Goal: Task Accomplishment & Management: Use online tool/utility

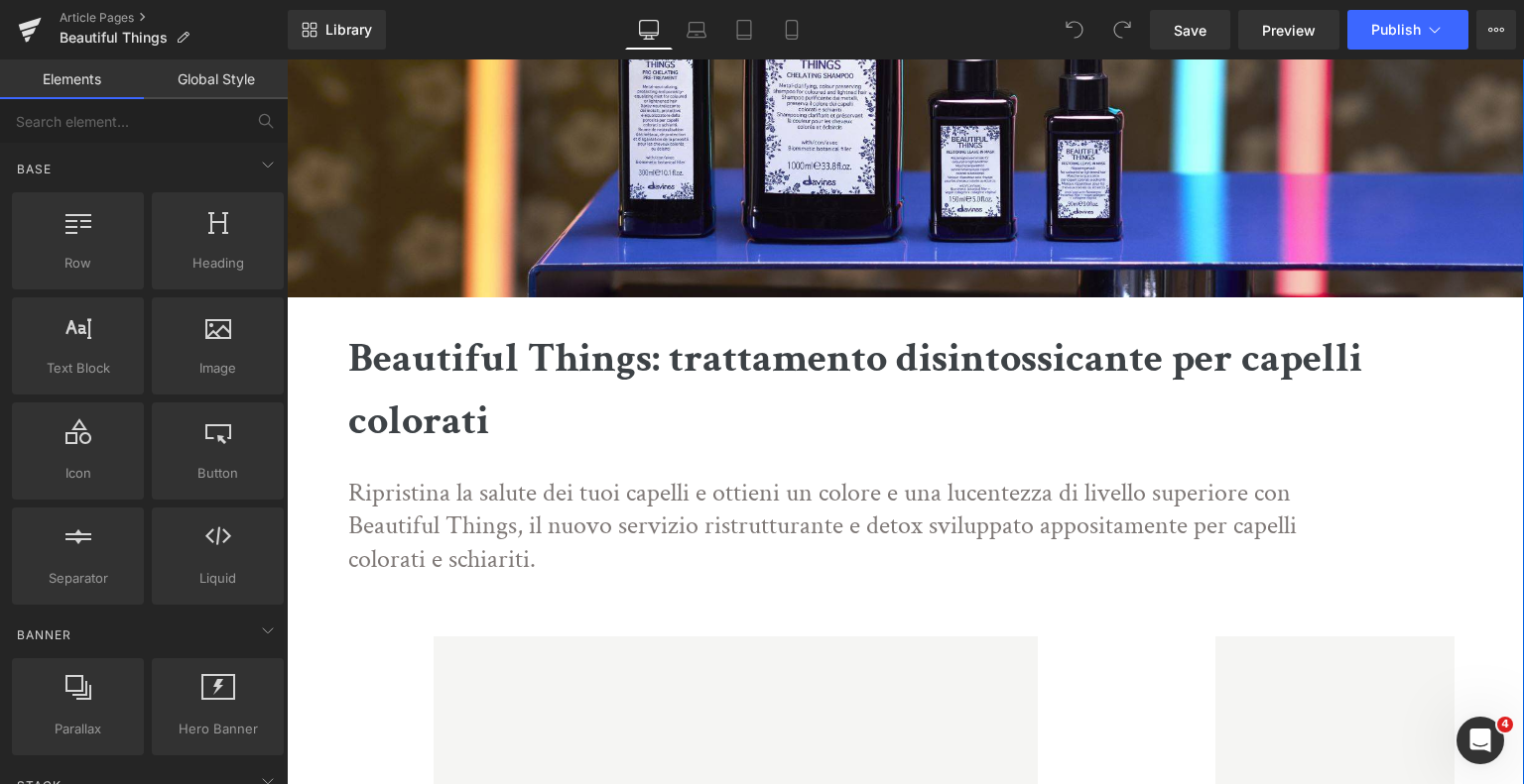
scroll to position [297, 0]
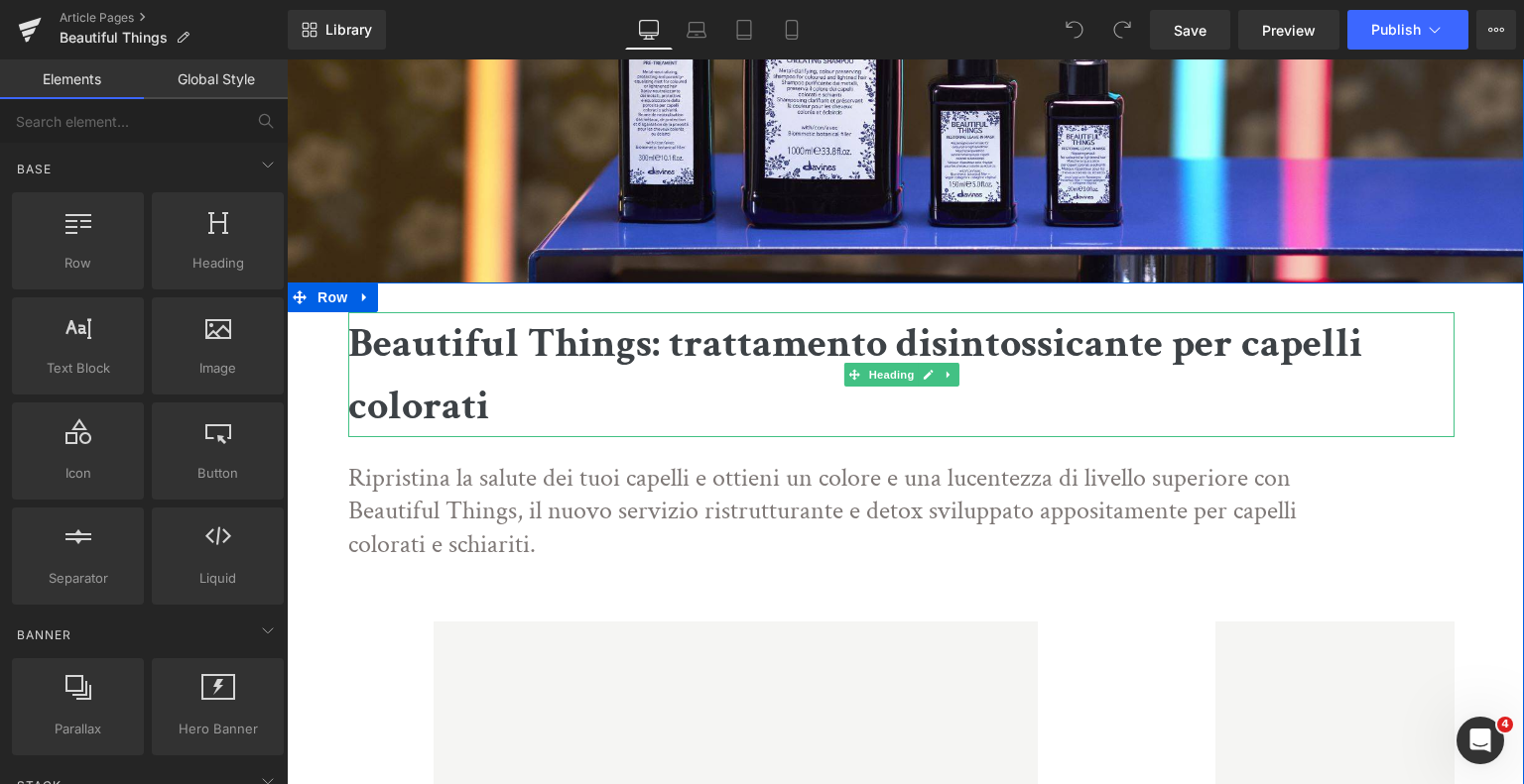
click at [709, 347] on b "Beautiful Things: trattamento disintossicante per capelli colorati" at bounding box center [855, 375] width 1014 height 117
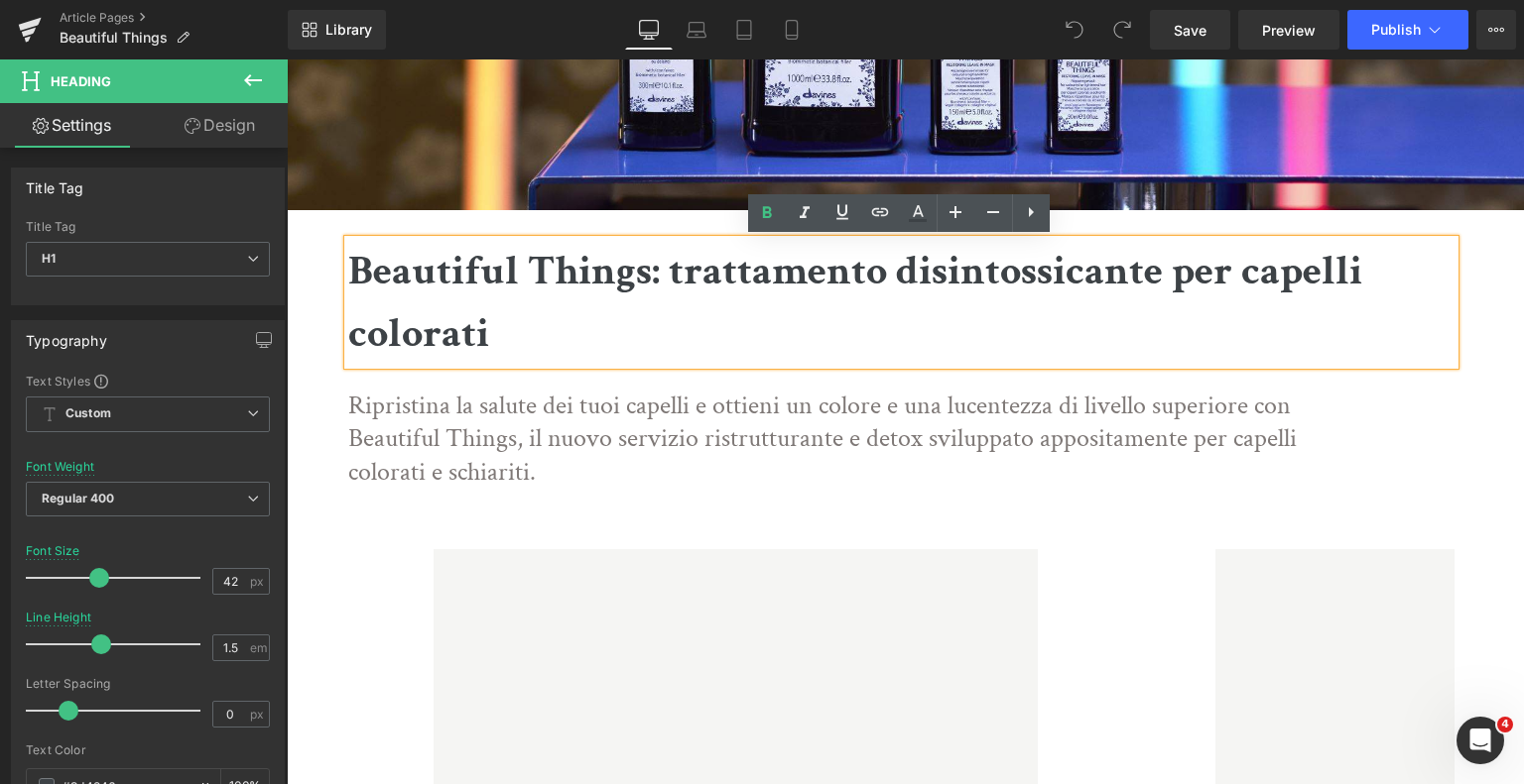
scroll to position [368, 0]
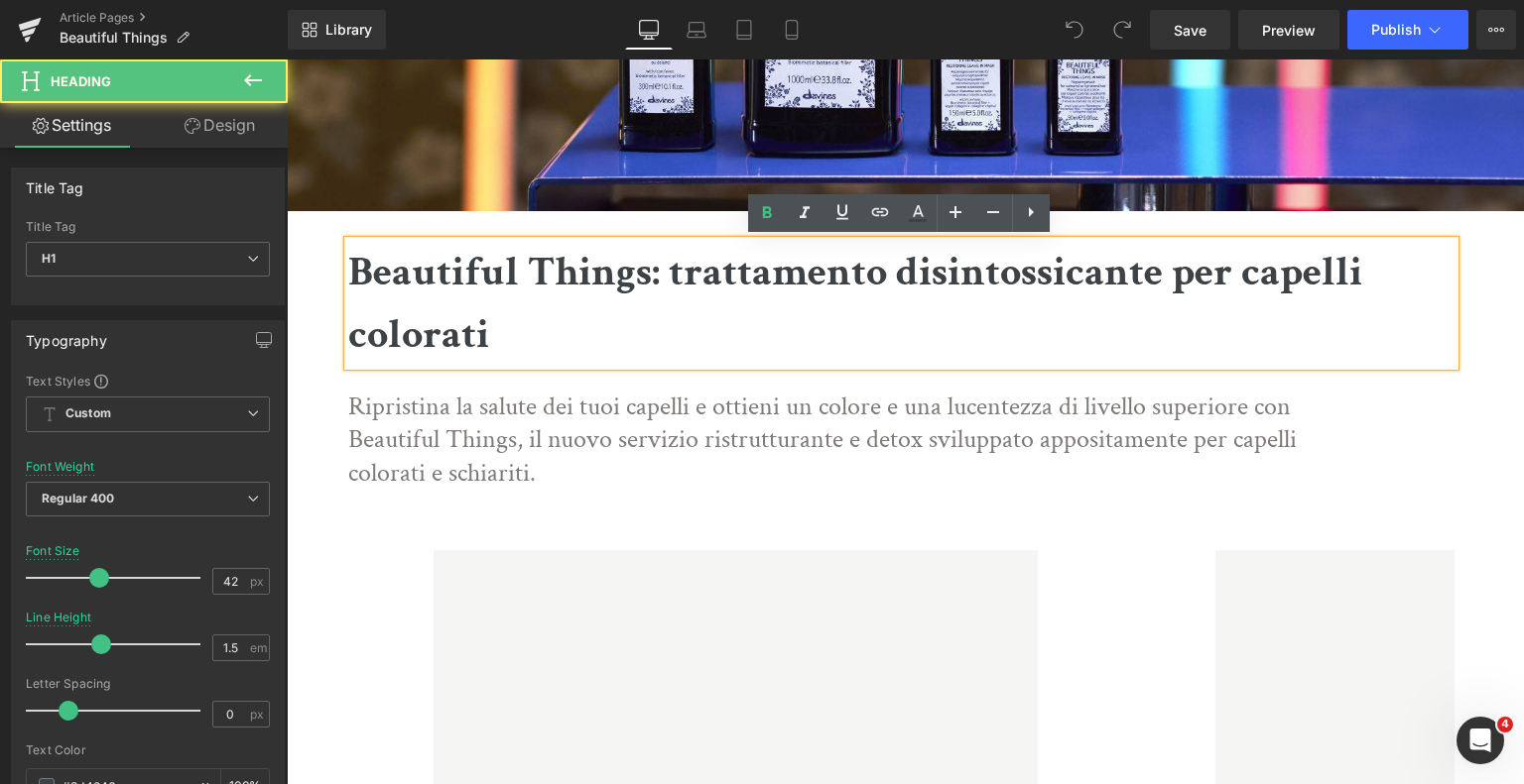
click at [669, 275] on b "Beautiful Things: trattamento disintossicante per capelli colorati" at bounding box center [855, 303] width 1014 height 117
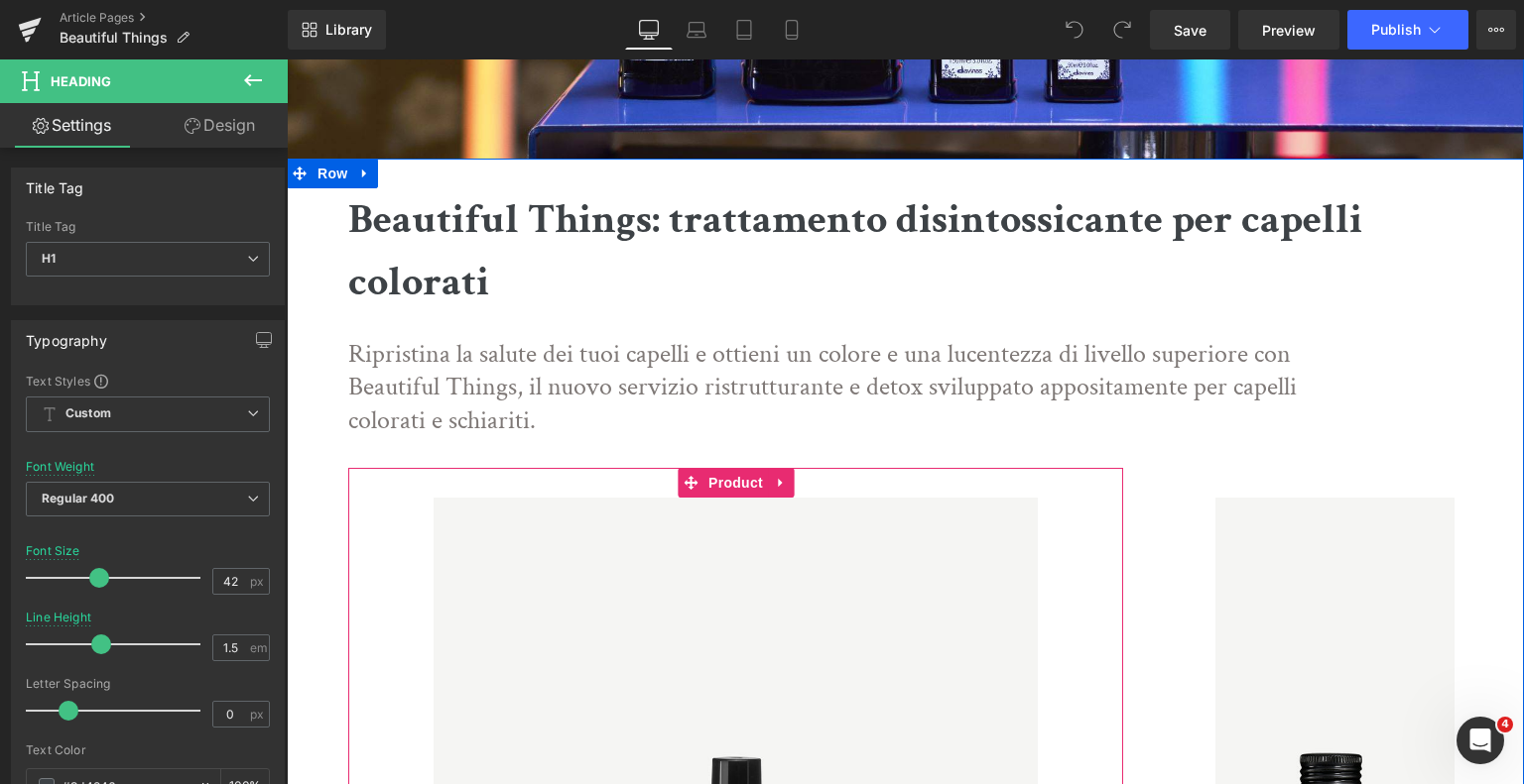
scroll to position [0, 0]
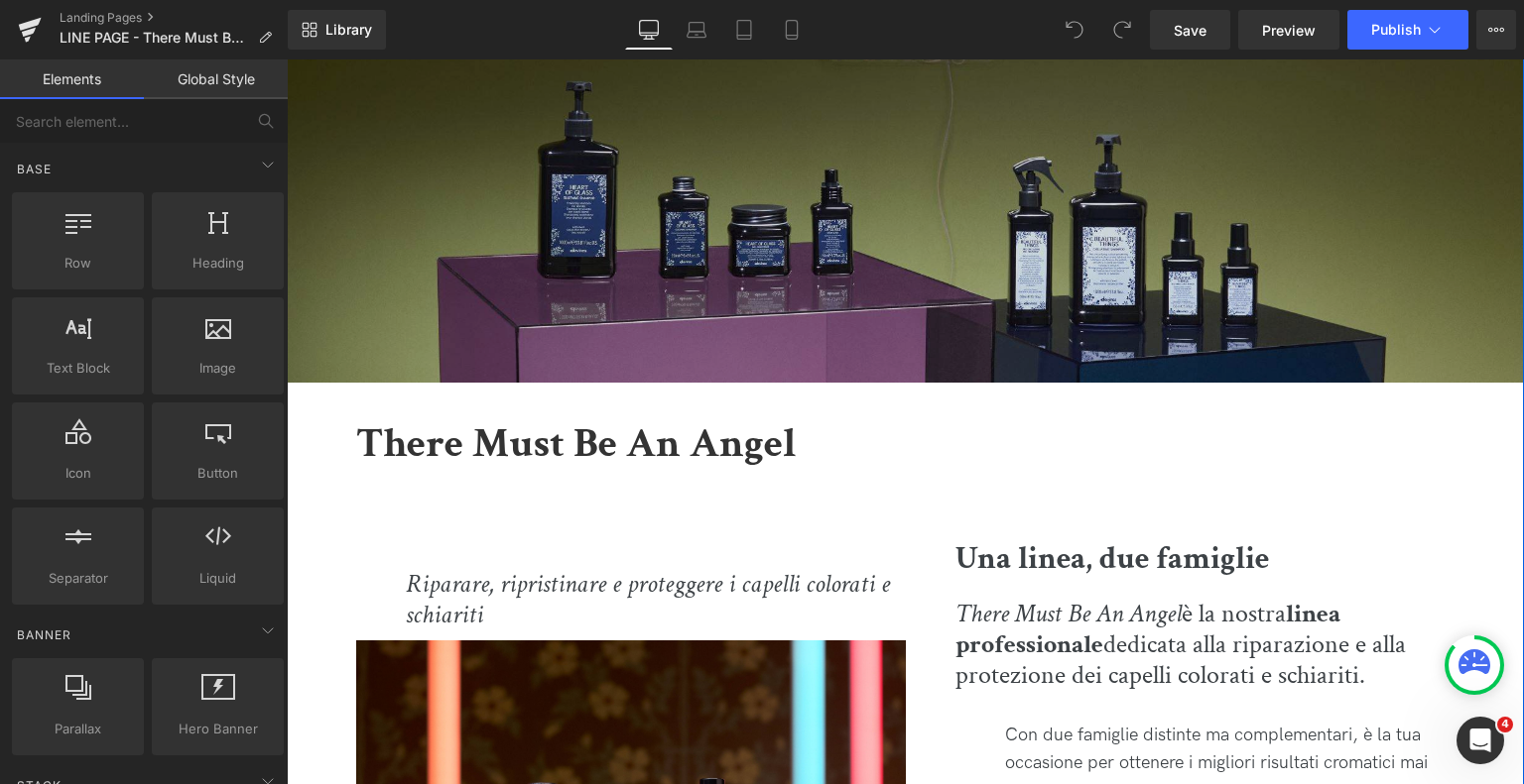
scroll to position [289, 0]
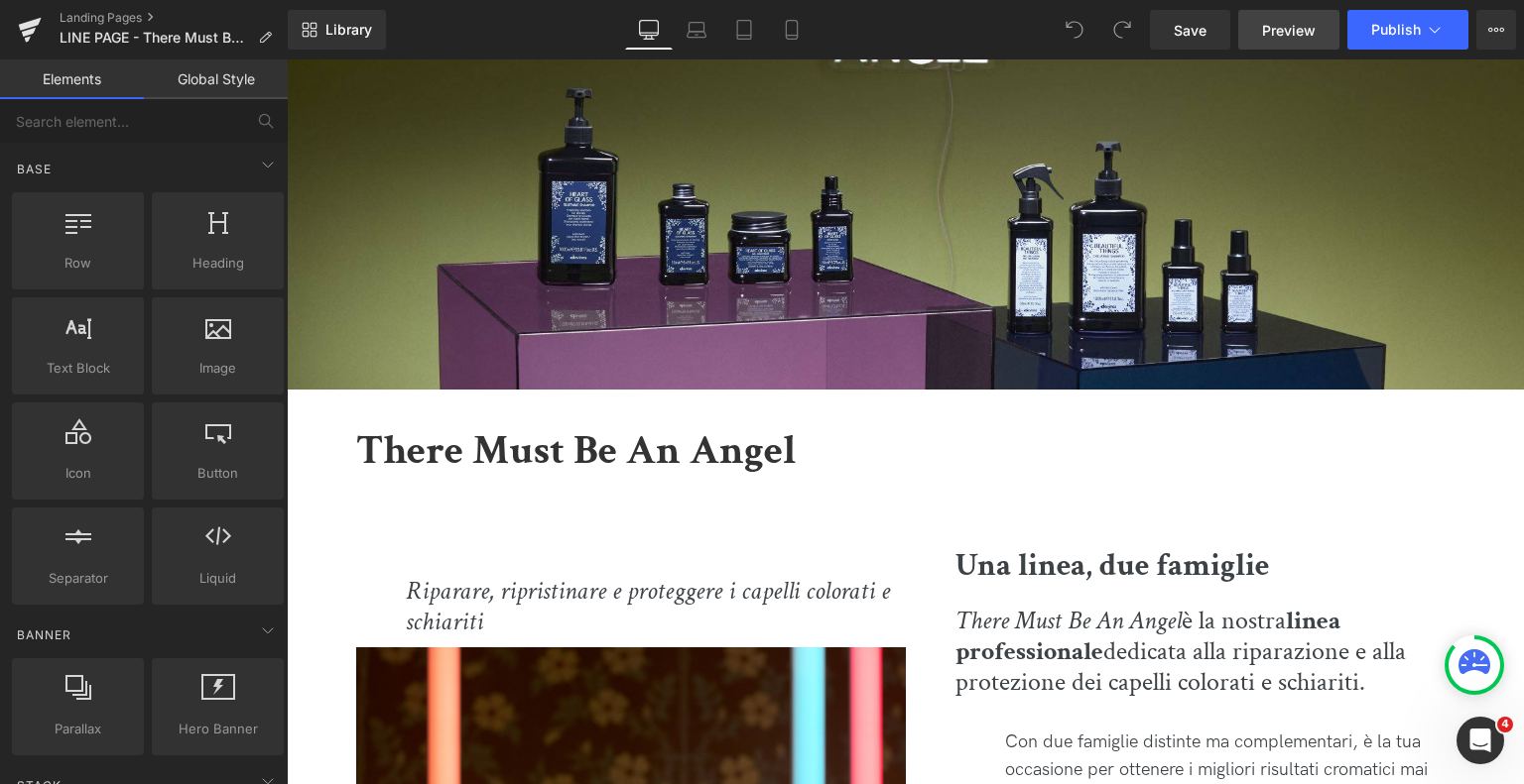
click at [1270, 13] on link "Preview" at bounding box center [1288, 30] width 101 height 40
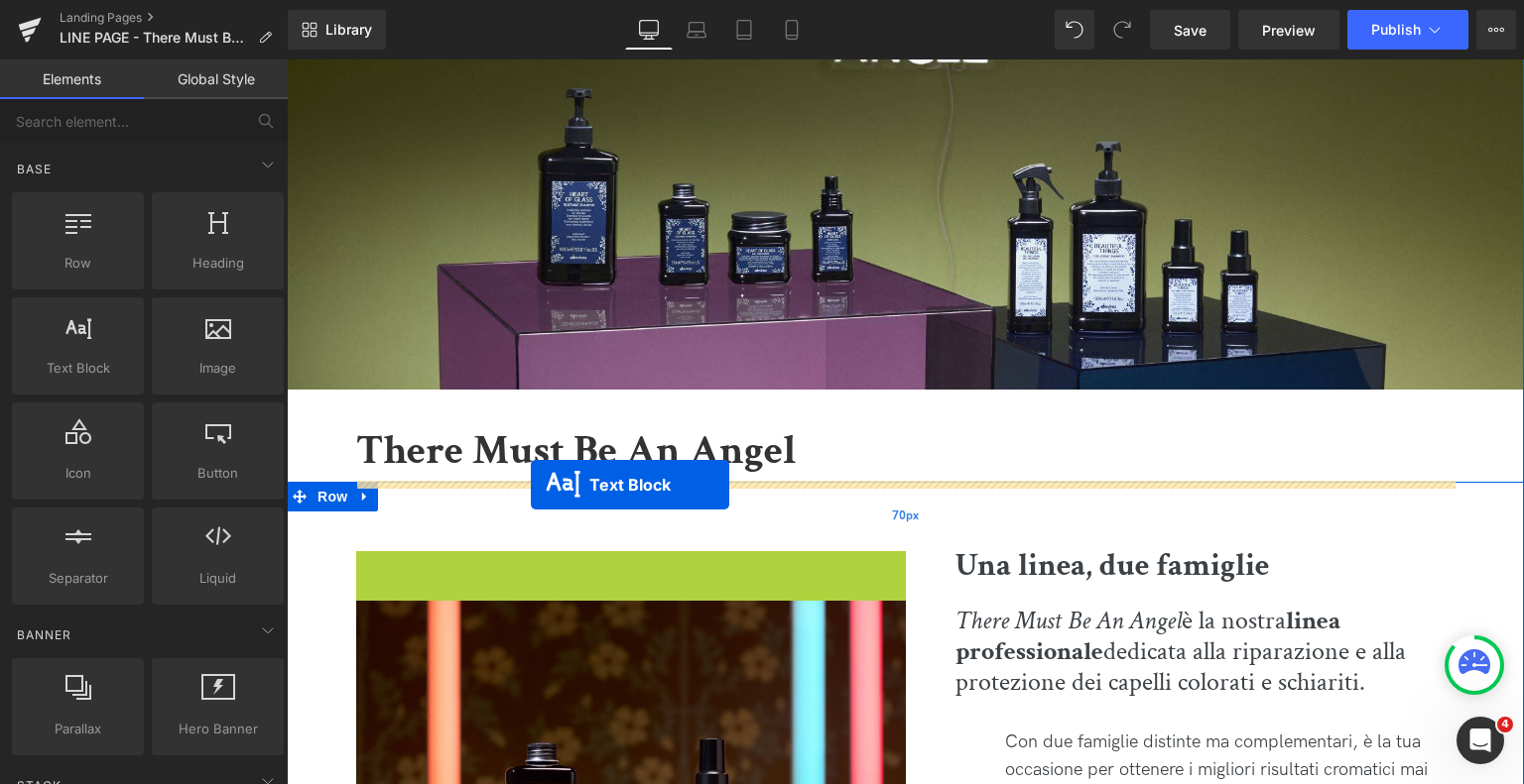
drag, startPoint x: 581, startPoint y: 602, endPoint x: 530, endPoint y: 485, distance: 127.6
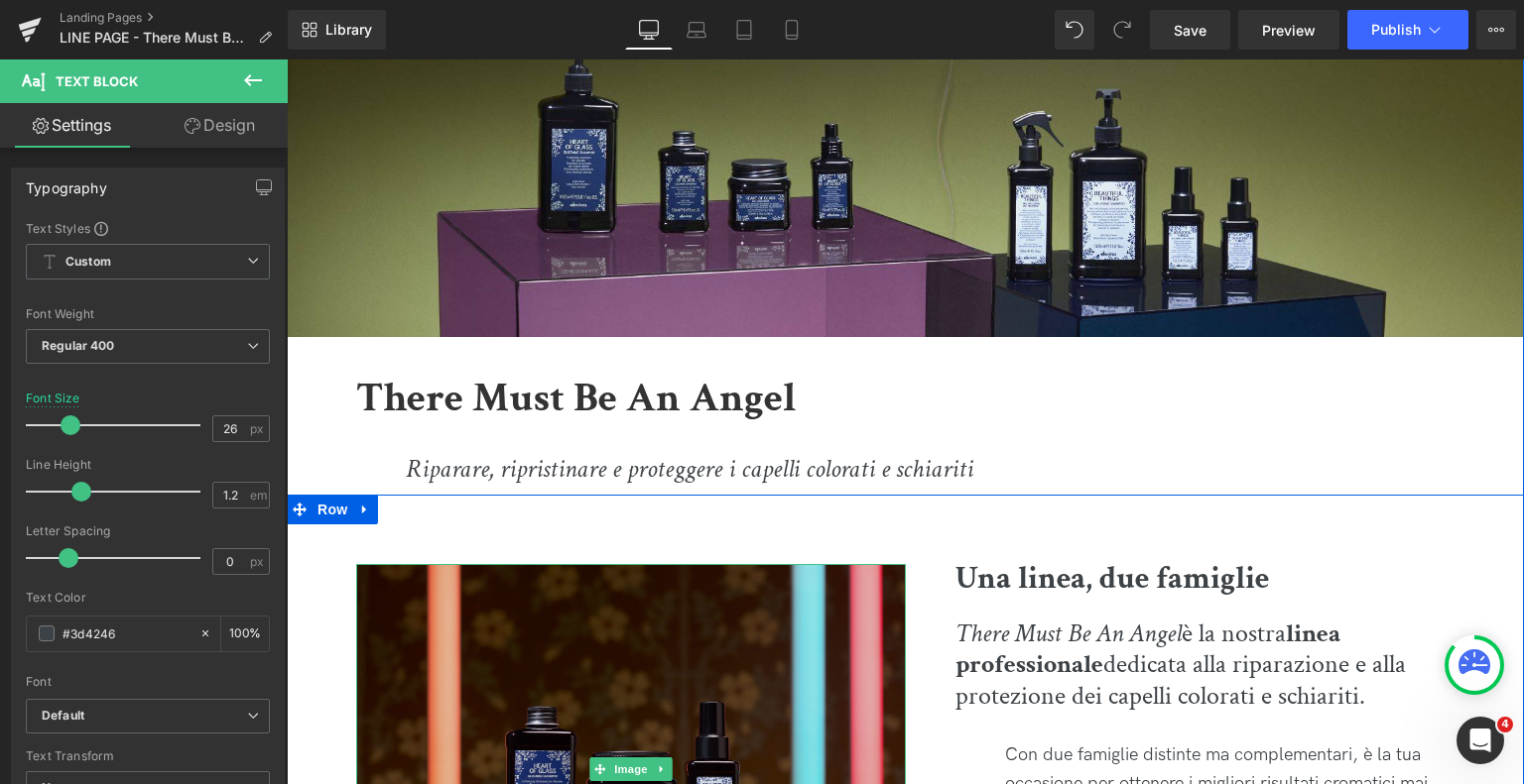
scroll to position [322, 0]
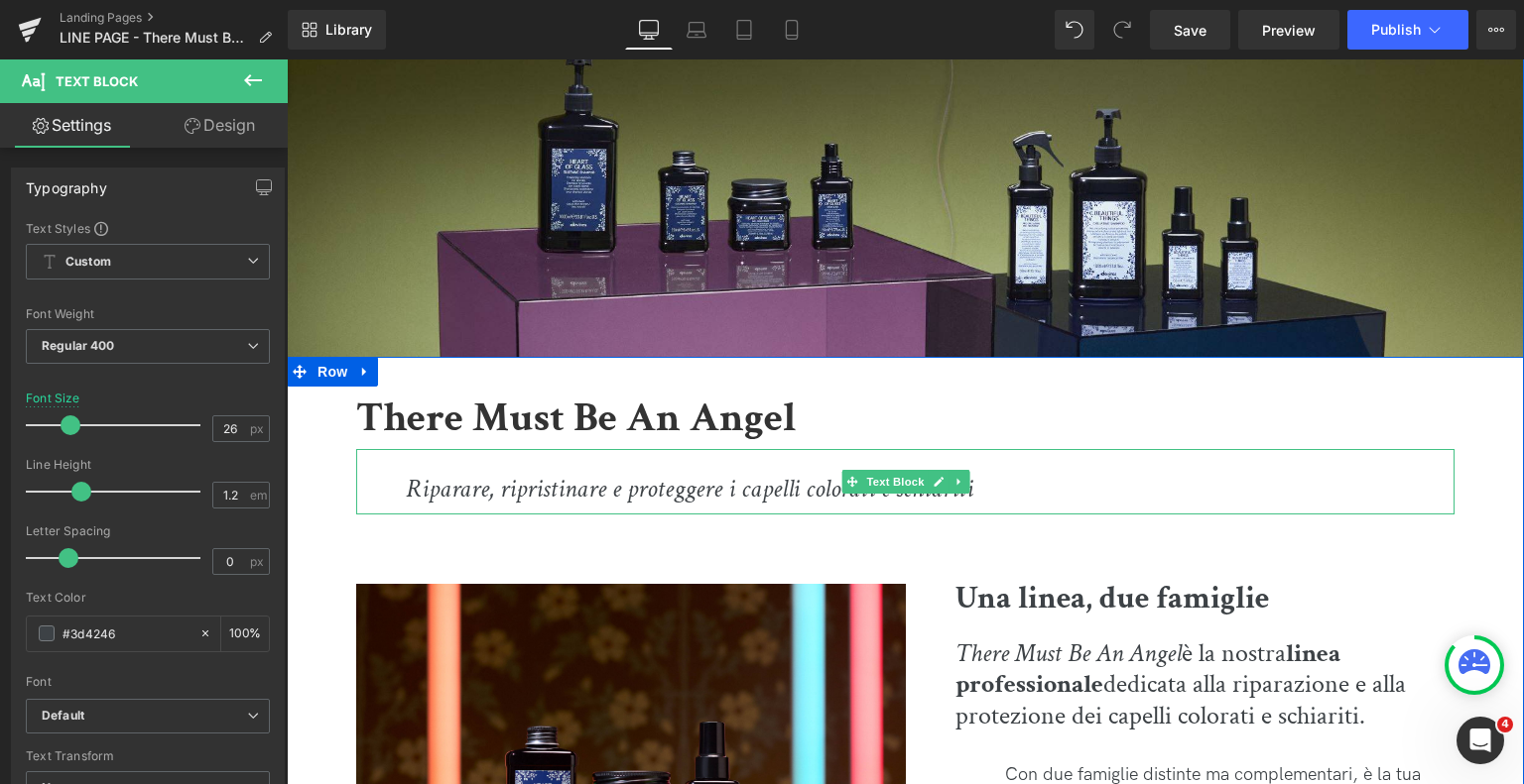
click at [472, 475] on icon "Riparare, ripristinare e proteggere i capelli colorati e schiariti" at bounding box center [690, 489] width 568 height 34
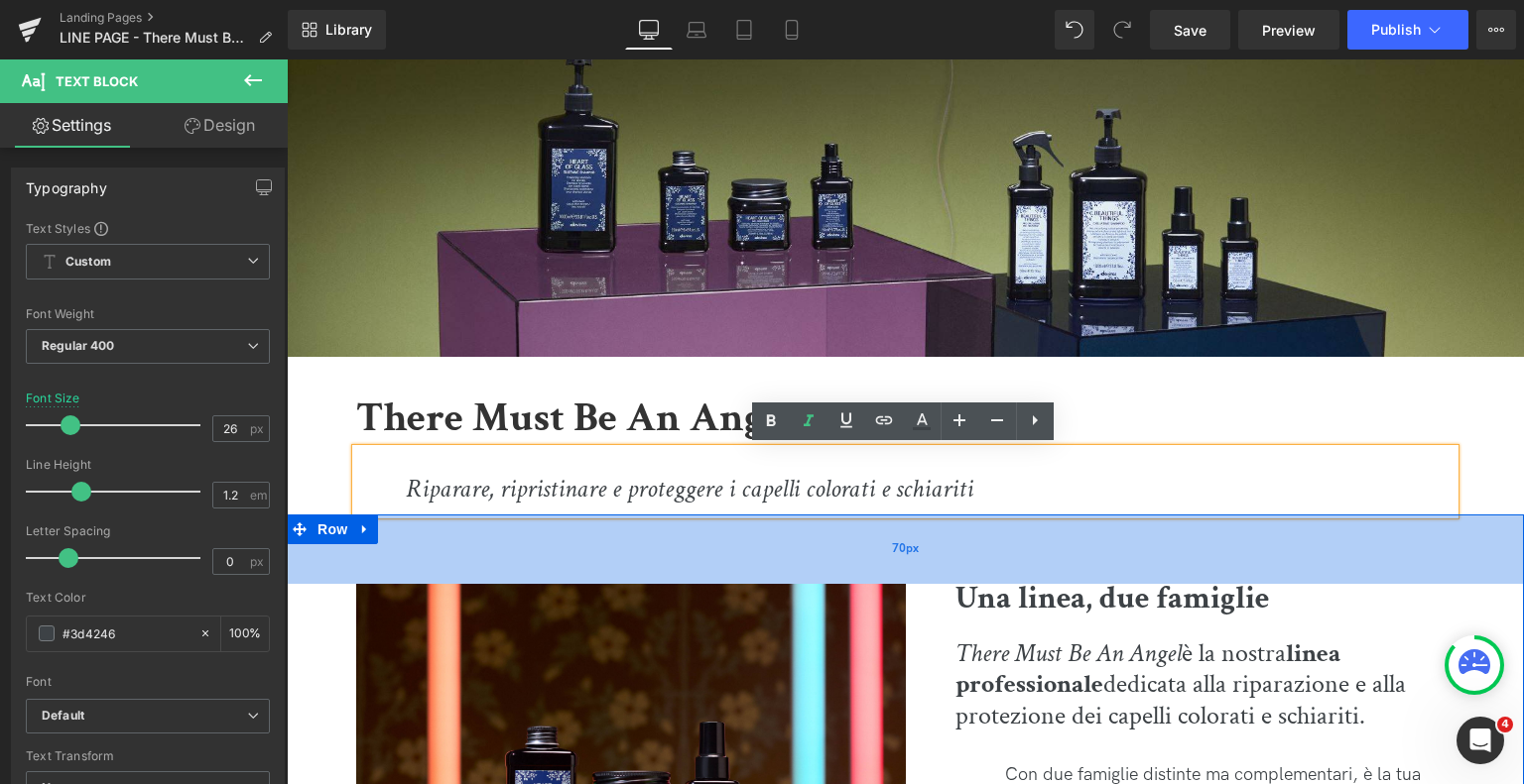
click at [400, 568] on div "70px" at bounding box center [905, 549] width 1237 height 70
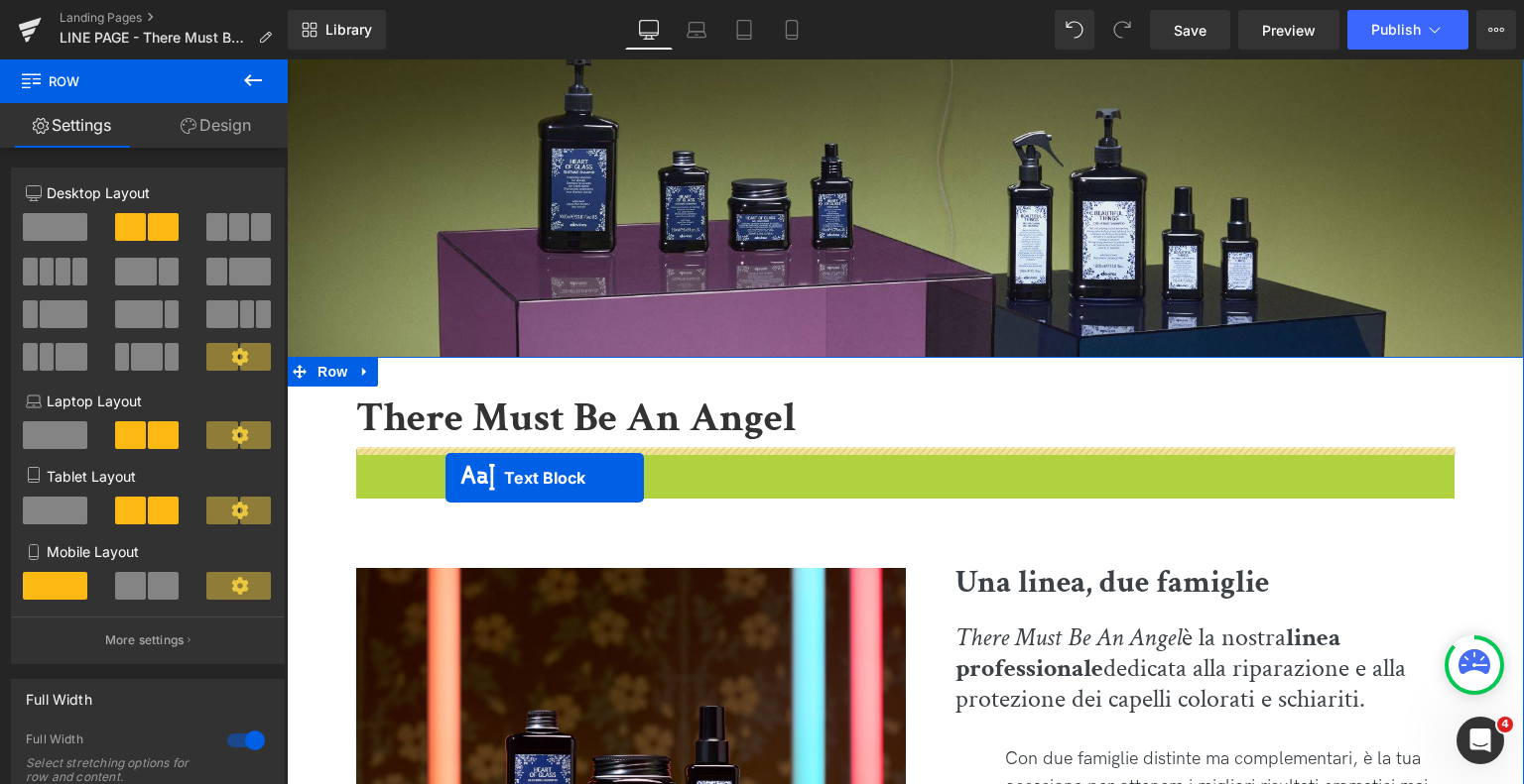
drag, startPoint x: 844, startPoint y: 483, endPoint x: 446, endPoint y: 479, distance: 398.0
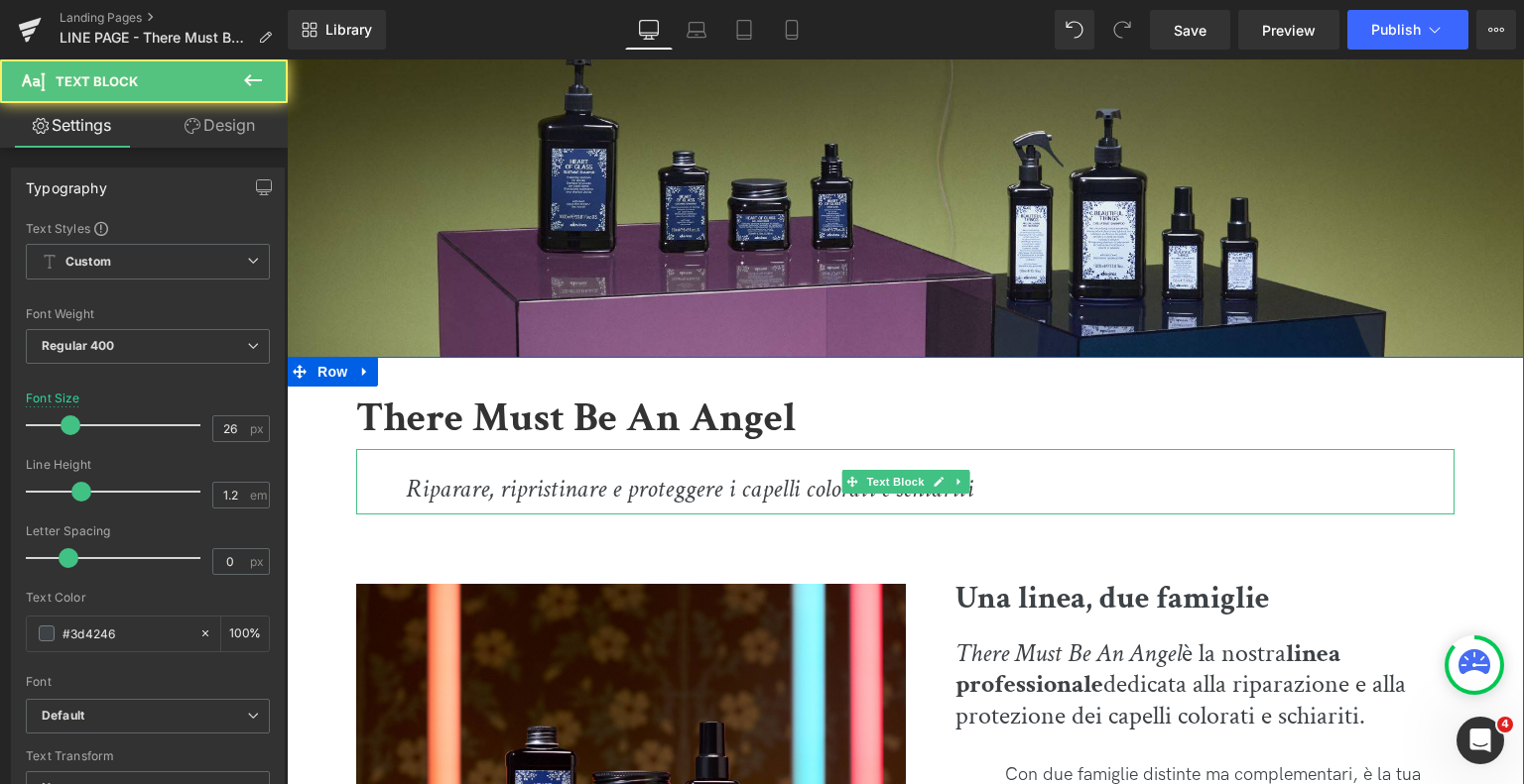
click at [426, 491] on icon "Riparare, ripristinare e proteggere i capelli colorati e schiariti" at bounding box center [690, 489] width 568 height 34
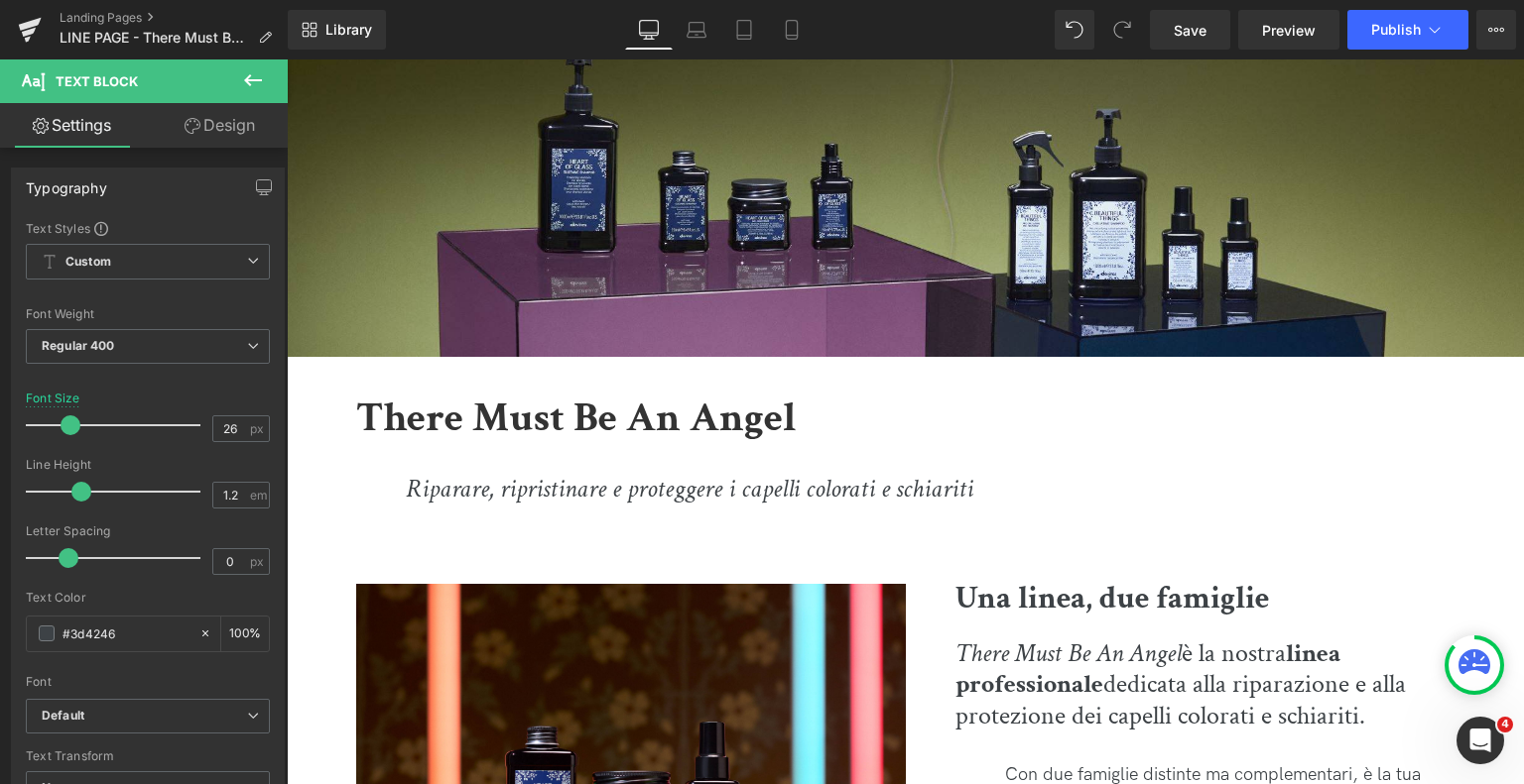
click at [209, 130] on link "Design" at bounding box center [220, 125] width 144 height 45
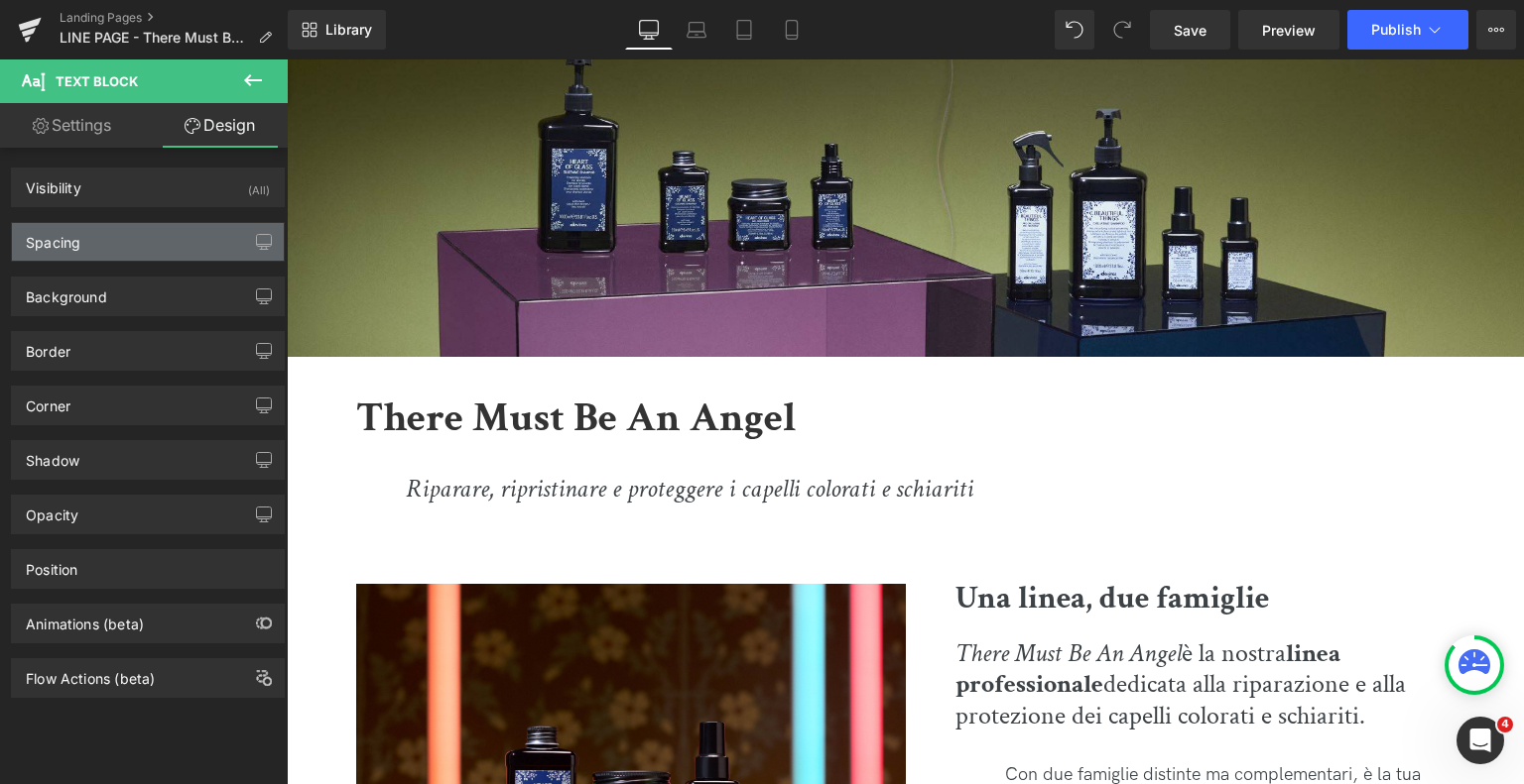
click at [142, 233] on div "Spacing" at bounding box center [148, 242] width 272 height 38
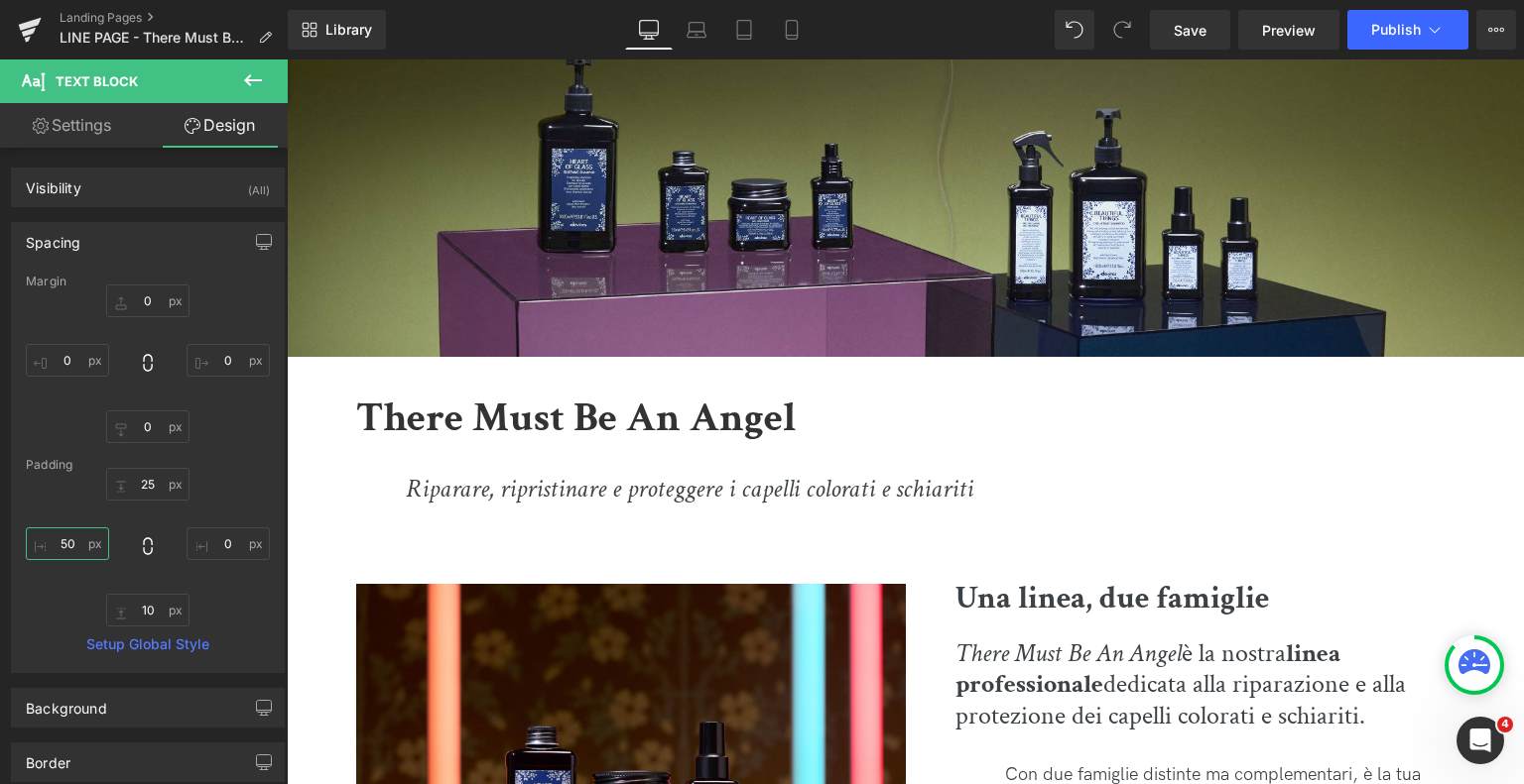
click at [59, 542] on input "50" at bounding box center [67, 543] width 83 height 33
type input "0"
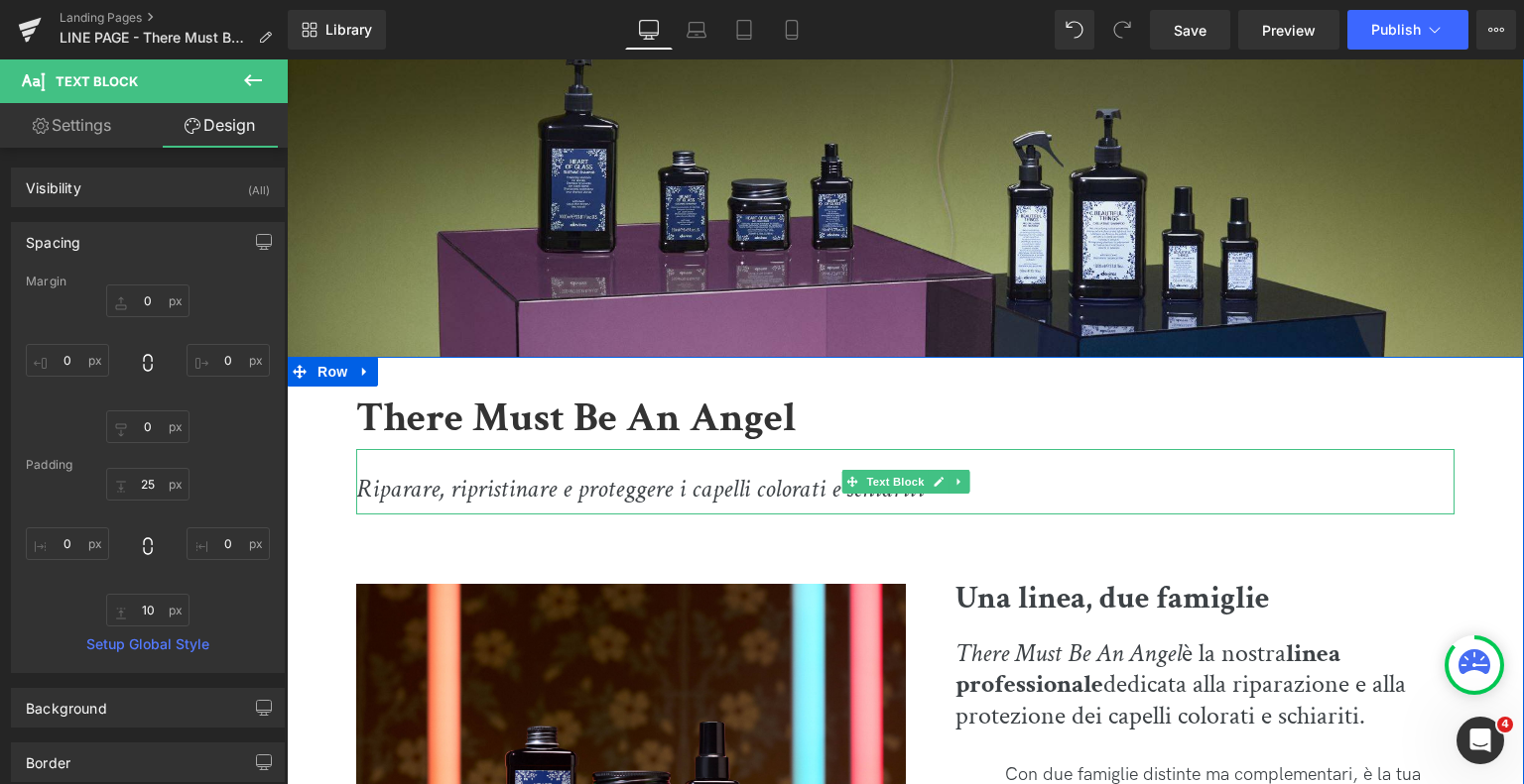
click at [562, 474] on icon "Riparare, ripristinare e proteggere i capelli colorati e schiariti" at bounding box center [640, 489] width 568 height 34
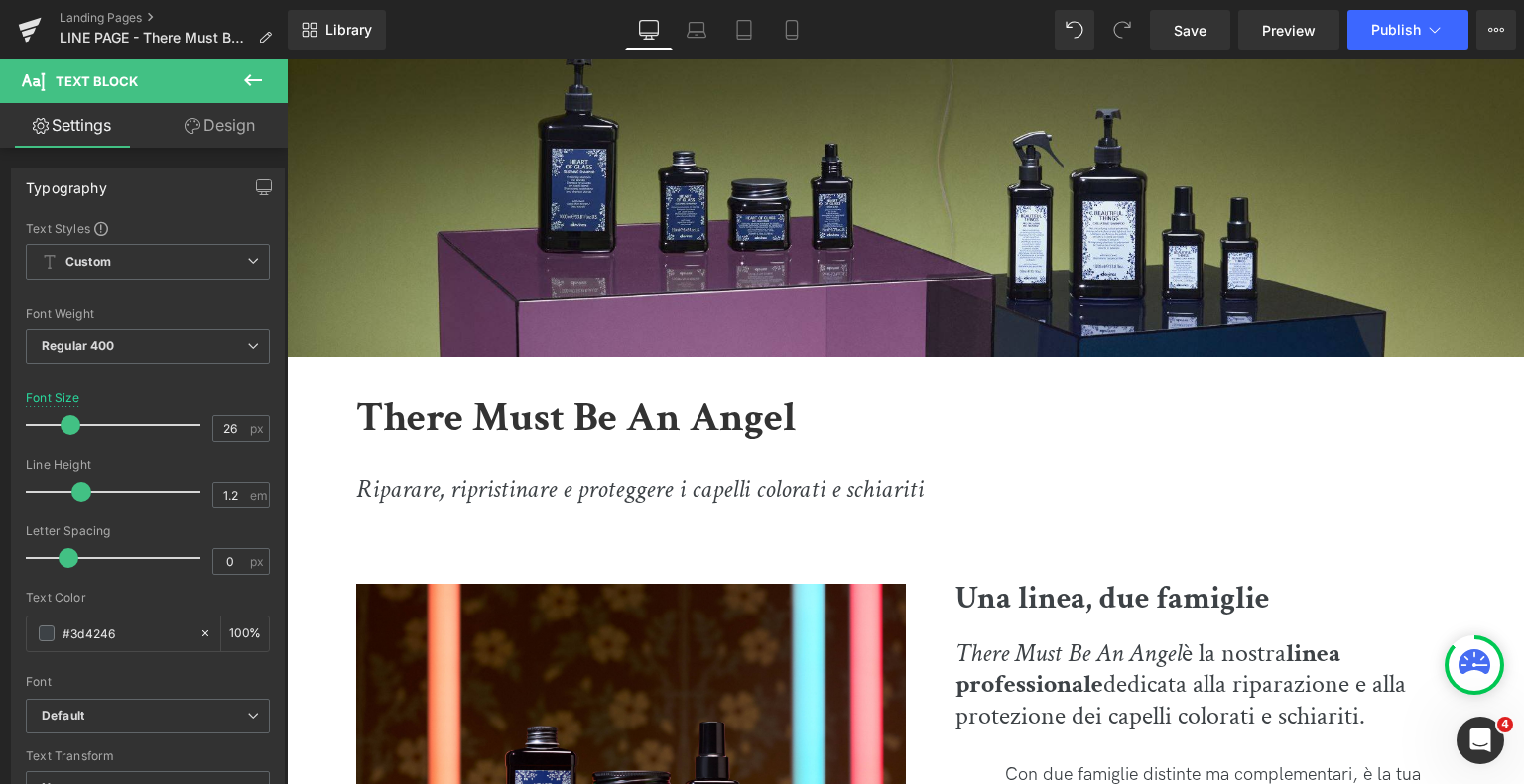
click at [222, 137] on link "Design" at bounding box center [220, 125] width 144 height 45
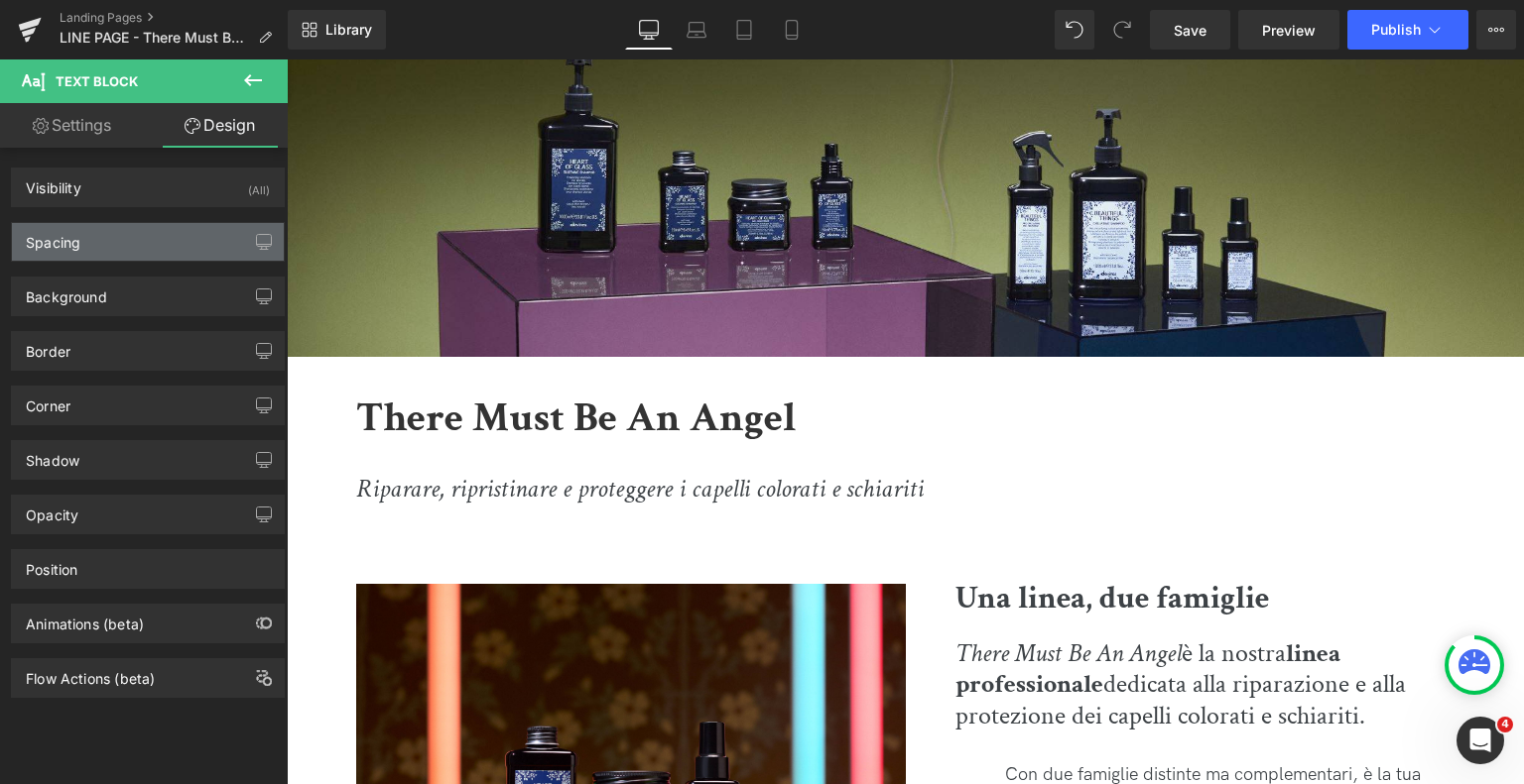
click at [152, 251] on div "Spacing" at bounding box center [148, 242] width 272 height 38
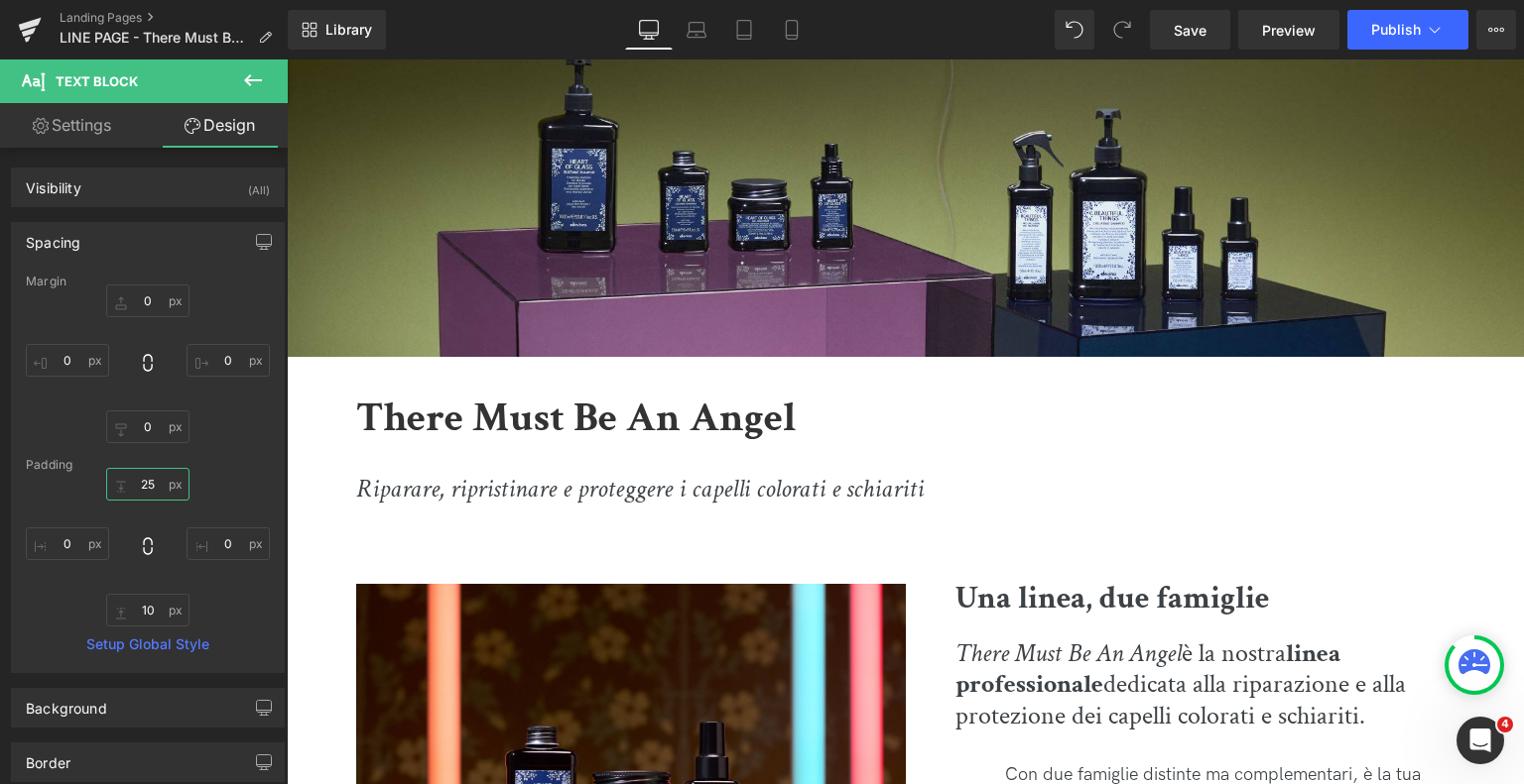
click at [135, 479] on input "25" at bounding box center [147, 484] width 83 height 33
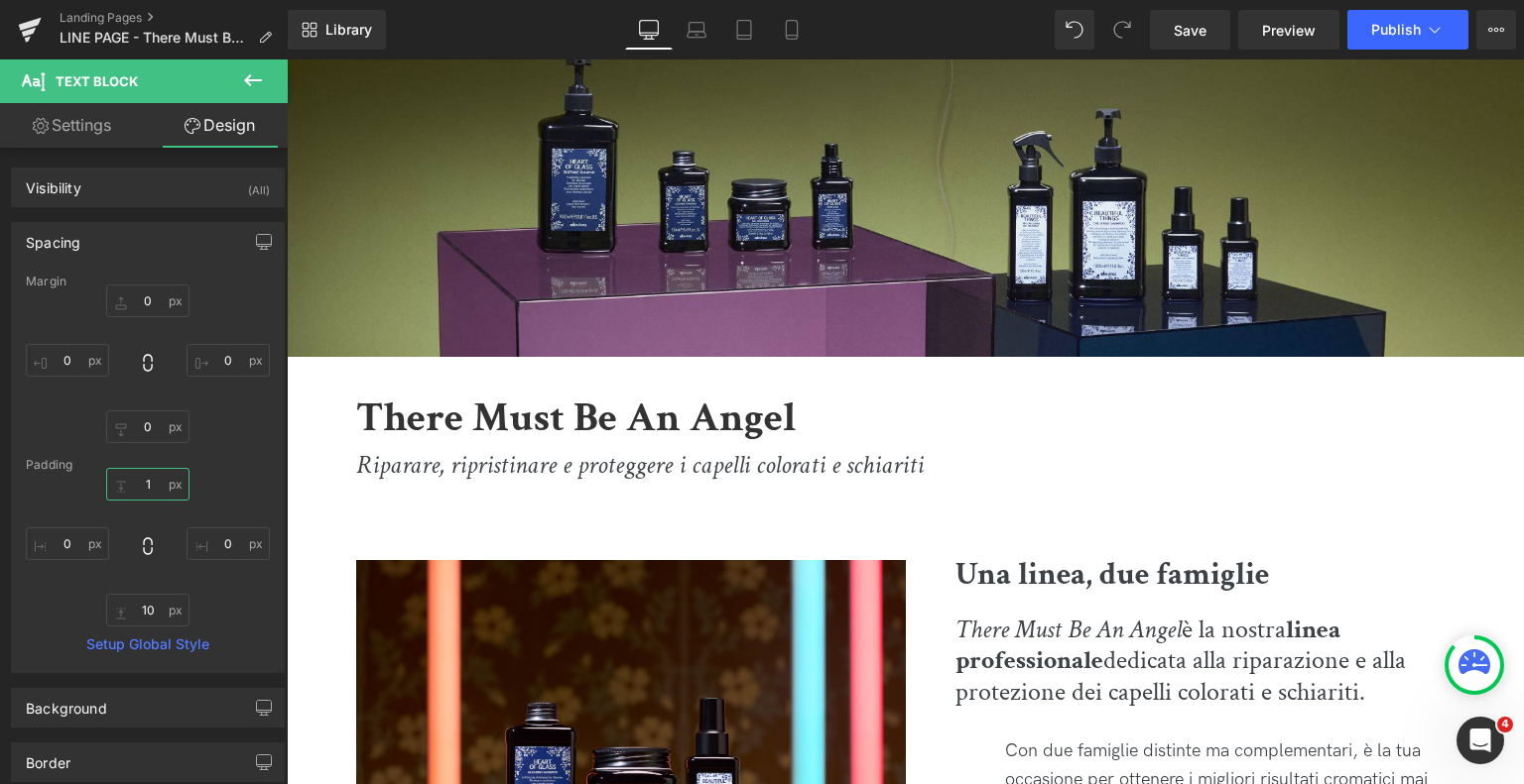
type input "15"
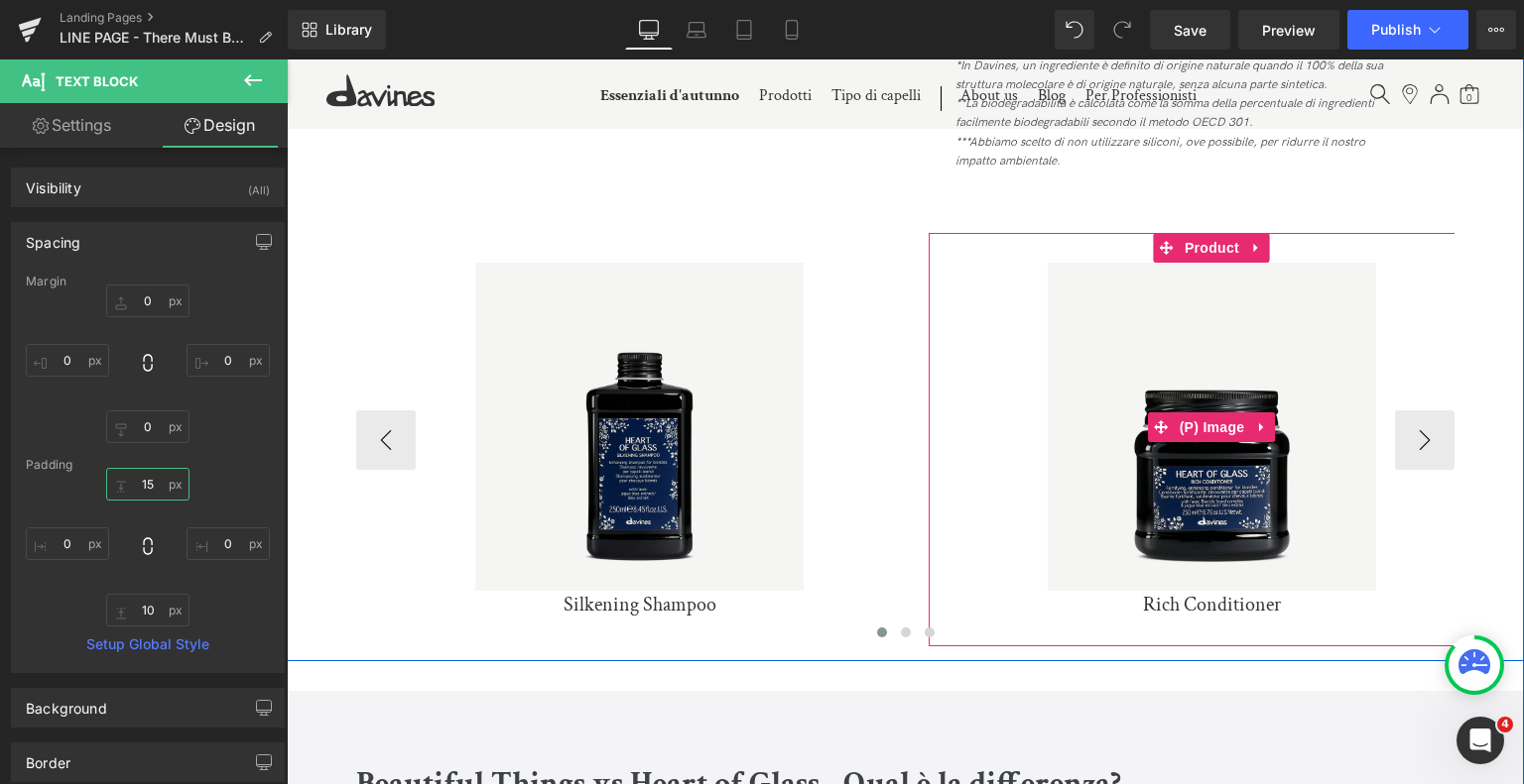
scroll to position [4446, 0]
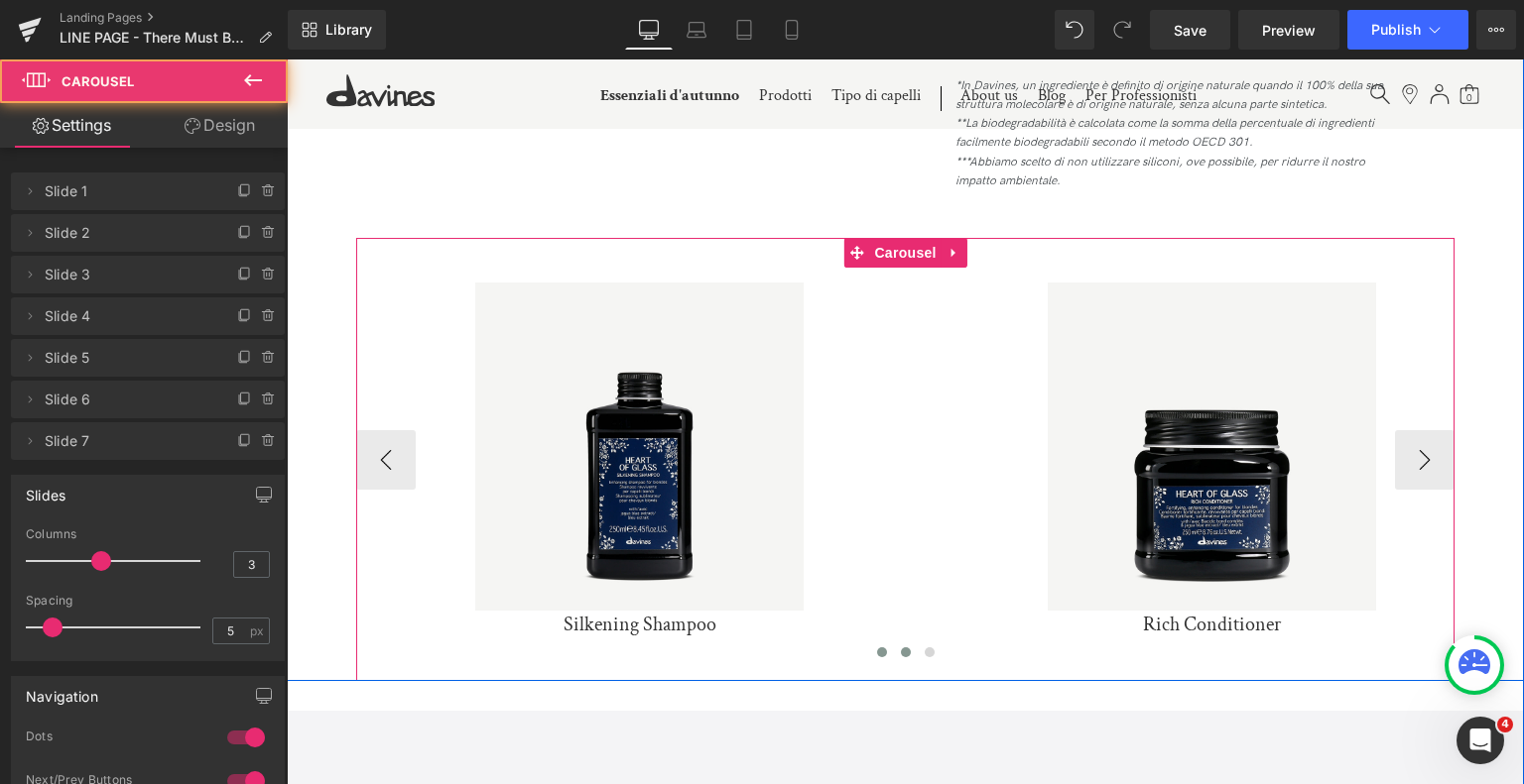
click at [902, 645] on button at bounding box center [906, 652] width 24 height 20
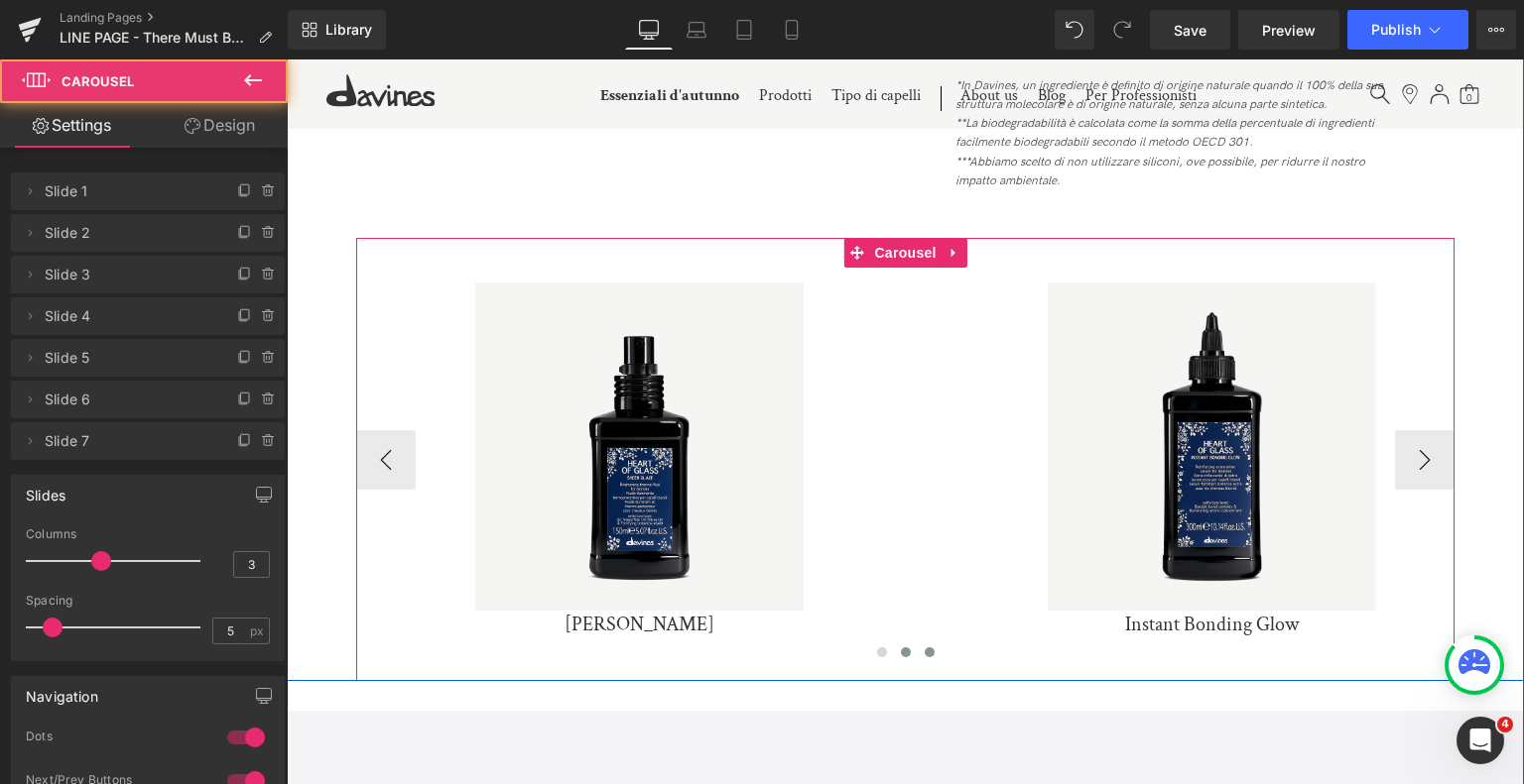
click at [924, 653] on span at bounding box center [929, 652] width 10 height 10
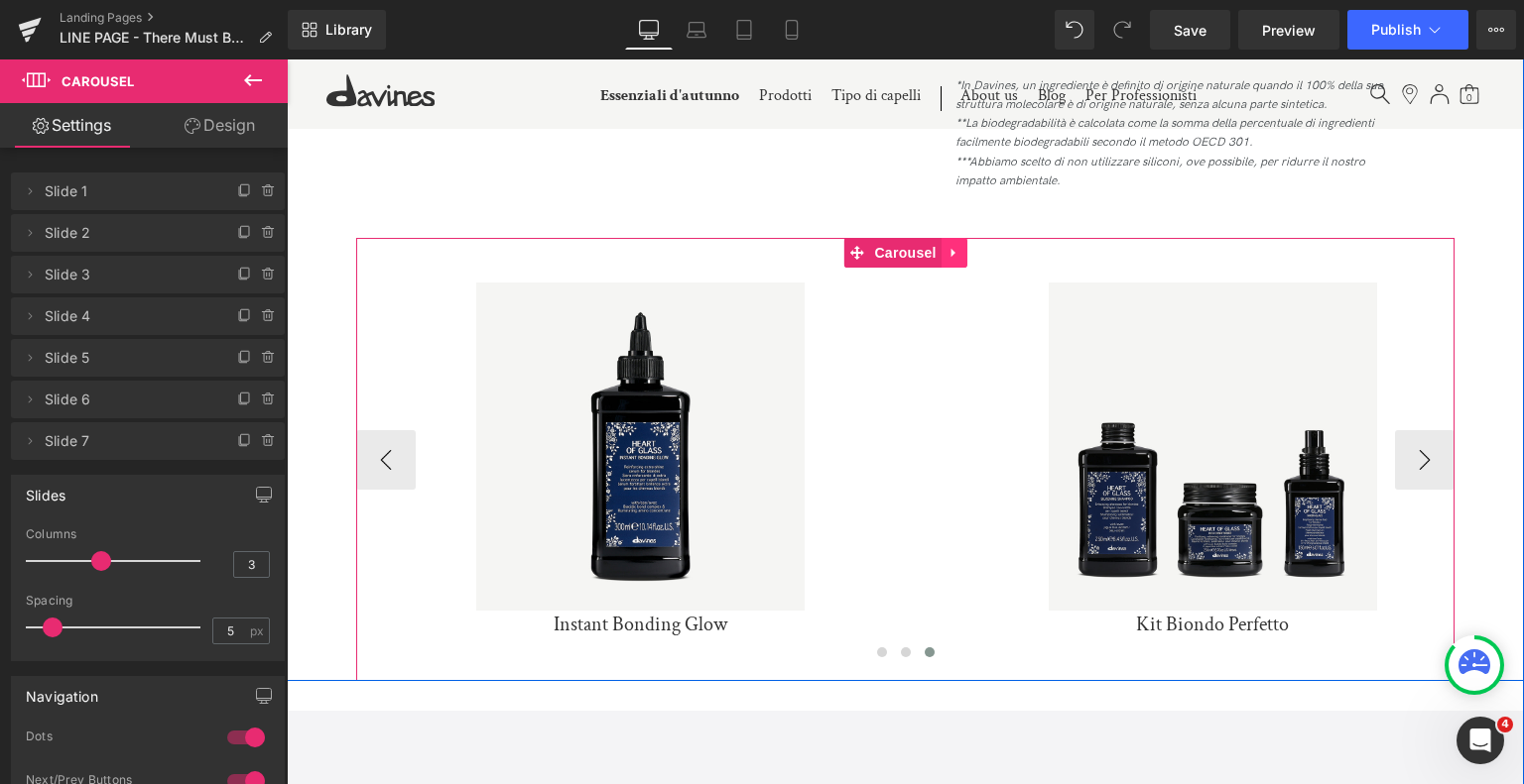
click at [955, 244] on link at bounding box center [954, 253] width 26 height 30
click at [940, 257] on icon at bounding box center [941, 253] width 14 height 14
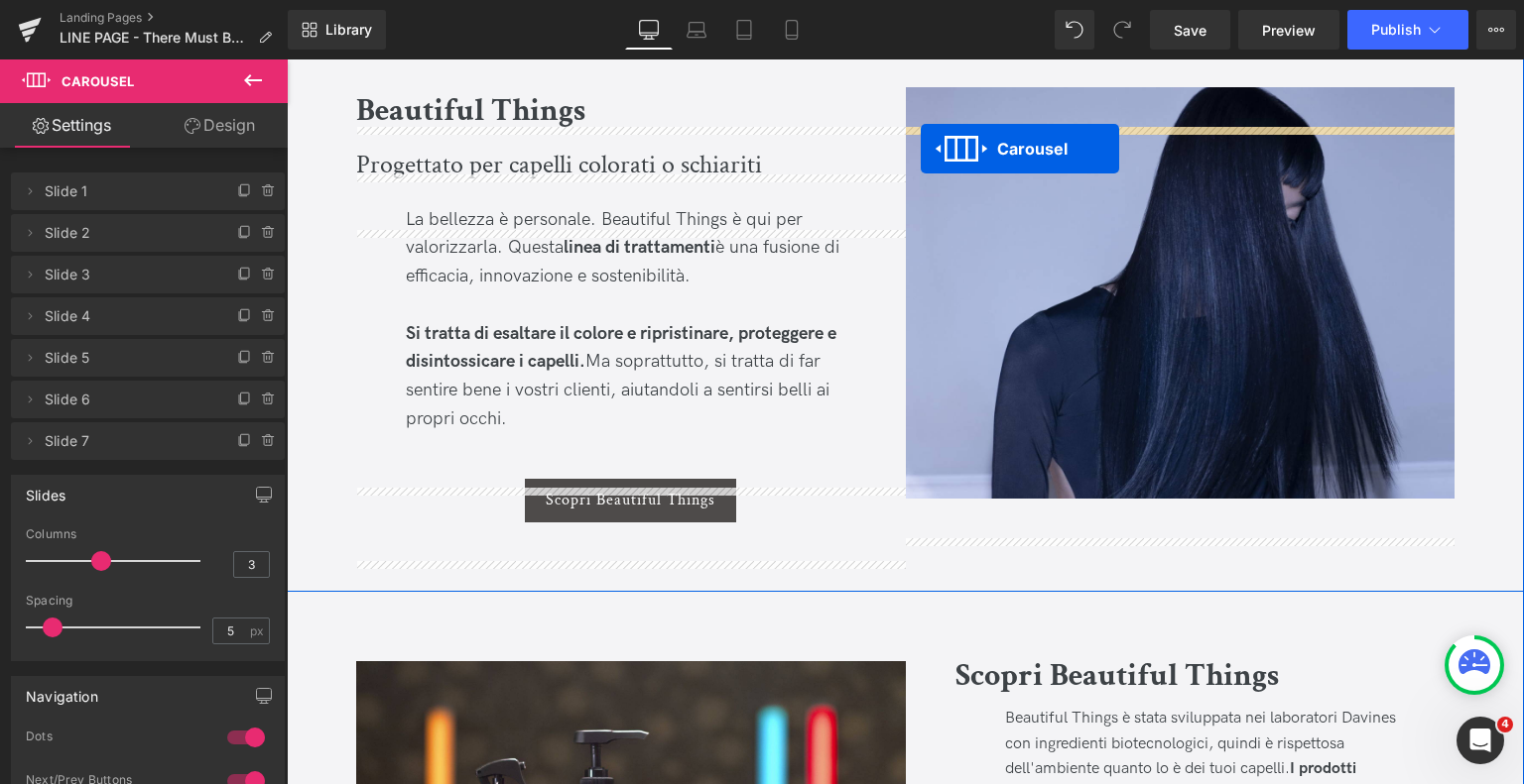
scroll to position [1303, 0]
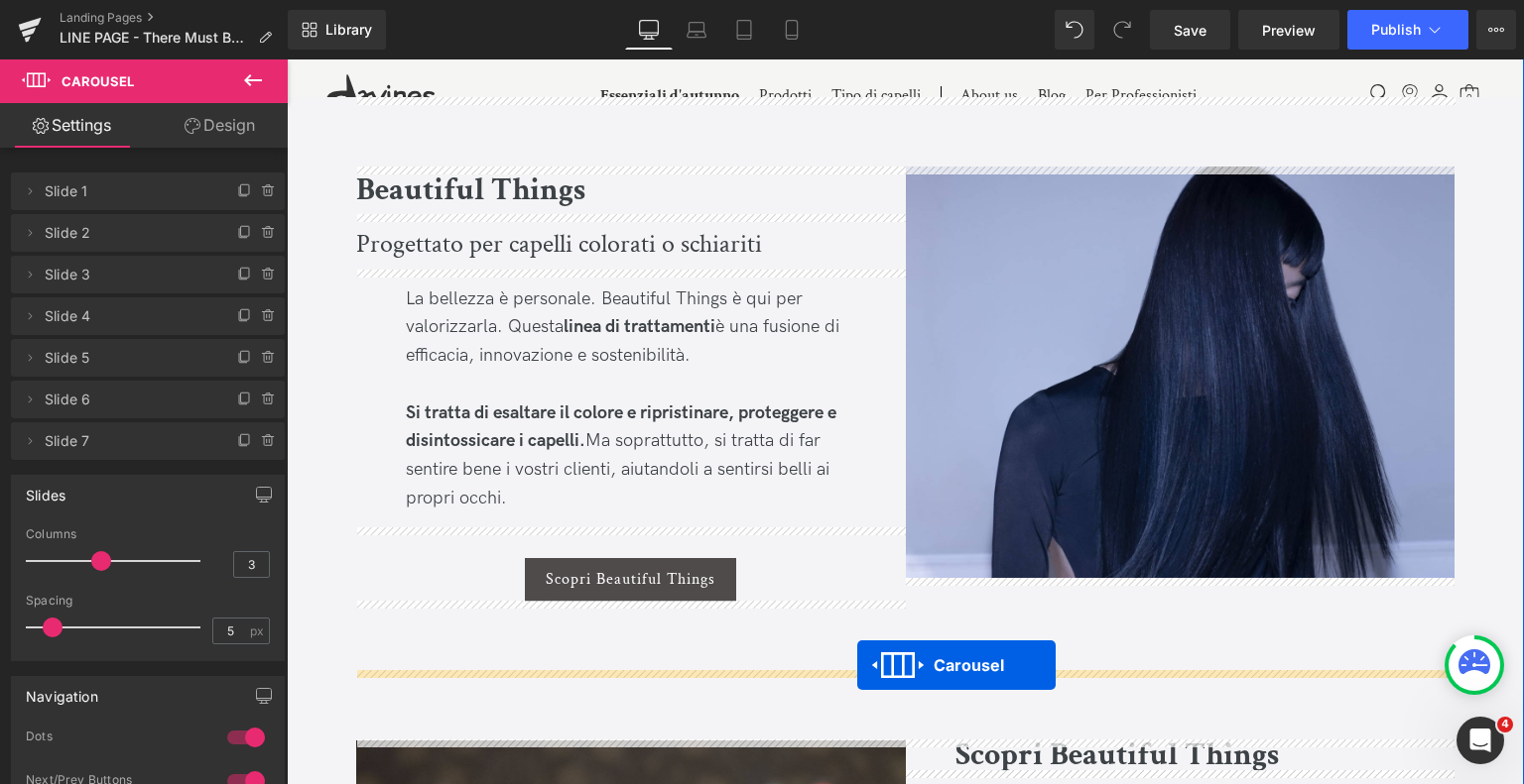
drag, startPoint x: 853, startPoint y: 406, endPoint x: 857, endPoint y: 665, distance: 259.0
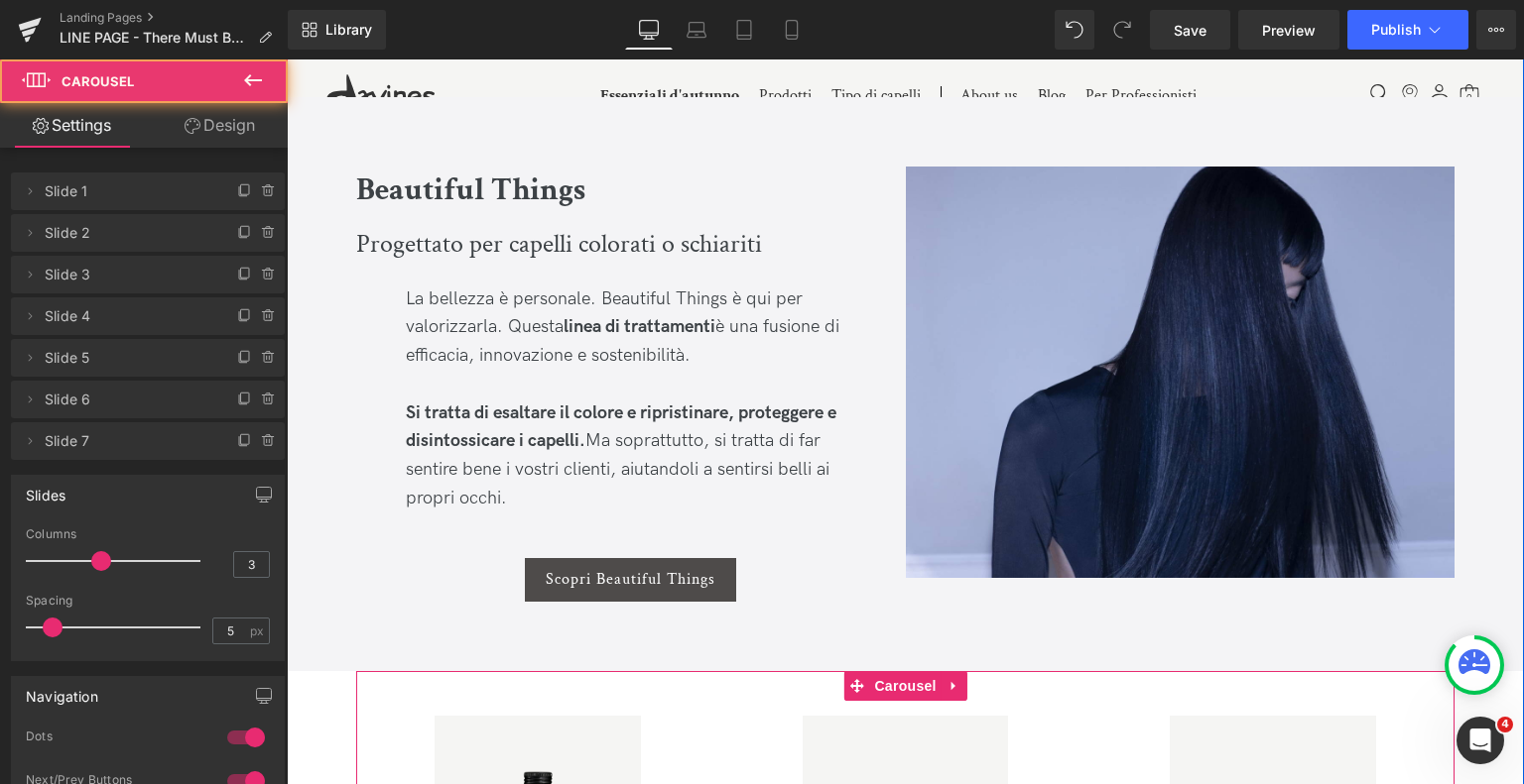
scroll to position [1577, 0]
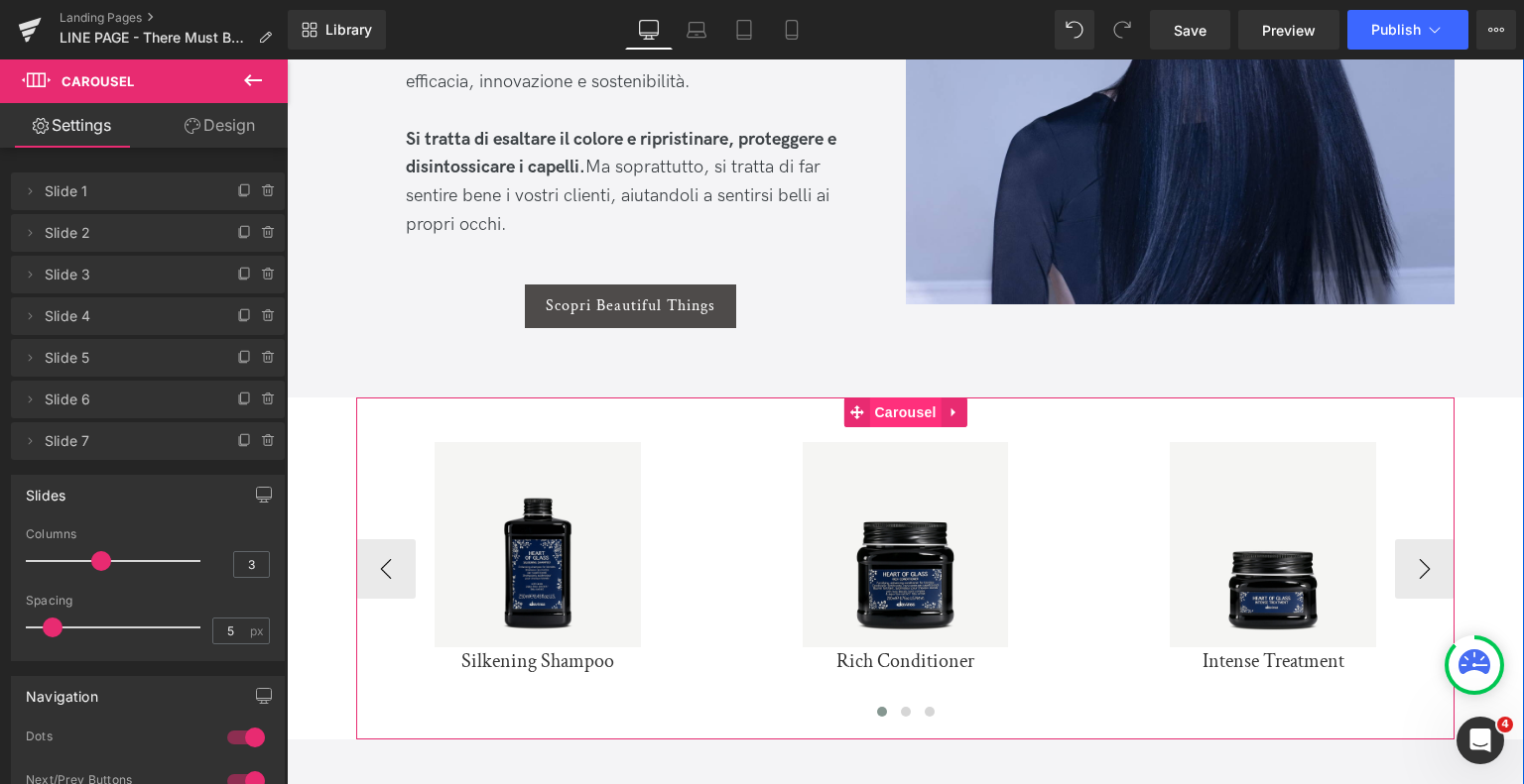
click at [894, 416] on span "Carousel" at bounding box center [904, 412] width 71 height 30
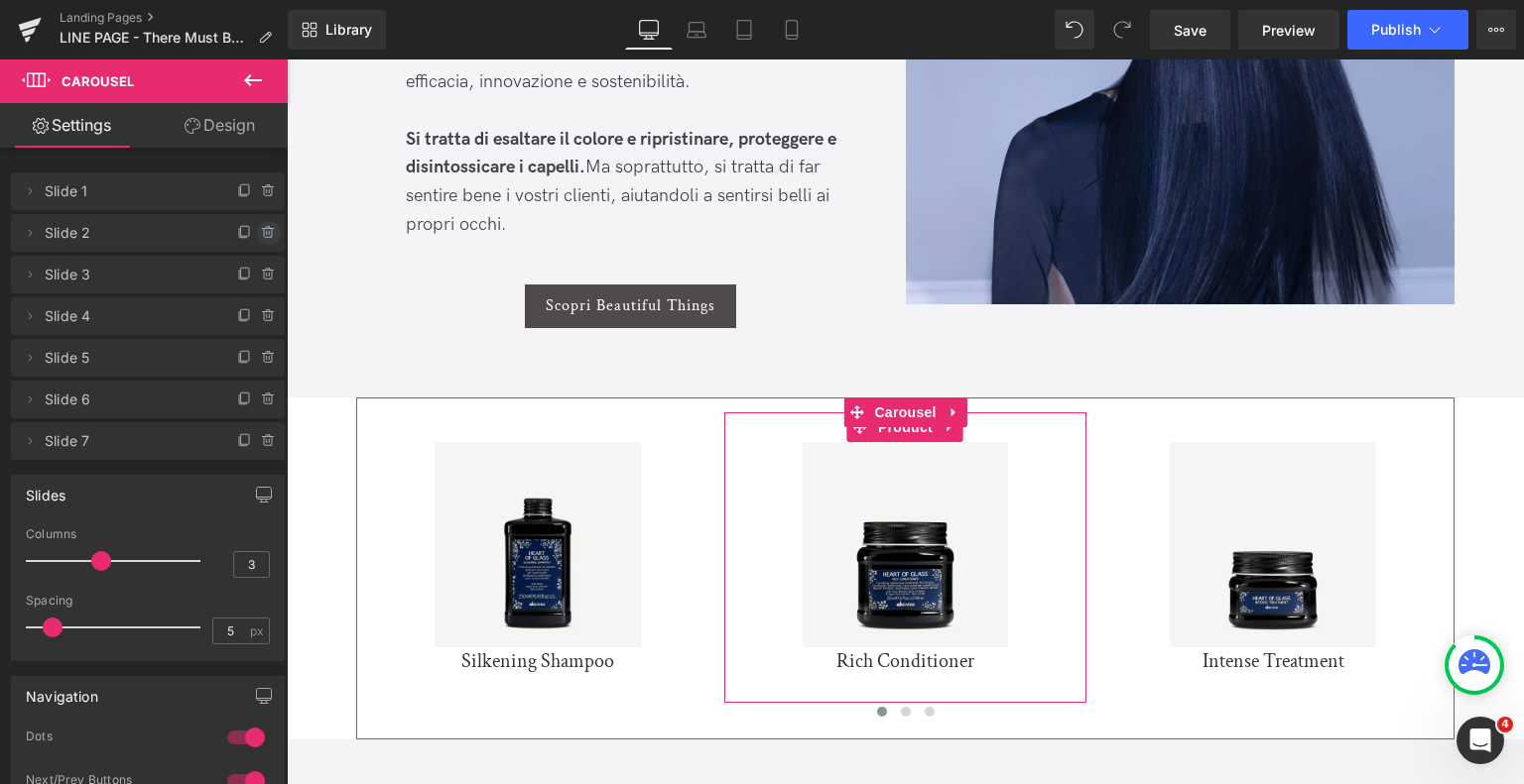
click at [261, 237] on icon at bounding box center [269, 233] width 16 height 16
click at [259, 223] on button "Delete" at bounding box center [247, 234] width 63 height 26
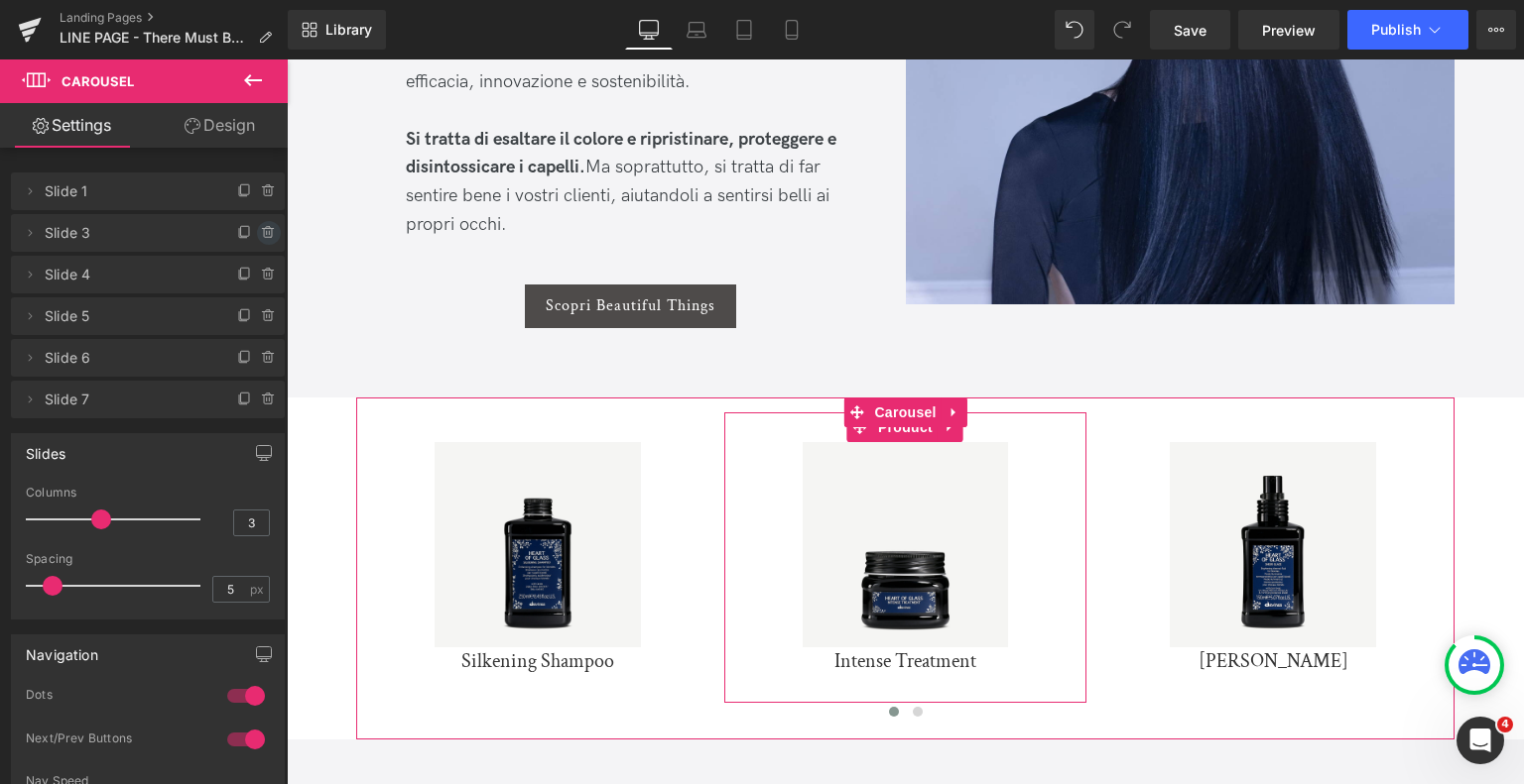
click at [261, 233] on icon at bounding box center [269, 233] width 16 height 16
click at [250, 239] on button "Delete" at bounding box center [247, 234] width 63 height 26
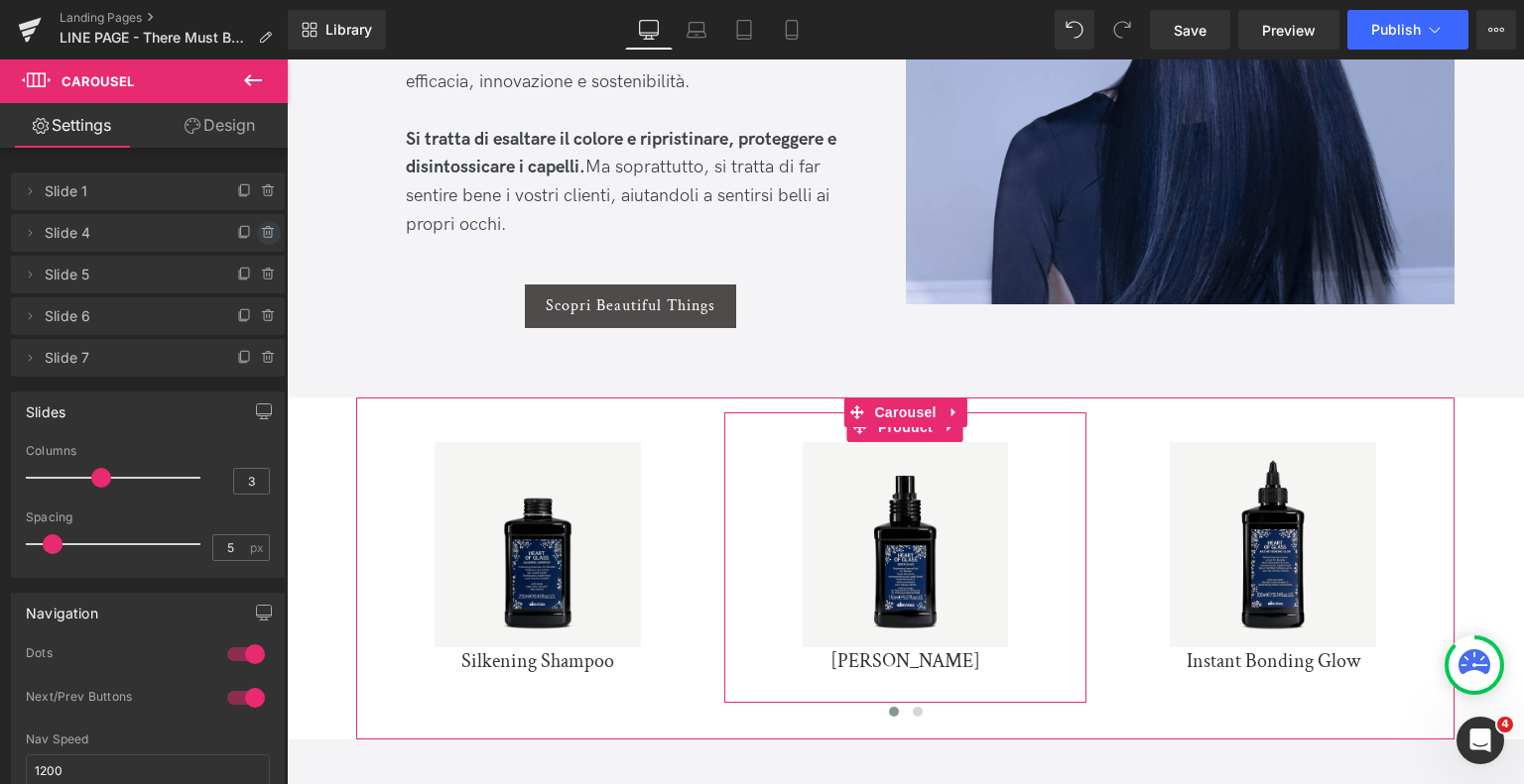
click at [262, 241] on span at bounding box center [269, 233] width 24 height 24
click at [241, 237] on button "Delete" at bounding box center [247, 234] width 63 height 26
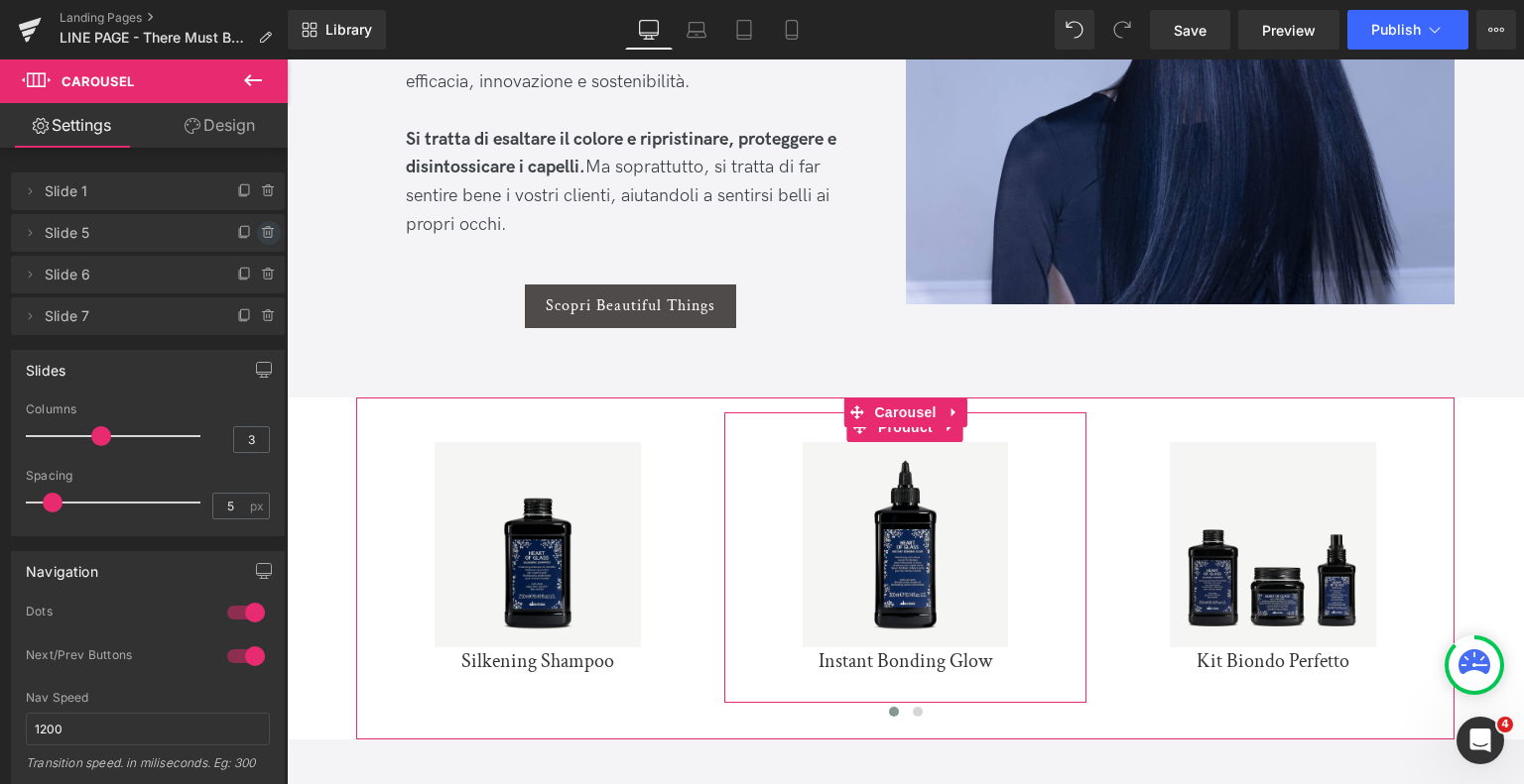
click at [265, 234] on icon at bounding box center [269, 233] width 16 height 16
click at [248, 229] on button "Delete" at bounding box center [247, 234] width 63 height 26
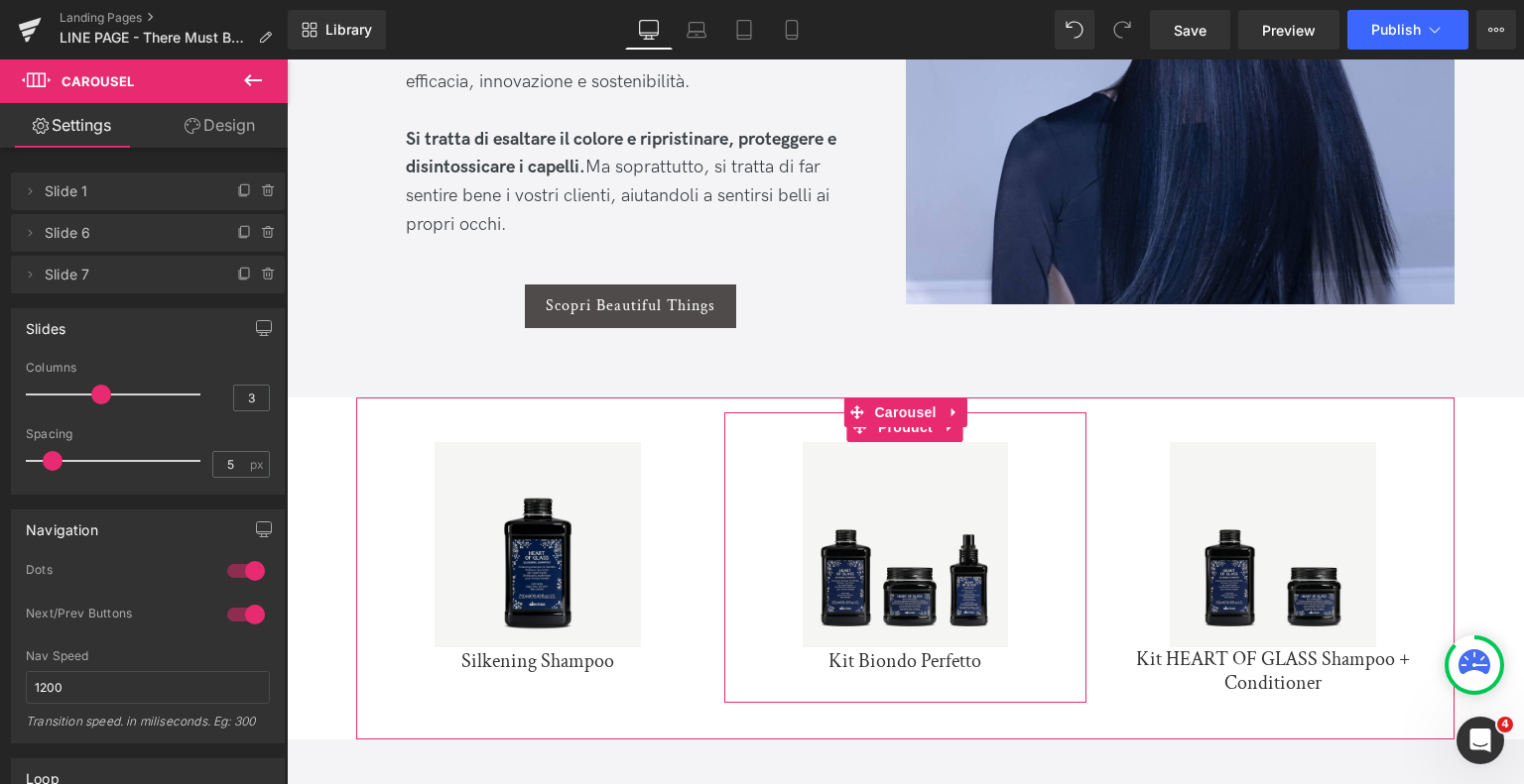
click at [248, 229] on span at bounding box center [245, 233] width 24 height 24
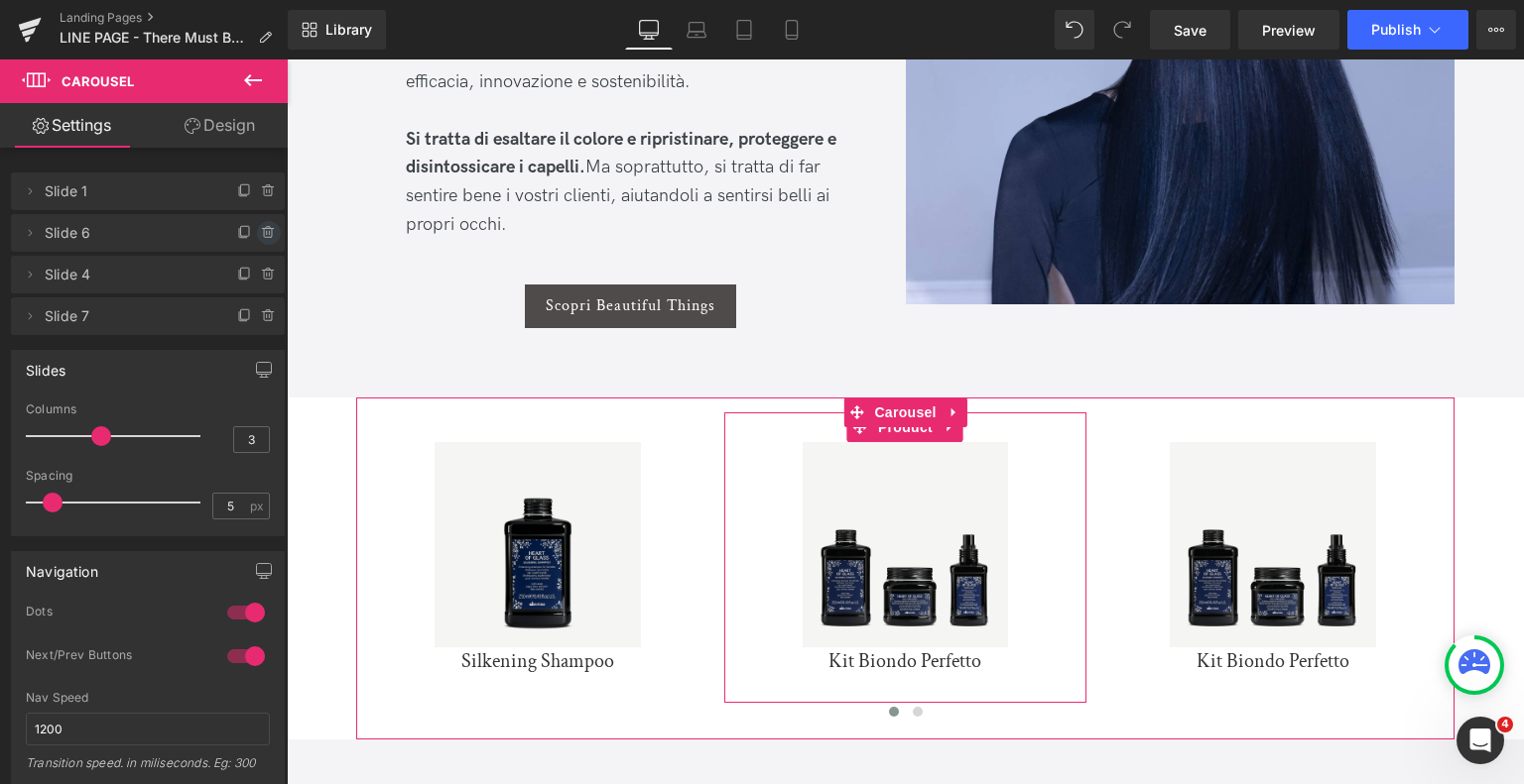
click at [261, 230] on icon at bounding box center [269, 233] width 16 height 16
click at [257, 230] on button "Delete" at bounding box center [247, 234] width 63 height 26
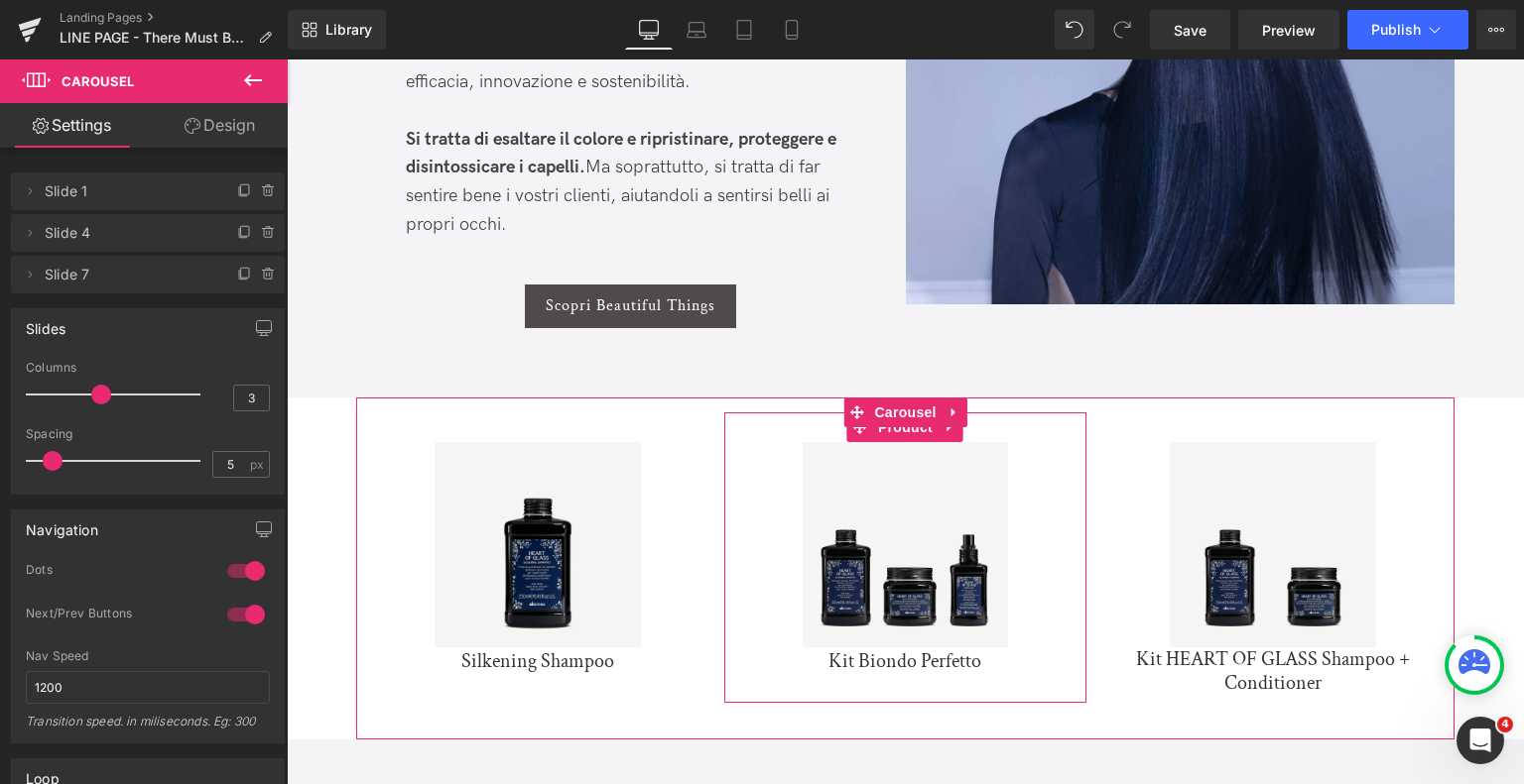
click at [261, 230] on icon at bounding box center [269, 233] width 16 height 16
click at [257, 230] on button "Delete" at bounding box center [247, 234] width 63 height 26
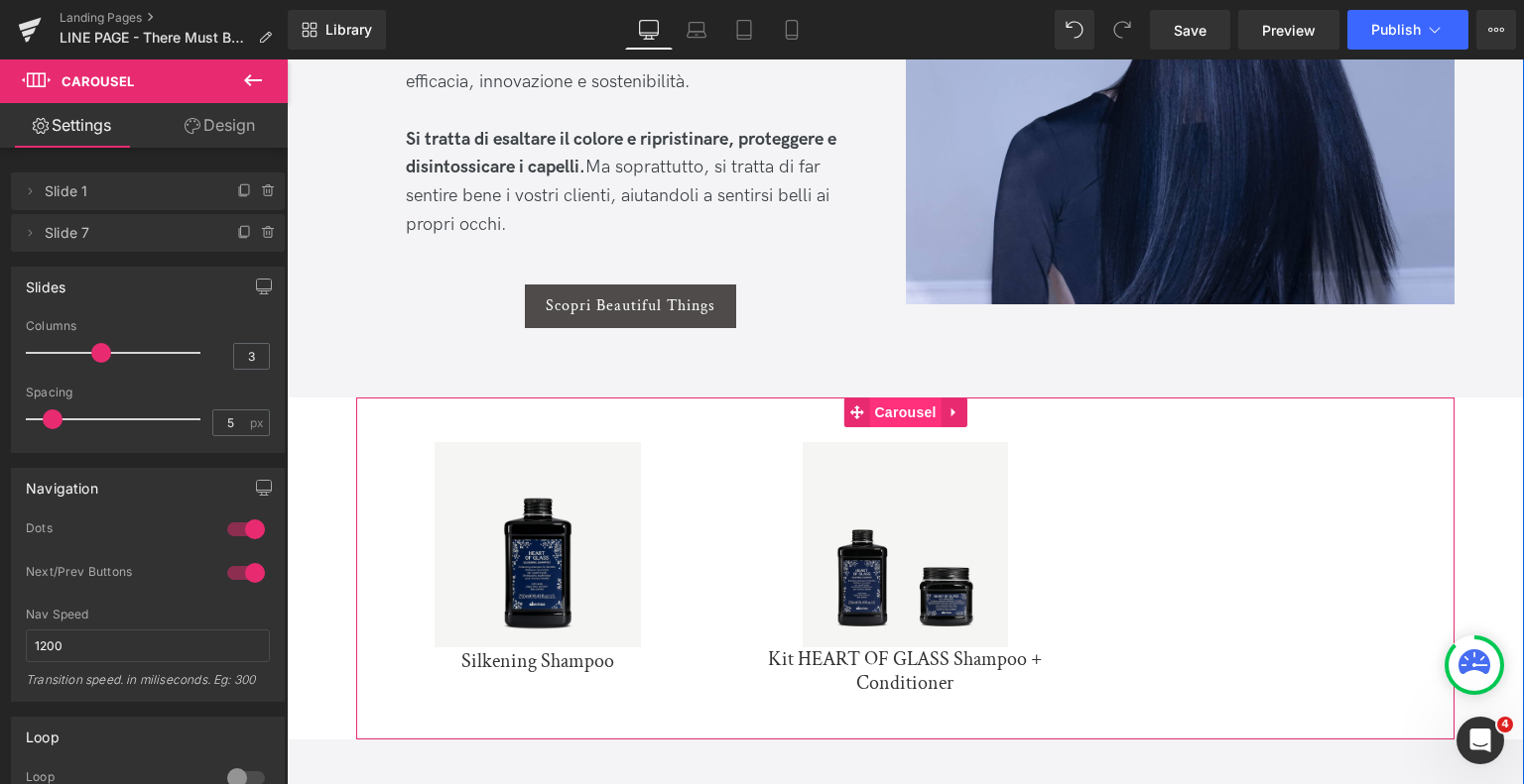
click at [906, 400] on span "Carousel" at bounding box center [904, 412] width 71 height 30
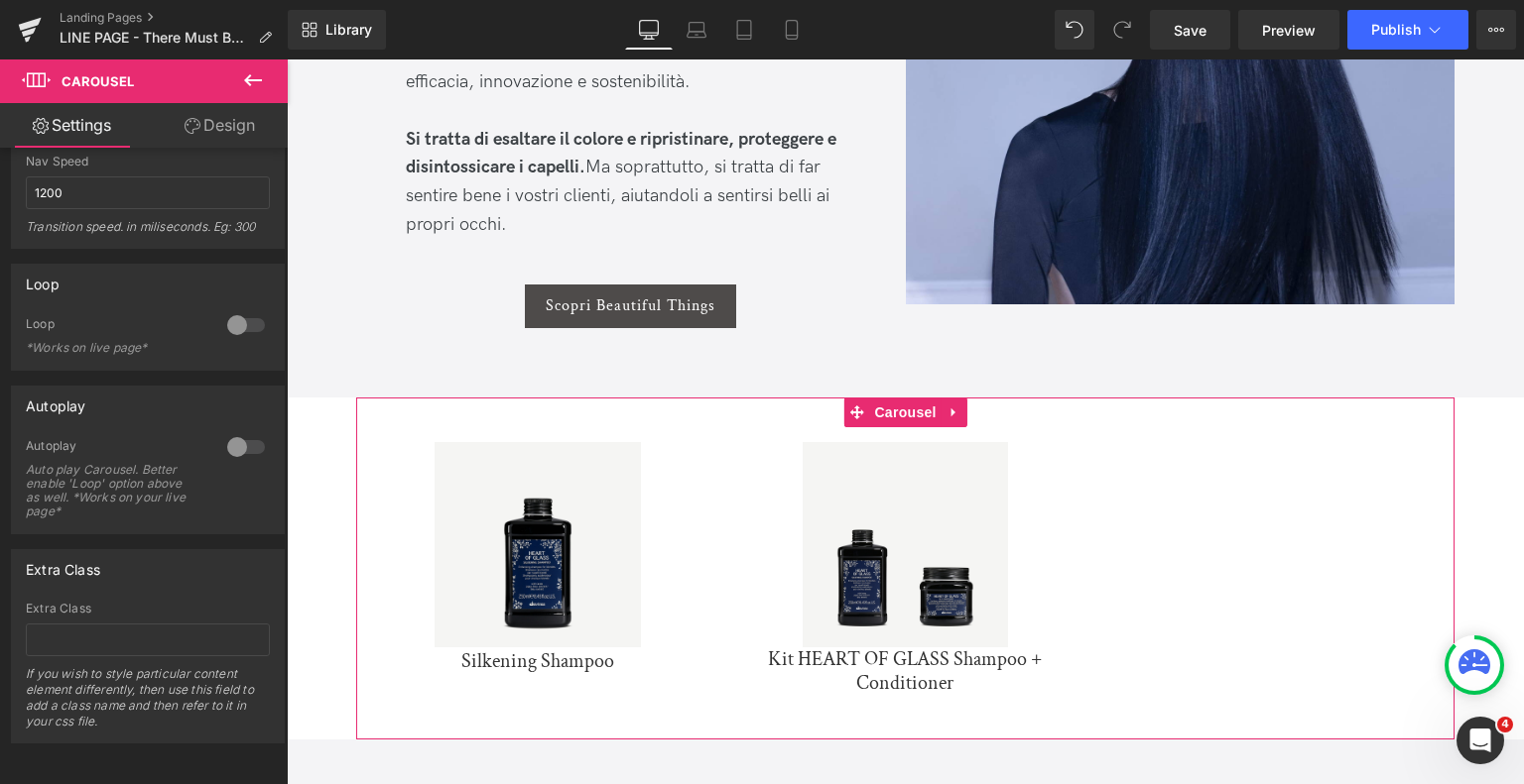
scroll to position [0, 0]
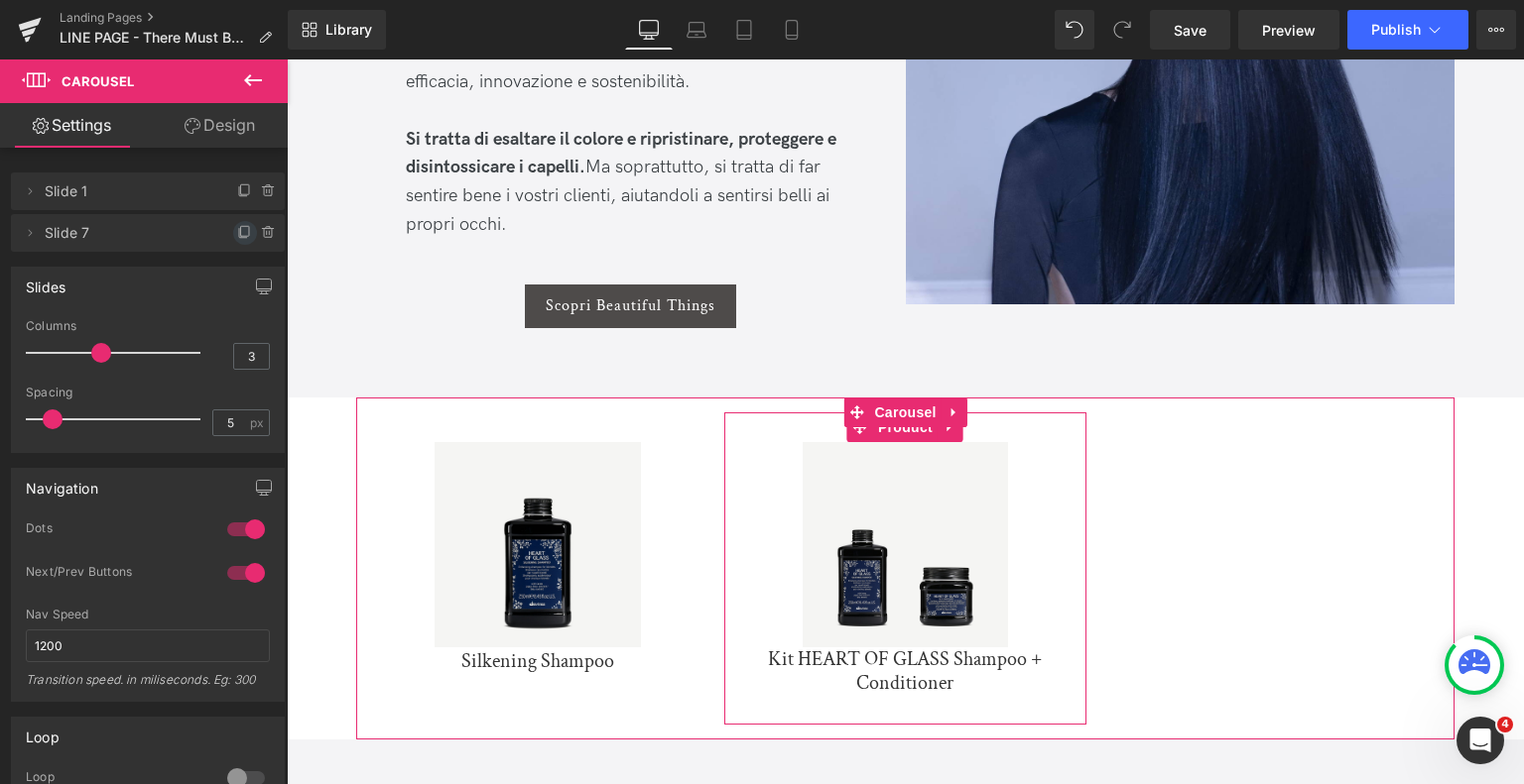
click at [237, 227] on icon at bounding box center [245, 233] width 16 height 16
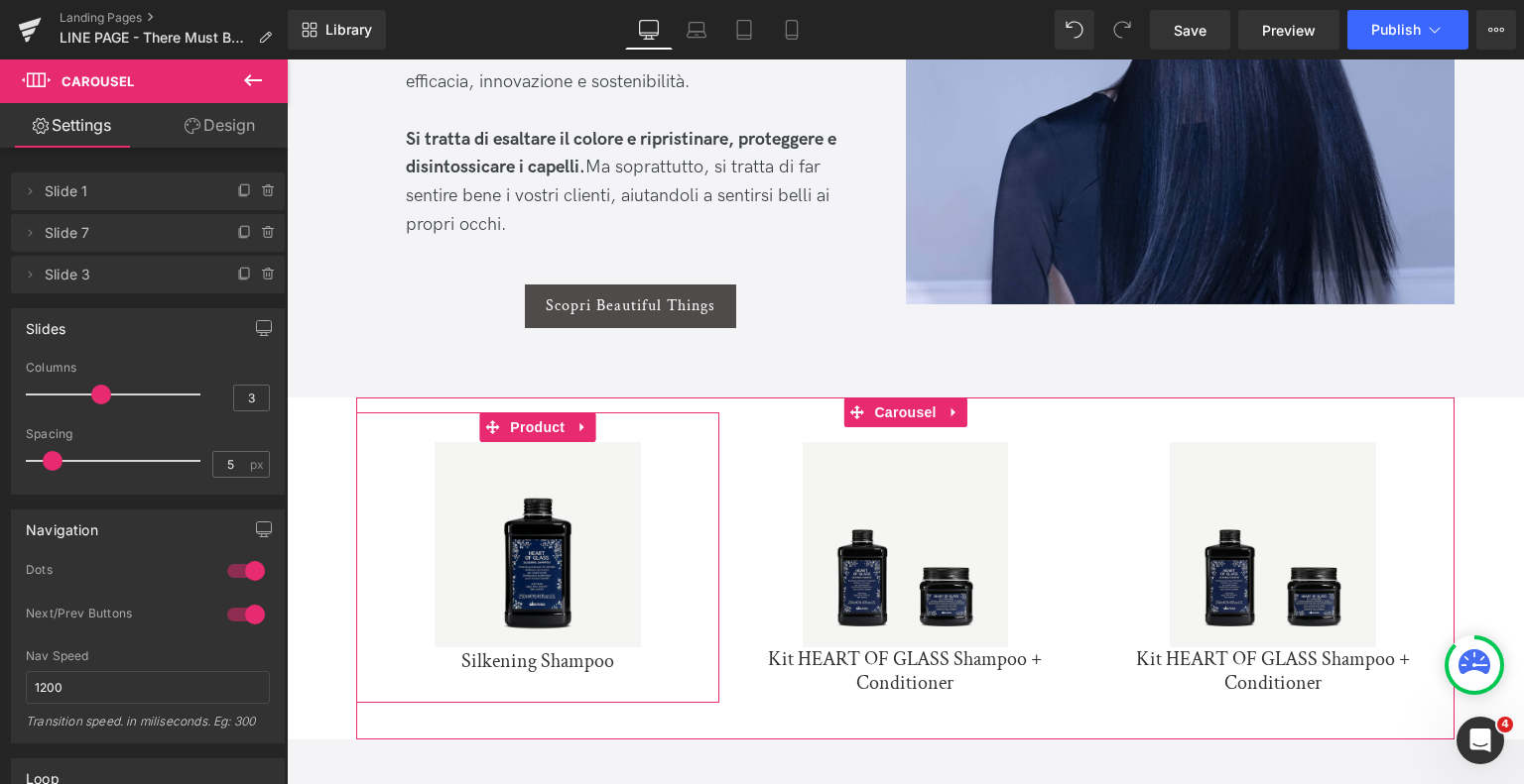
click at [156, 199] on span "Slide 1" at bounding box center [128, 192] width 167 height 38
click at [33, 186] on icon at bounding box center [30, 192] width 16 height 16
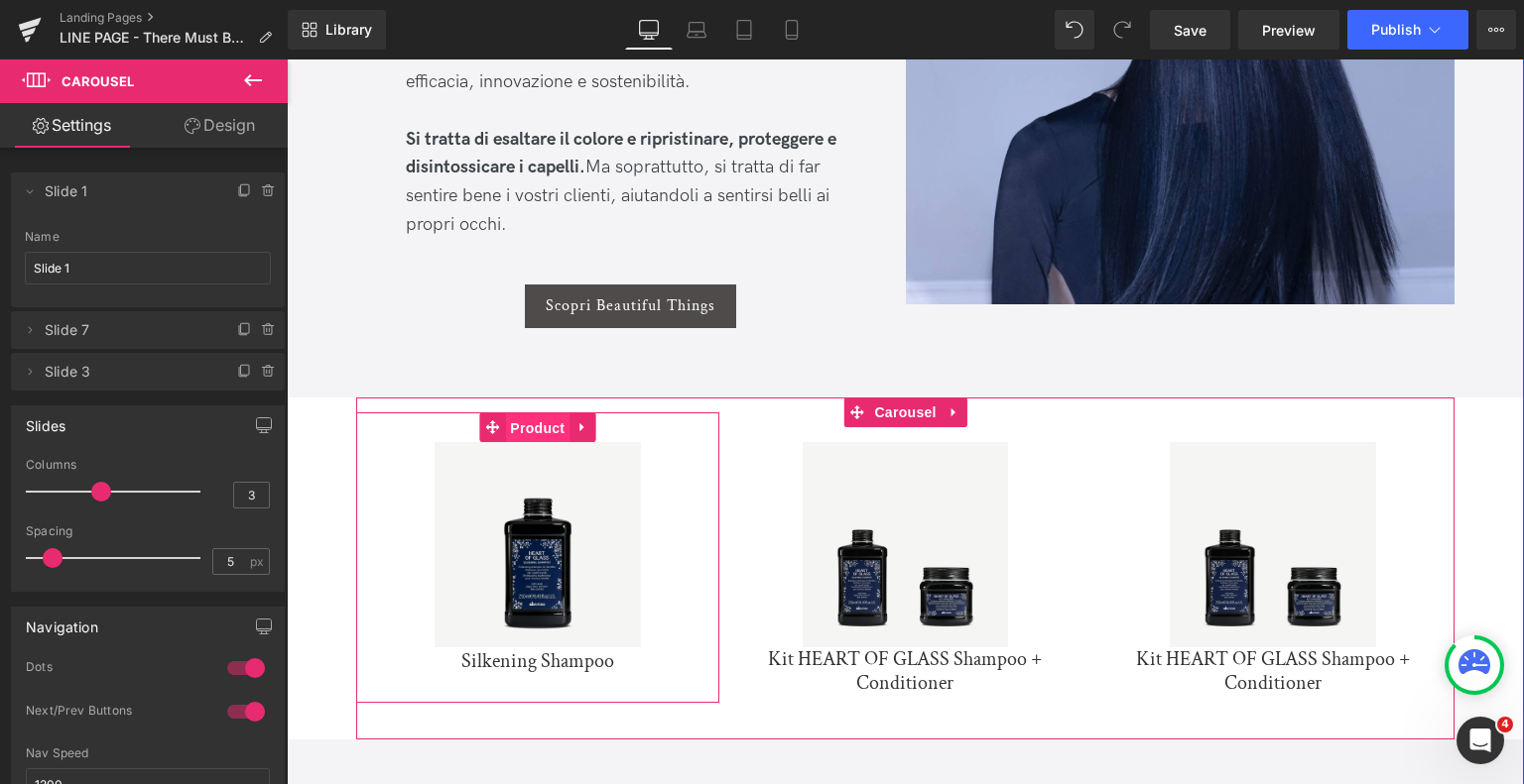
click at [548, 427] on span "Product" at bounding box center [537, 428] width 65 height 30
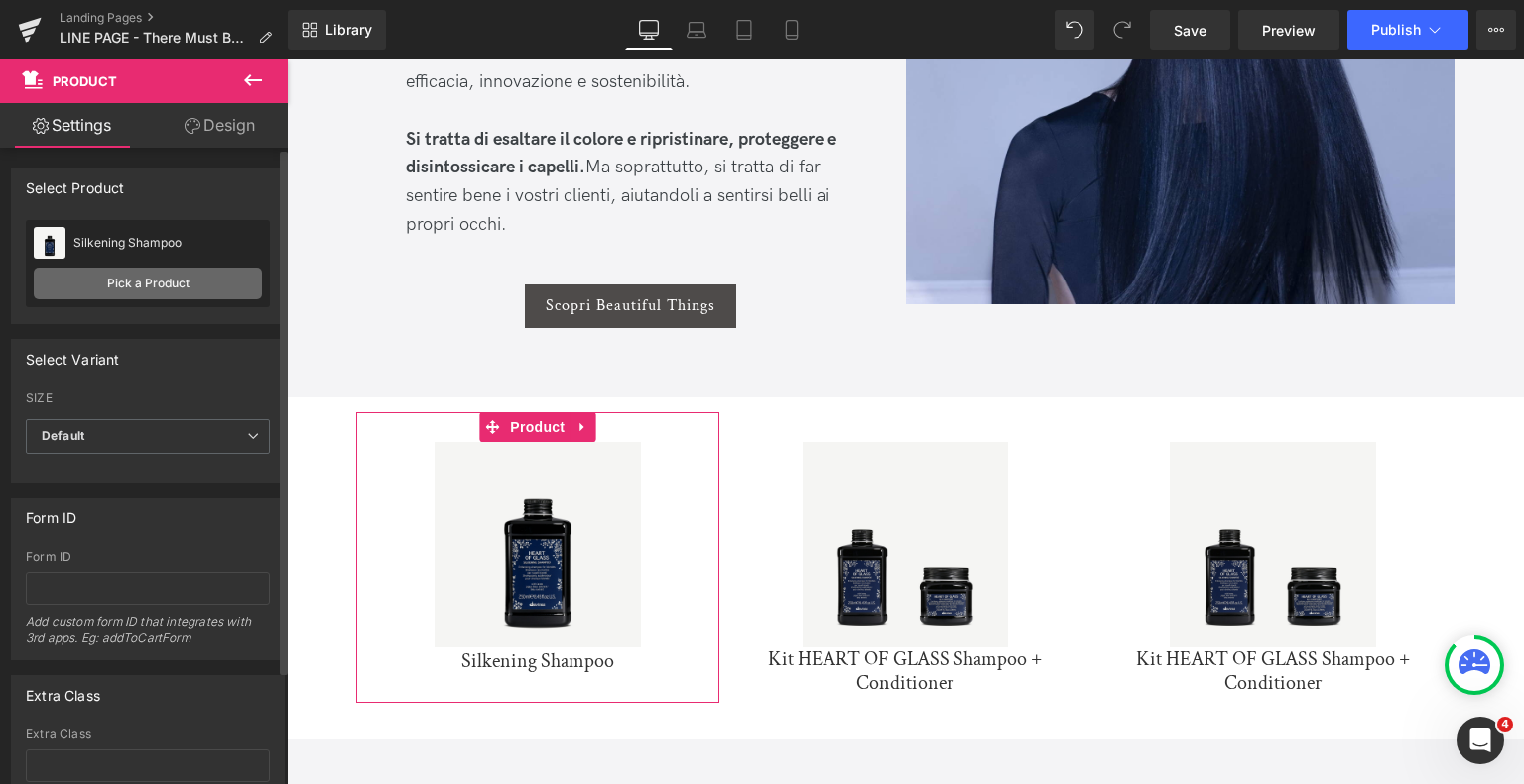
click at [170, 285] on link "Pick a Product" at bounding box center [148, 284] width 228 height 32
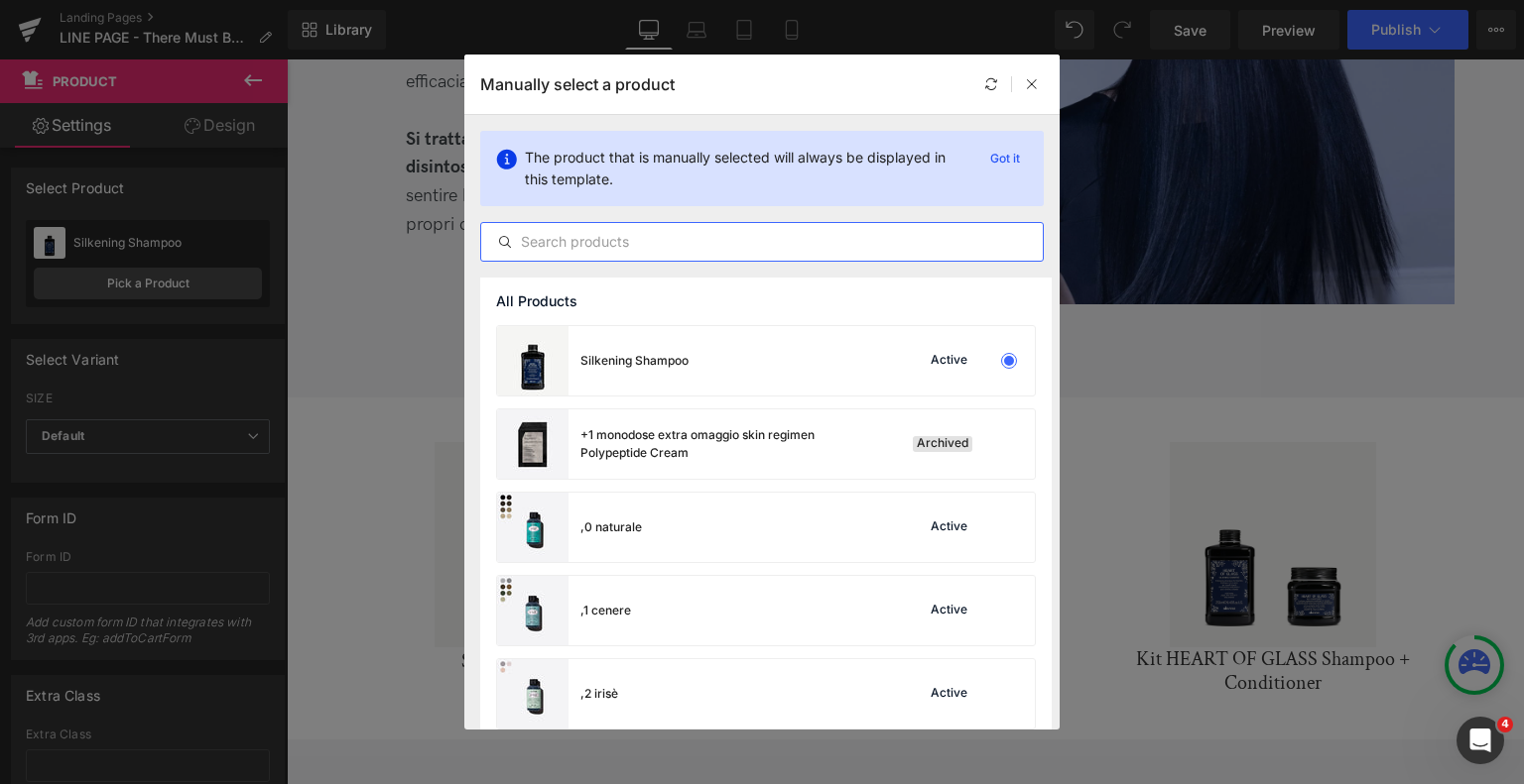
click at [604, 248] on input "text" at bounding box center [762, 242] width 562 height 24
type input "e"
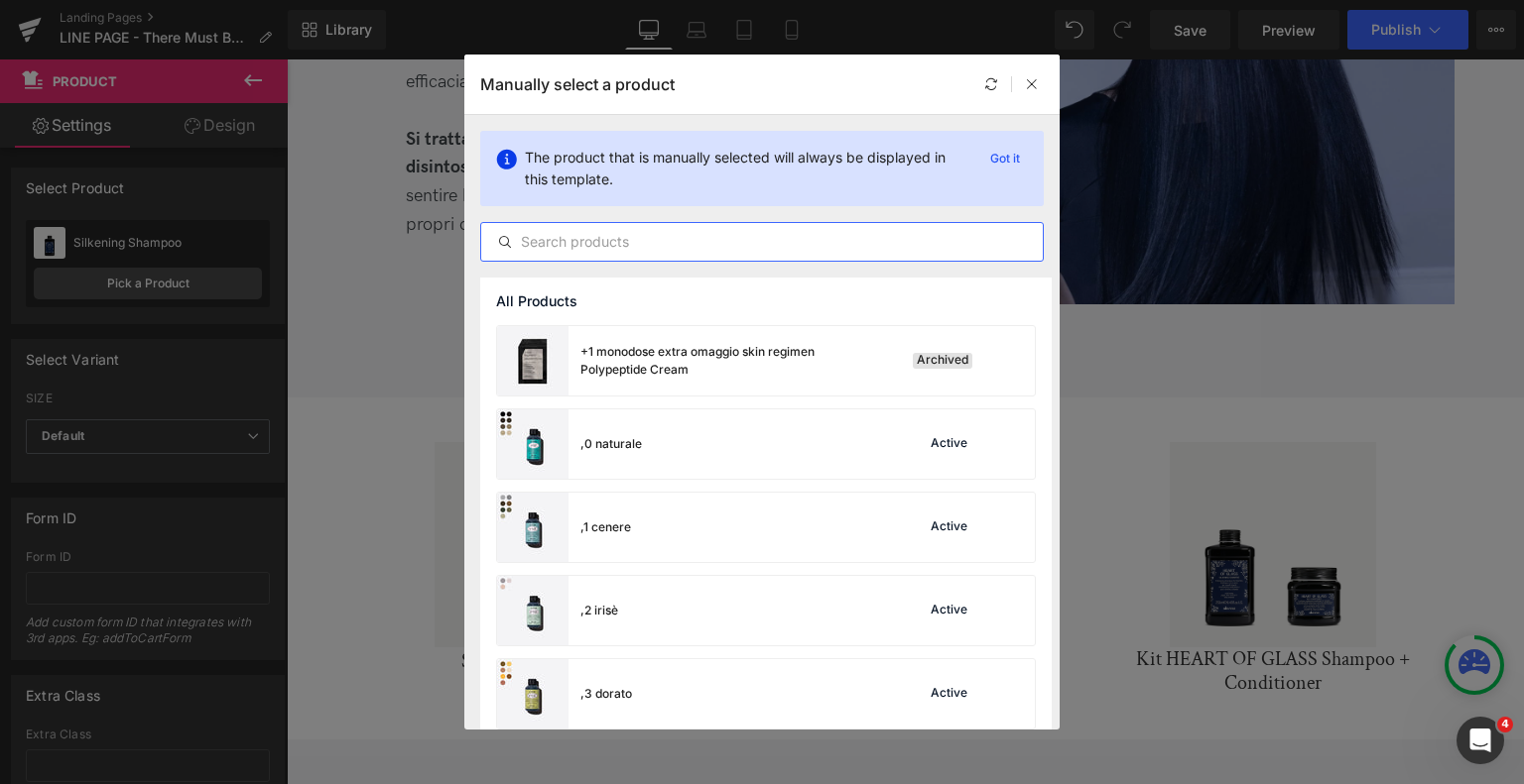
type input "e"
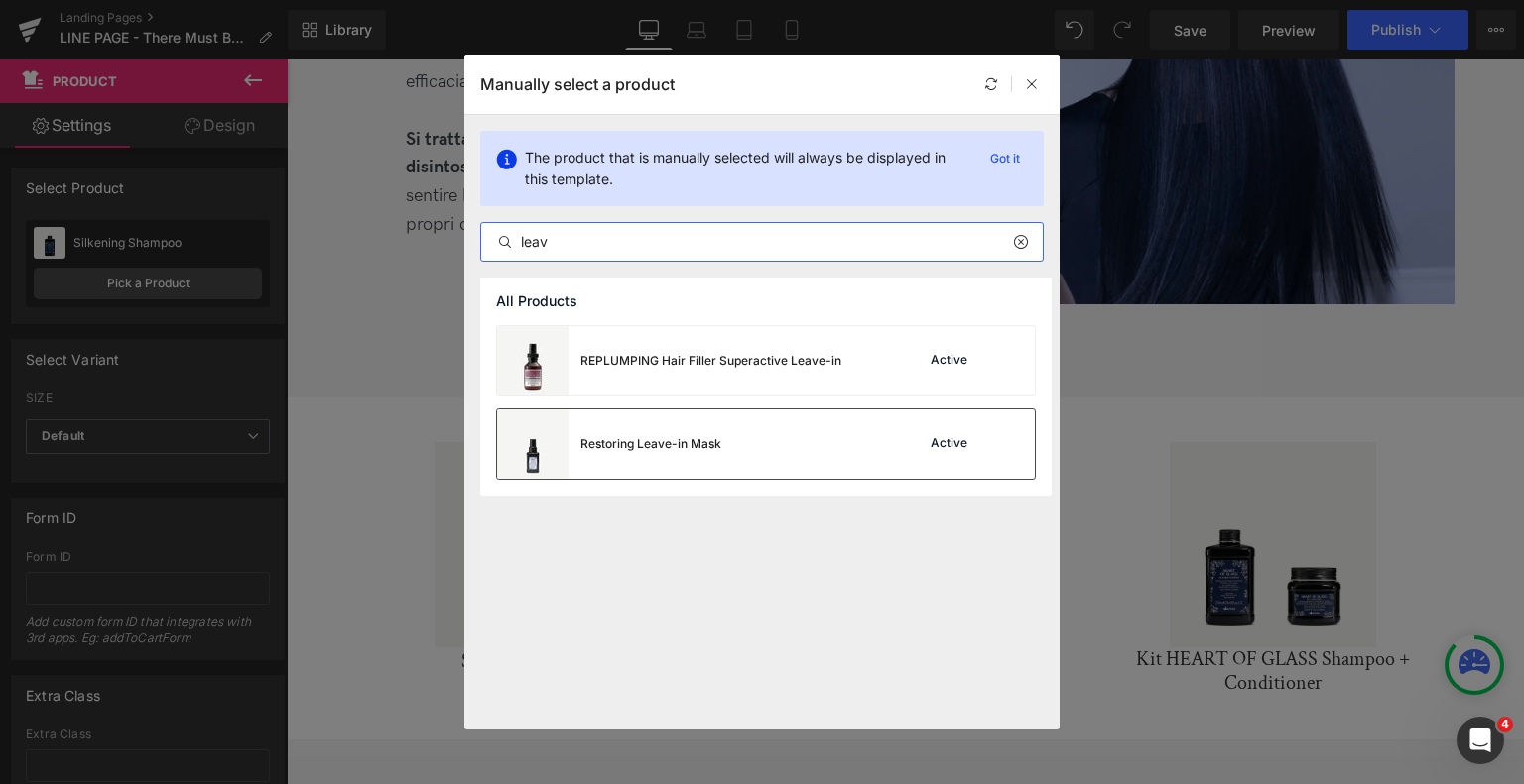
type input "leav"
click at [675, 479] on div "Restoring Leave-in Mask" at bounding box center [609, 444] width 224 height 70
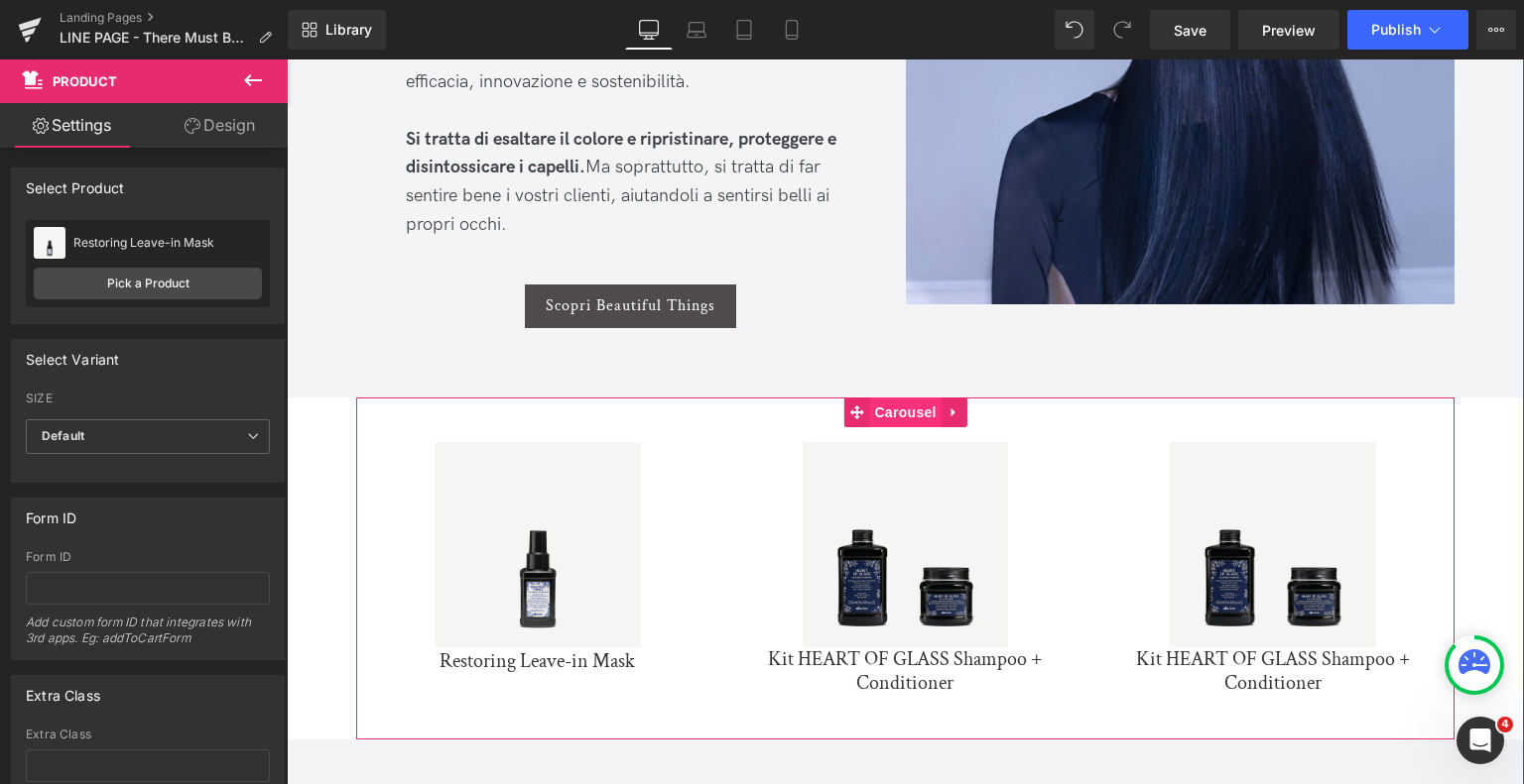
click at [893, 426] on span "Carousel" at bounding box center [904, 412] width 71 height 30
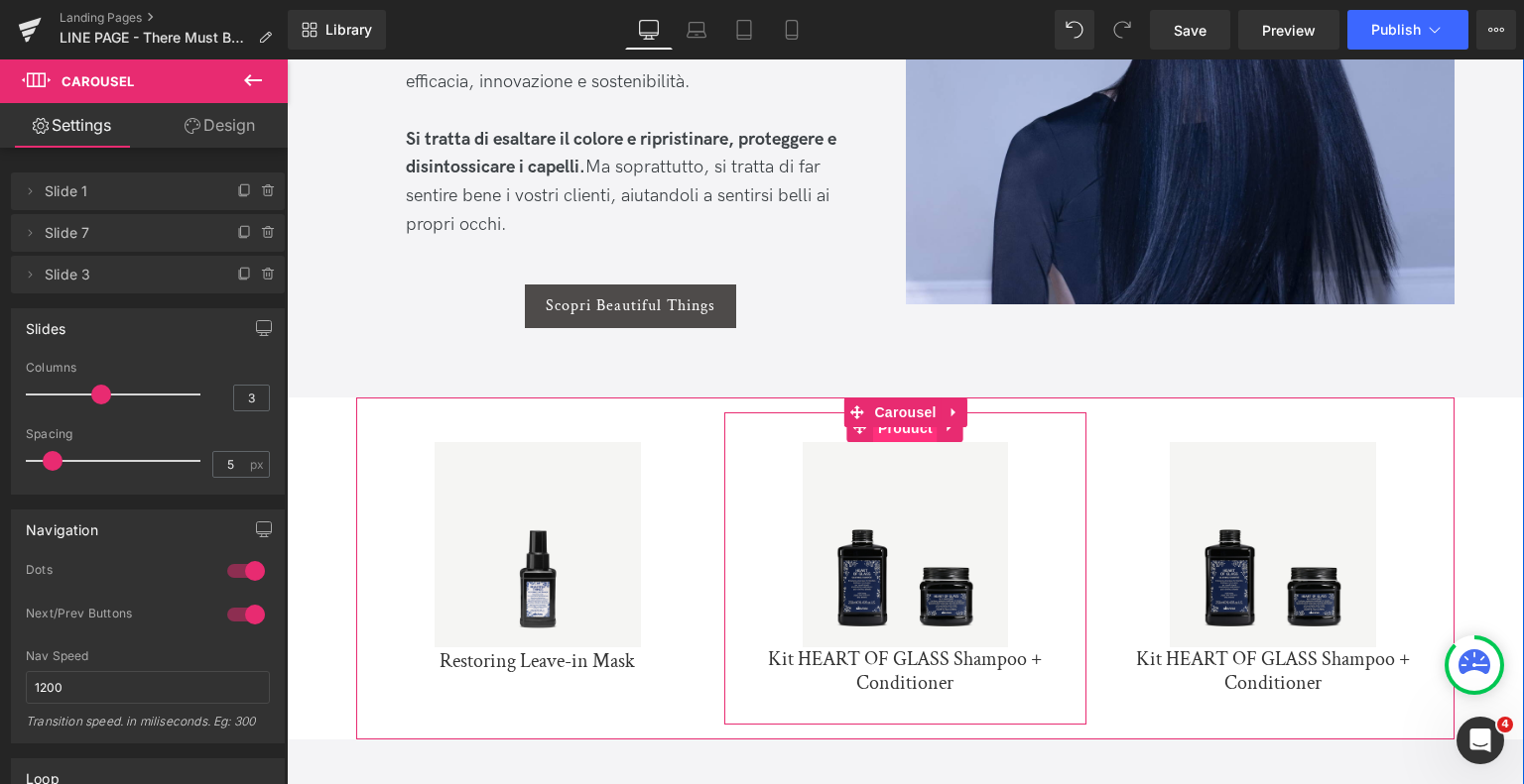
click at [895, 431] on span "Product" at bounding box center [905, 428] width 65 height 30
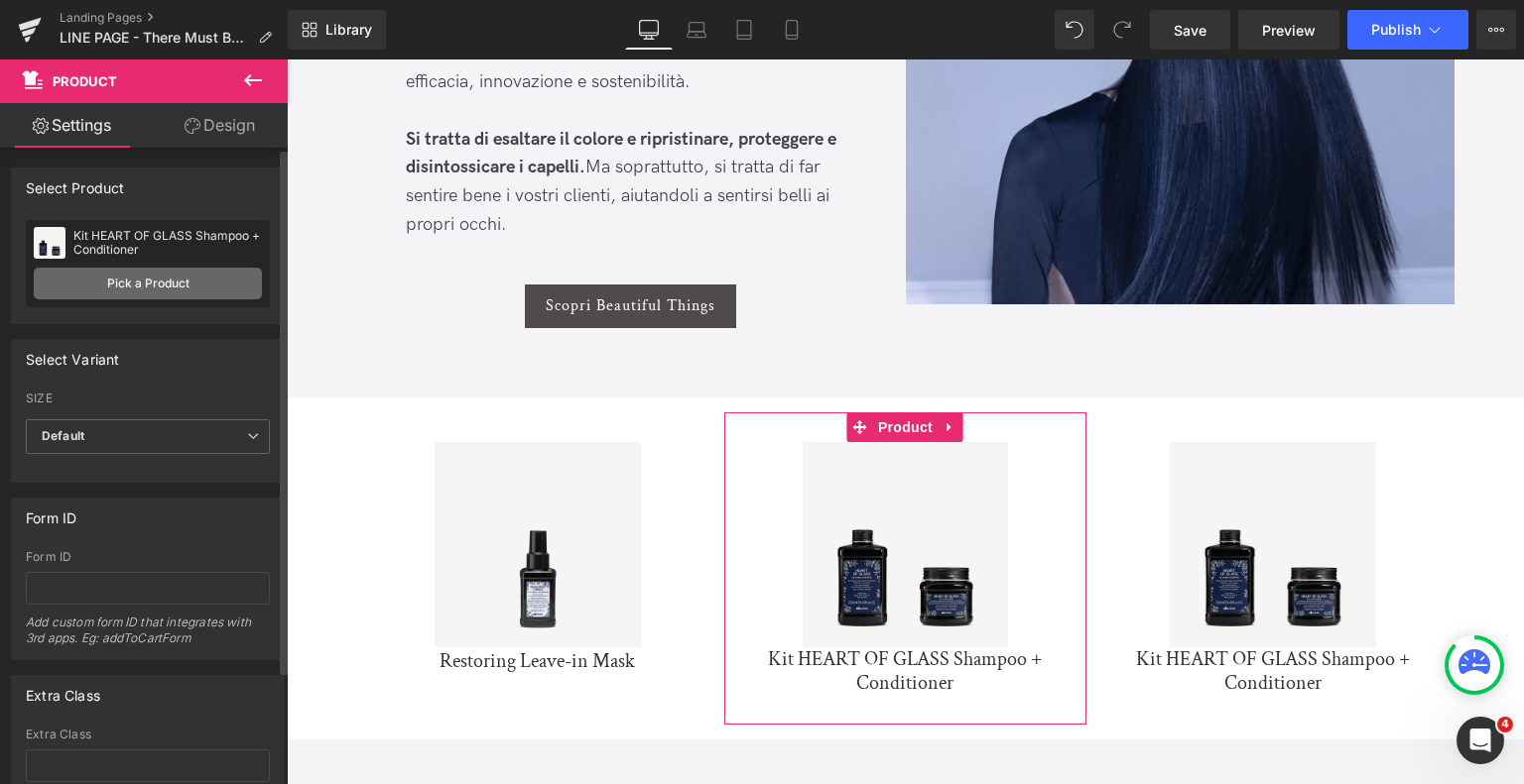
click at [137, 284] on link "Pick a Product" at bounding box center [148, 284] width 228 height 32
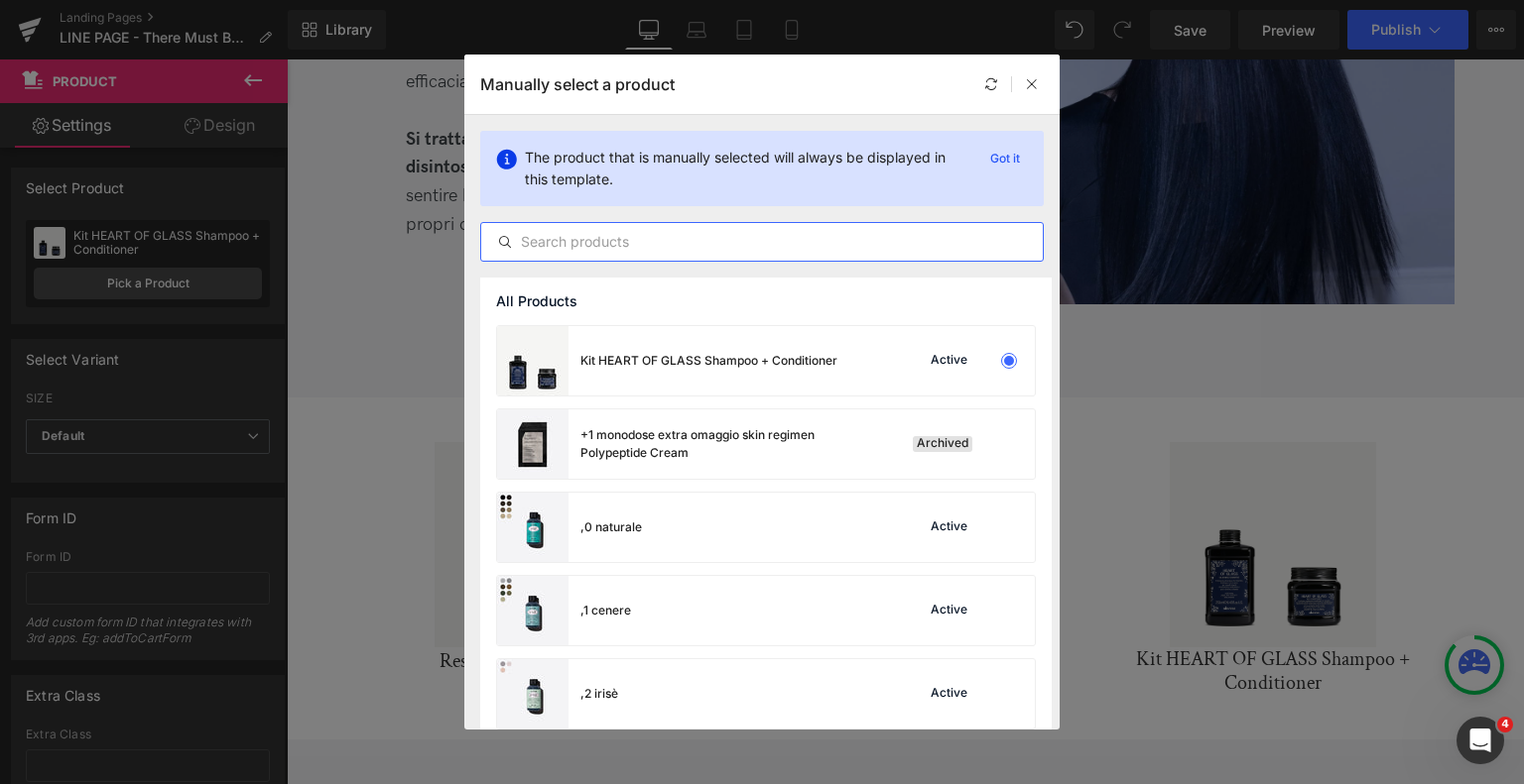
click at [647, 235] on input "text" at bounding box center [762, 242] width 562 height 24
type input "z"
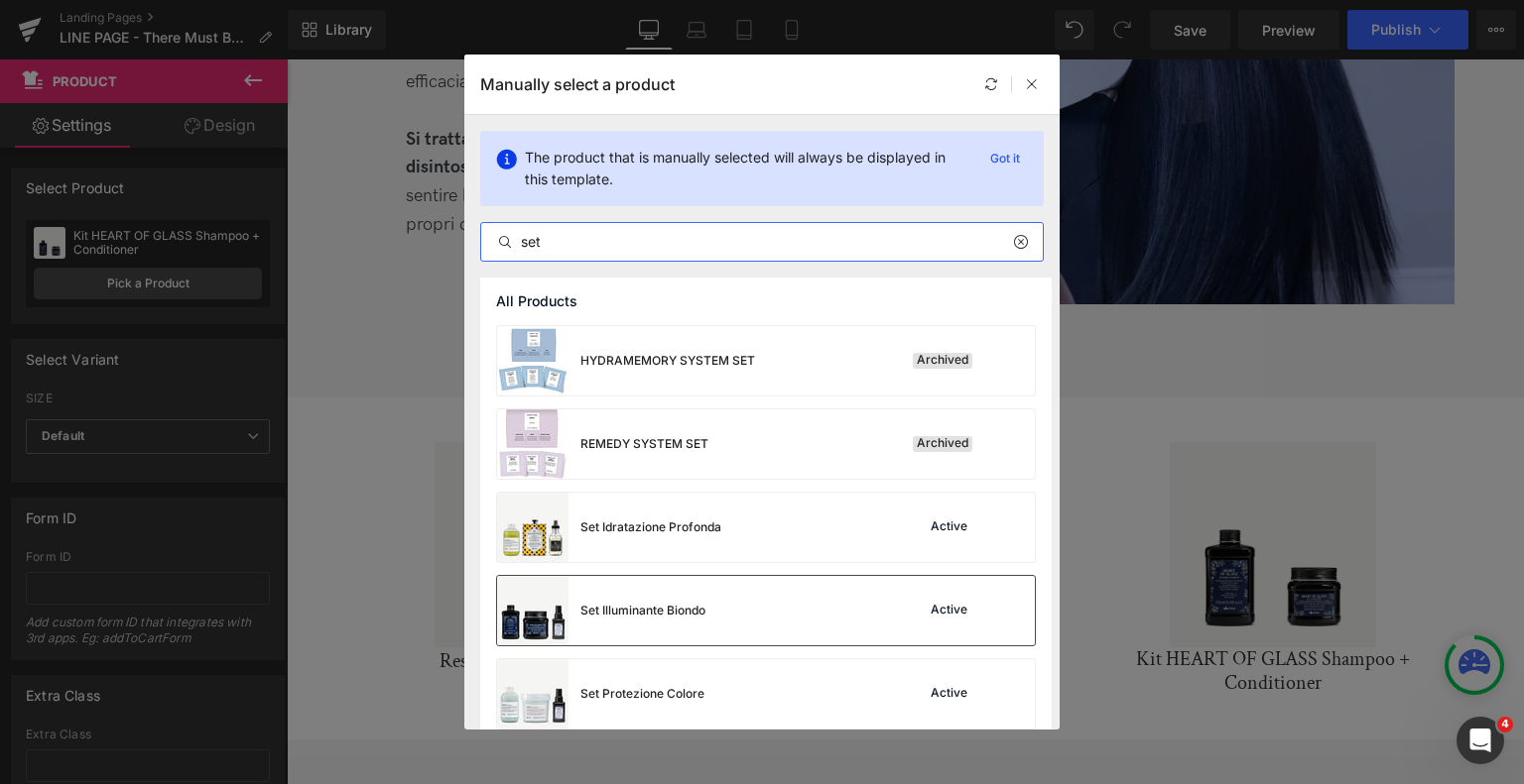
type input "set"
click at [610, 598] on div "Set Illuminante Biondo" at bounding box center [601, 611] width 209 height 70
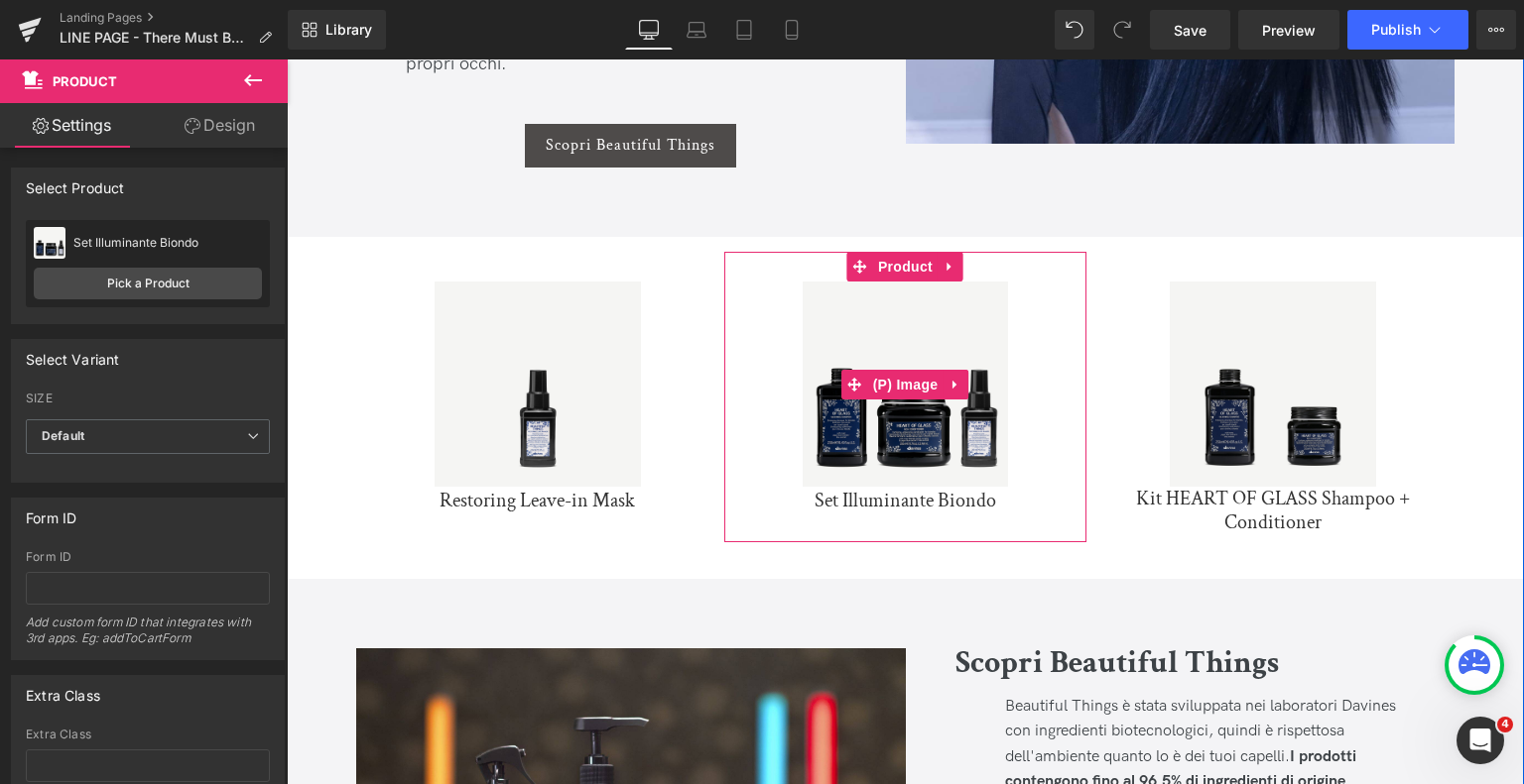
scroll to position [1741, 0]
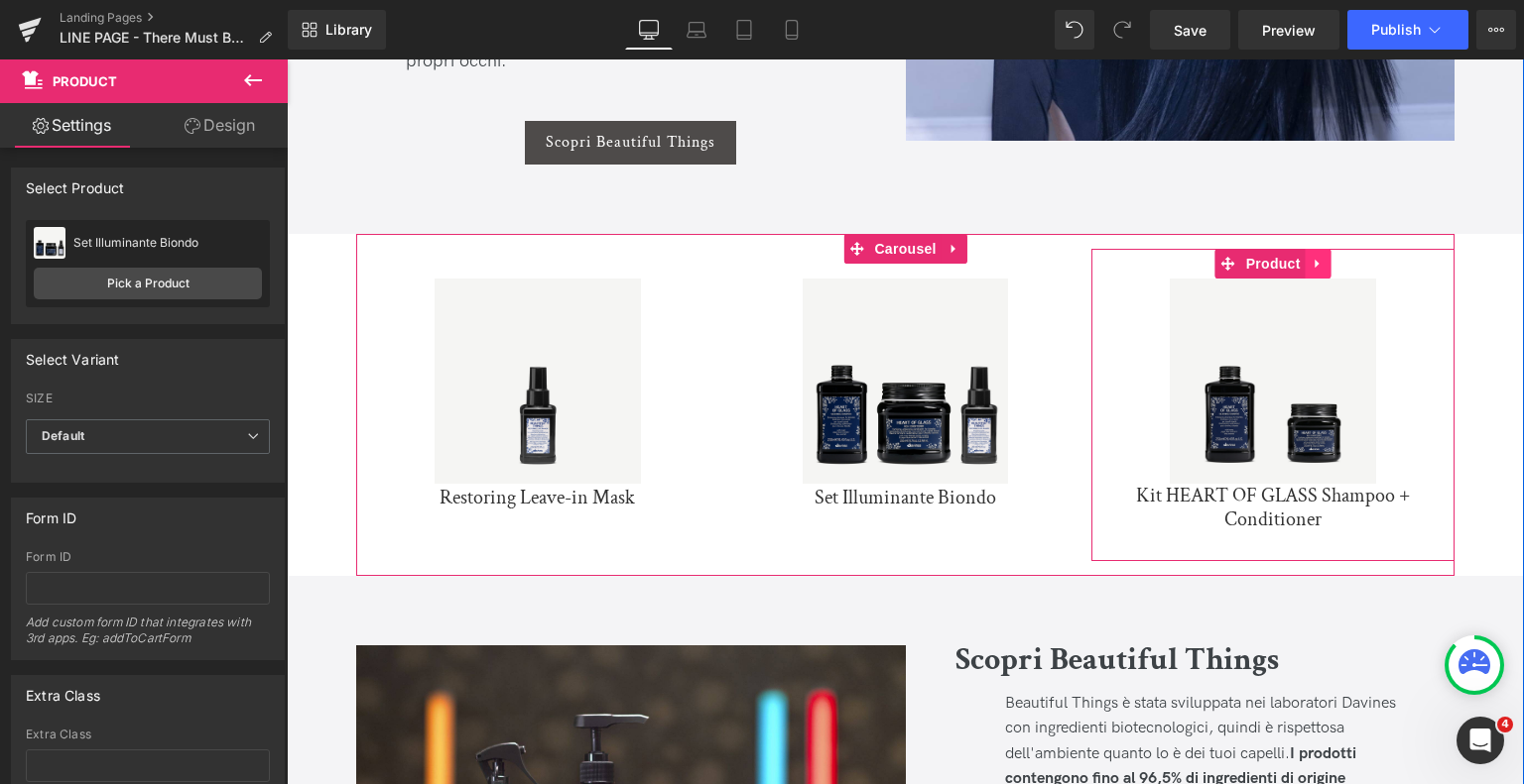
click at [1312, 265] on icon at bounding box center [1319, 263] width 14 height 15
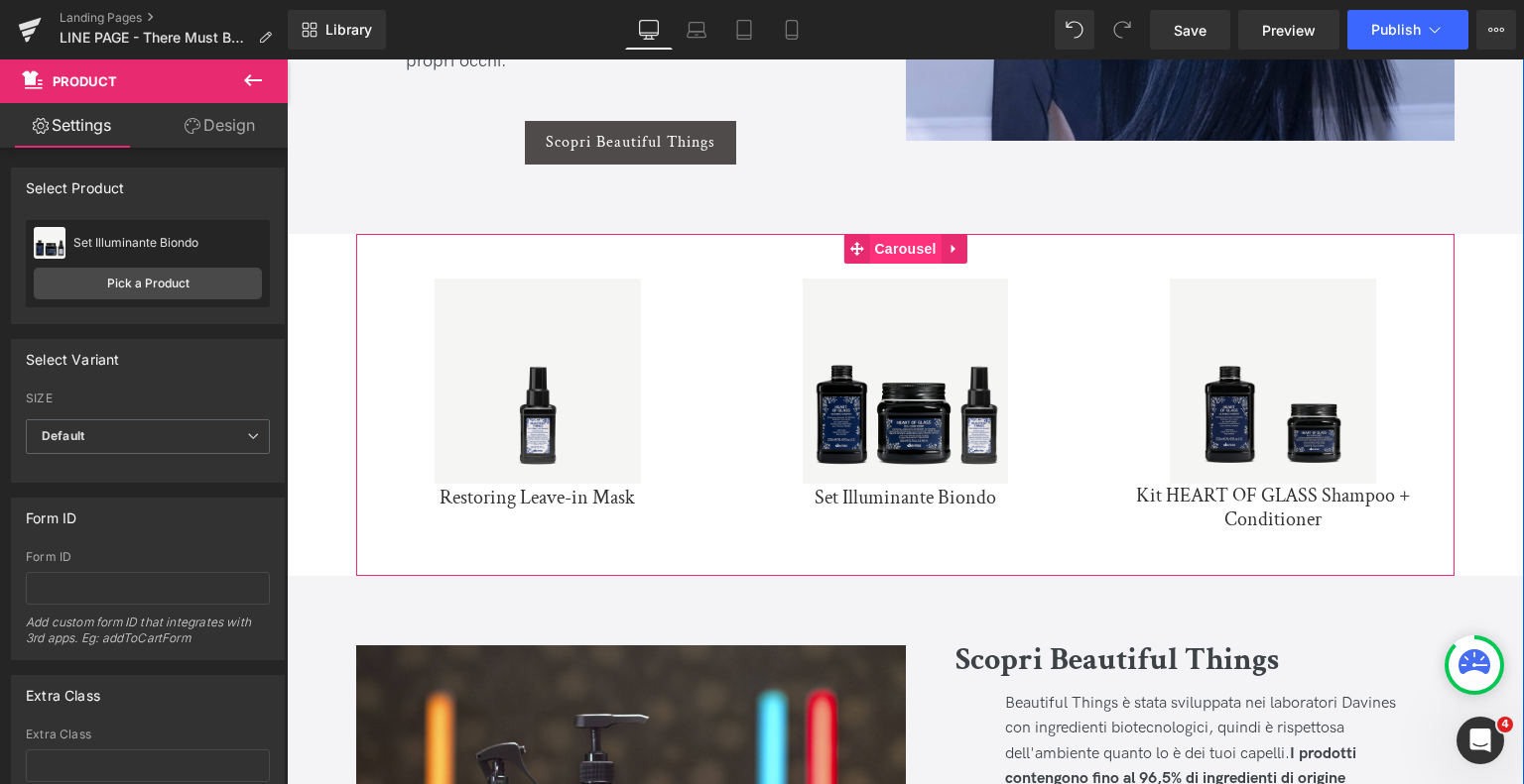
click at [919, 255] on span "Carousel" at bounding box center [904, 249] width 71 height 30
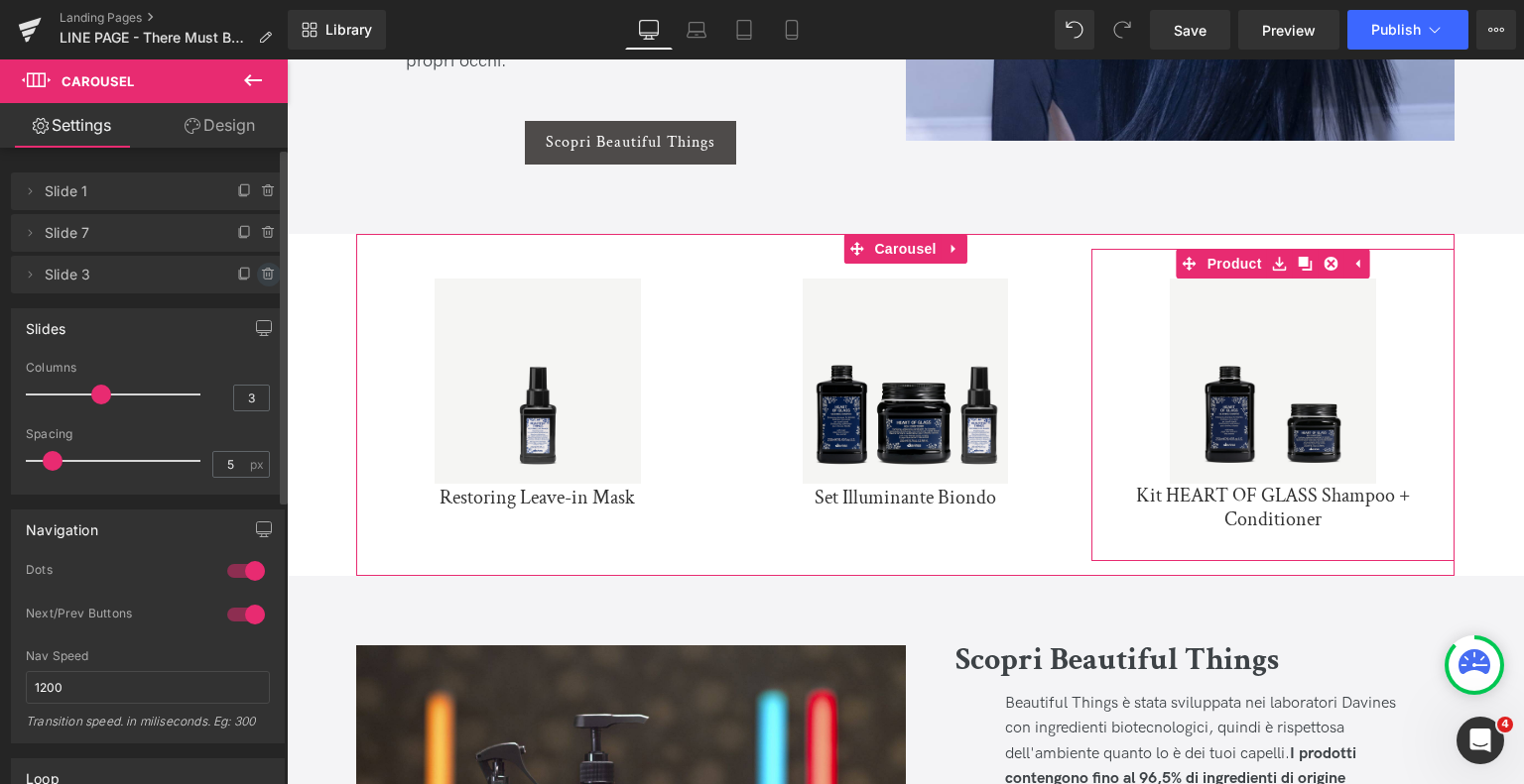
click at [268, 273] on icon at bounding box center [269, 275] width 16 height 16
click at [242, 282] on button "Delete" at bounding box center [247, 276] width 63 height 26
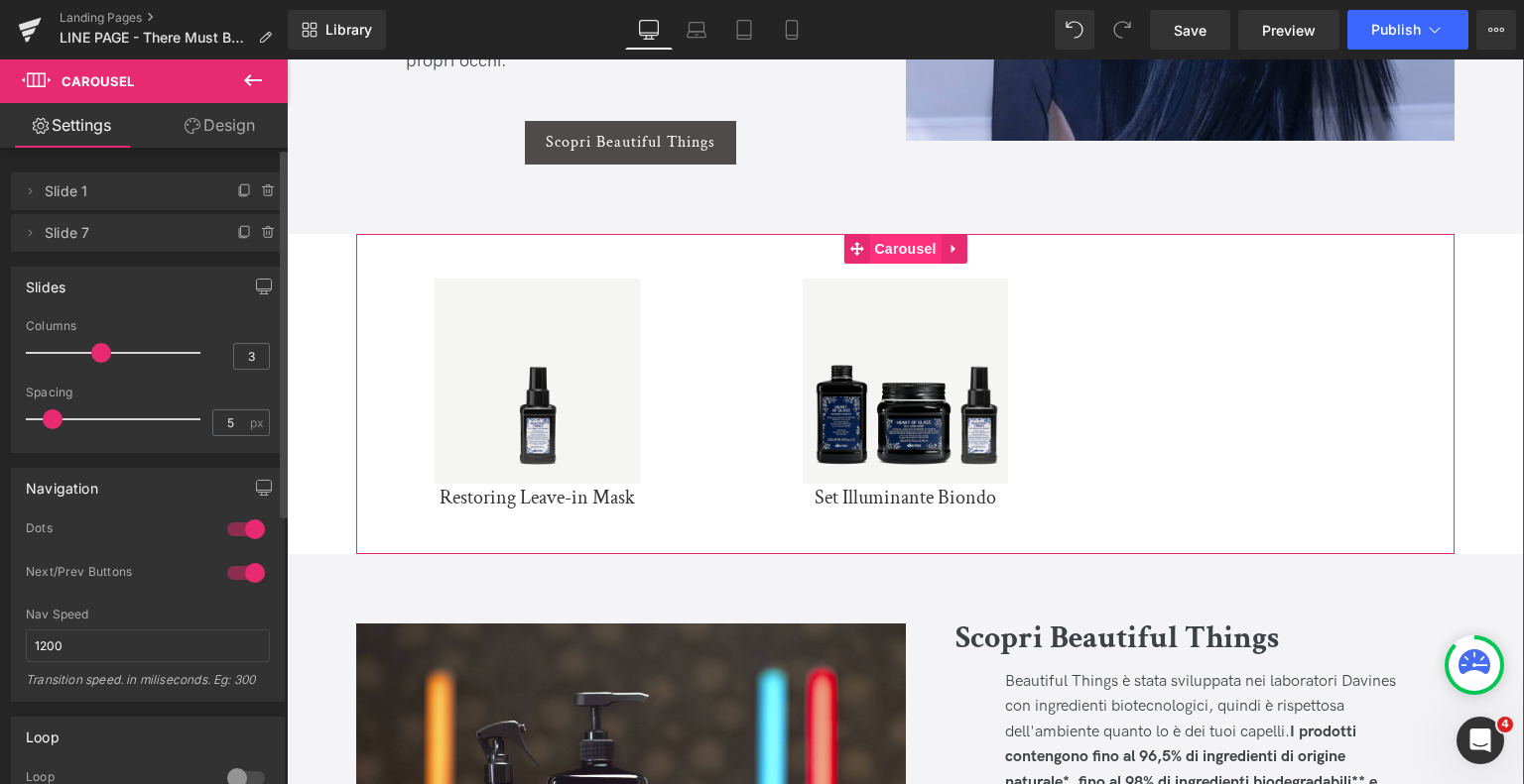
click at [893, 248] on span "Carousel" at bounding box center [904, 249] width 71 height 30
click at [239, 360] on input "3" at bounding box center [251, 357] width 35 height 25
type input "3"
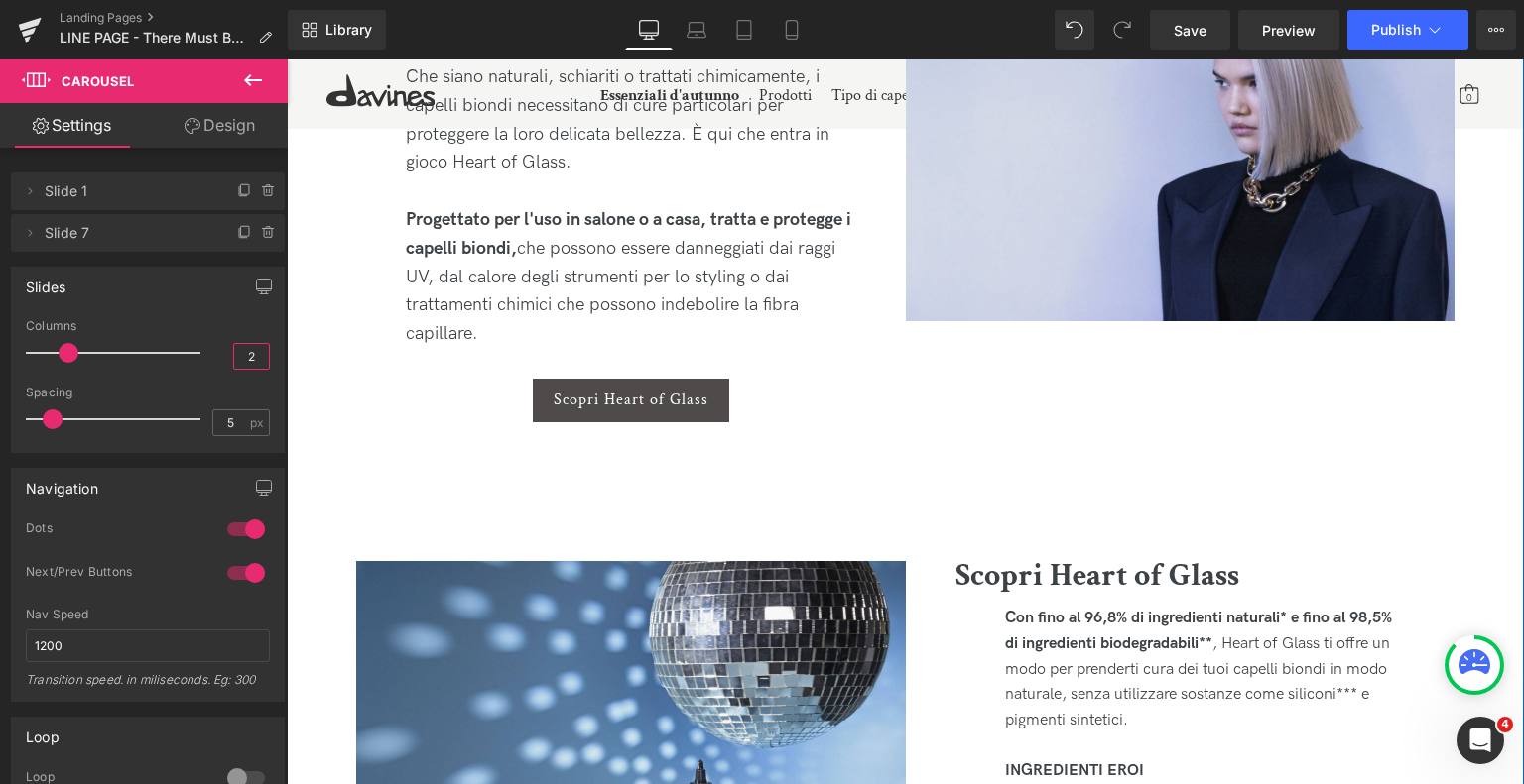
scroll to position [3606, 0]
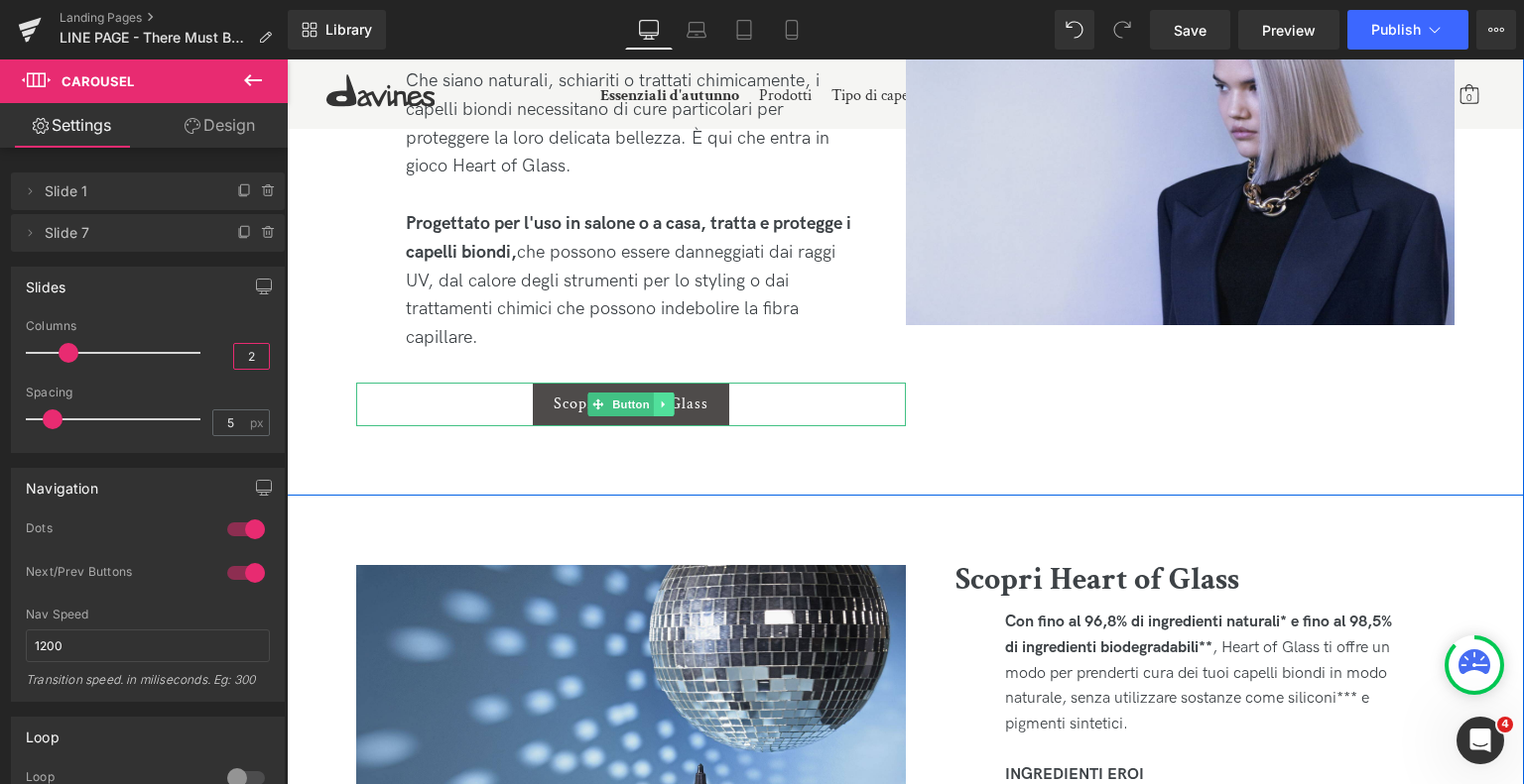
type input "2"
click at [664, 399] on icon at bounding box center [663, 404] width 11 height 12
click at [656, 398] on link at bounding box center [653, 404] width 21 height 24
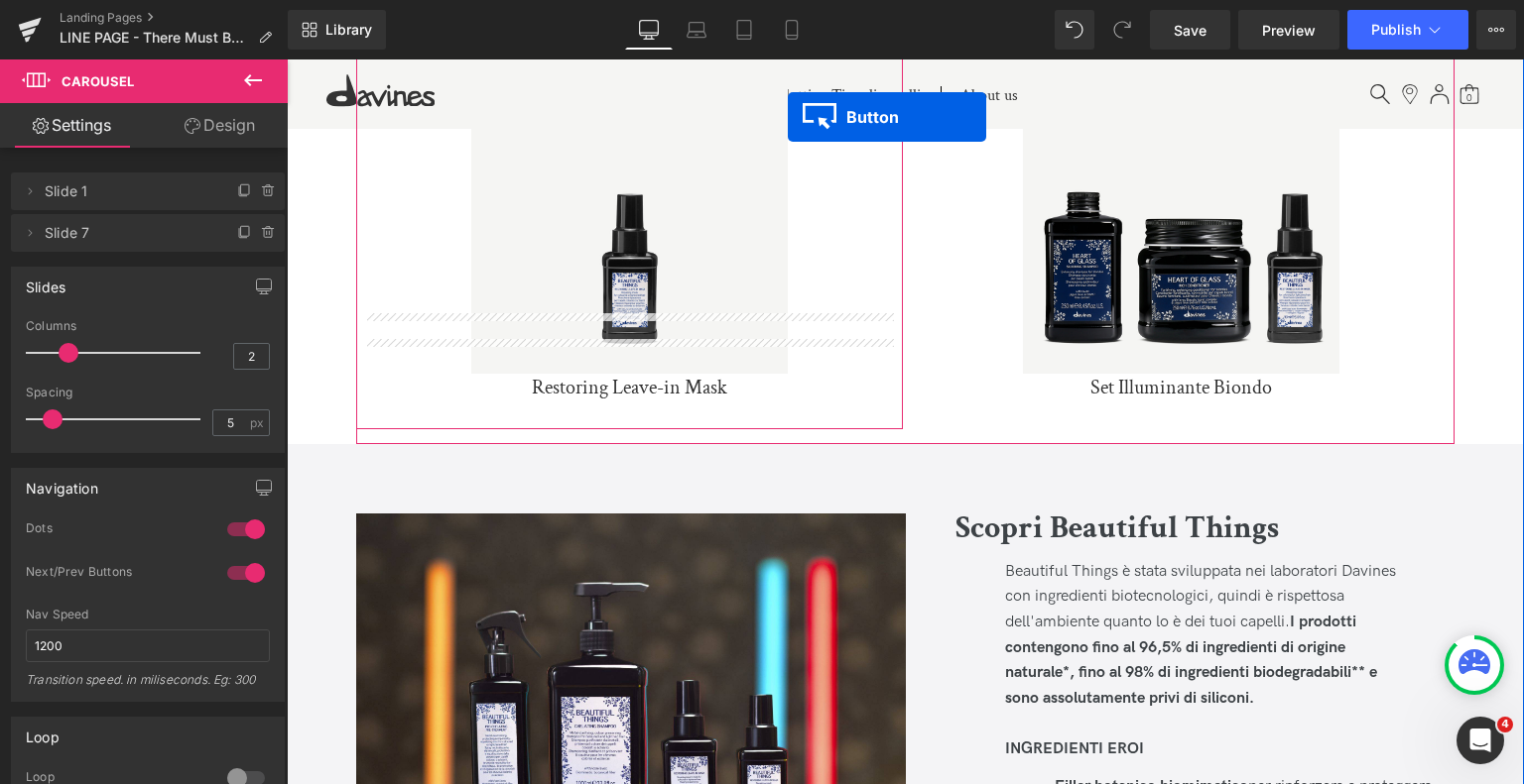
scroll to position [1882, 0]
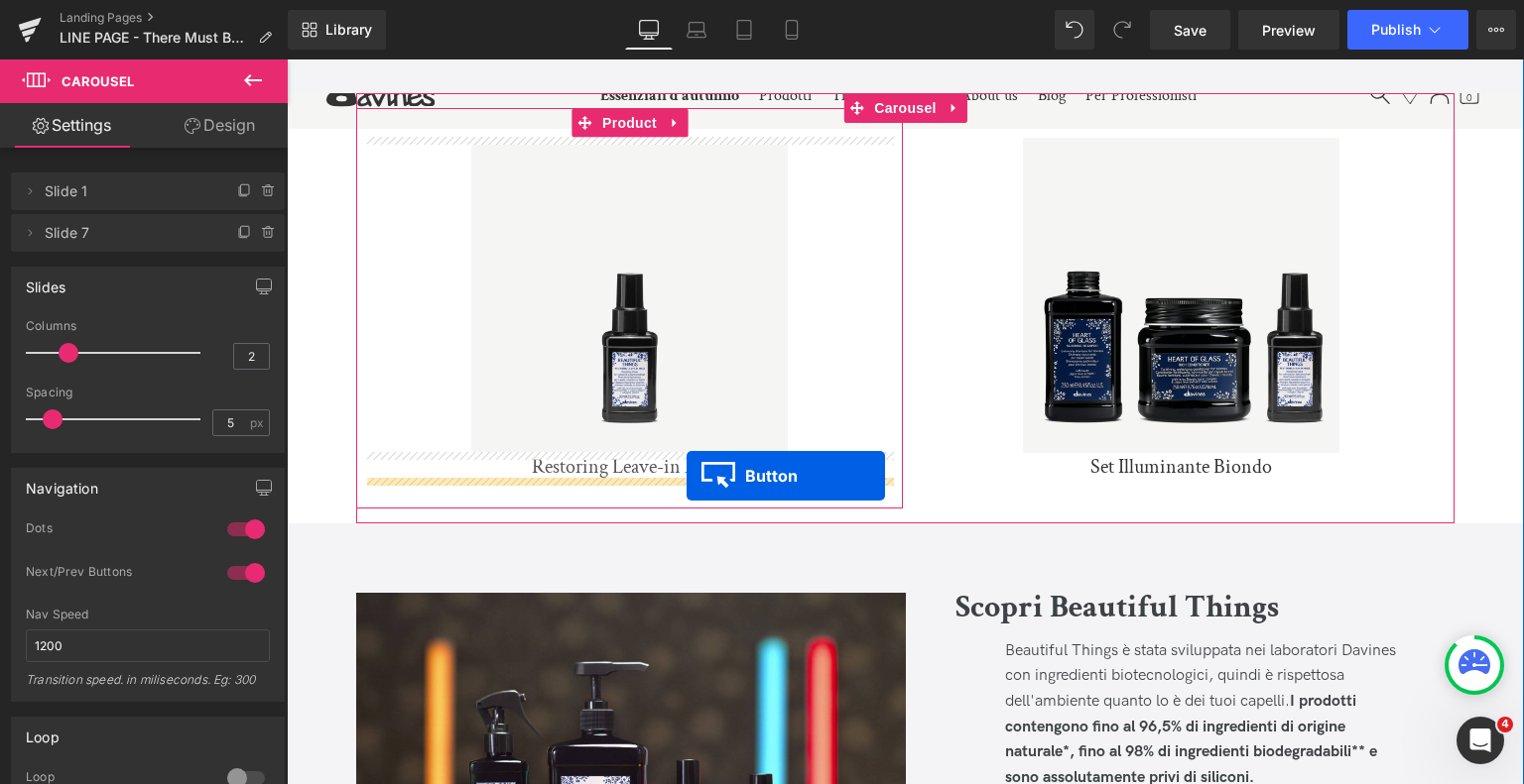
drag, startPoint x: 604, startPoint y: 476, endPoint x: 685, endPoint y: 477, distance: 81.0
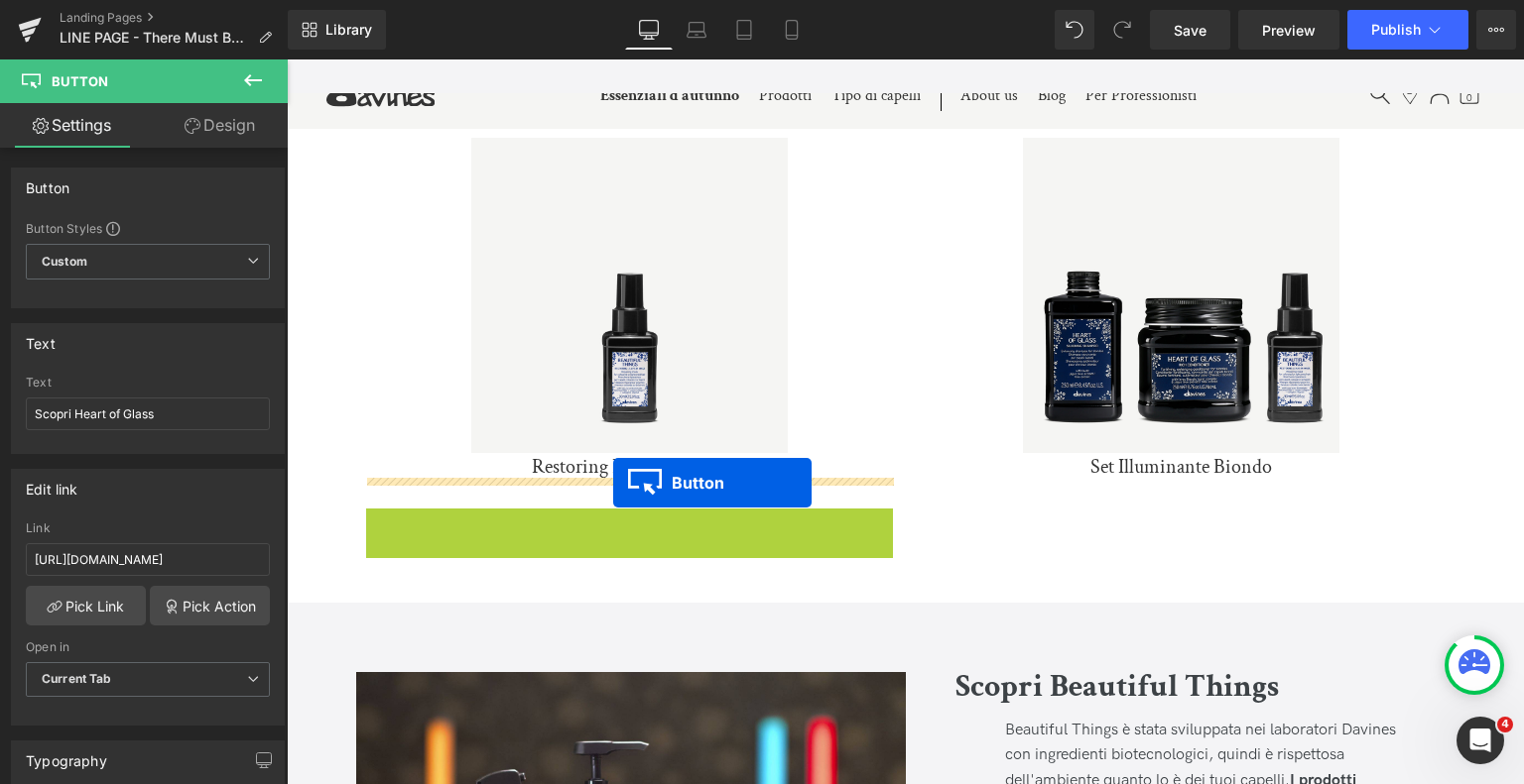
drag, startPoint x: 596, startPoint y: 530, endPoint x: 615, endPoint y: 485, distance: 48.8
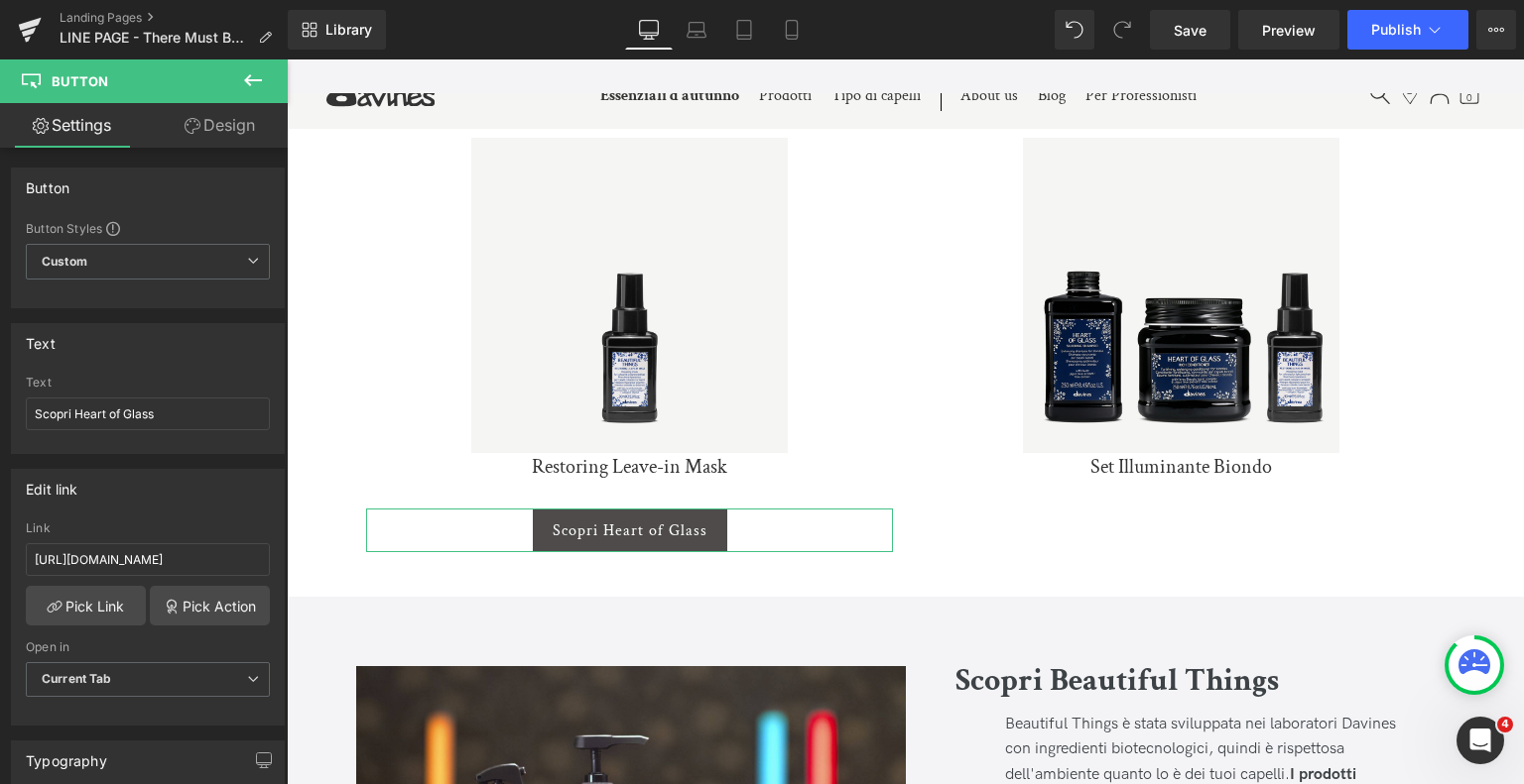
click at [209, 130] on link "Design" at bounding box center [220, 125] width 144 height 45
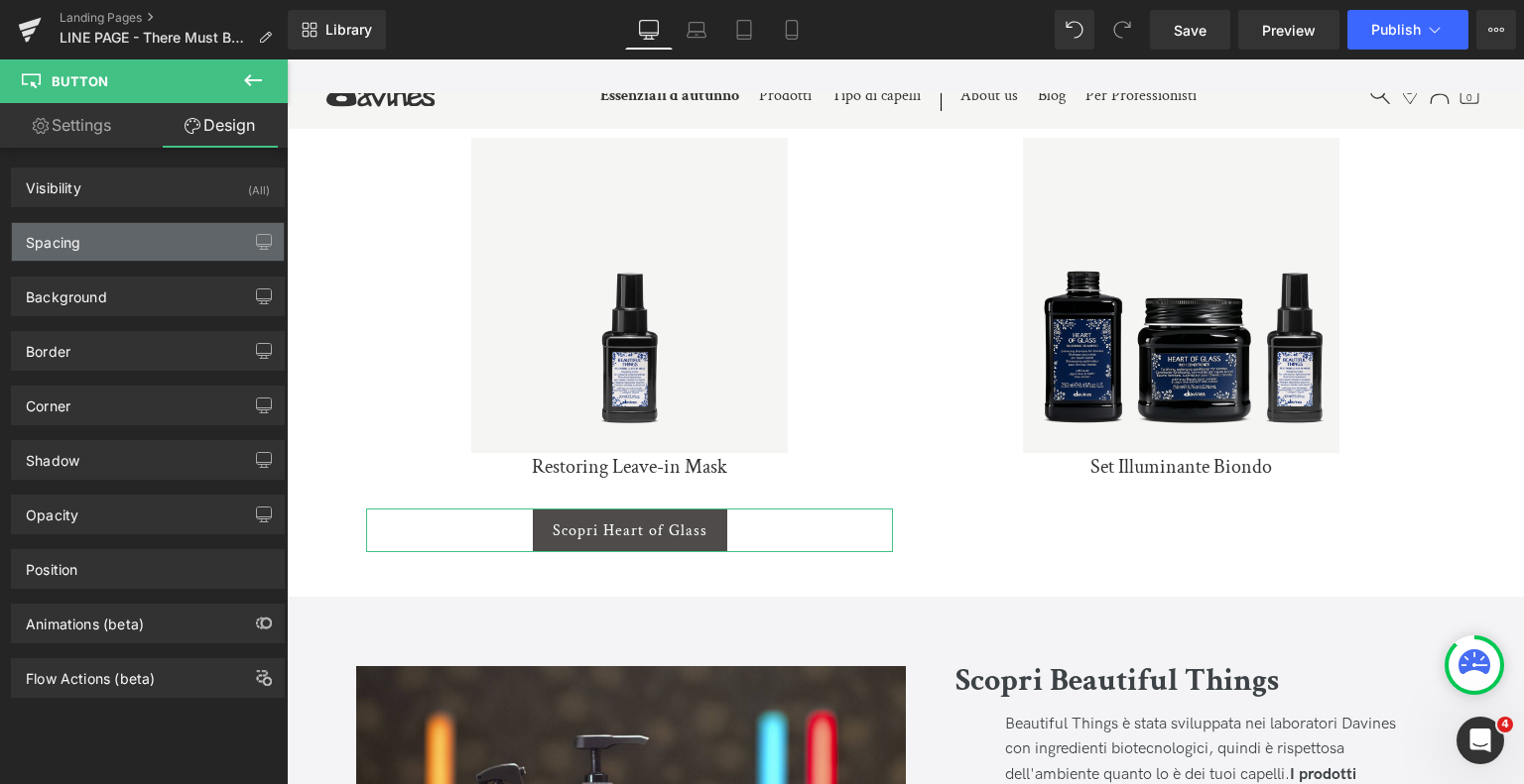
click at [142, 237] on div "Spacing" at bounding box center [148, 242] width 272 height 38
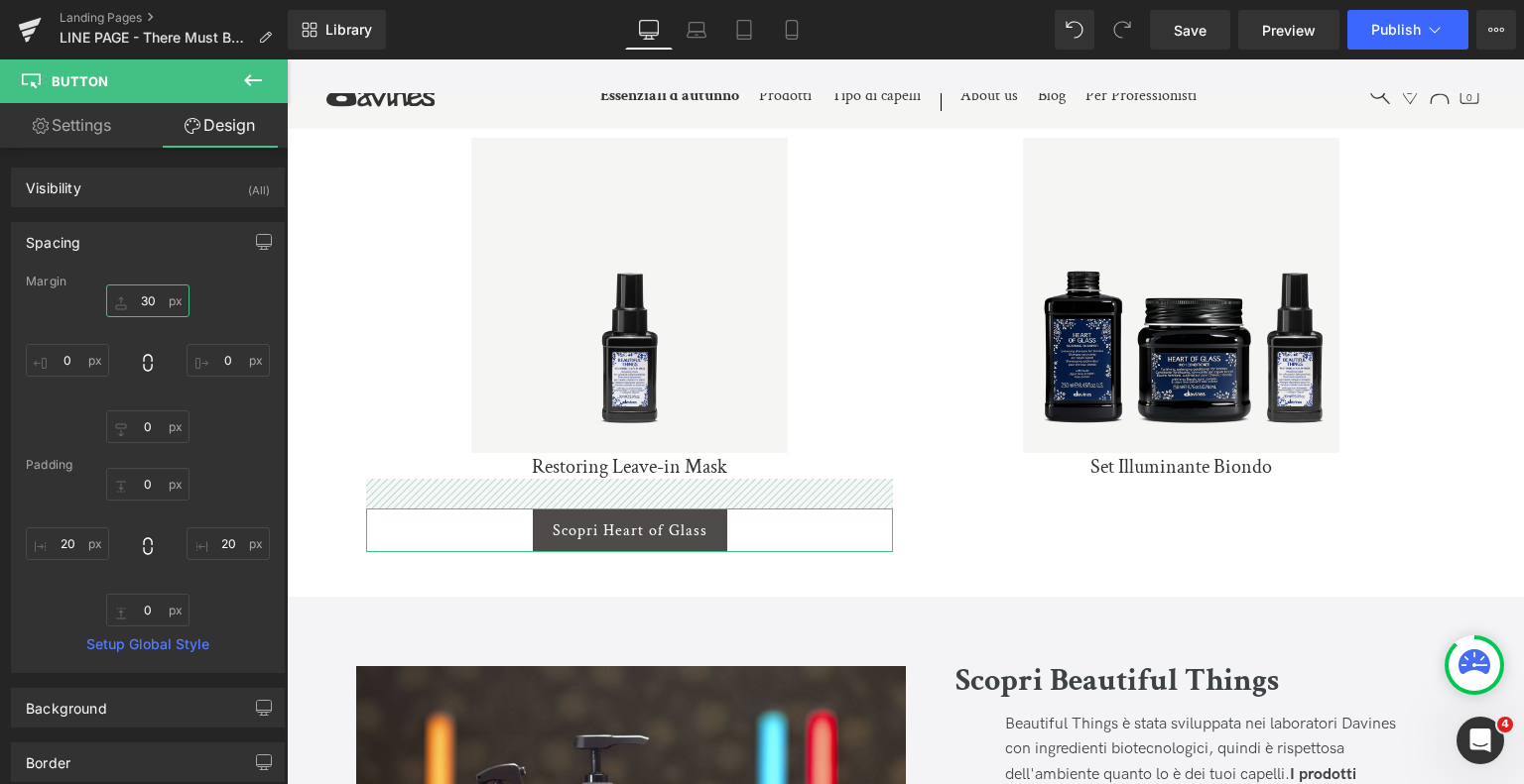
click at [140, 314] on input "30" at bounding box center [147, 301] width 83 height 33
type input "10"
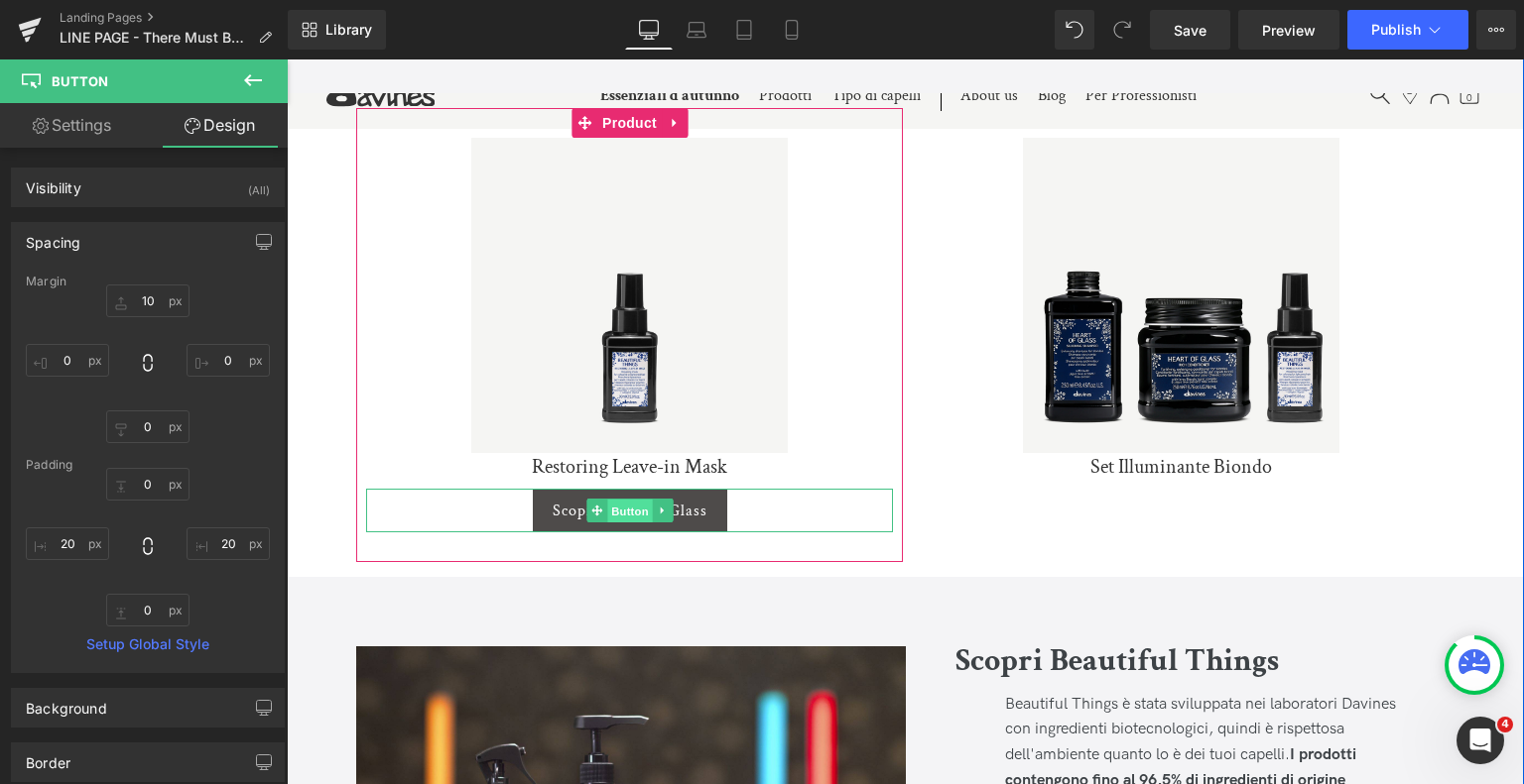
click at [630, 514] on span "Button" at bounding box center [631, 511] width 46 height 24
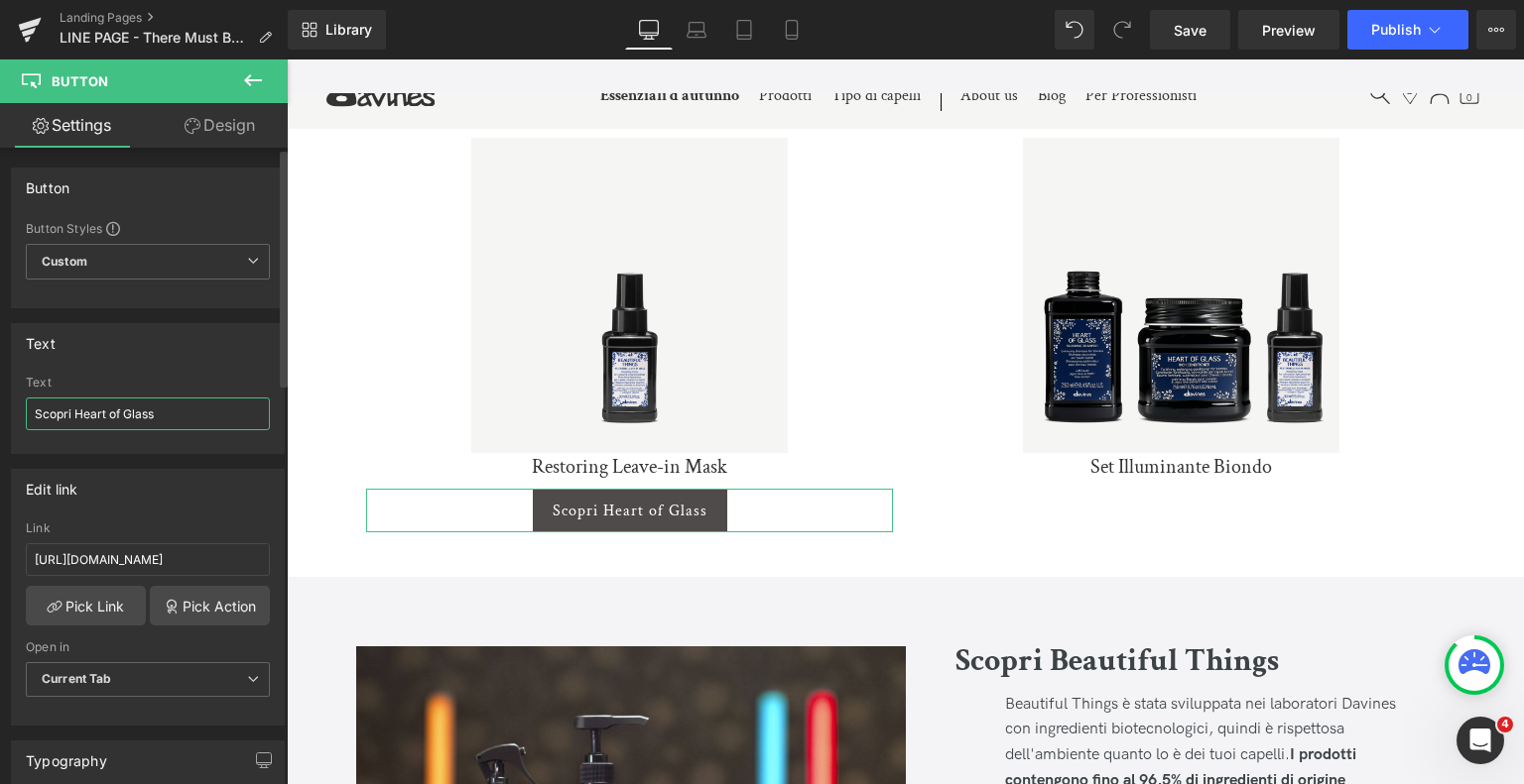
click at [226, 410] on input "Scopri Heart of Glass" at bounding box center [148, 413] width 244 height 33
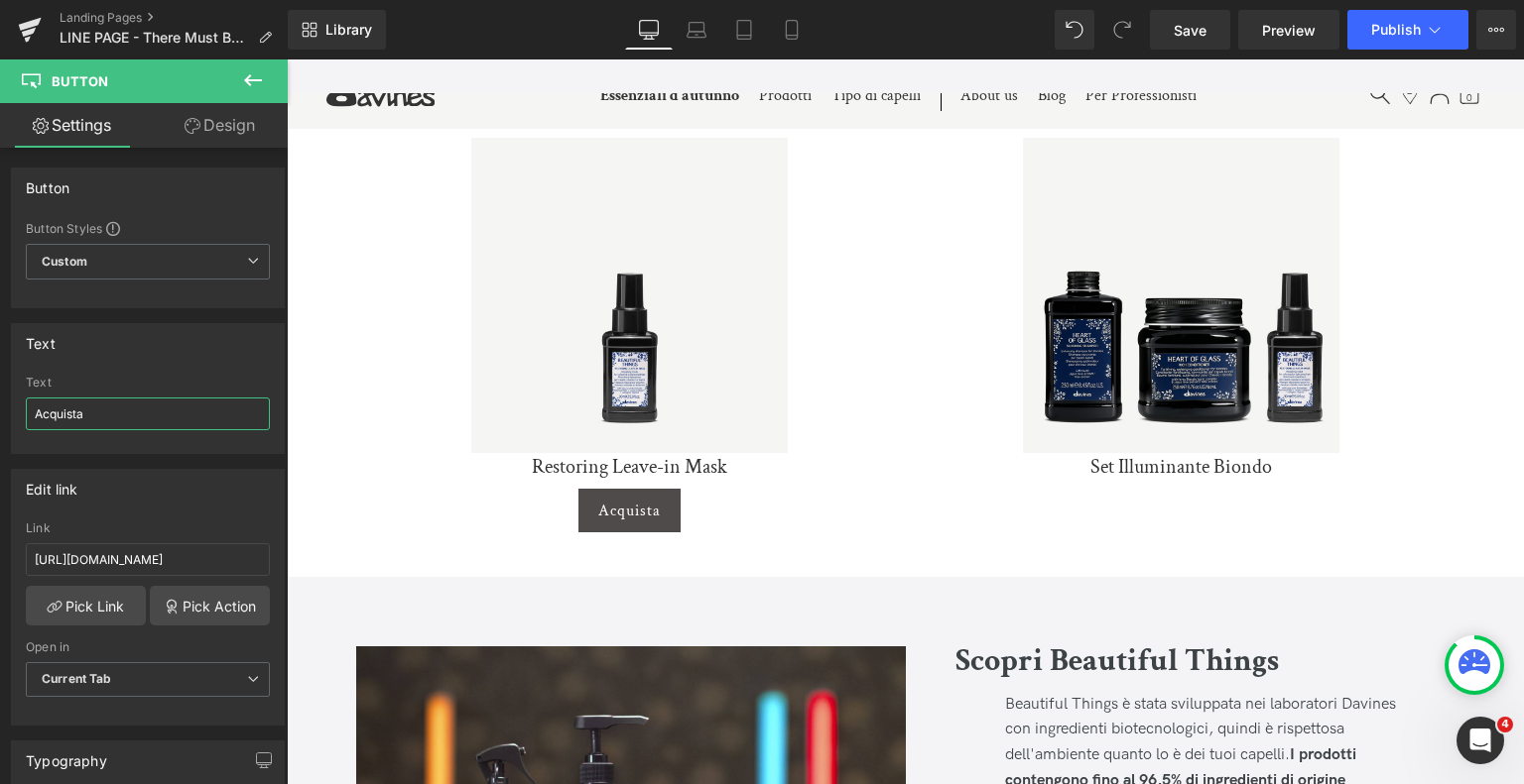
type input "Acquista"
click at [119, 547] on input "[URL][DOMAIN_NAME]" at bounding box center [148, 559] width 244 height 33
paste input "roducts/restoring-leave-in-mask"
type input "[URL][DOMAIN_NAME]"
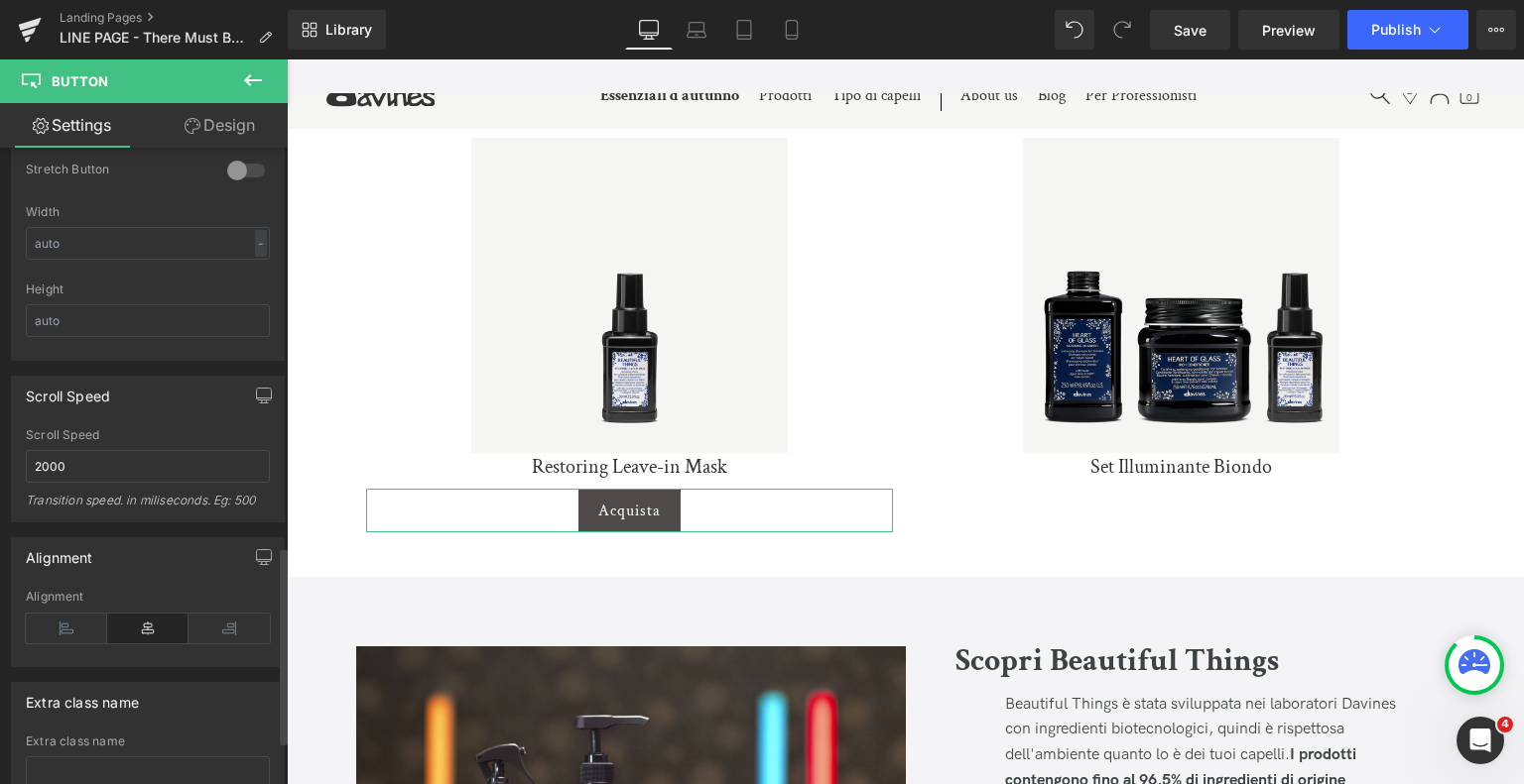
scroll to position [1295, 0]
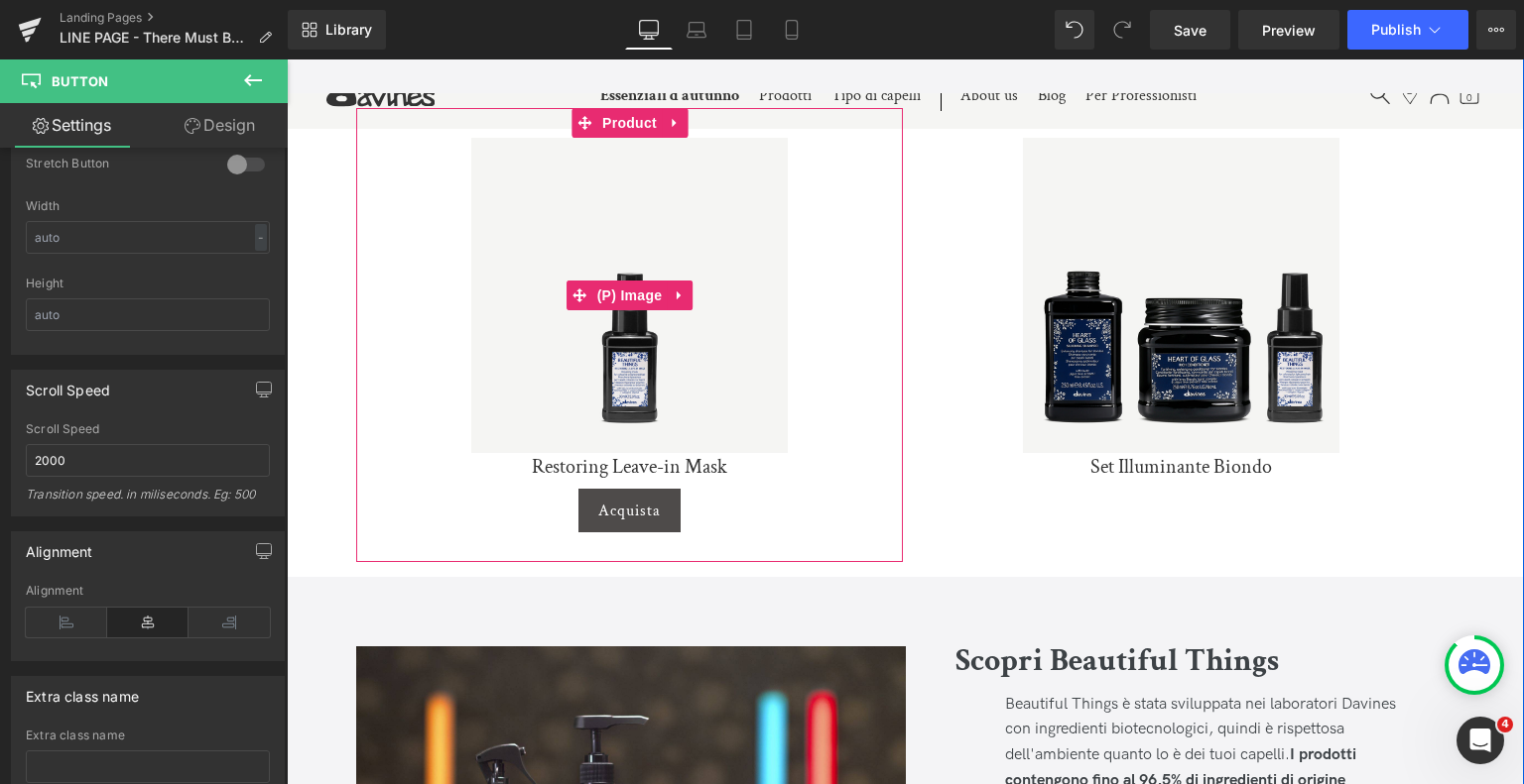
click at [643, 370] on img at bounding box center [630, 296] width 317 height 317
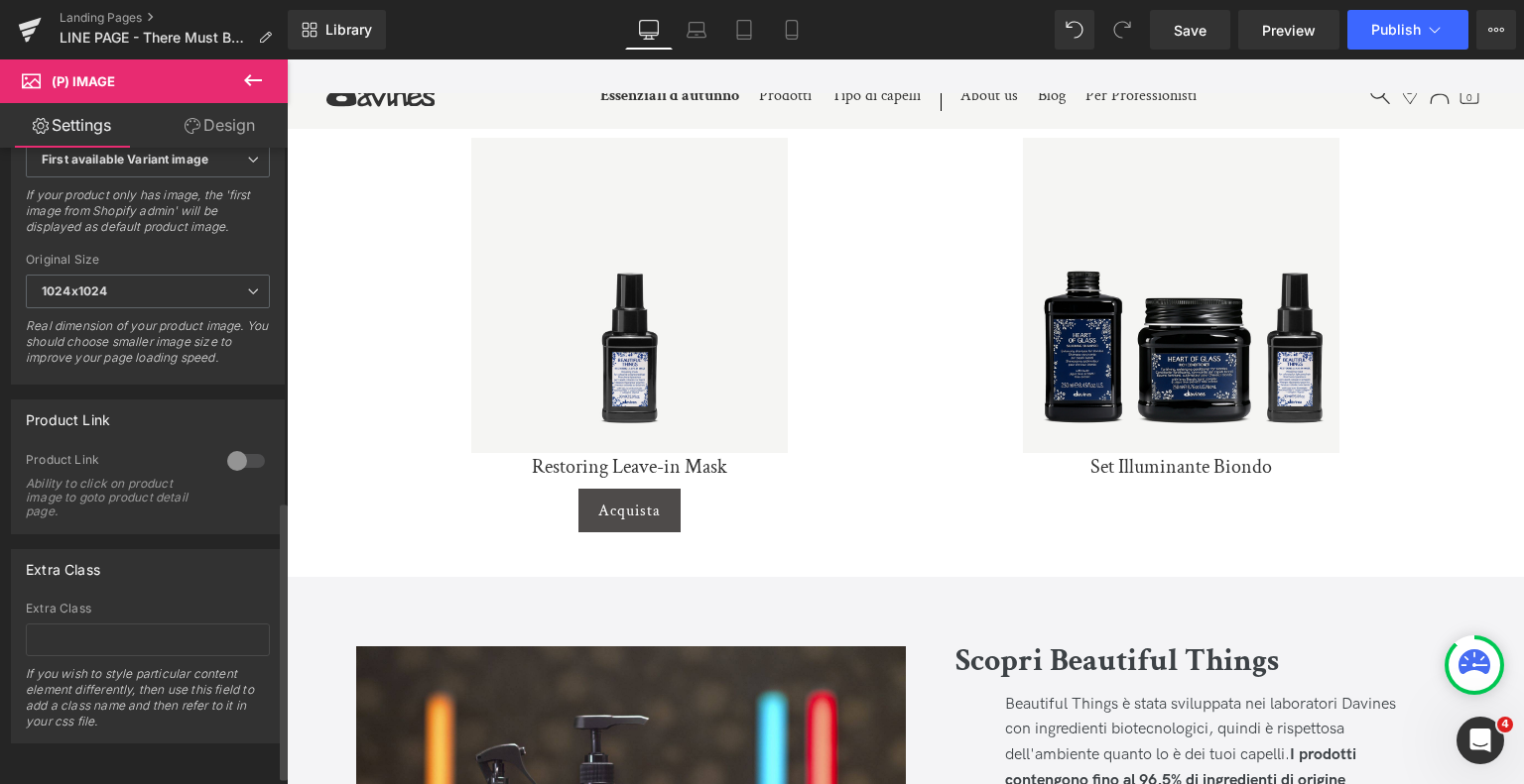
scroll to position [813, 0]
click at [230, 457] on div at bounding box center [246, 461] width 48 height 32
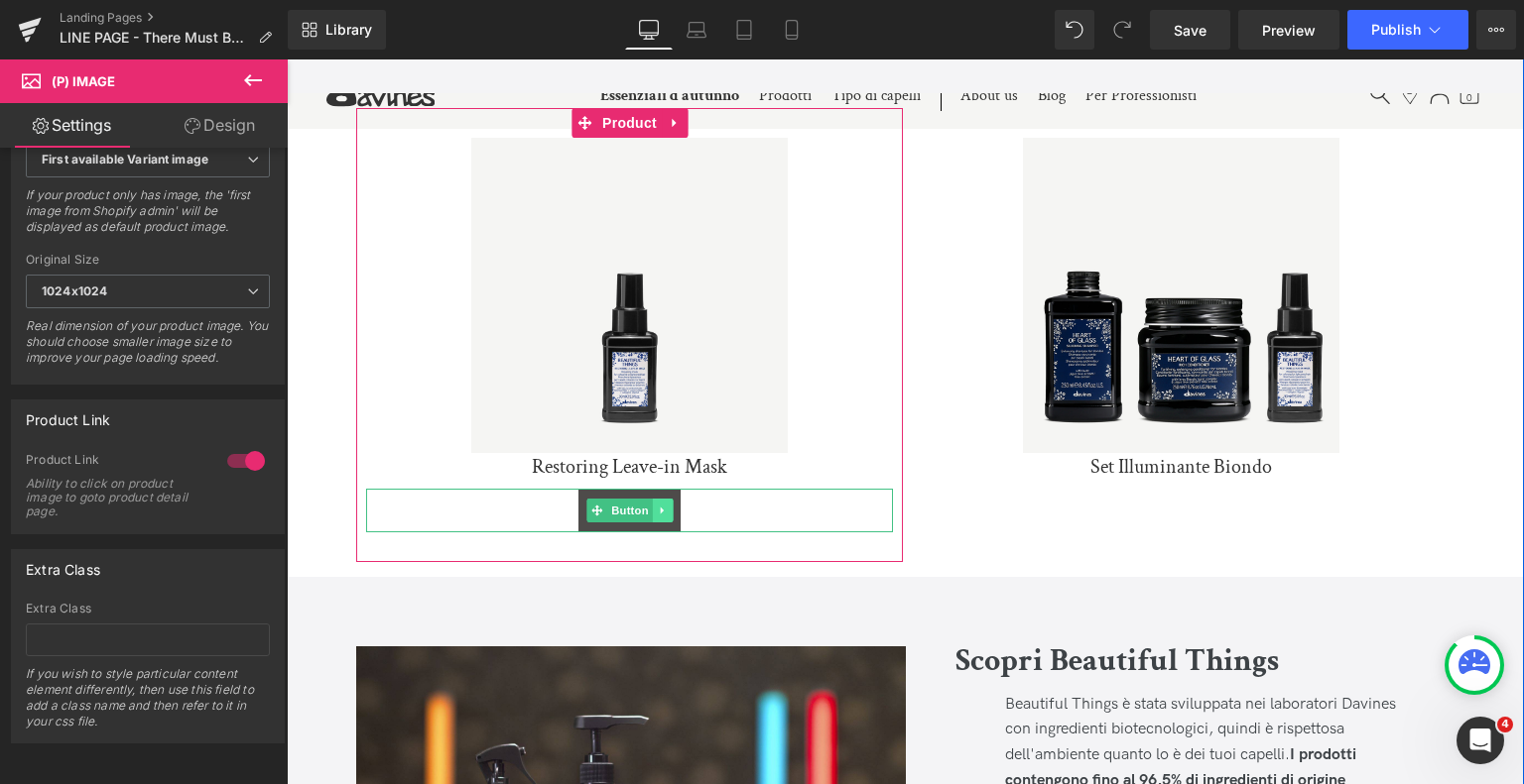
click at [663, 511] on icon at bounding box center [662, 510] width 11 height 12
click at [651, 507] on icon at bounding box center [652, 510] width 11 height 11
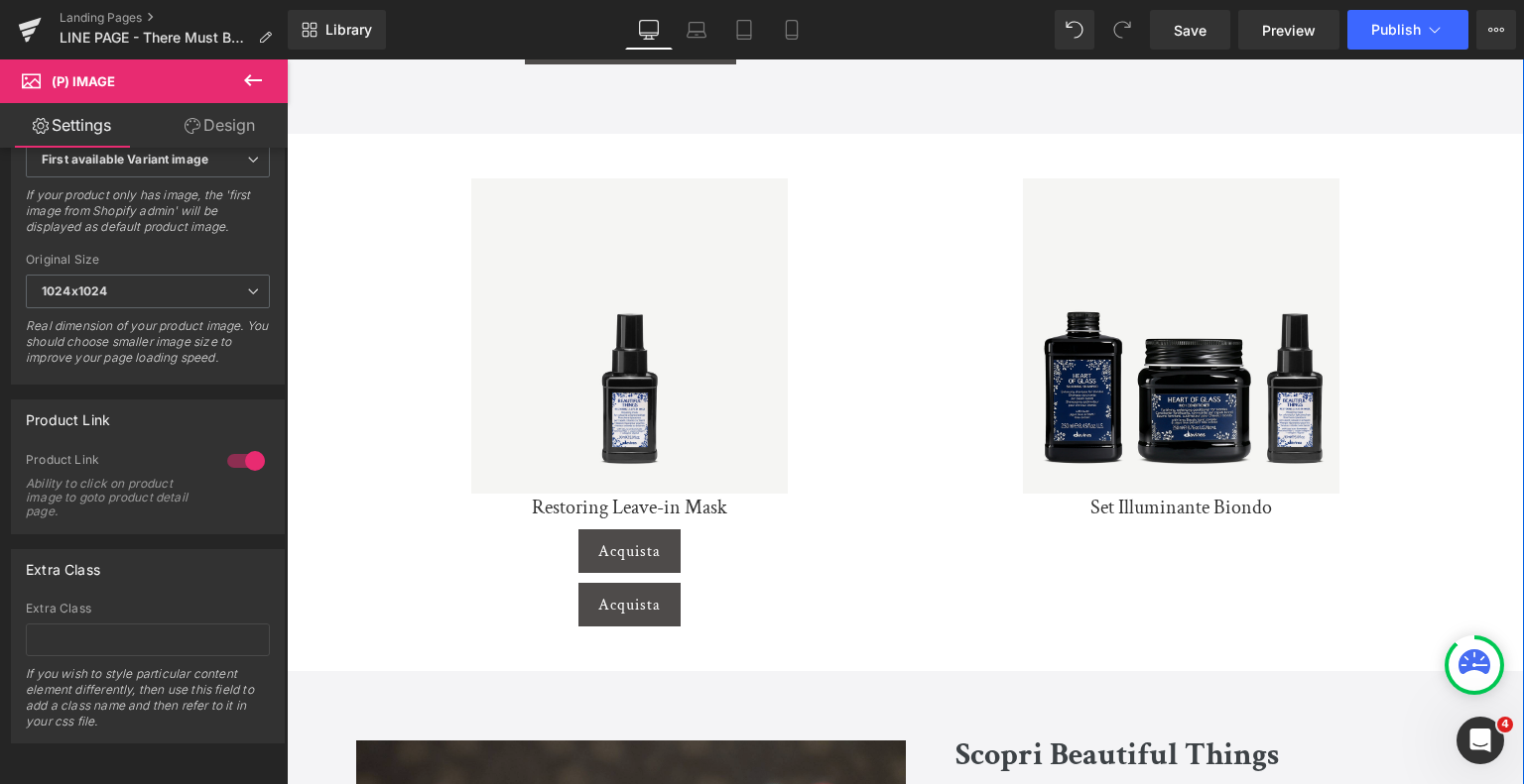
scroll to position [1839, 0]
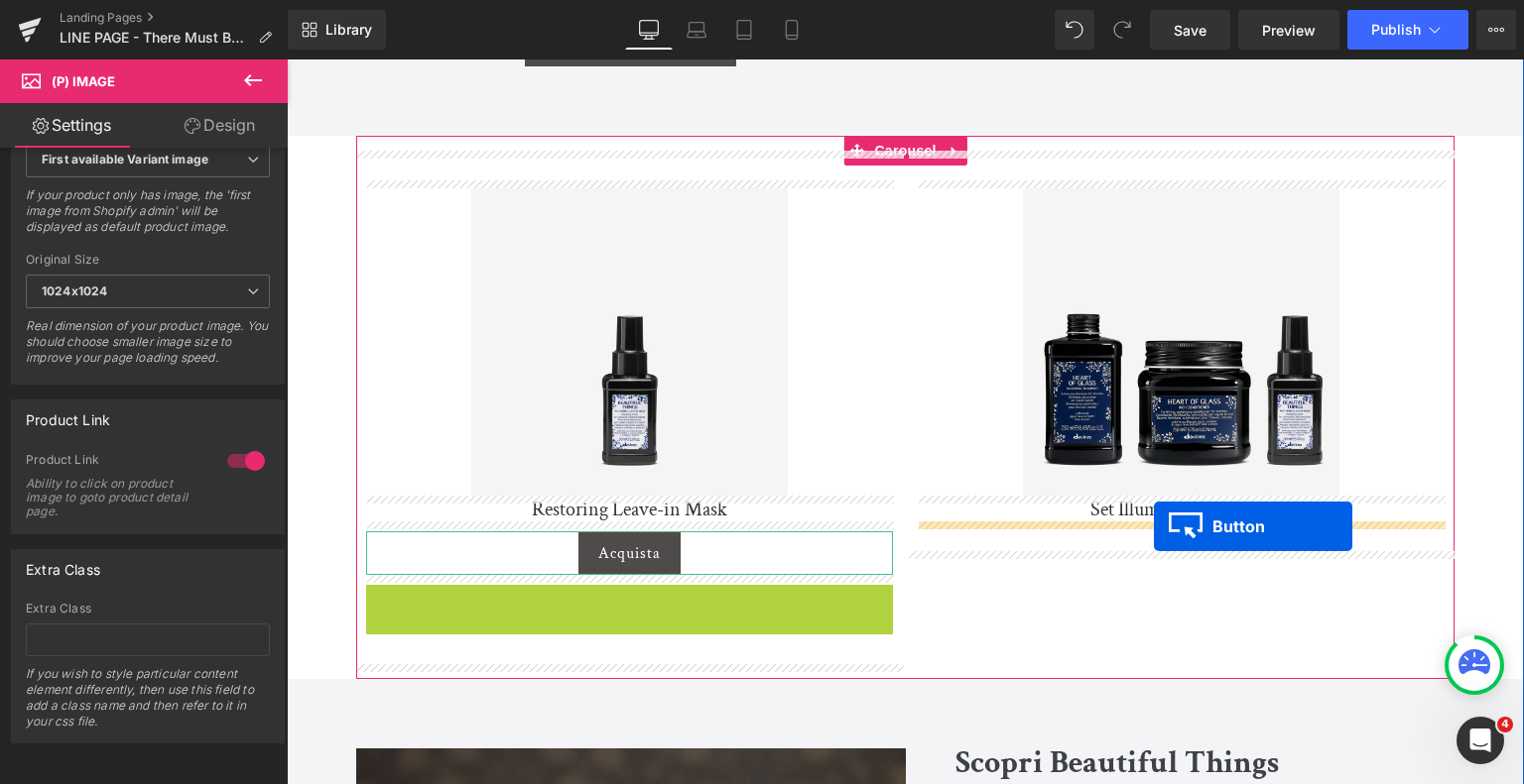
drag, startPoint x: 593, startPoint y: 610, endPoint x: 1157, endPoint y: 523, distance: 570.7
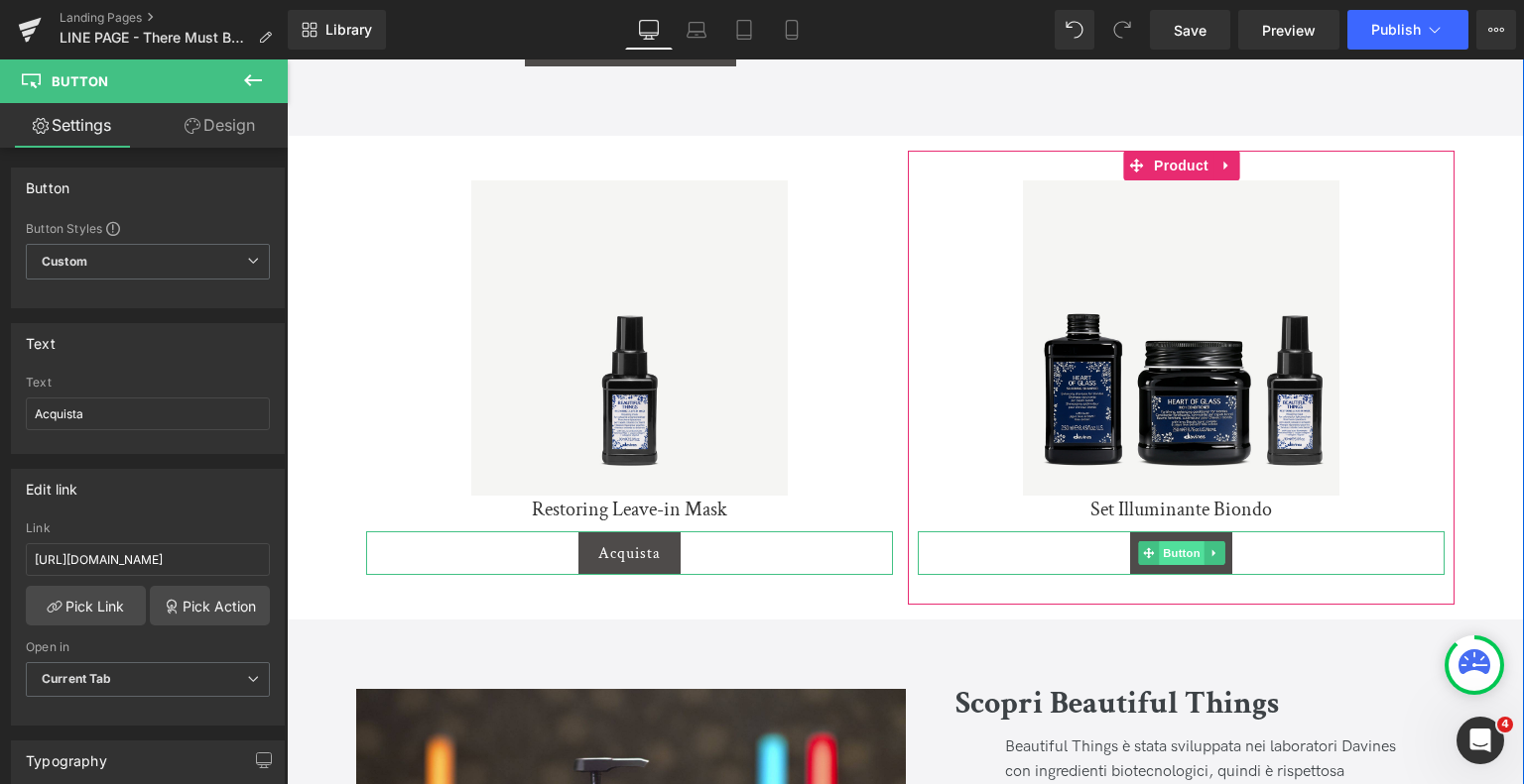
click at [1170, 551] on span "Button" at bounding box center [1182, 553] width 46 height 24
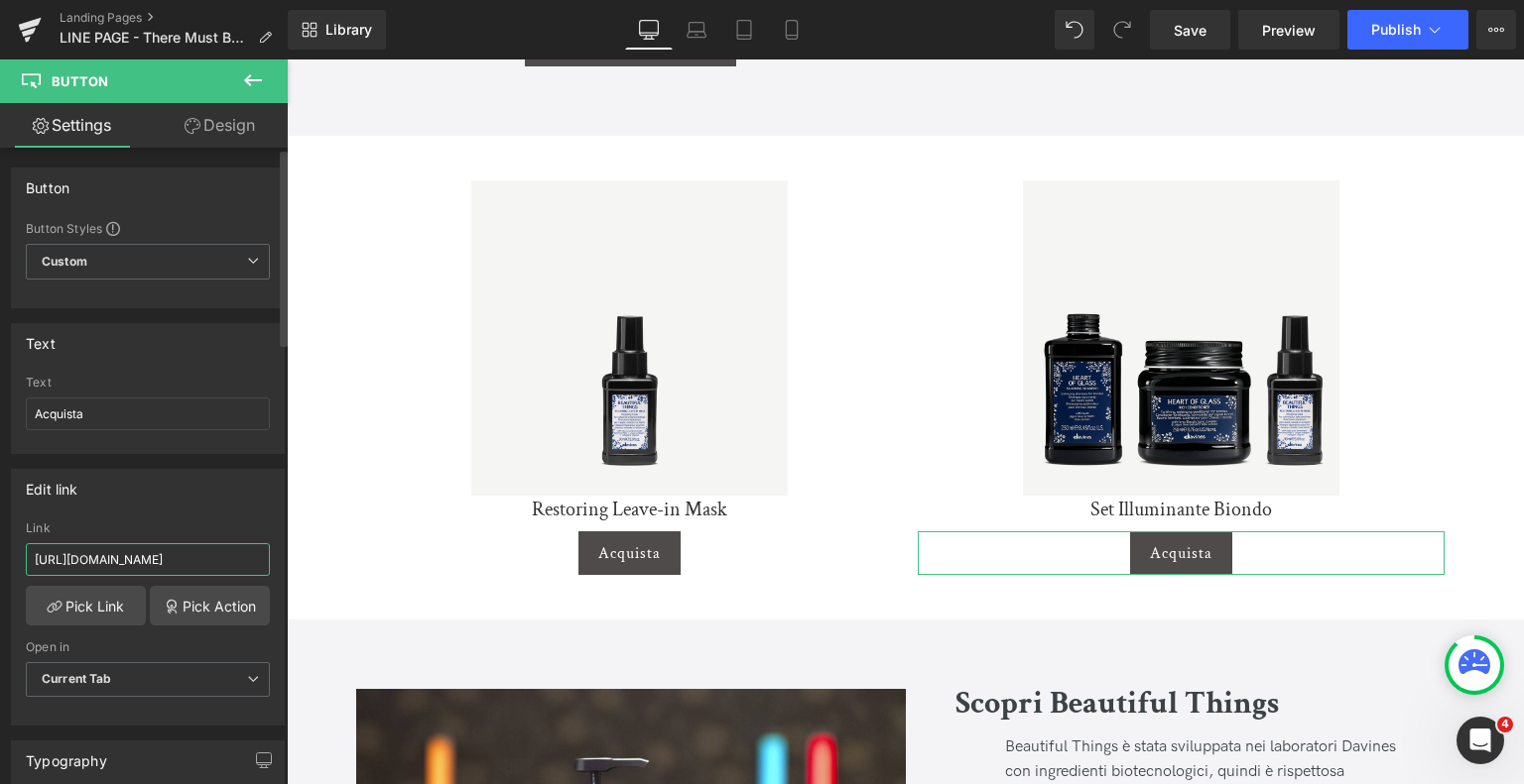
click at [211, 562] on input "[URL][DOMAIN_NAME]" at bounding box center [148, 559] width 244 height 33
paste input "illuminating-blonde-set"
type input "[URL][DOMAIN_NAME]"
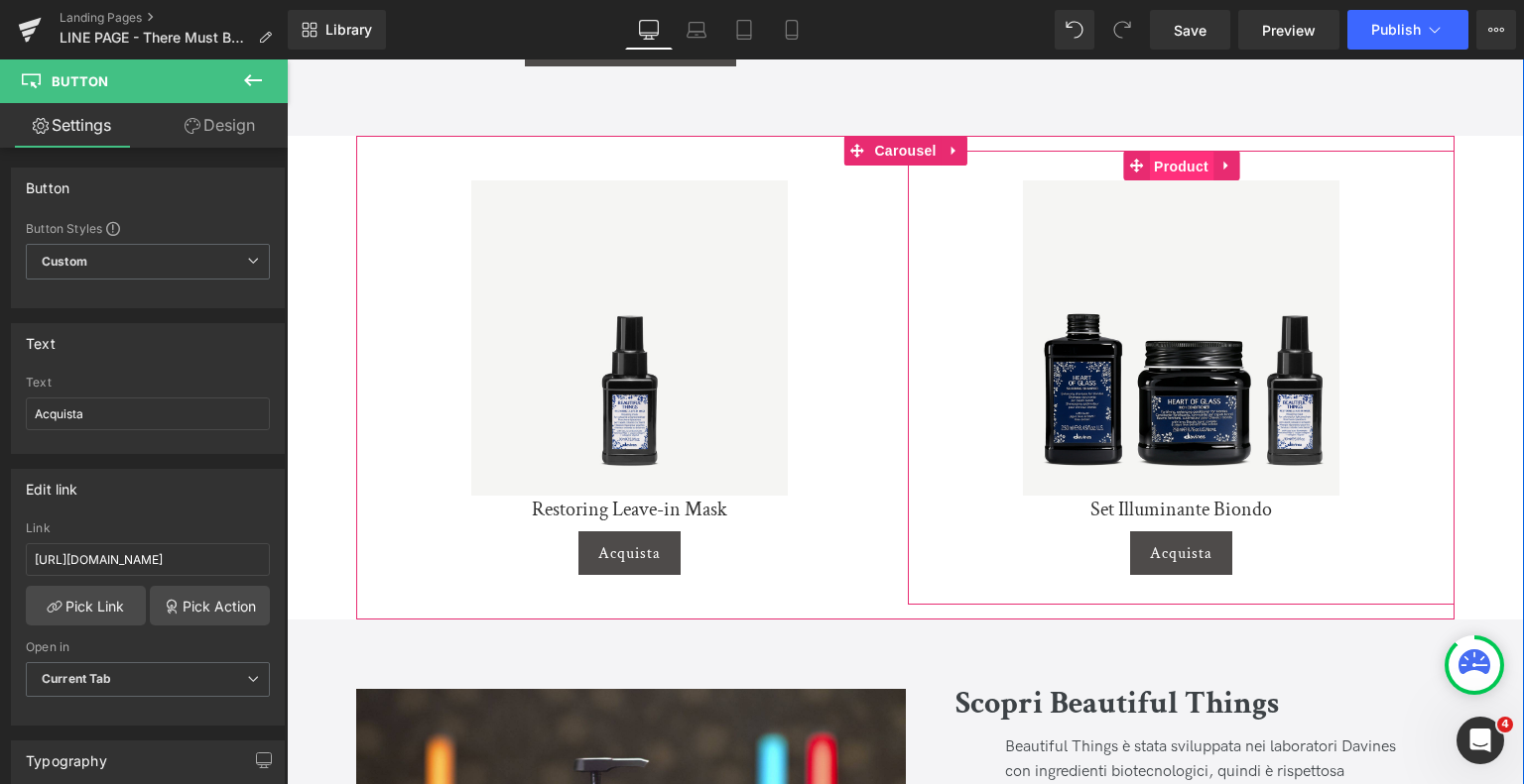
click at [1185, 165] on span "Product" at bounding box center [1181, 167] width 65 height 30
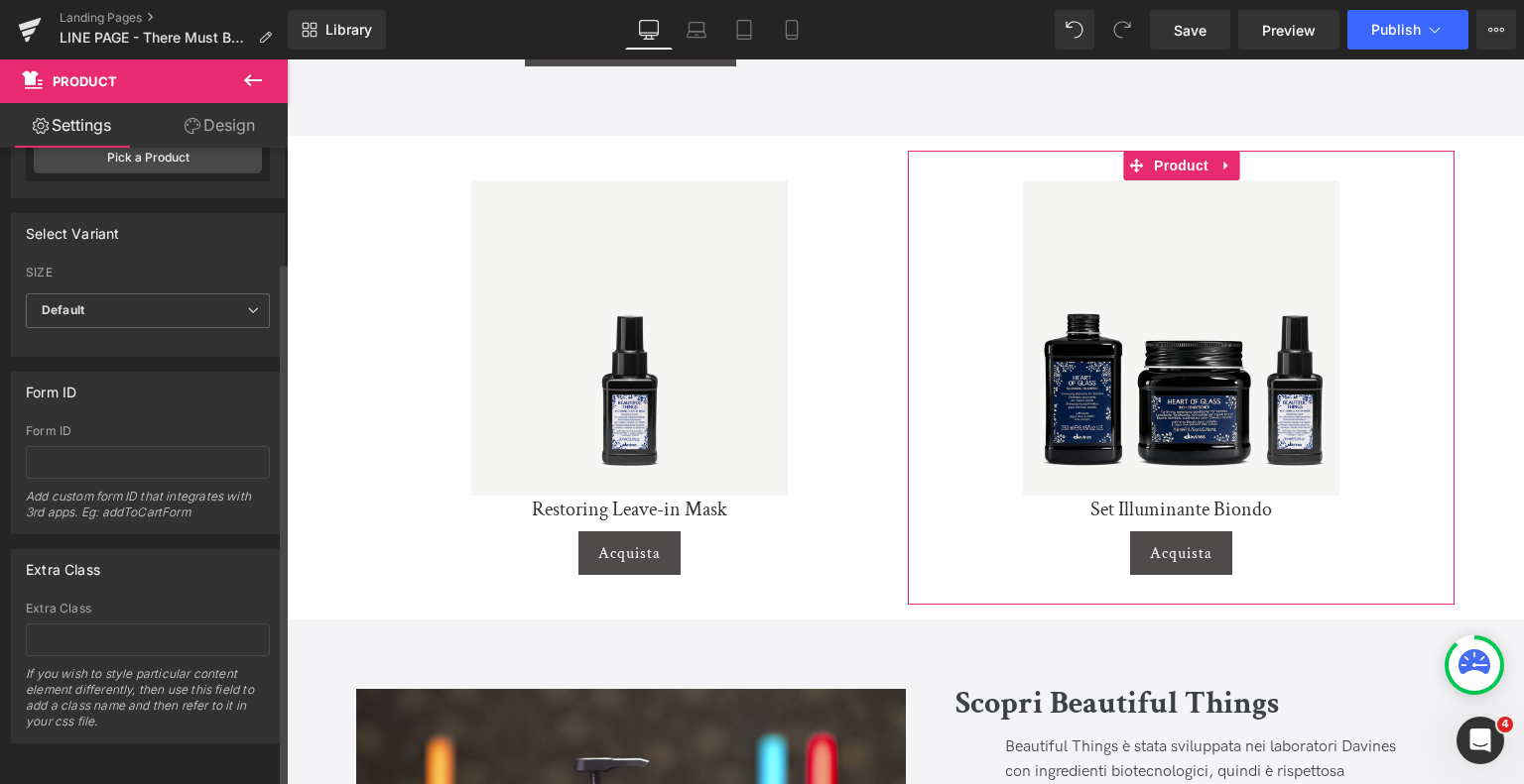
scroll to position [0, 0]
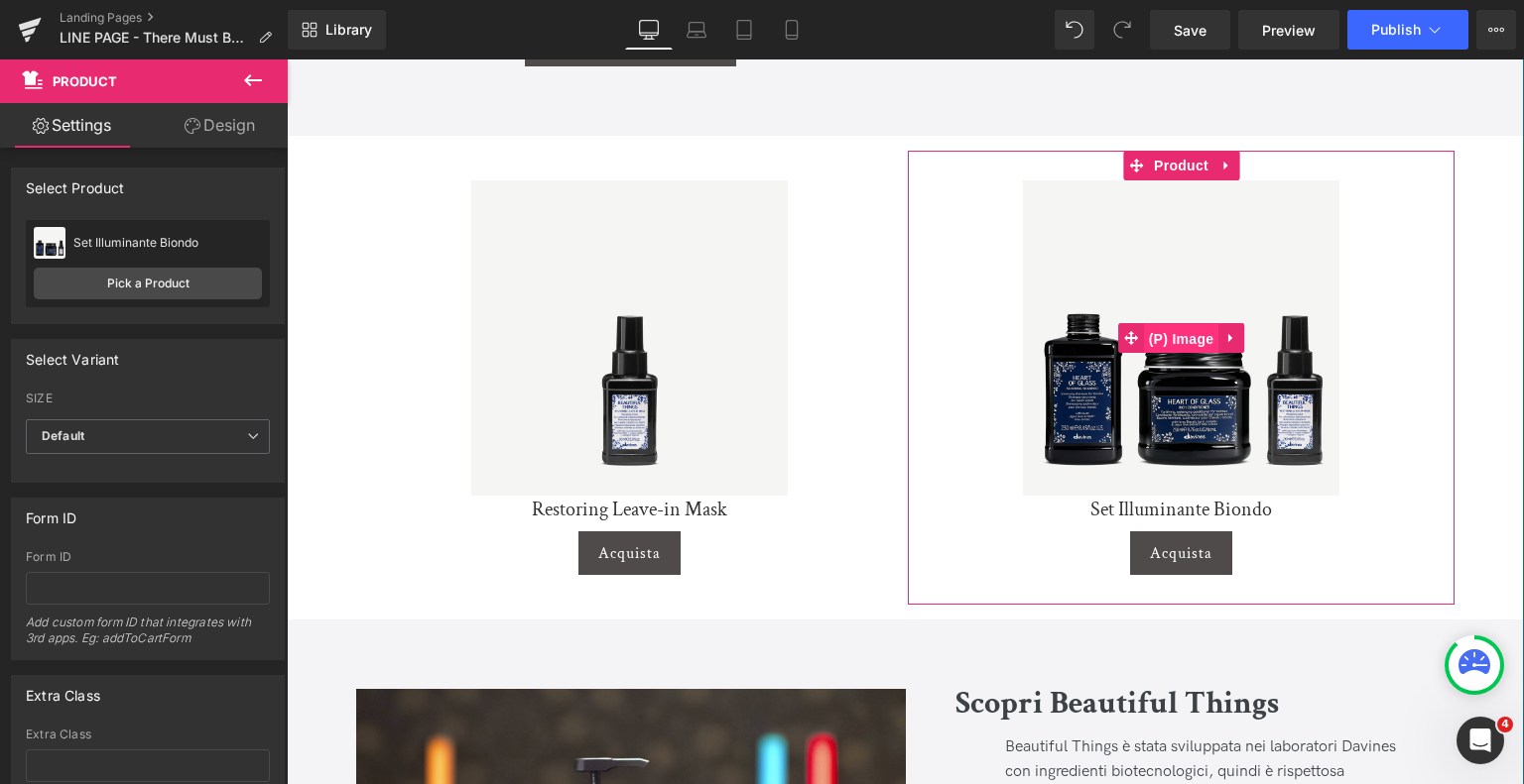
click at [1200, 333] on span "(P) Image" at bounding box center [1181, 340] width 75 height 30
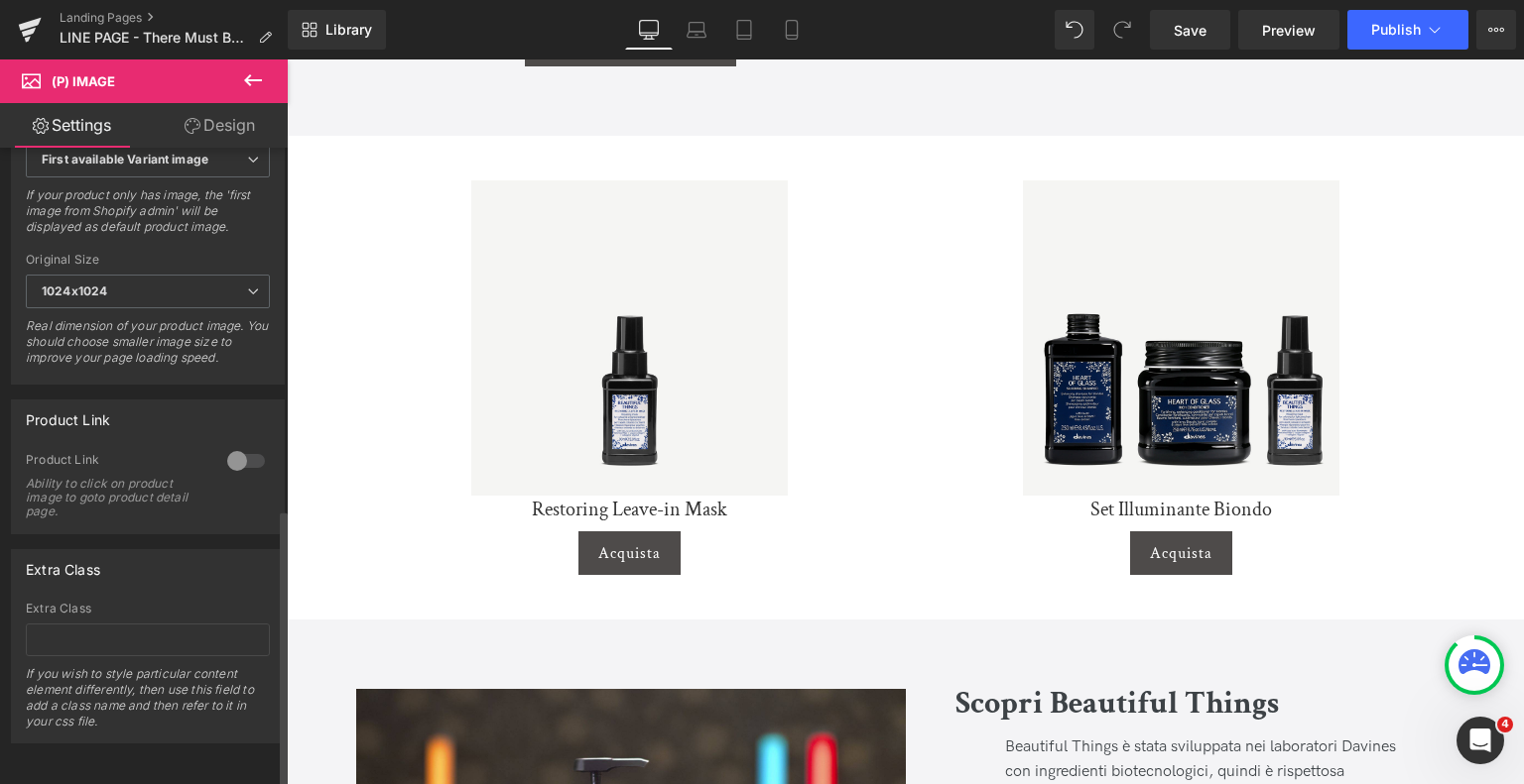
scroll to position [822, 0]
click at [231, 459] on div at bounding box center [246, 461] width 48 height 32
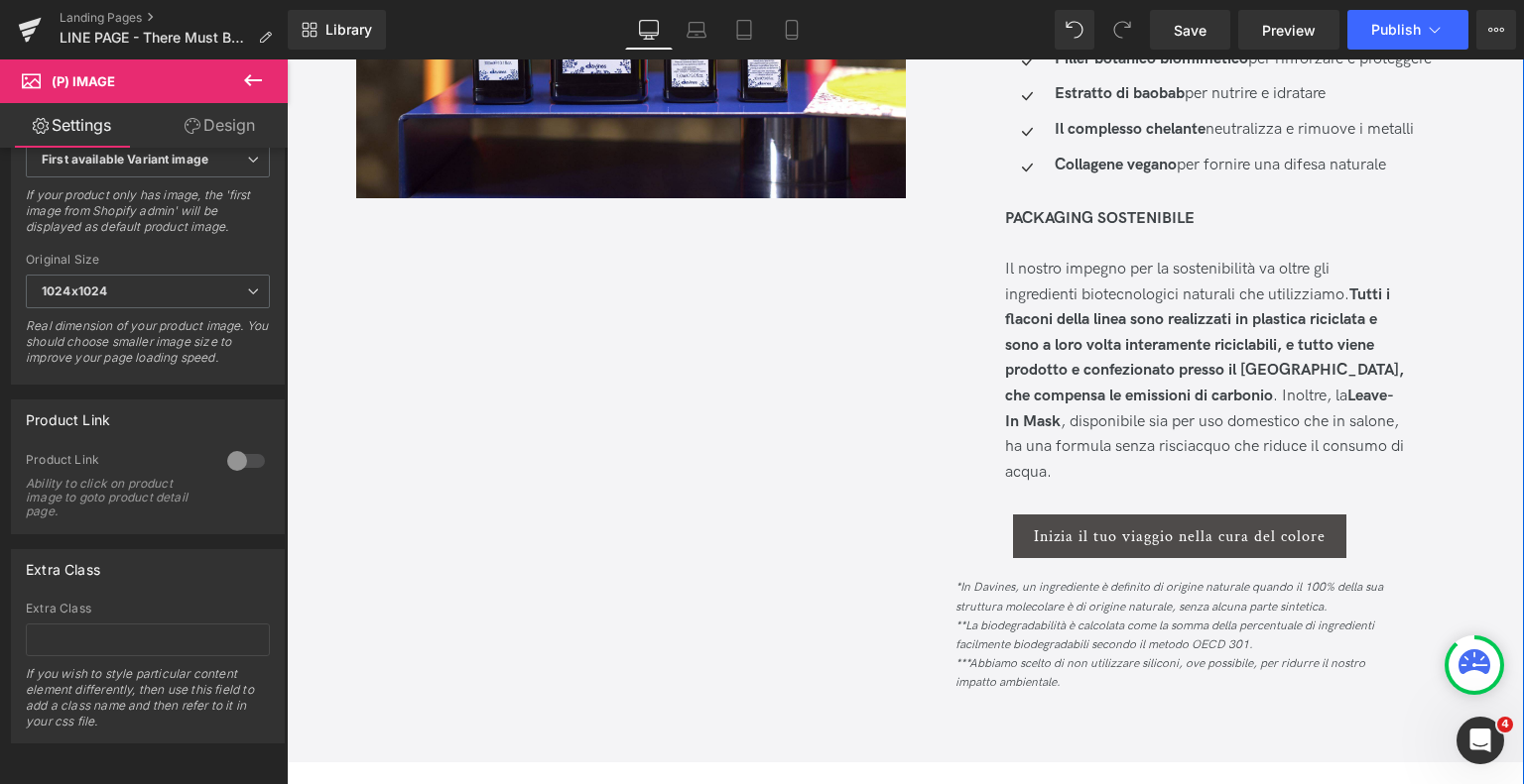
scroll to position [2741, 0]
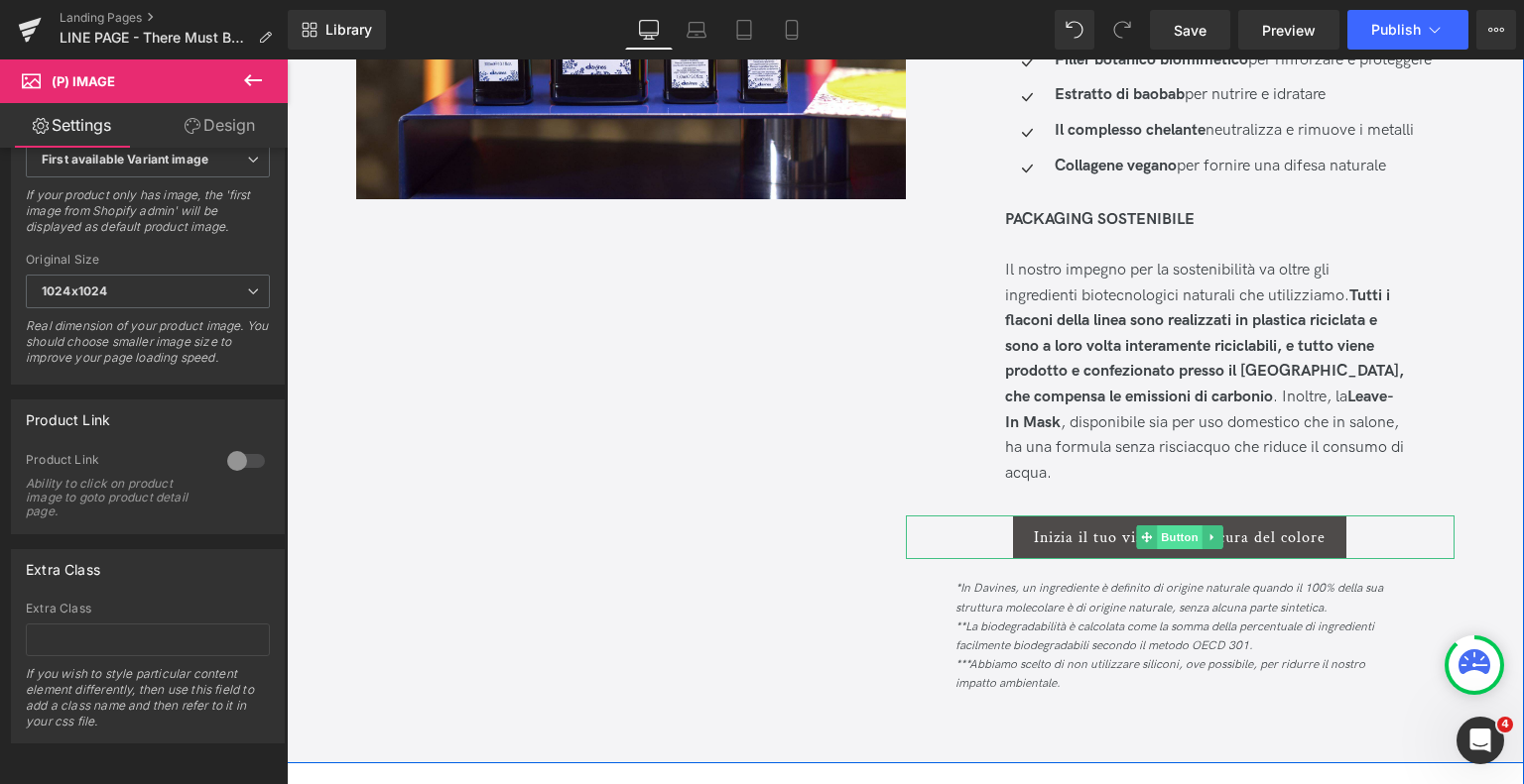
click at [1185, 531] on span "Button" at bounding box center [1181, 537] width 46 height 24
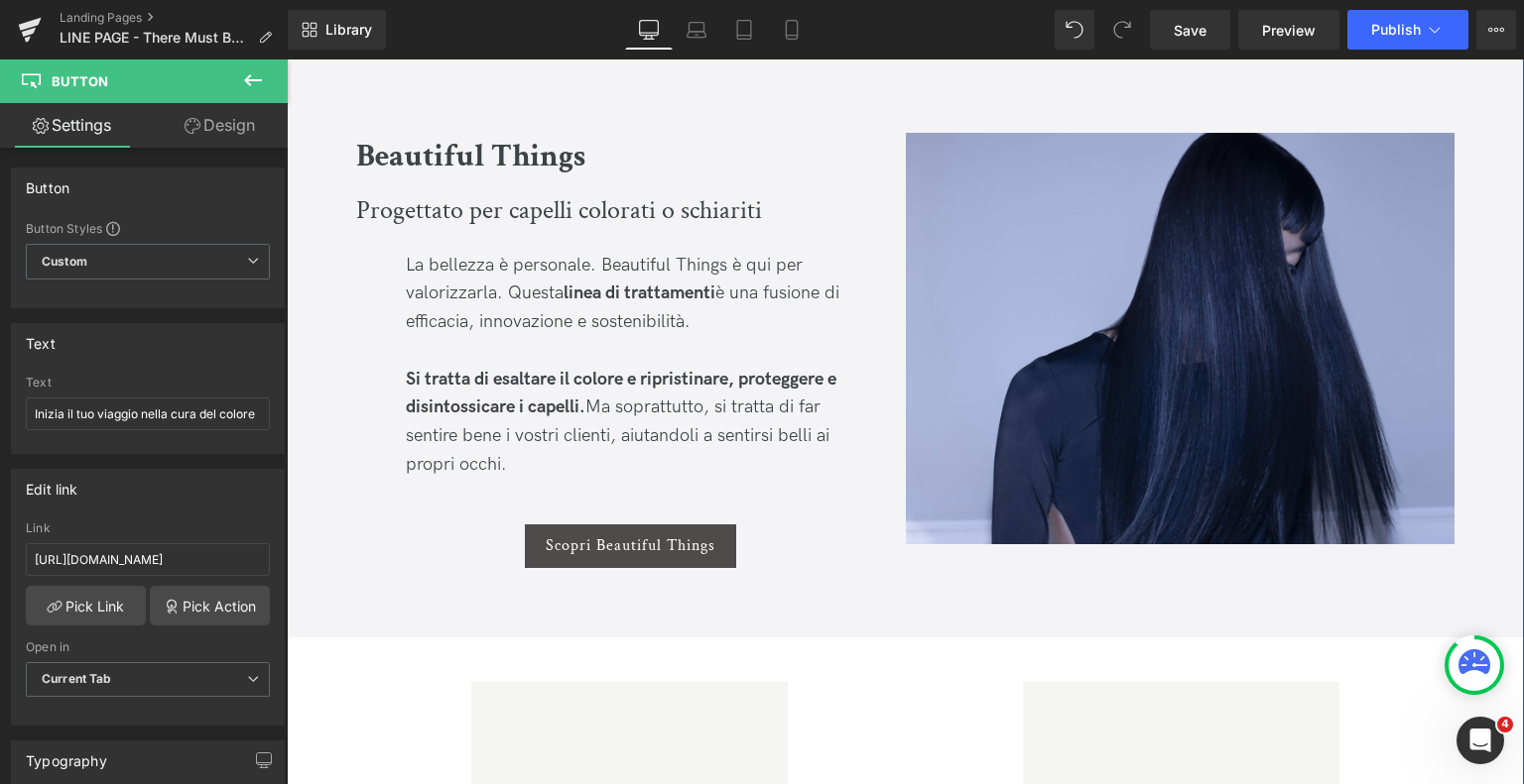
scroll to position [1342, 0]
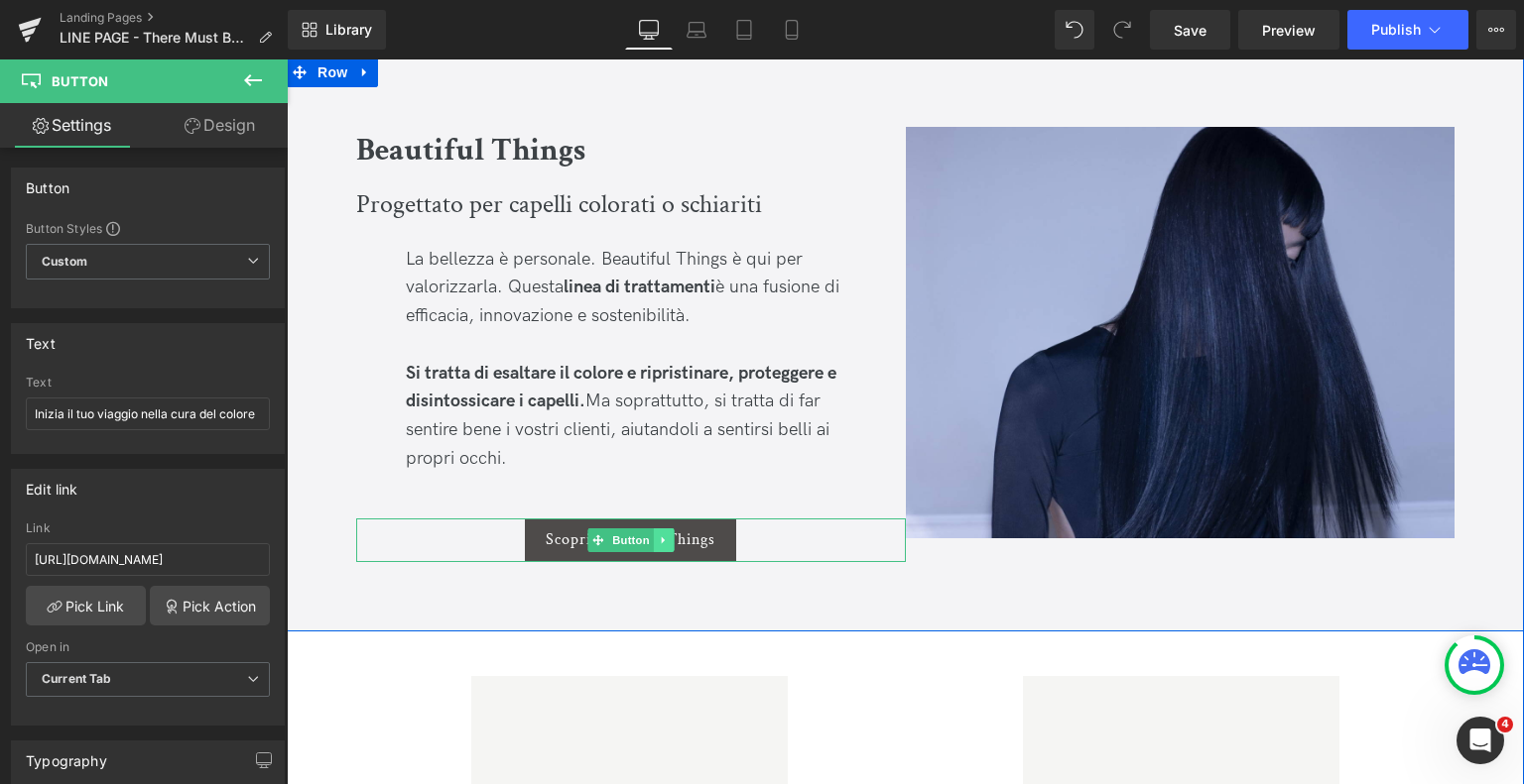
click at [663, 540] on icon at bounding box center [663, 540] width 11 height 12
click at [669, 536] on icon at bounding box center [674, 539] width 11 height 11
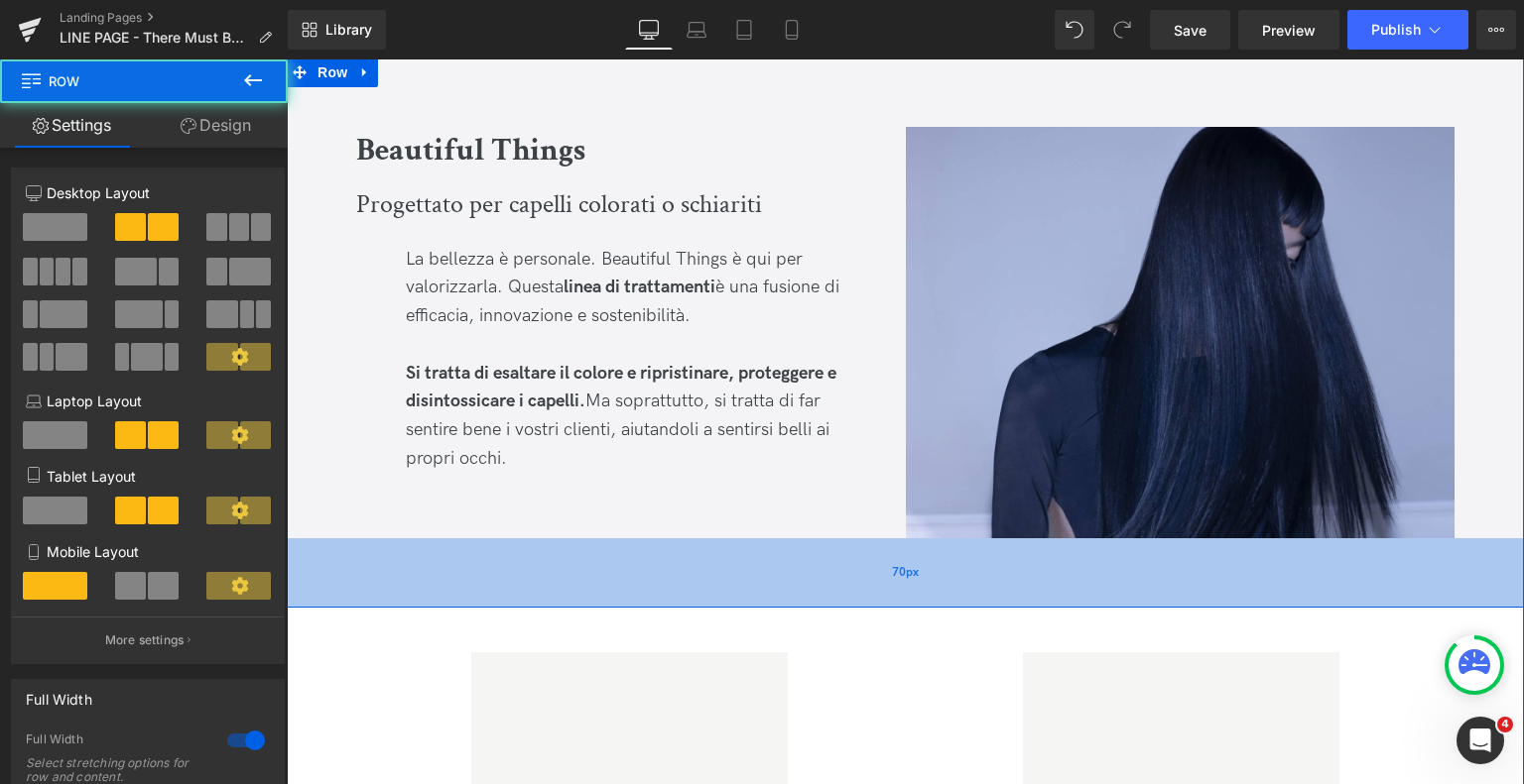
click at [697, 554] on div "70px" at bounding box center [905, 573] width 1237 height 70
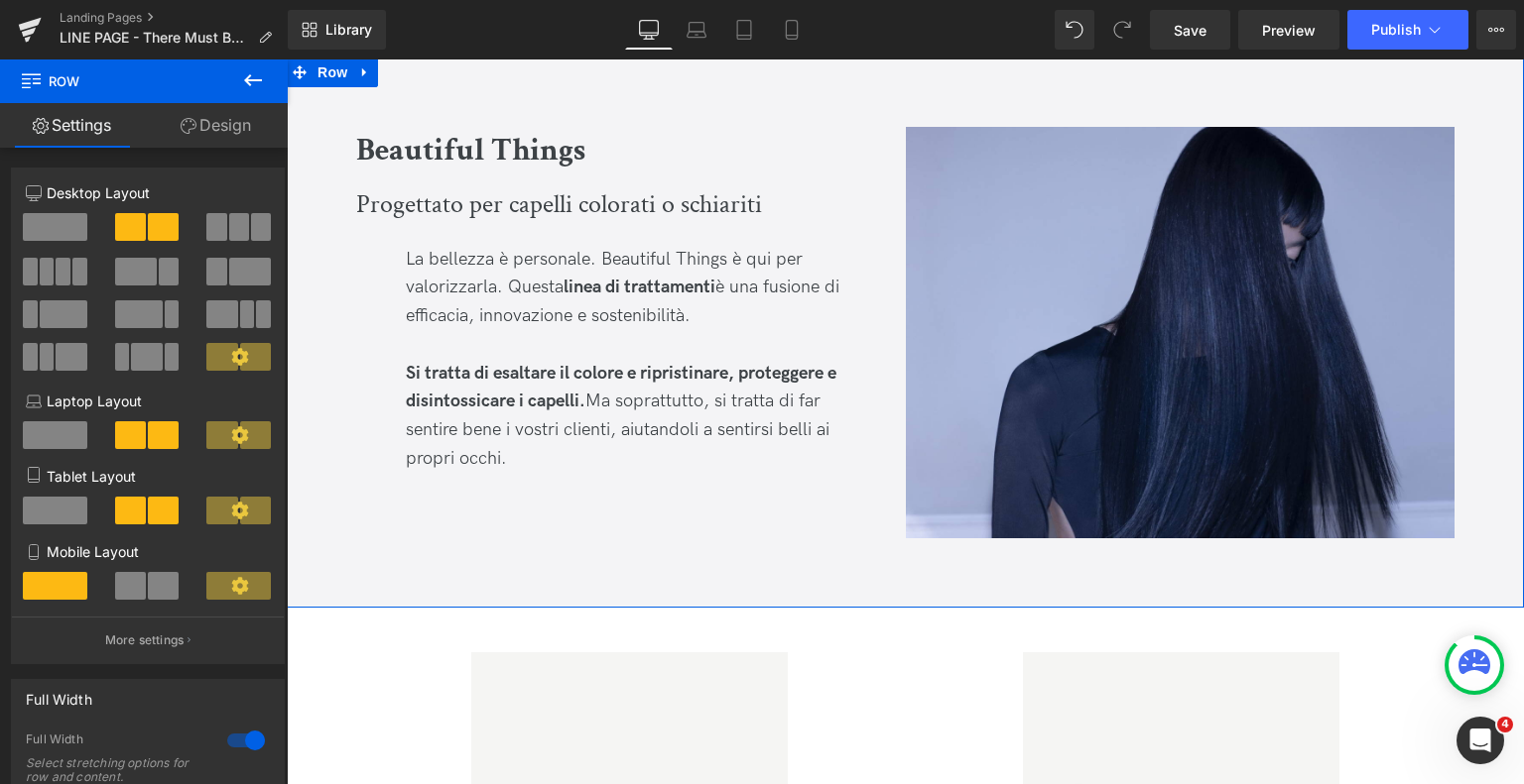
click at [224, 138] on link "Design" at bounding box center [216, 125] width 144 height 45
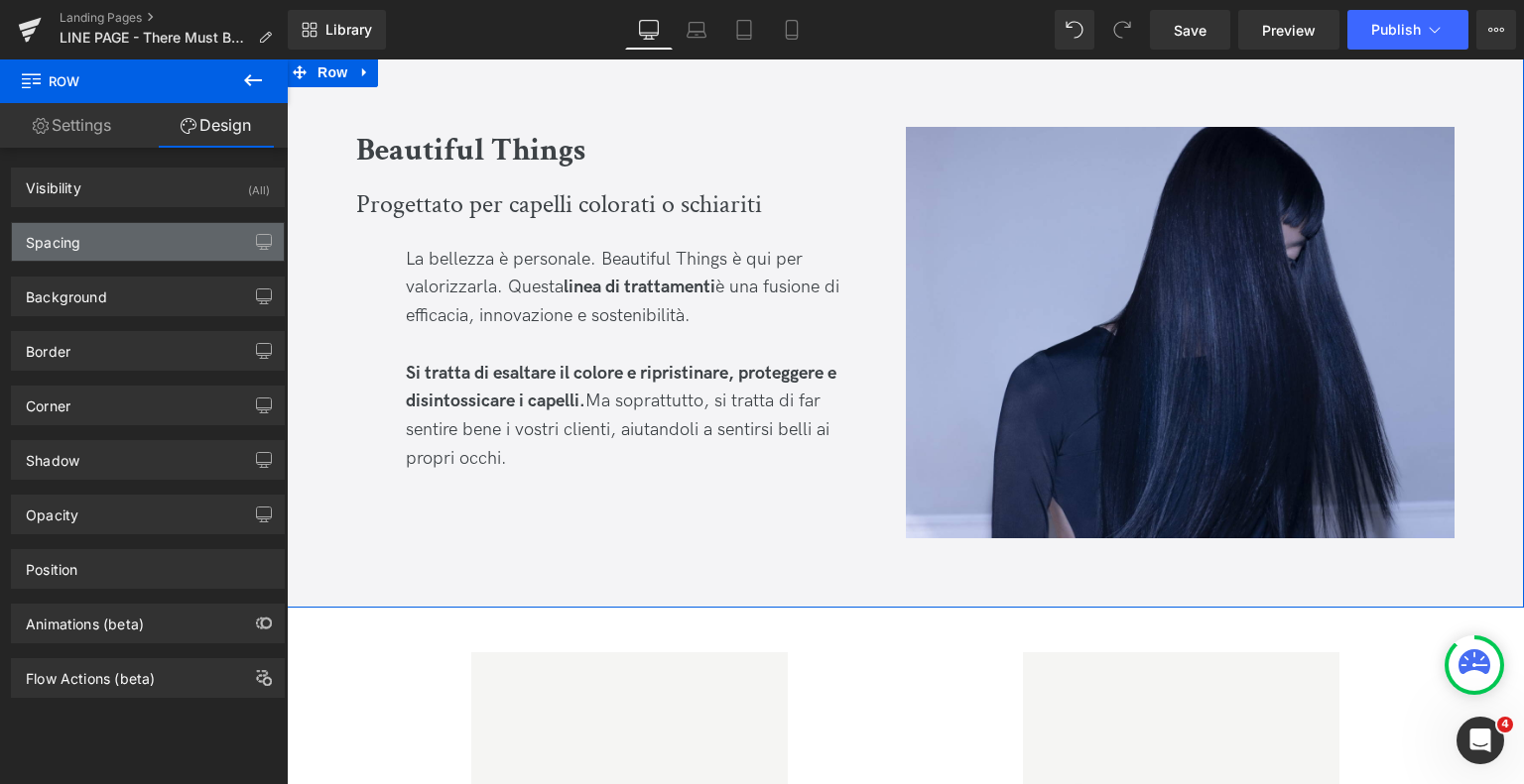
click at [148, 237] on div "Spacing" at bounding box center [148, 242] width 272 height 38
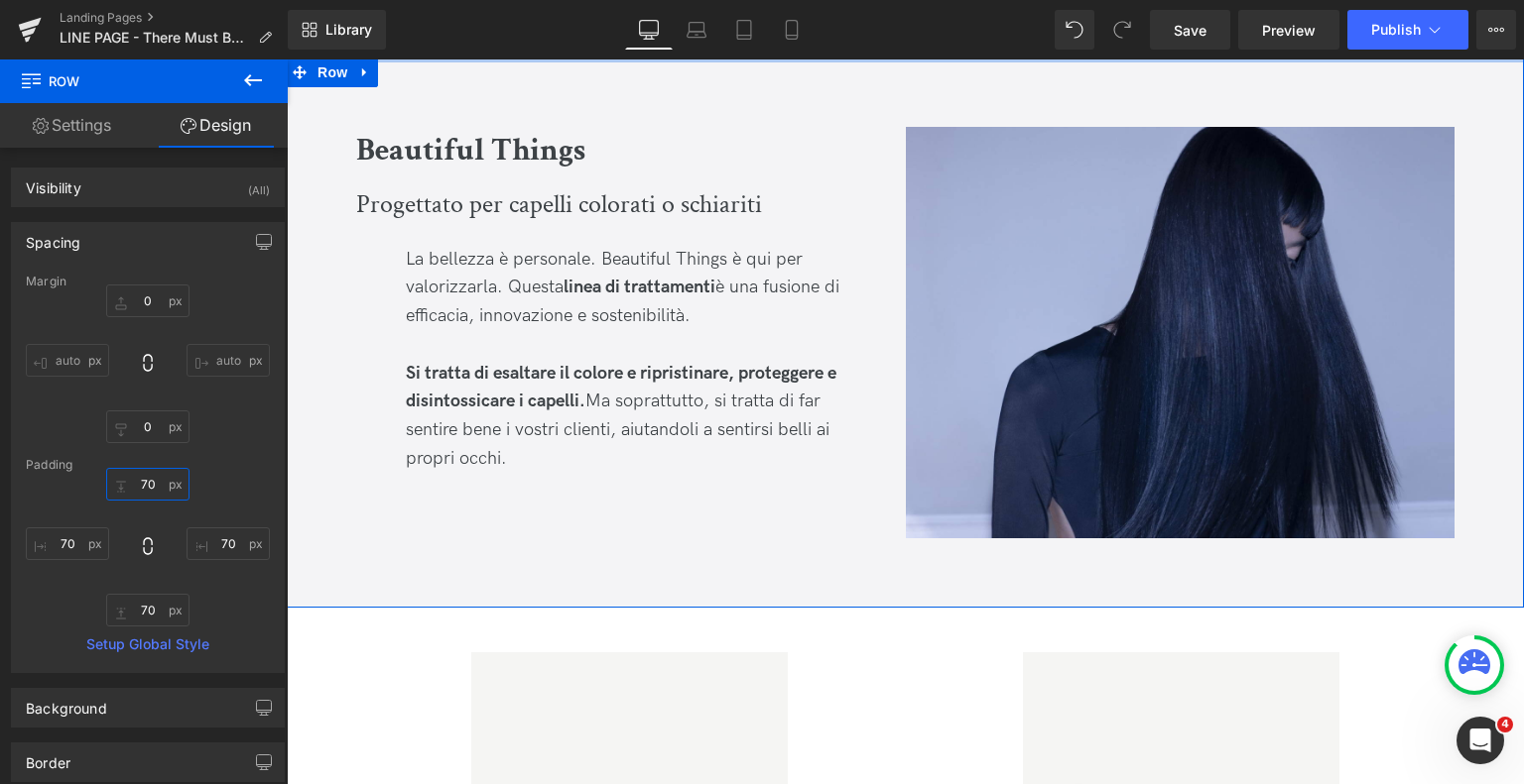
click at [141, 488] on input "70" at bounding box center [147, 484] width 83 height 33
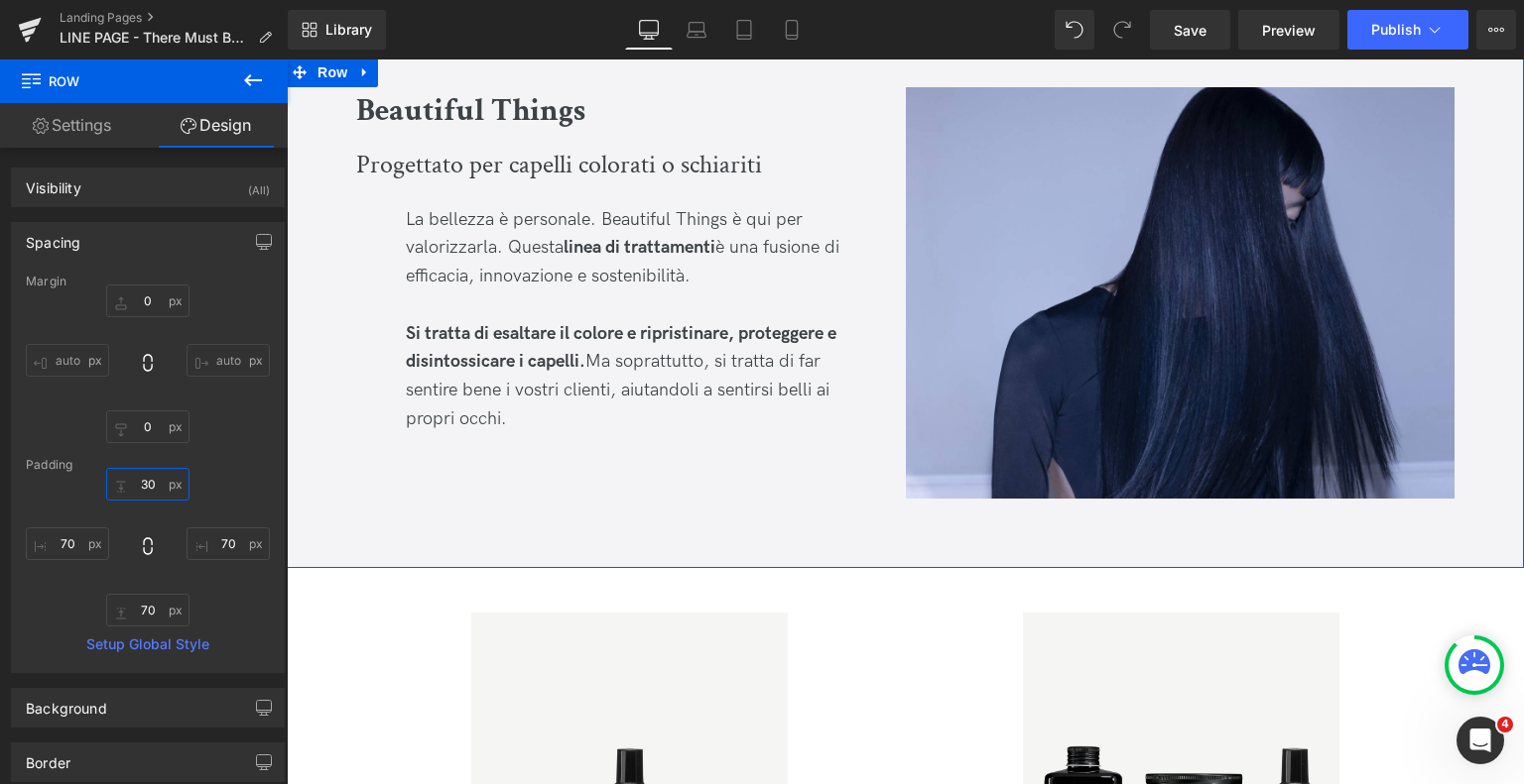
type input "3"
type input "70"
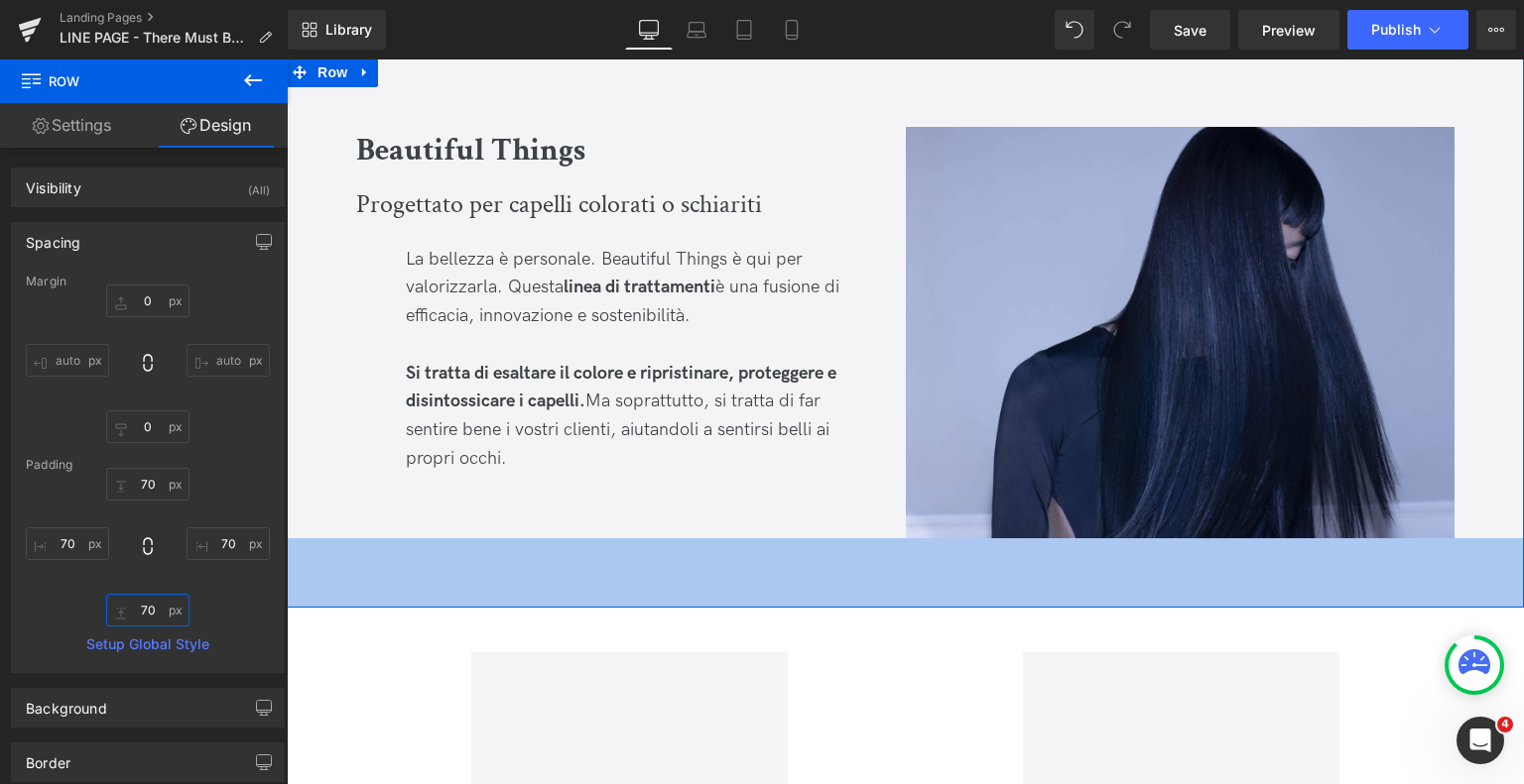
click at [142, 599] on input "70" at bounding box center [147, 610] width 83 height 33
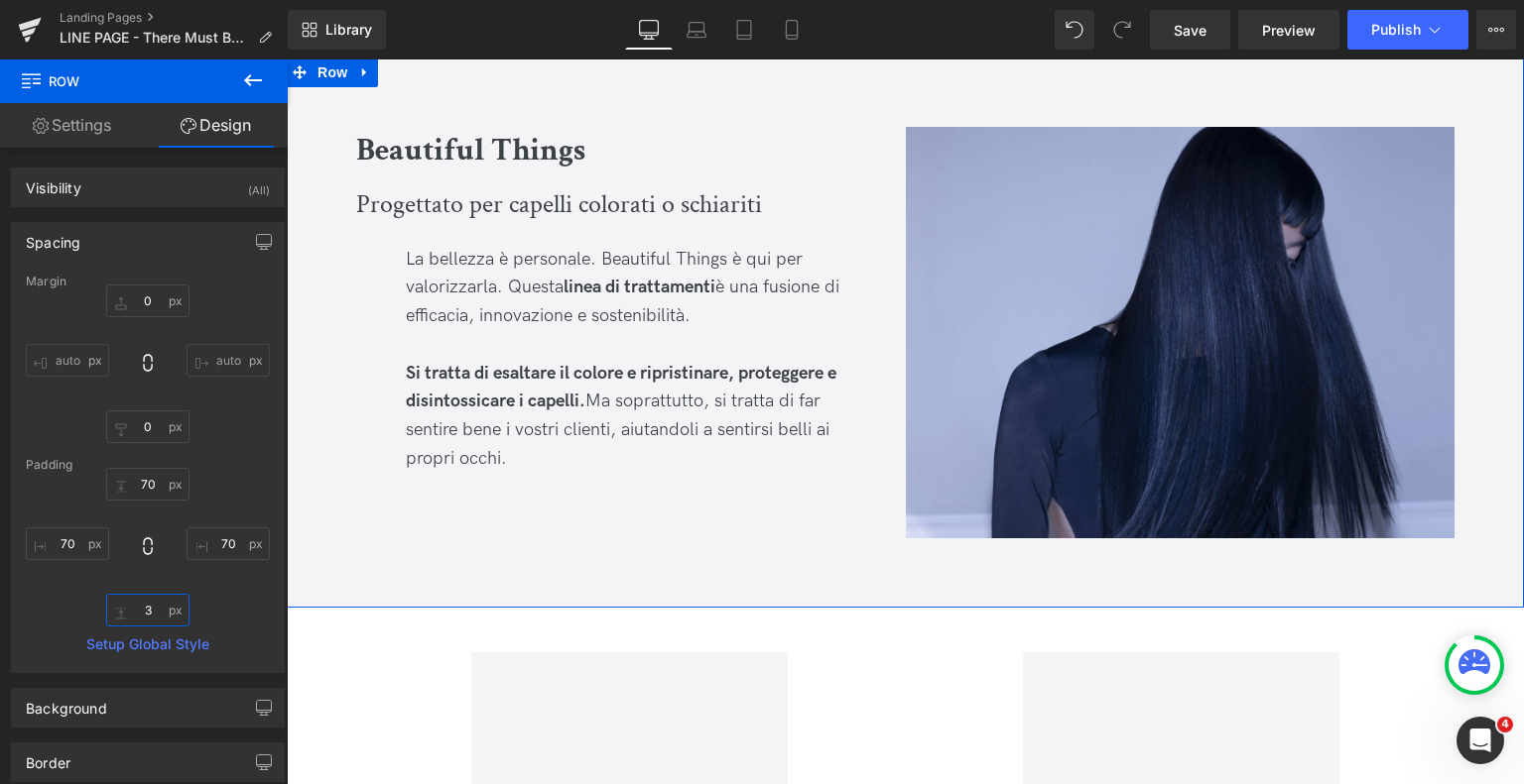
type input "30"
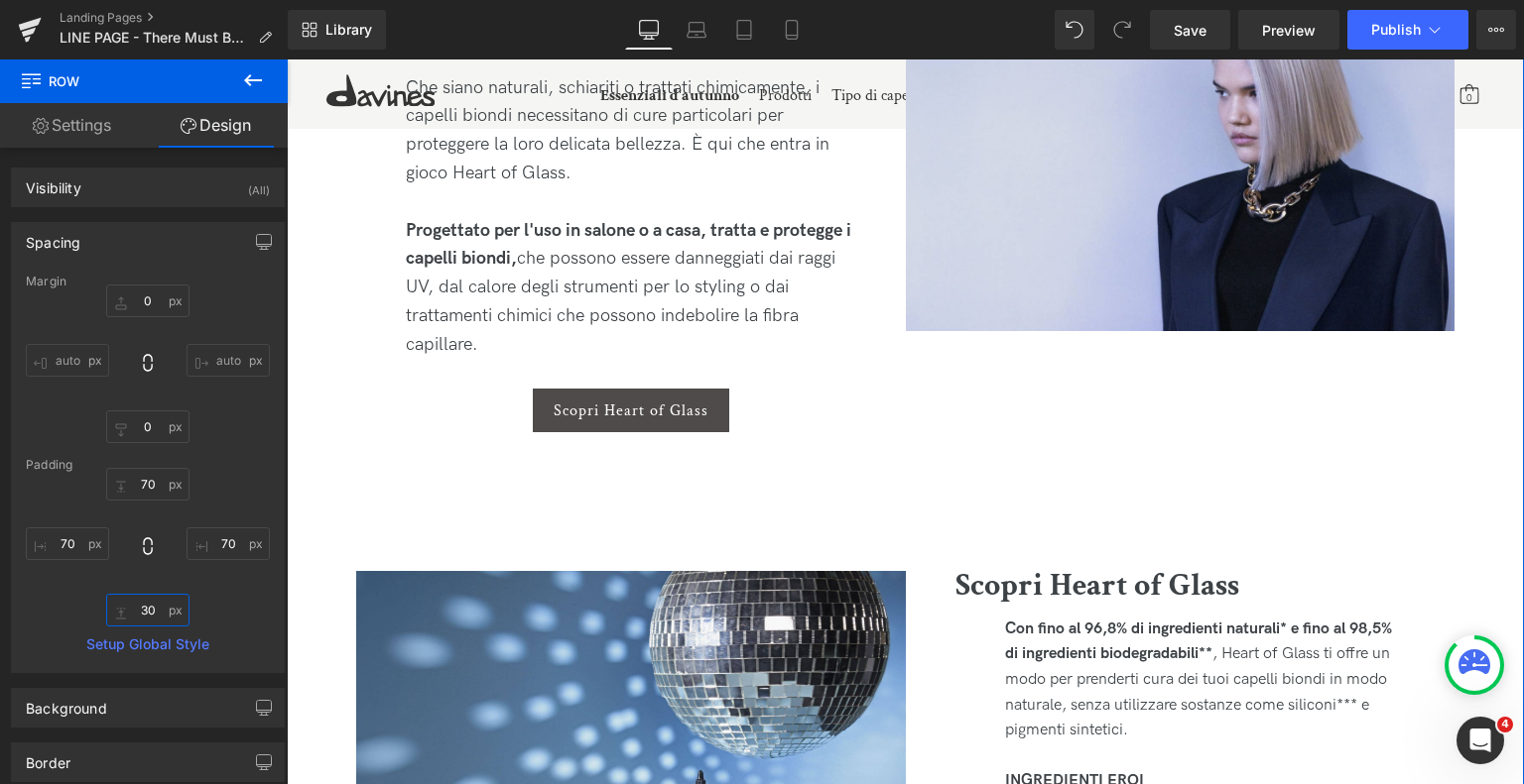
scroll to position [3589, 0]
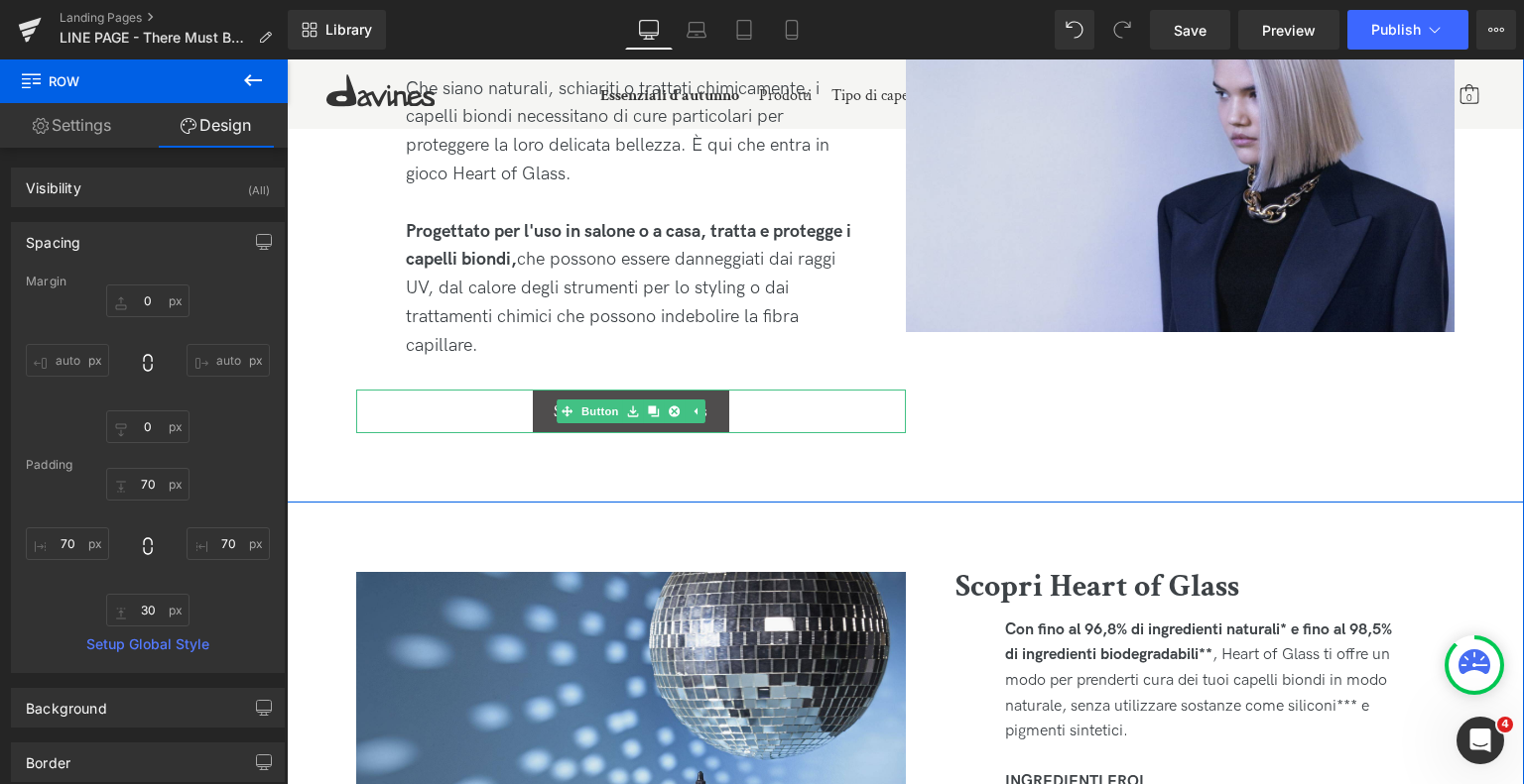
click at [699, 395] on link "Scopri Heart of Glass" at bounding box center [631, 411] width 197 height 44
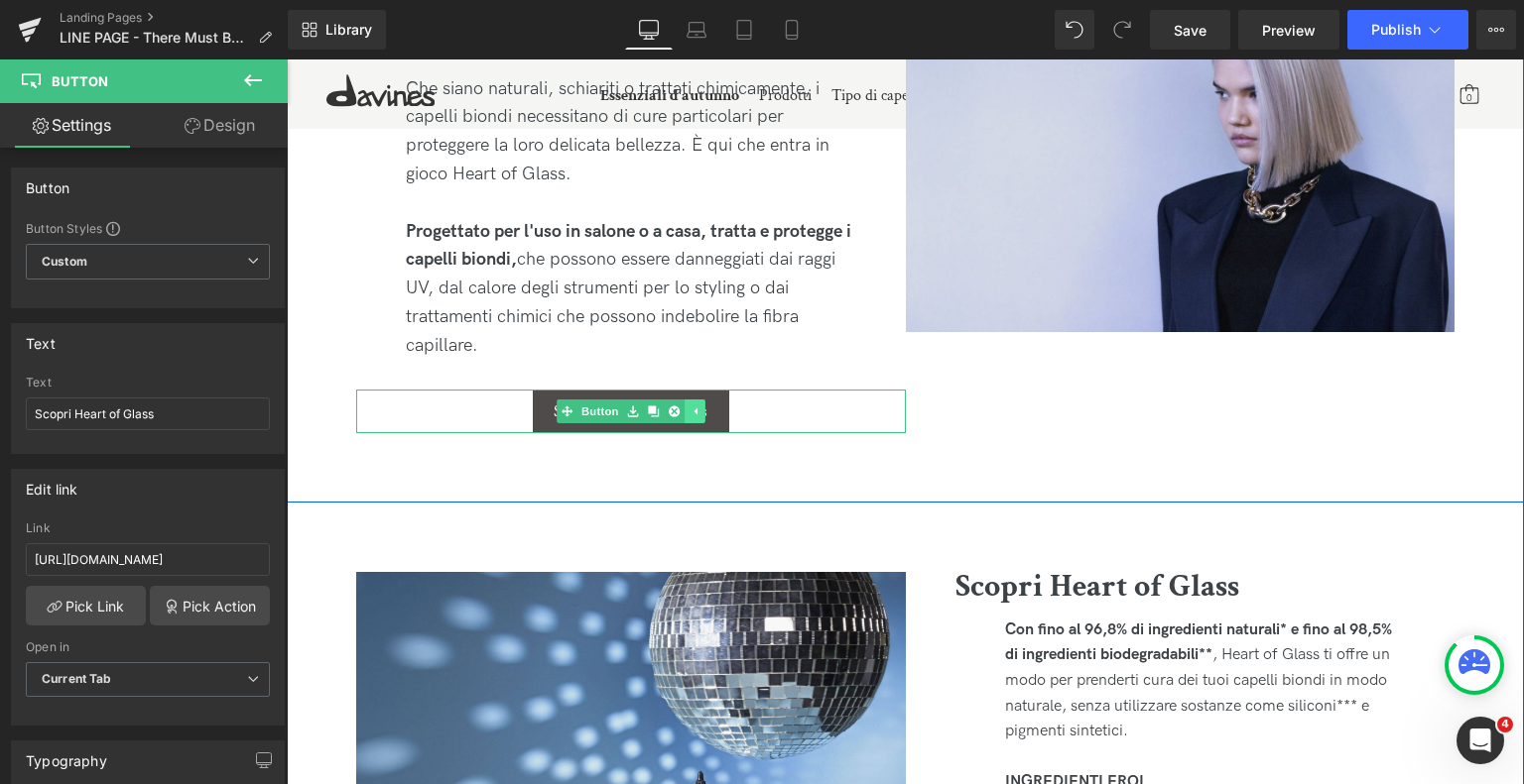
click at [692, 406] on icon at bounding box center [695, 411] width 11 height 12
click at [668, 411] on link at bounding box center [664, 411] width 21 height 24
click at [672, 414] on icon at bounding box center [674, 411] width 11 height 11
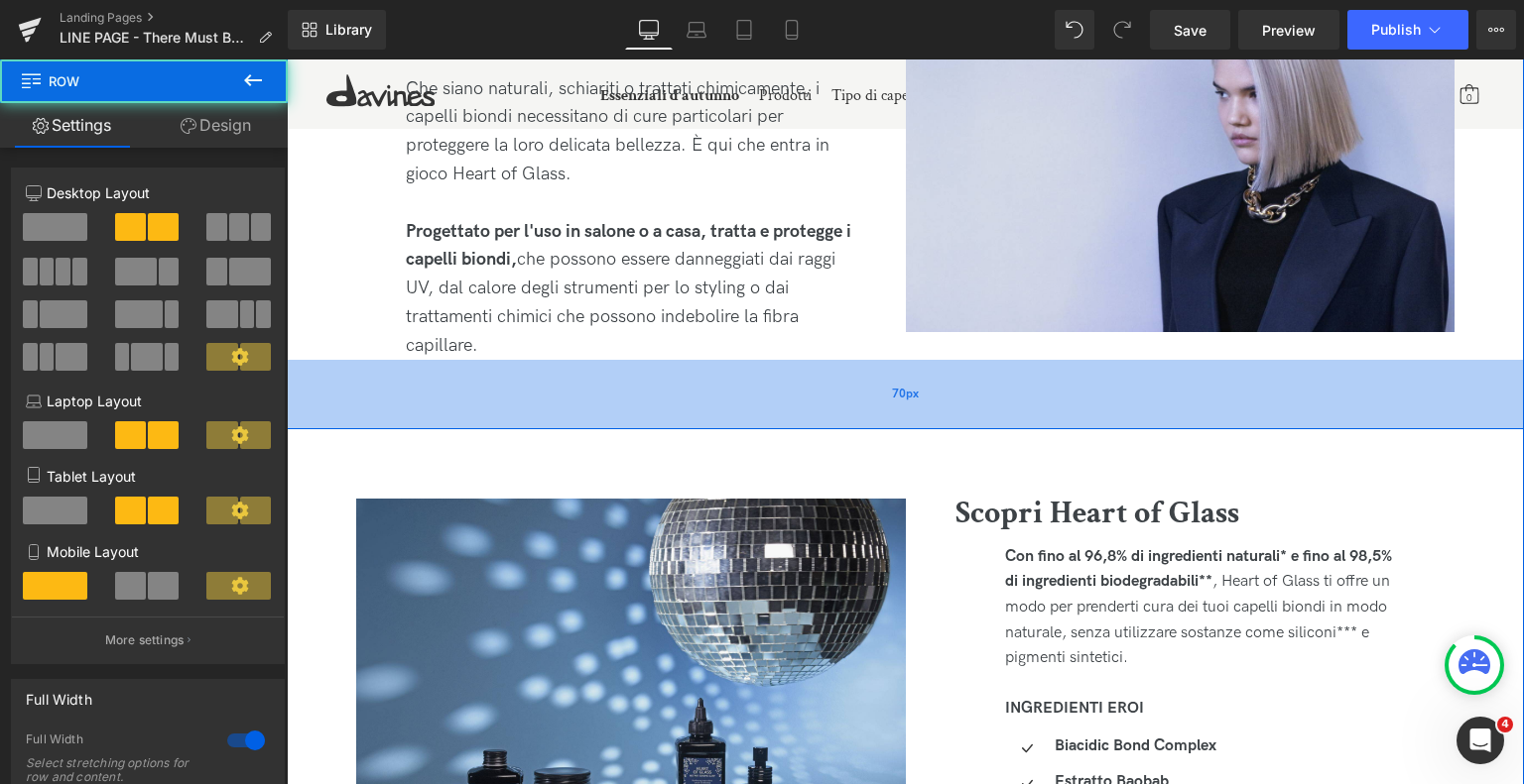
click at [889, 377] on div "70px" at bounding box center [905, 394] width 1237 height 70
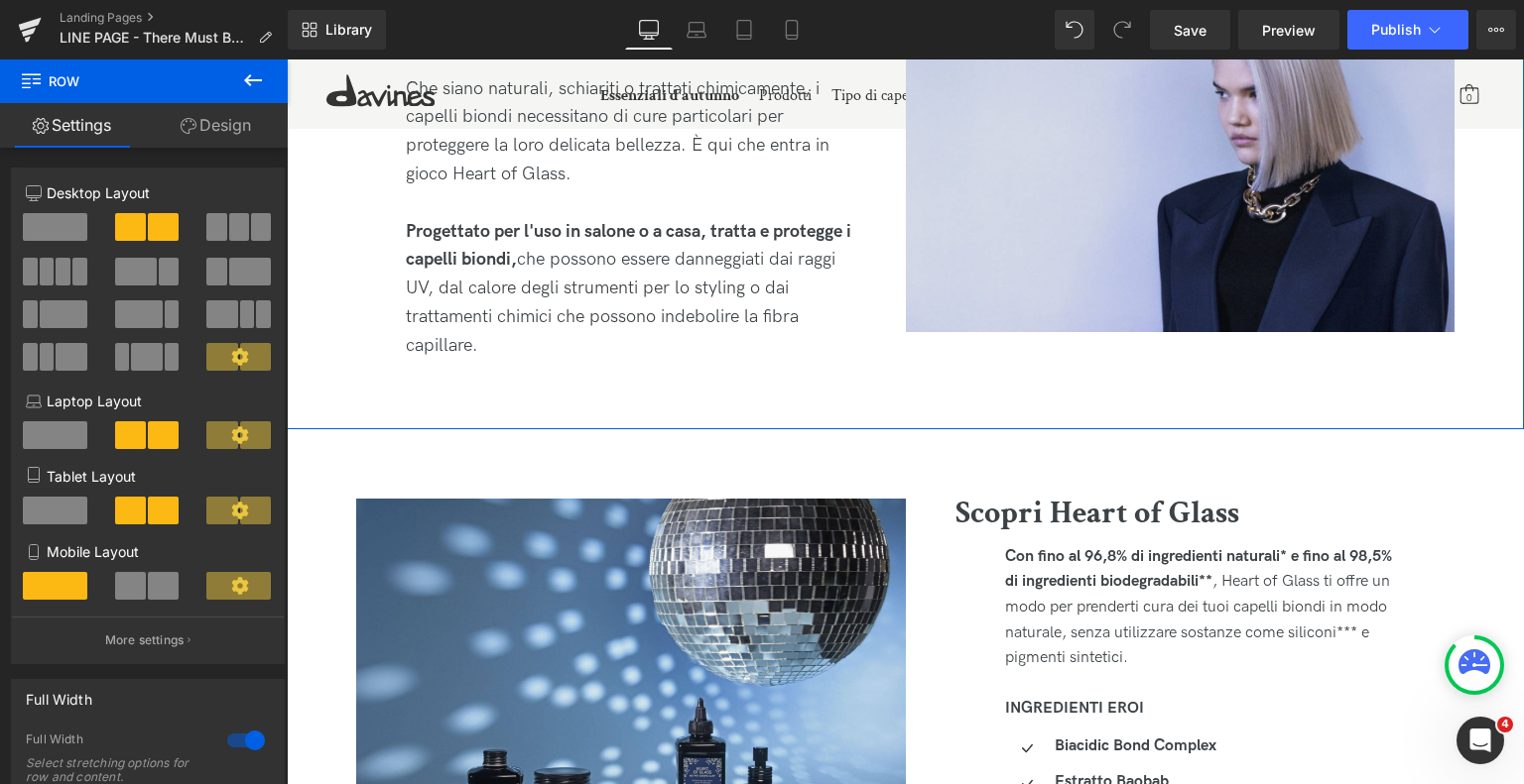
click at [222, 127] on link "Design" at bounding box center [216, 125] width 144 height 45
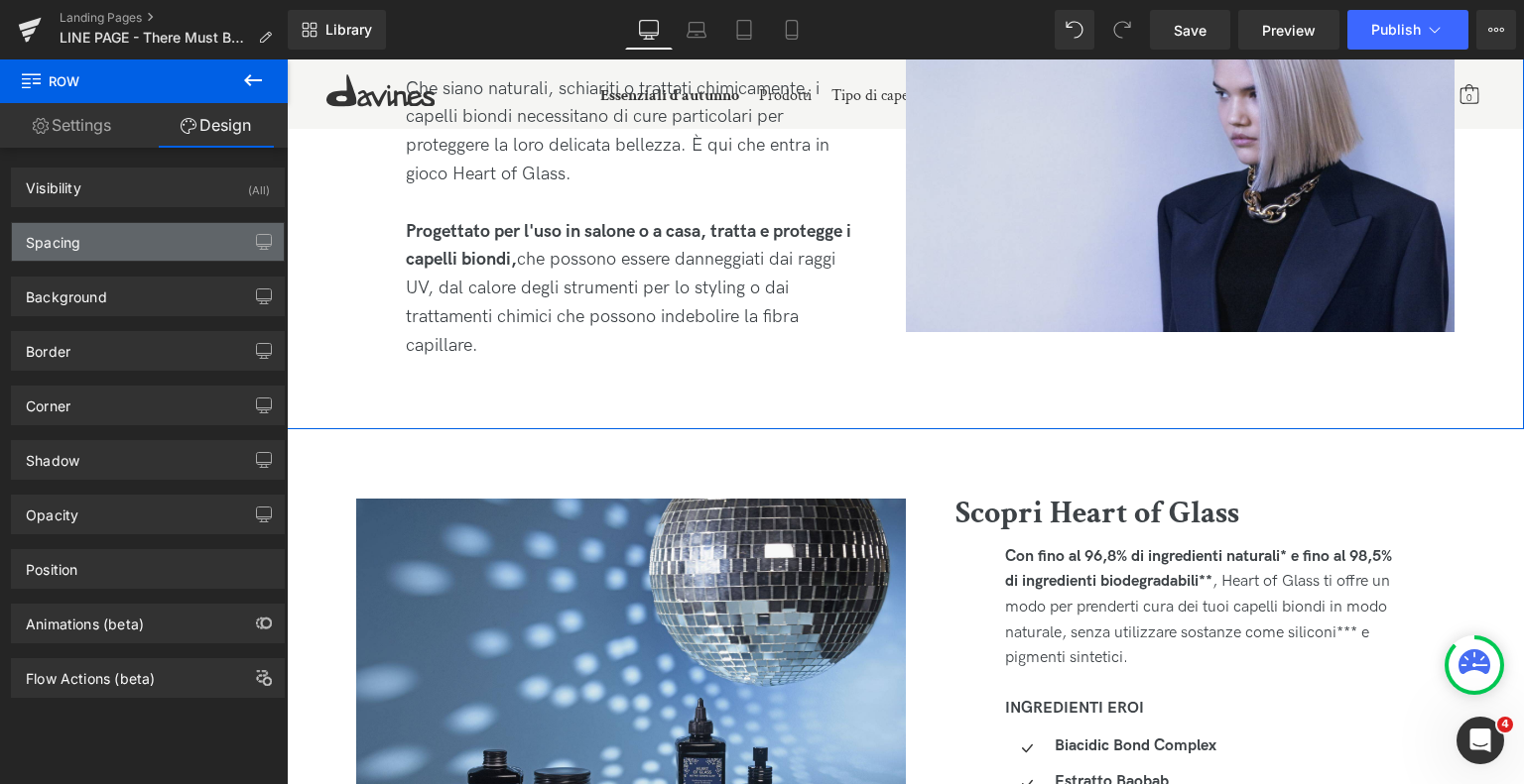
click at [143, 231] on div "Spacing" at bounding box center [148, 242] width 272 height 38
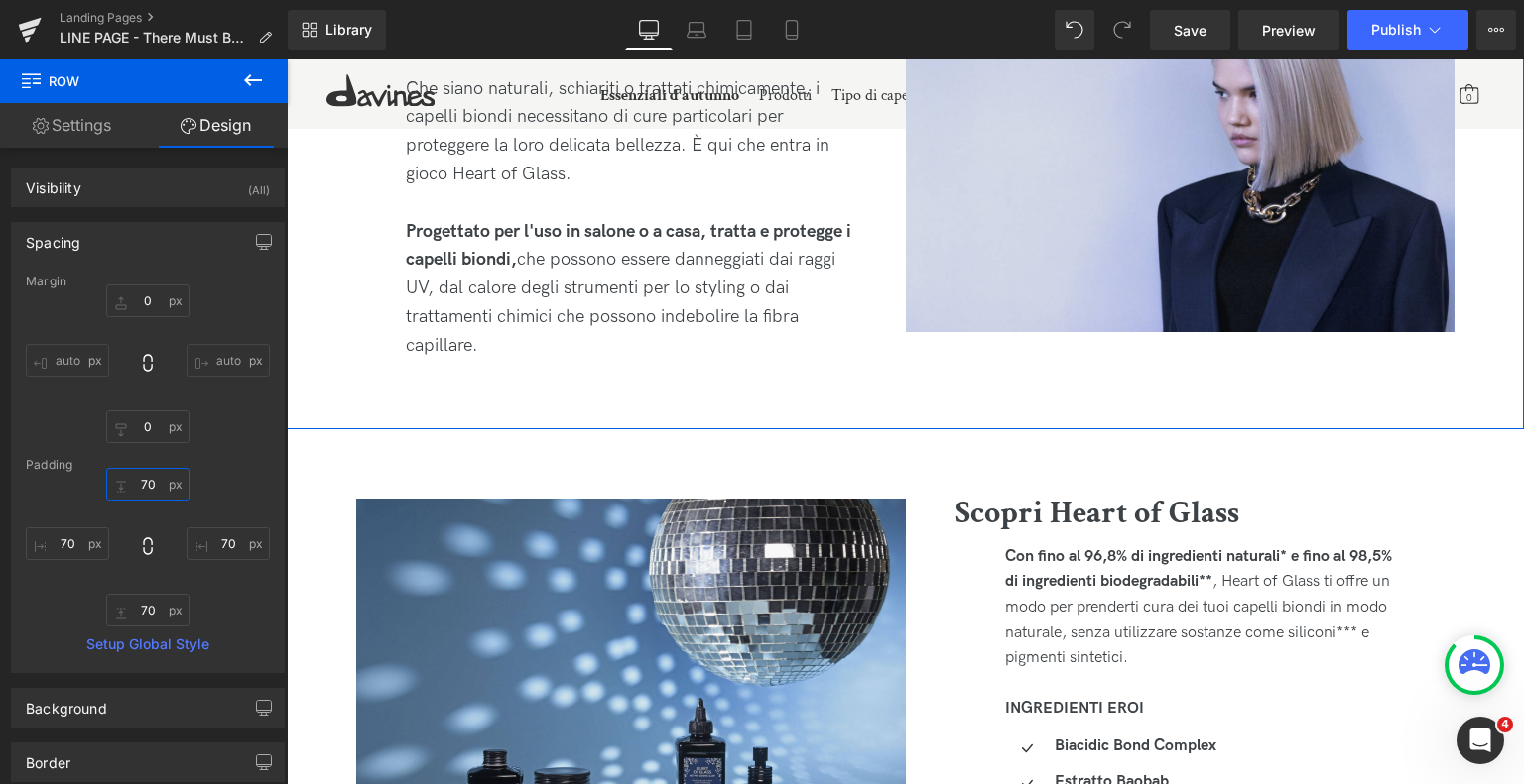
click at [159, 479] on input "70" at bounding box center [147, 484] width 83 height 33
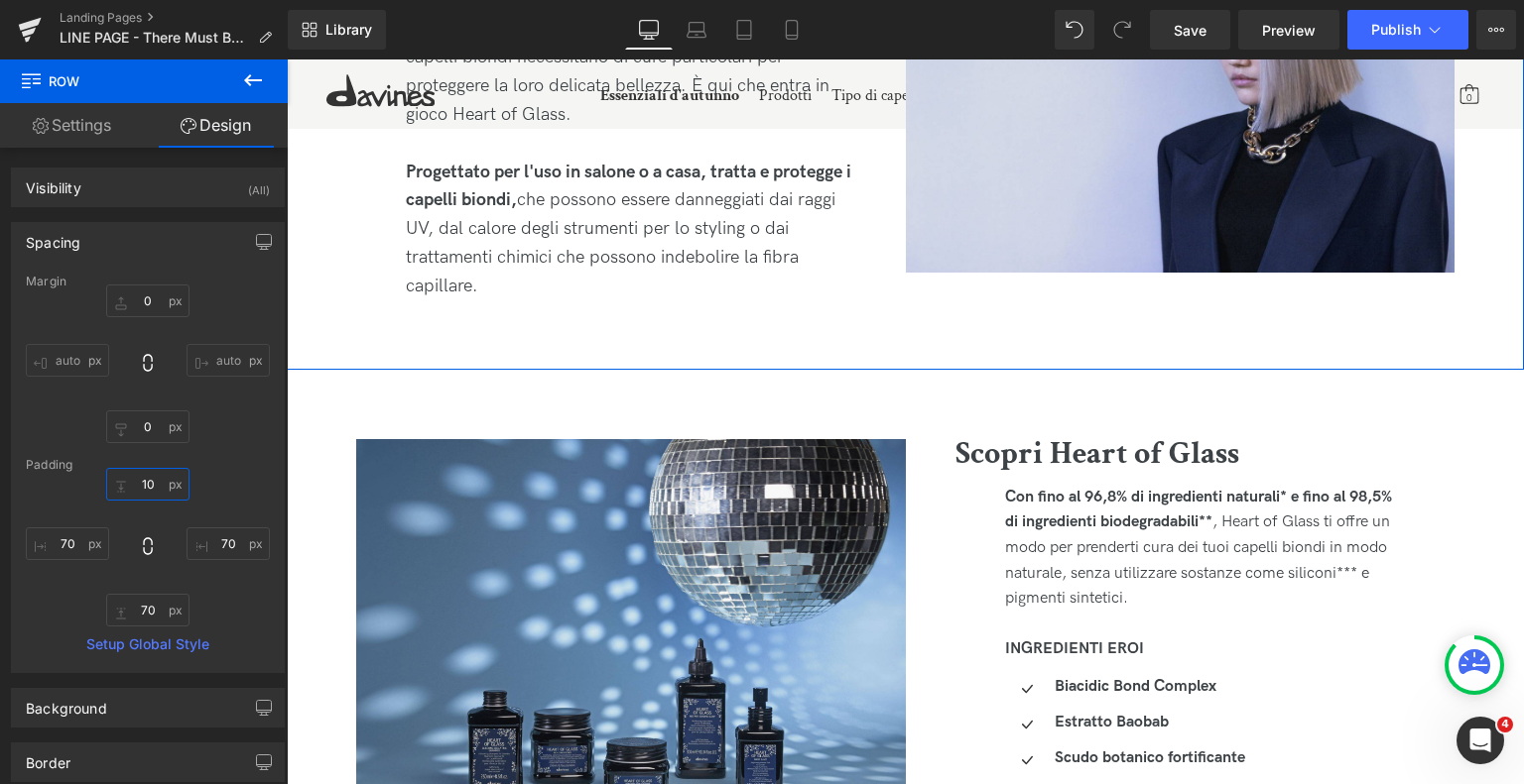
type input "1"
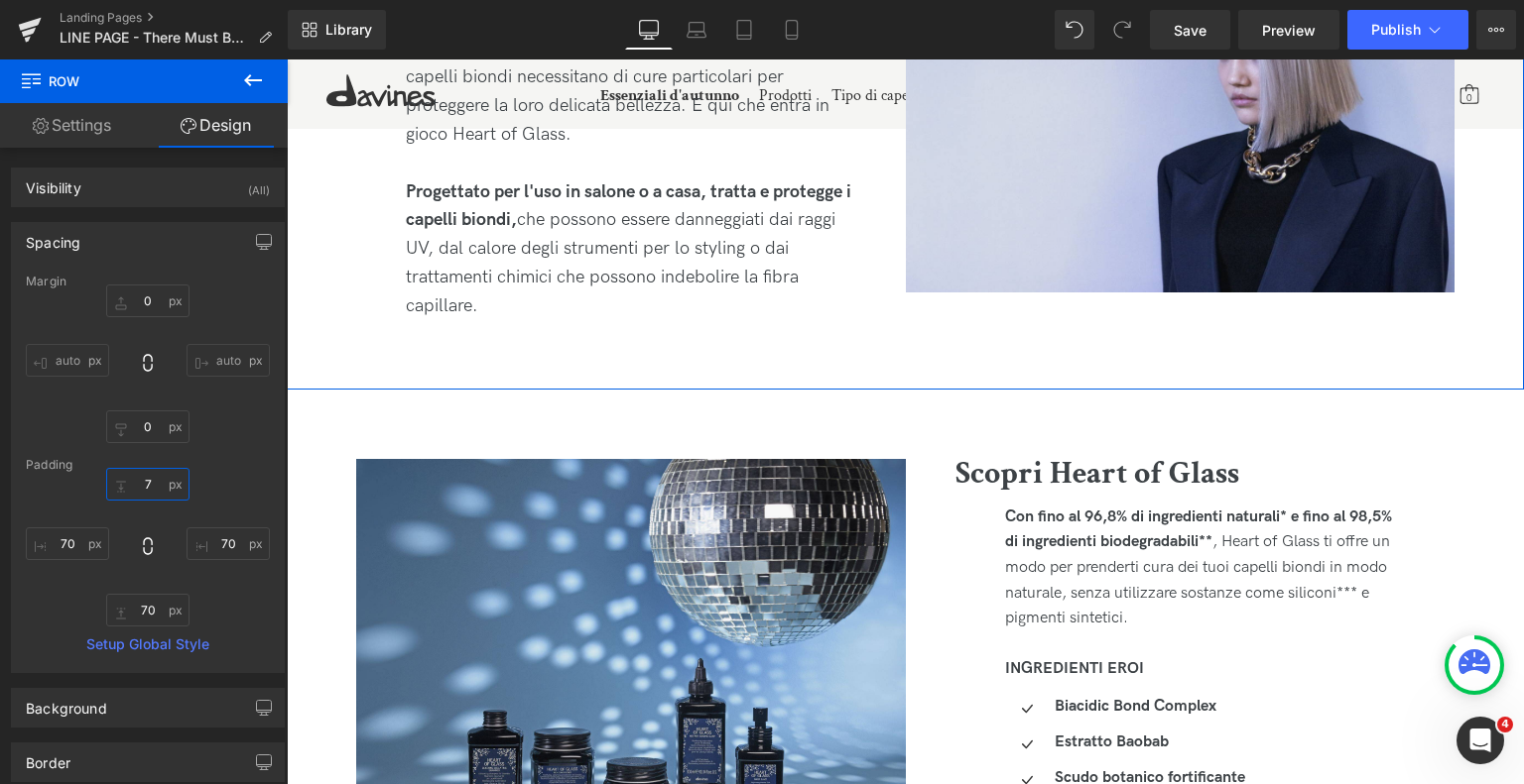
type input "70"
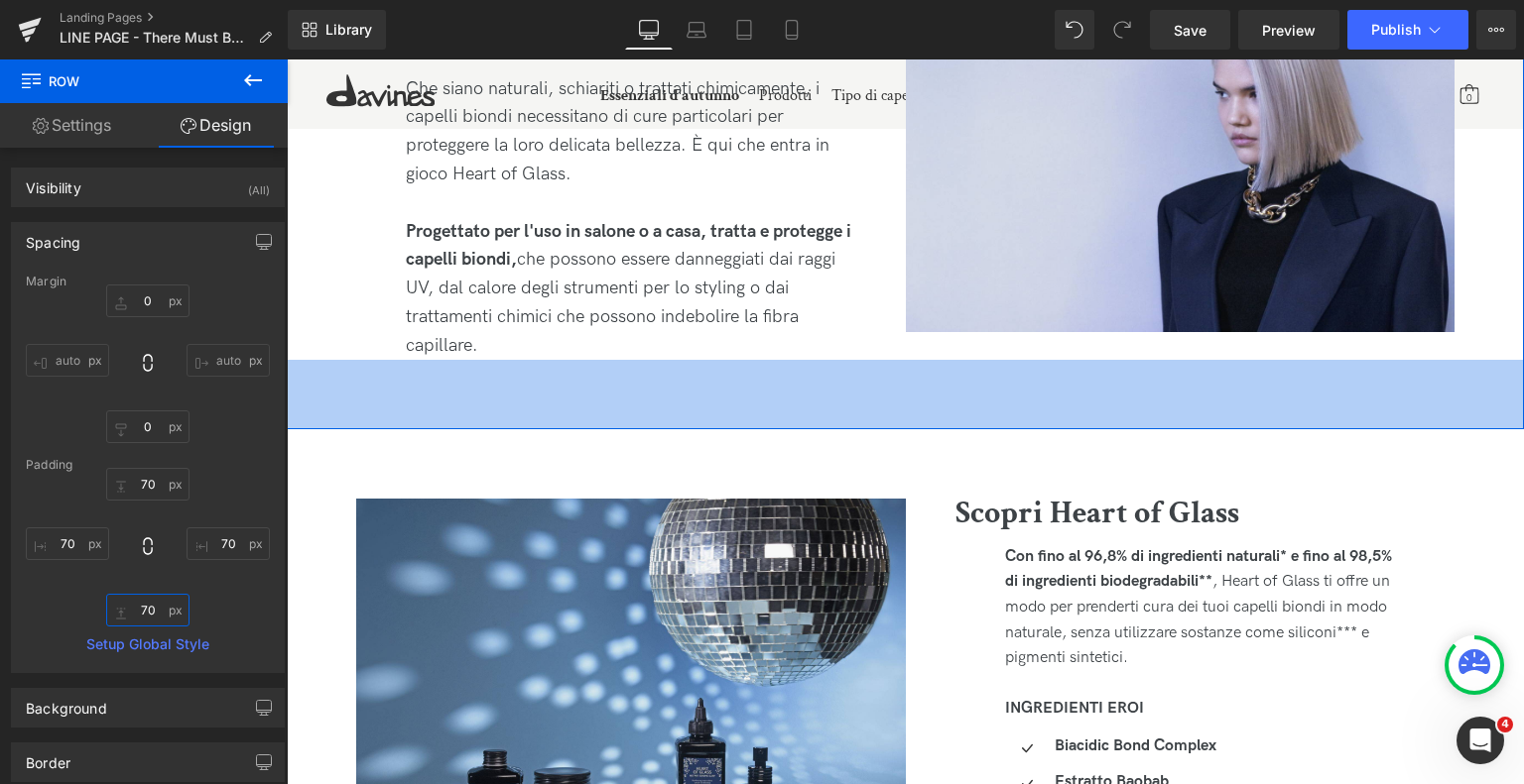
click at [147, 608] on input "70" at bounding box center [147, 610] width 83 height 33
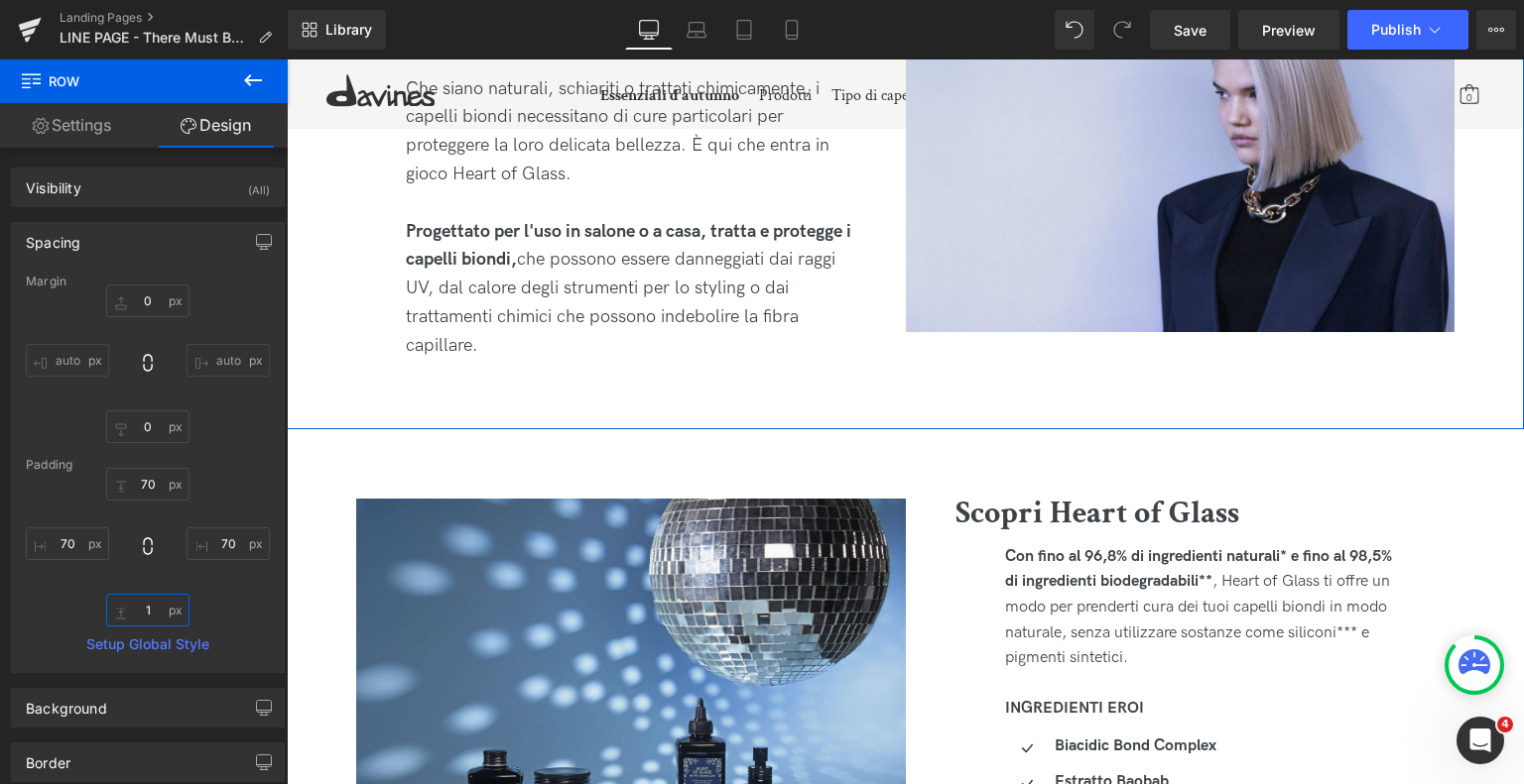
type input "10"
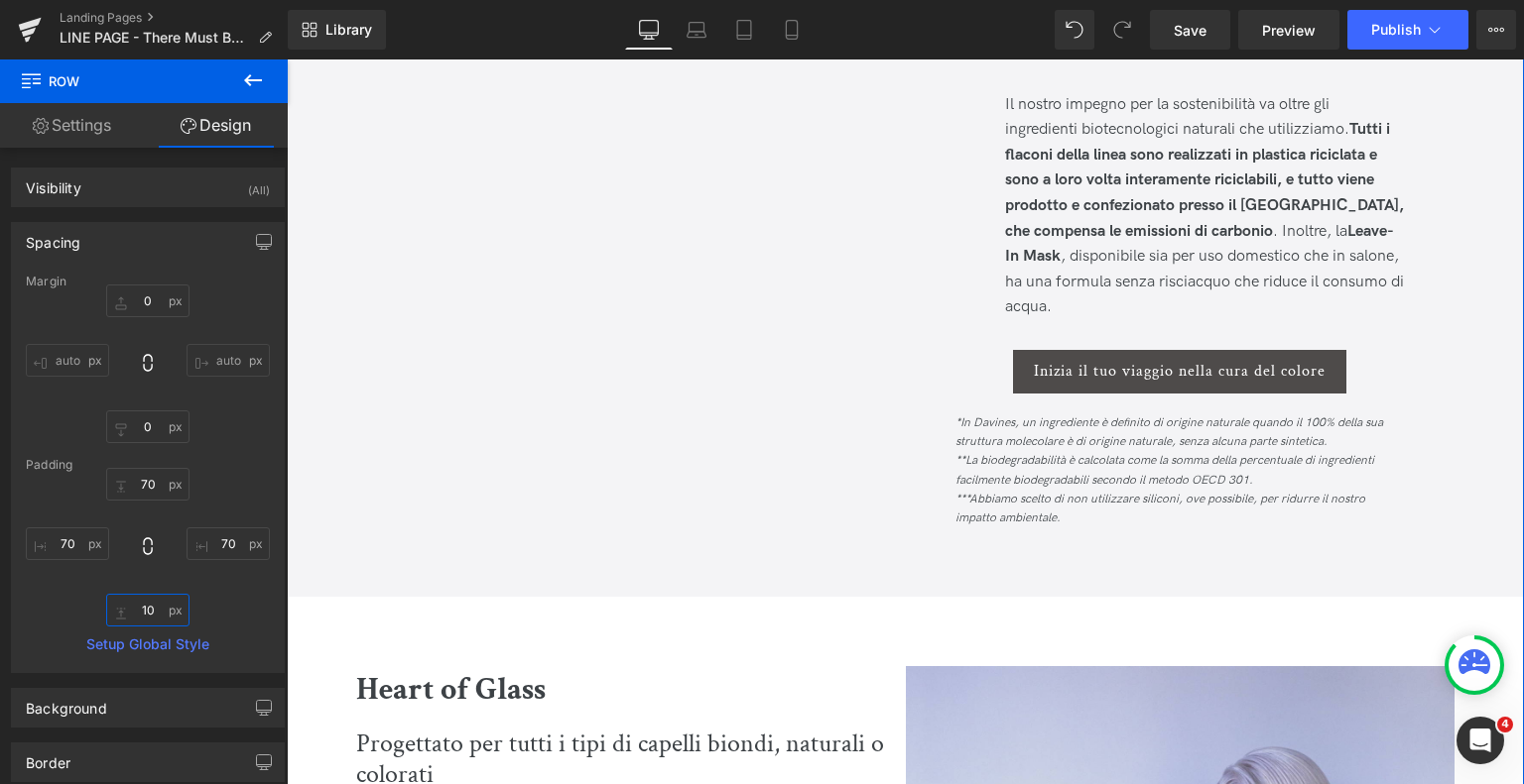
scroll to position [2832, 0]
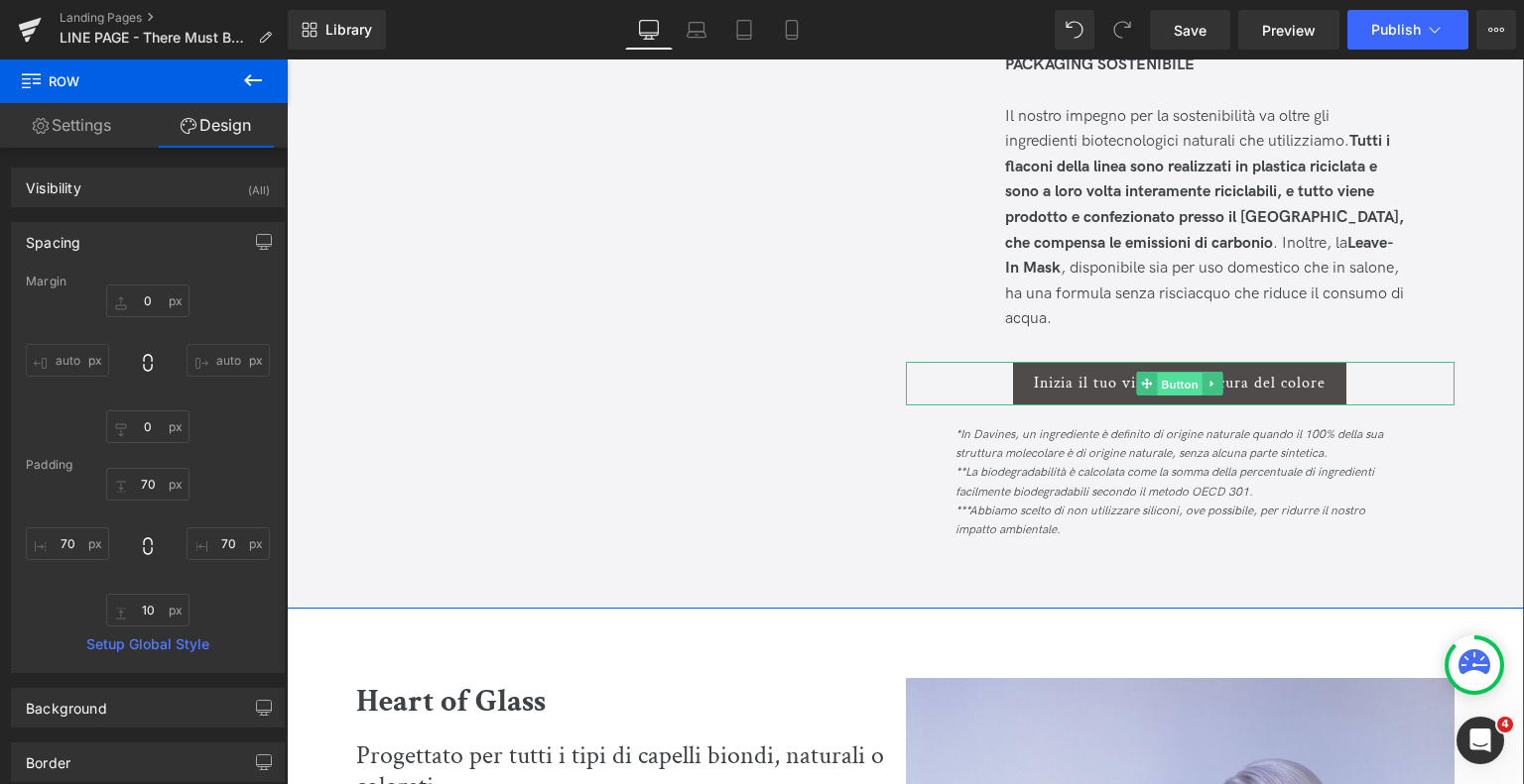
click at [1175, 387] on span "Button" at bounding box center [1181, 385] width 46 height 24
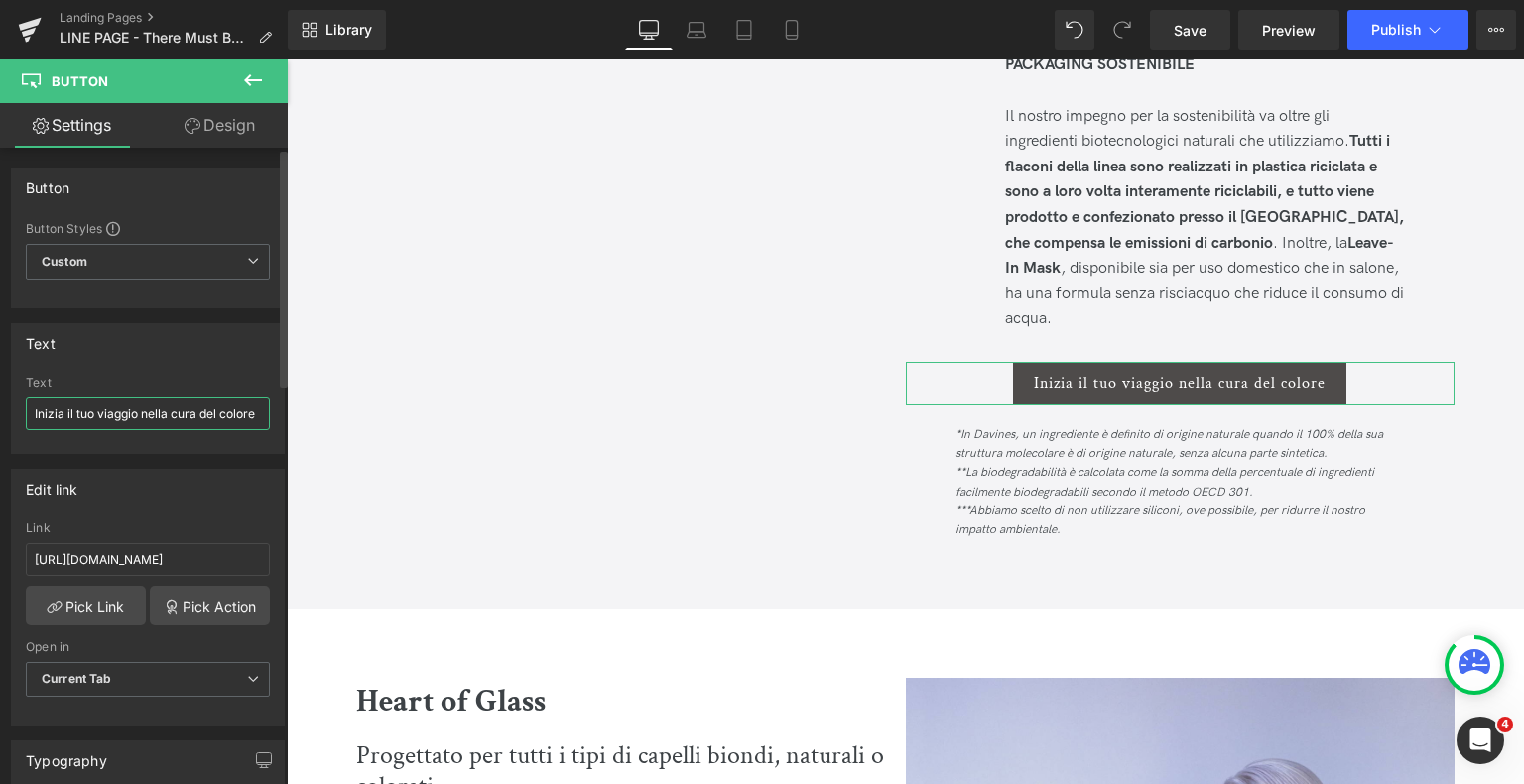
click at [207, 407] on input "Inizia il tuo viaggio nella cura del colore" at bounding box center [148, 413] width 244 height 33
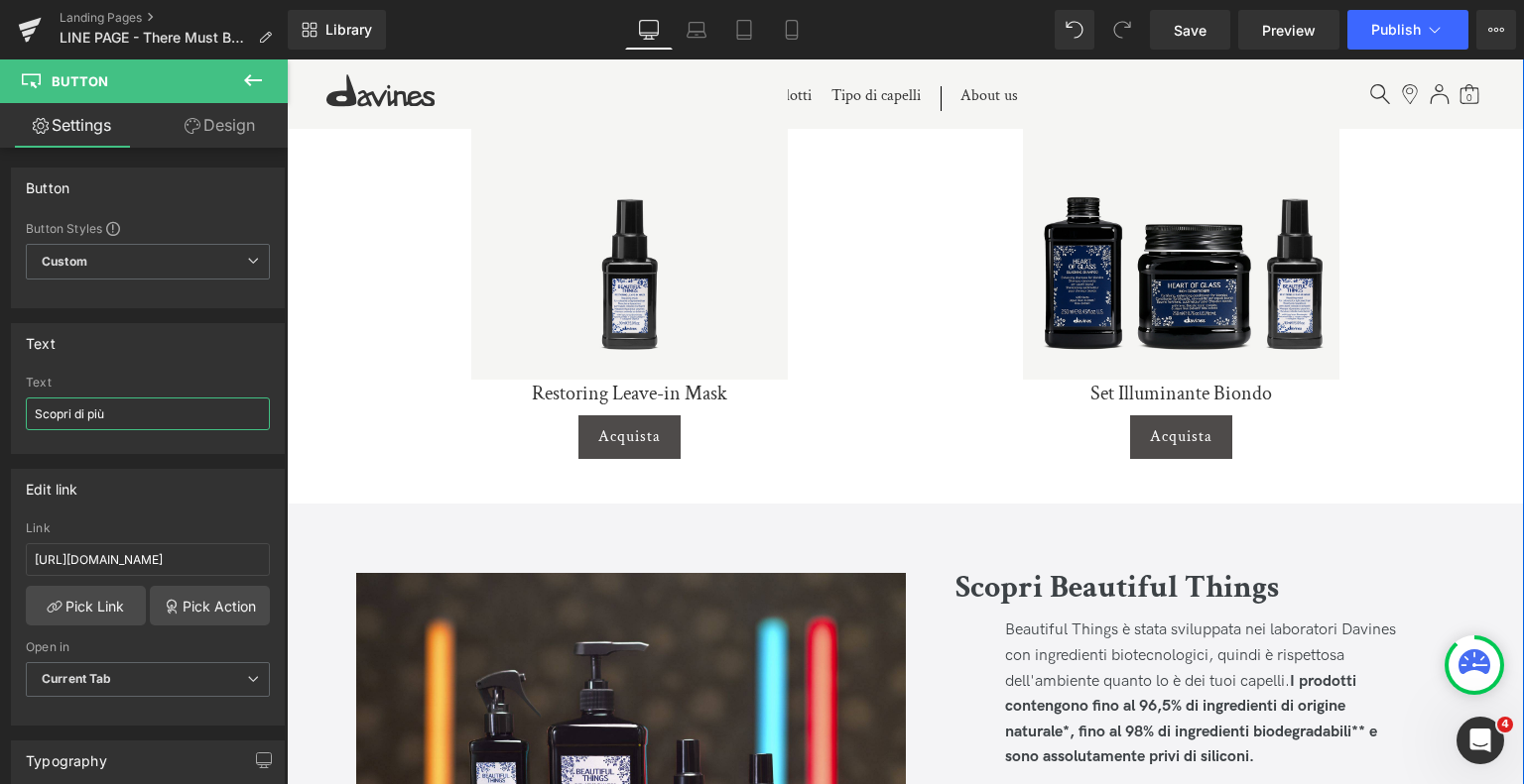
scroll to position [1892, 0]
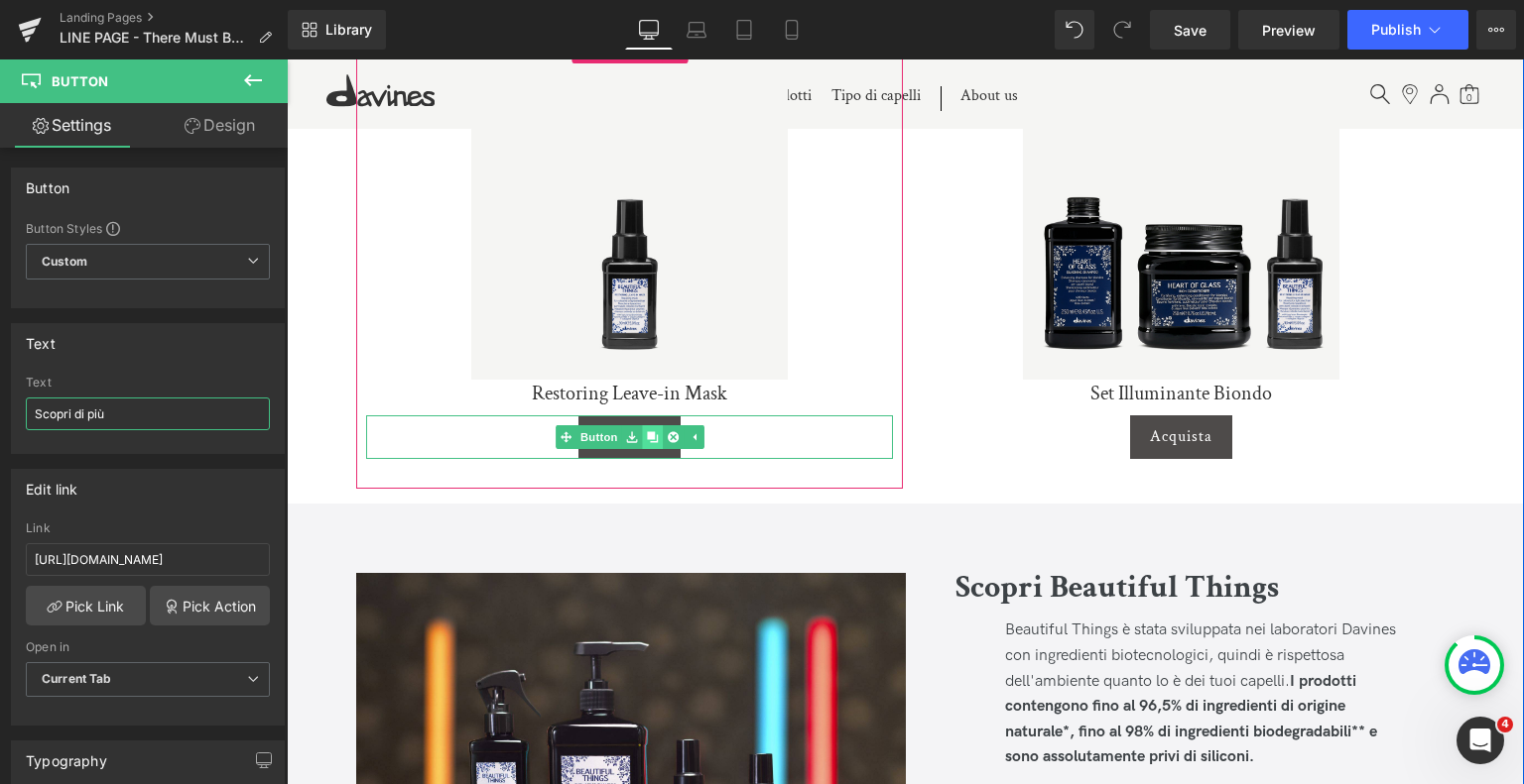
type input "Scopri di più"
click at [651, 427] on link at bounding box center [652, 437] width 21 height 24
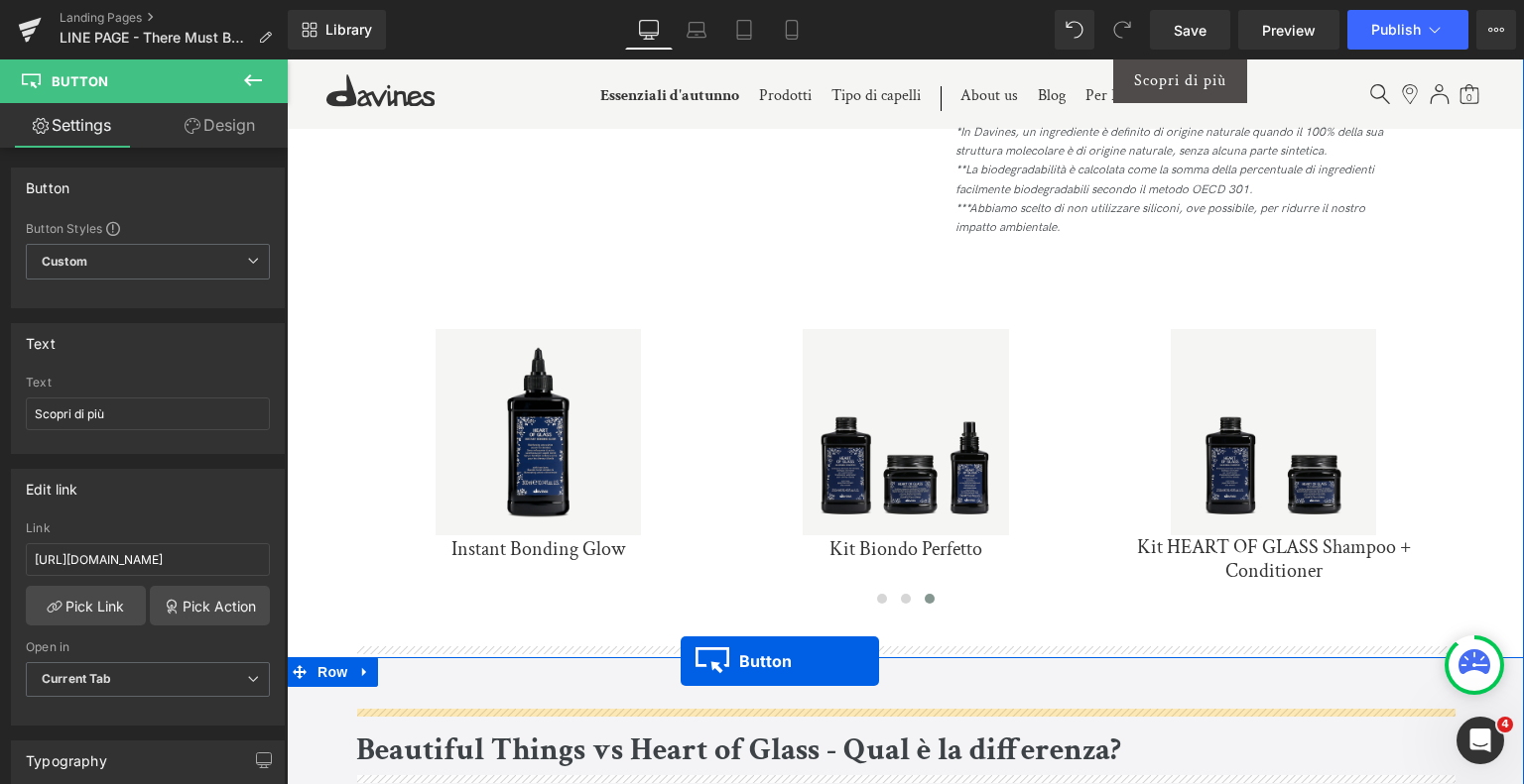
scroll to position [4827, 0]
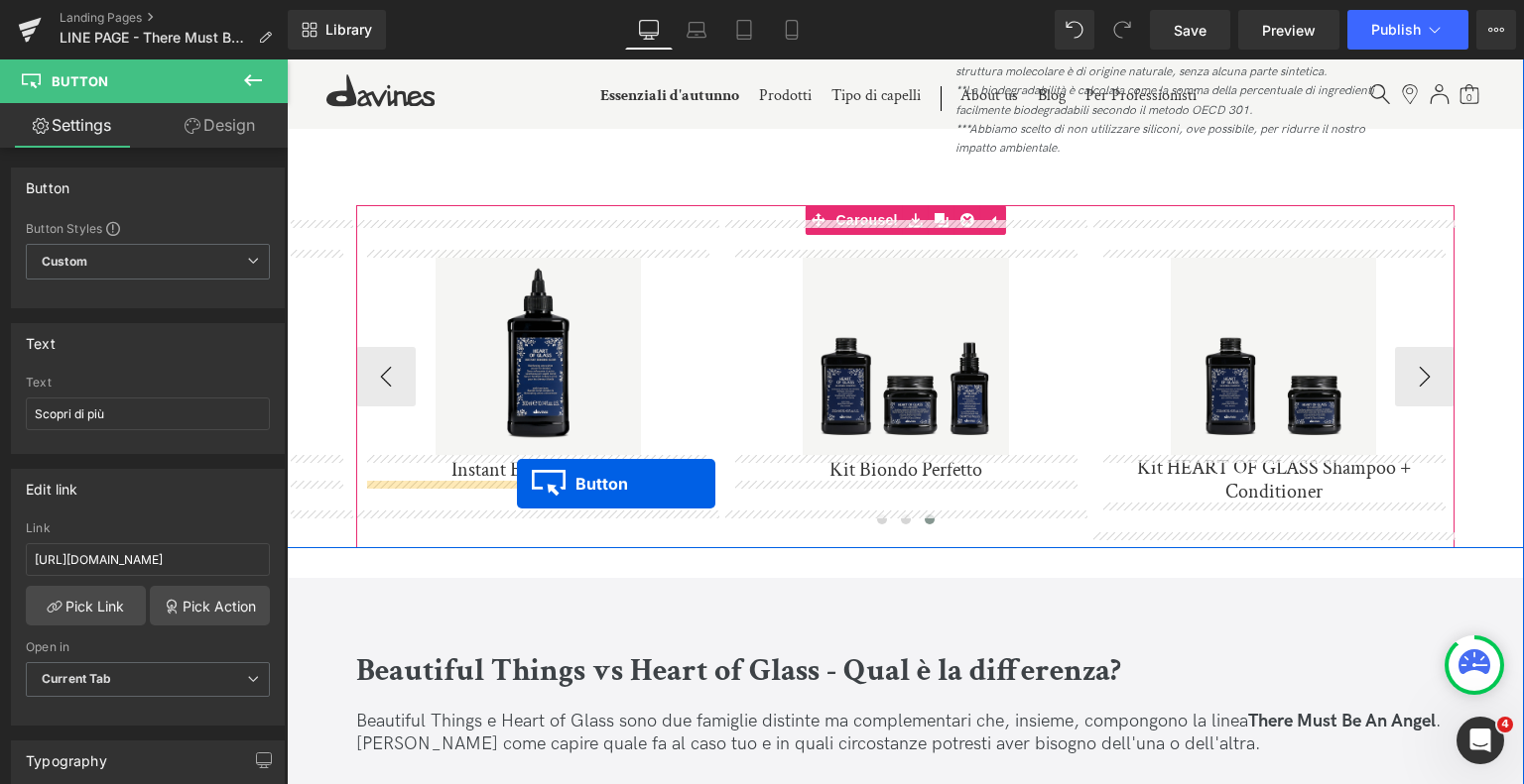
drag, startPoint x: 585, startPoint y: 490, endPoint x: 517, endPoint y: 484, distance: 68.3
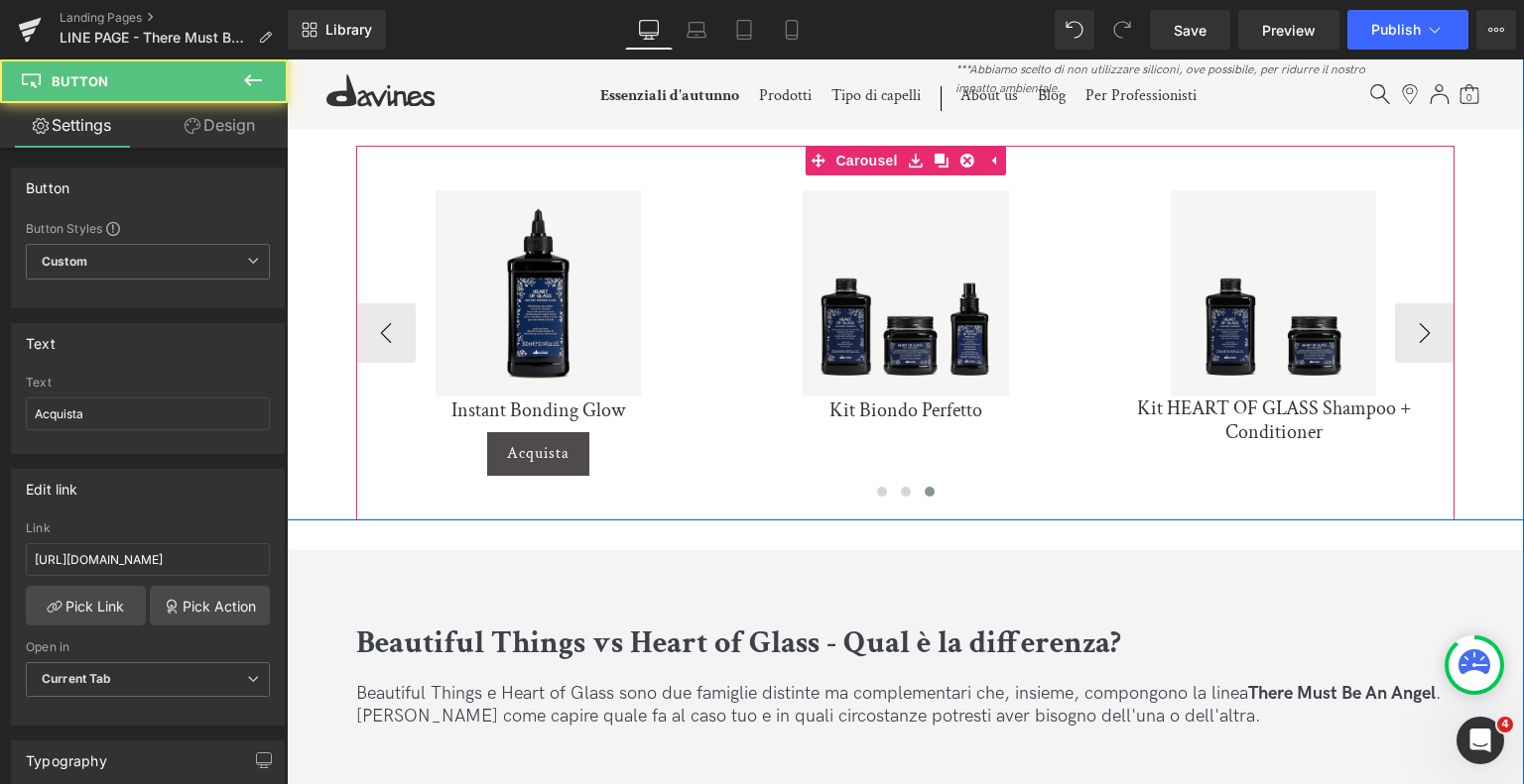
scroll to position [4768, 0]
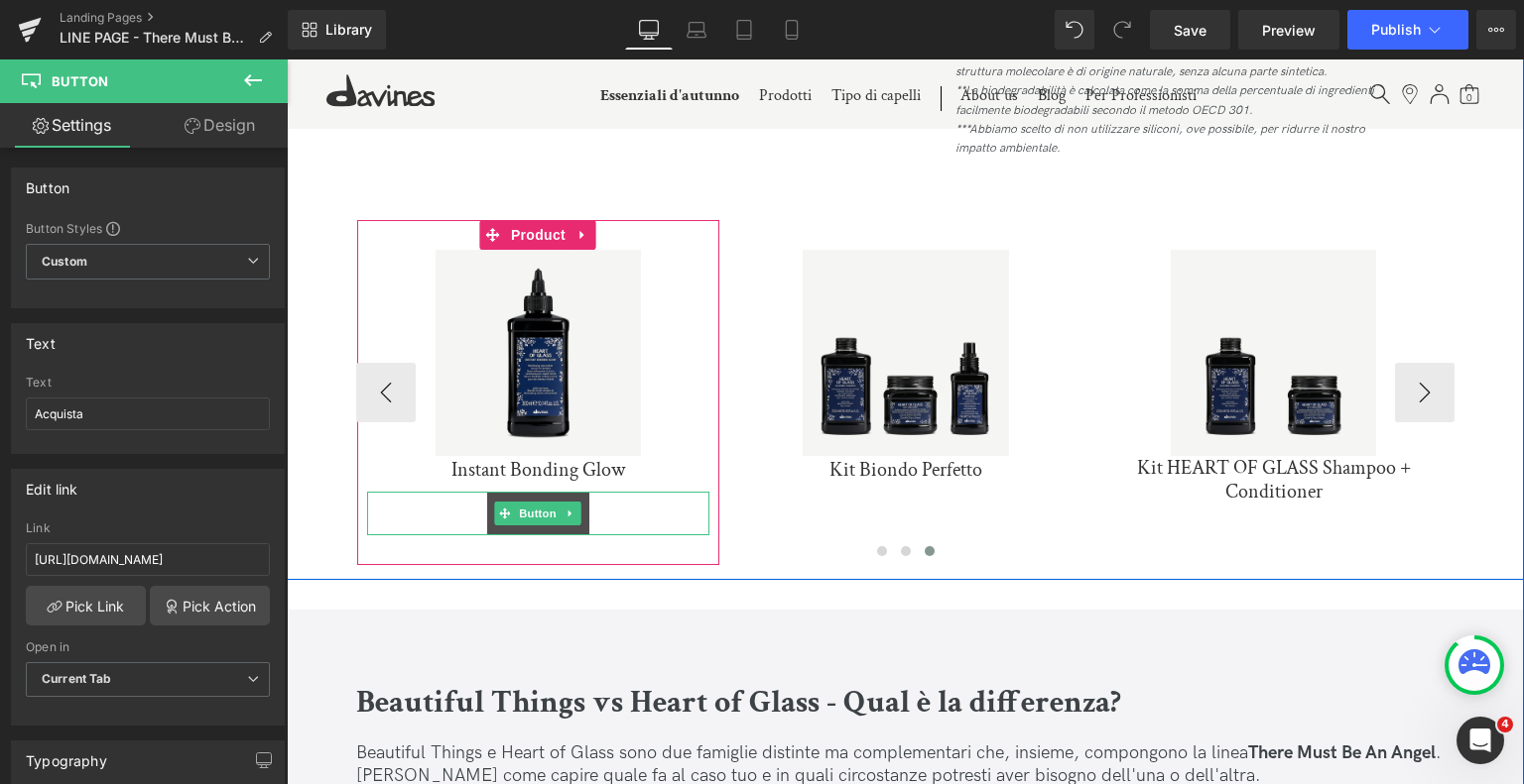
click at [536, 503] on span "Button" at bounding box center [539, 513] width 46 height 24
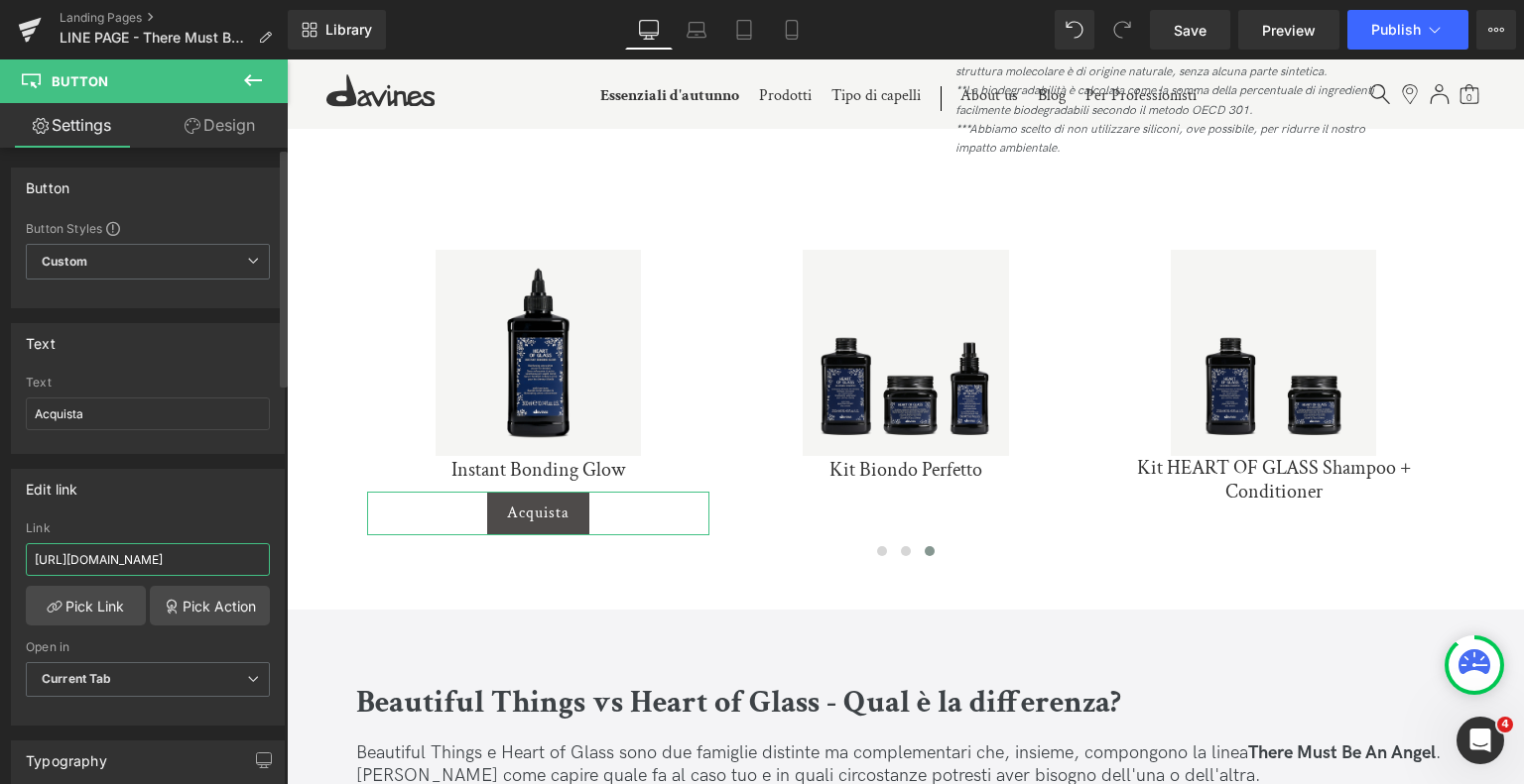
click at [223, 550] on input "[URL][DOMAIN_NAME]" at bounding box center [148, 559] width 244 height 33
paste input "instant-bonding-glow"
type input "[URL][DOMAIN_NAME]"
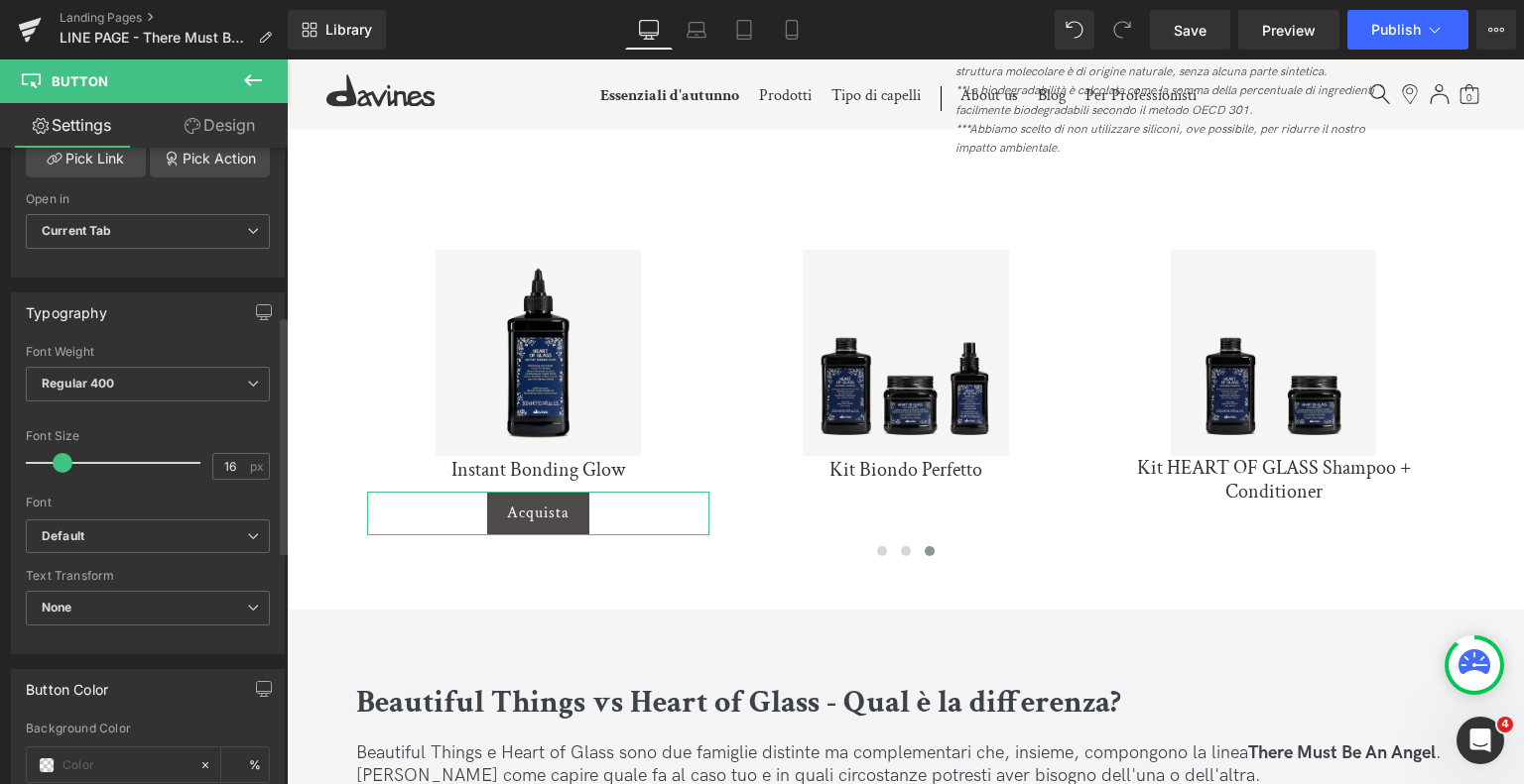
scroll to position [450, 0]
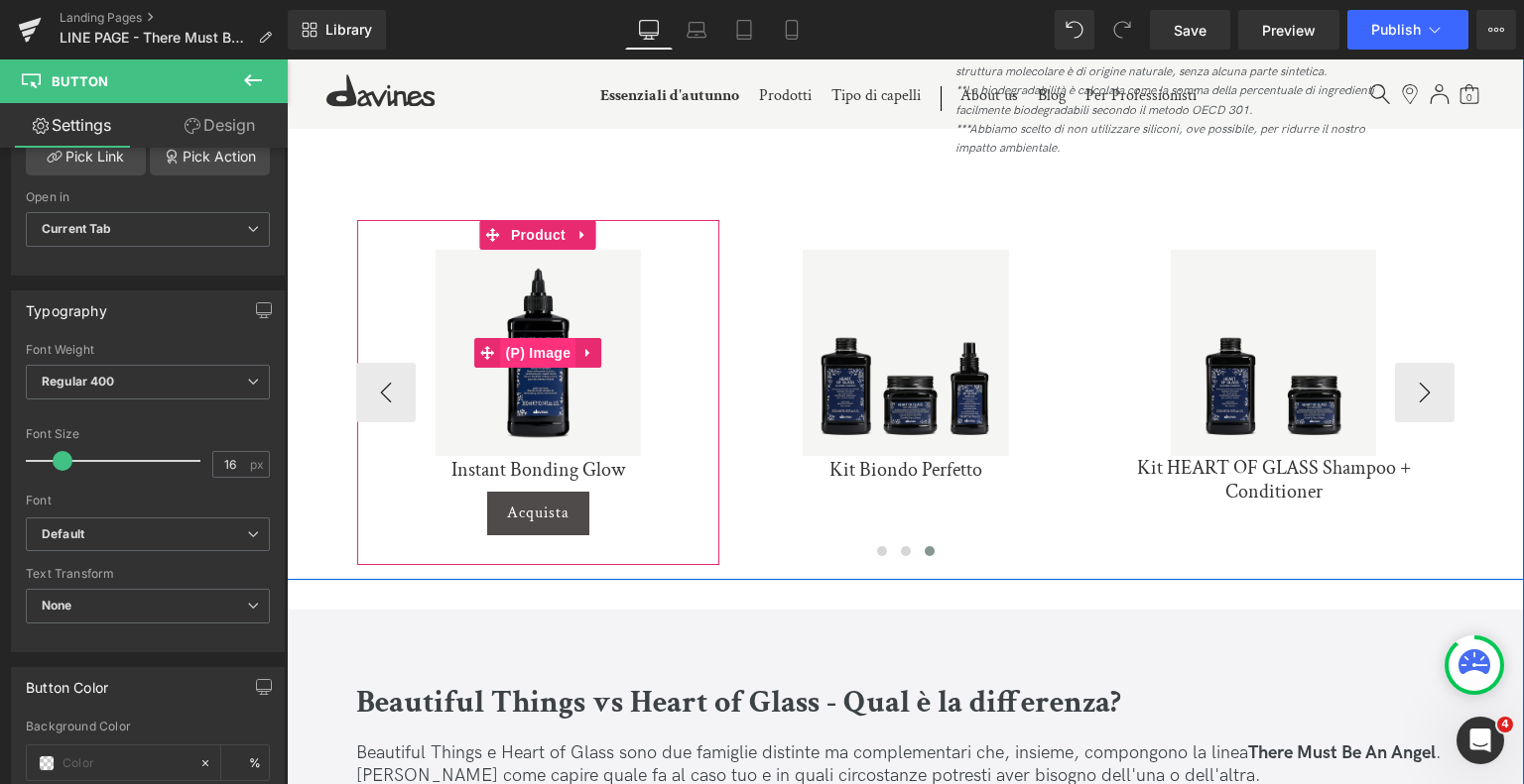
click at [524, 364] on span "(P) Image" at bounding box center [538, 354] width 75 height 30
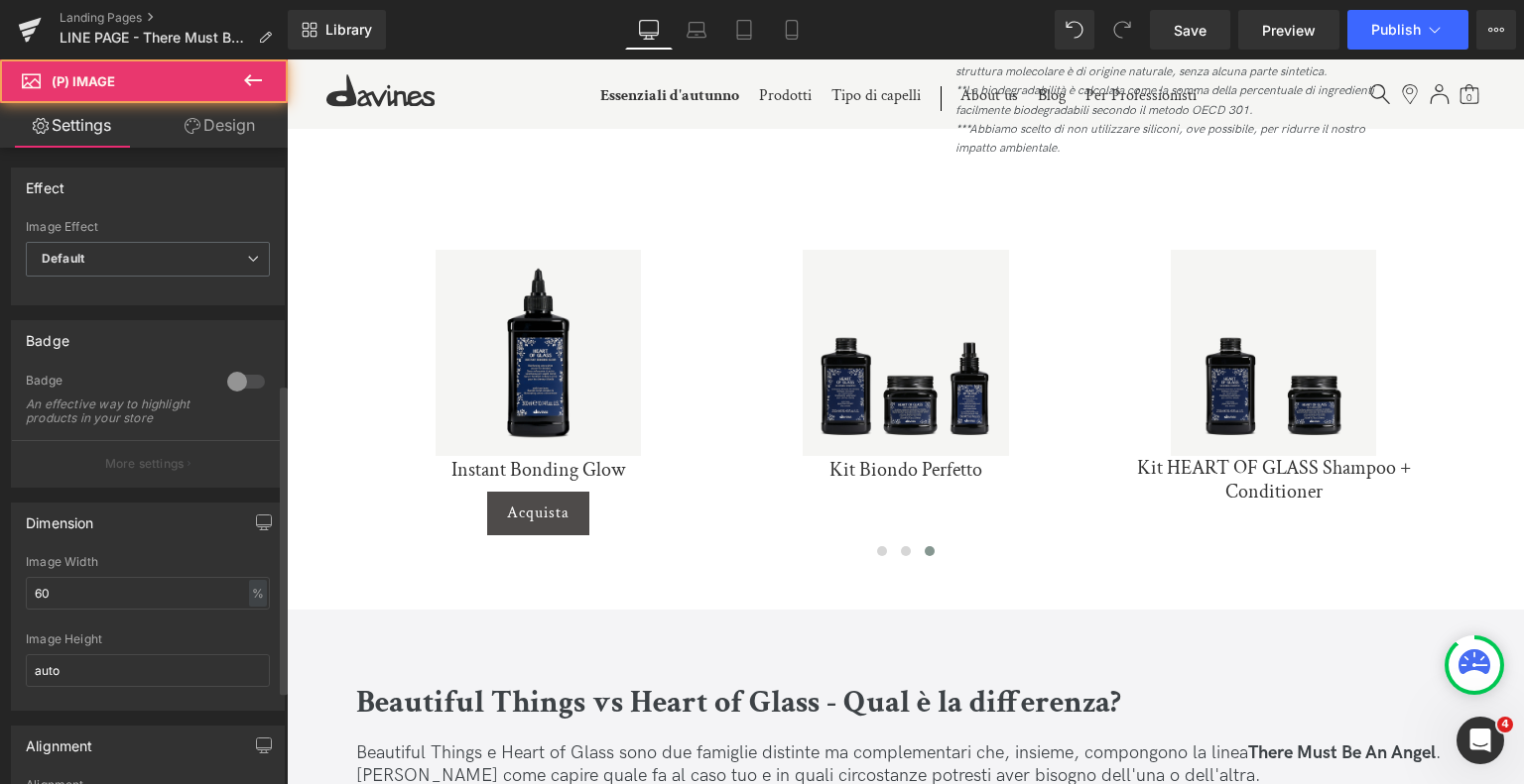
scroll to position [826, 0]
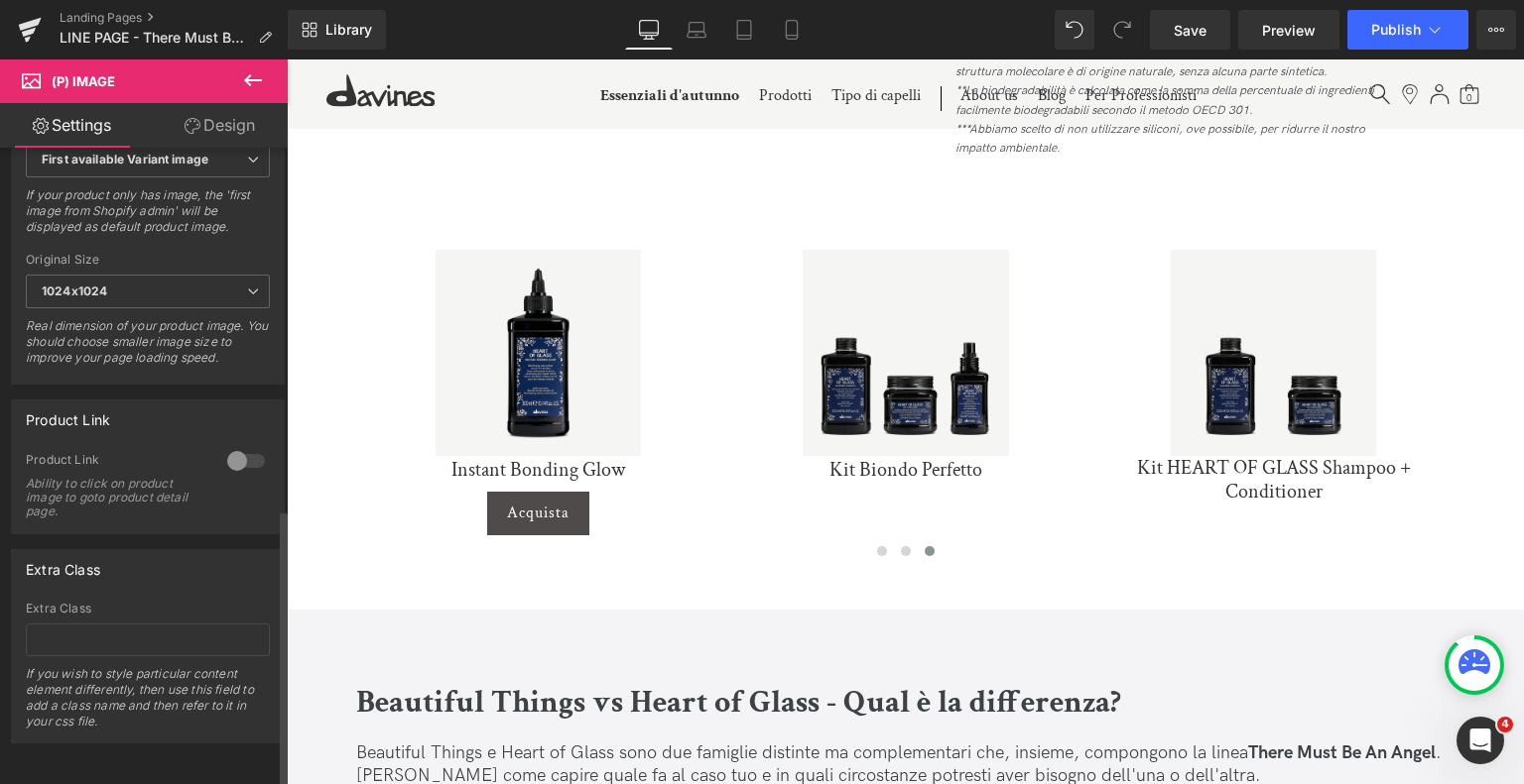
click at [234, 455] on div at bounding box center [246, 461] width 48 height 32
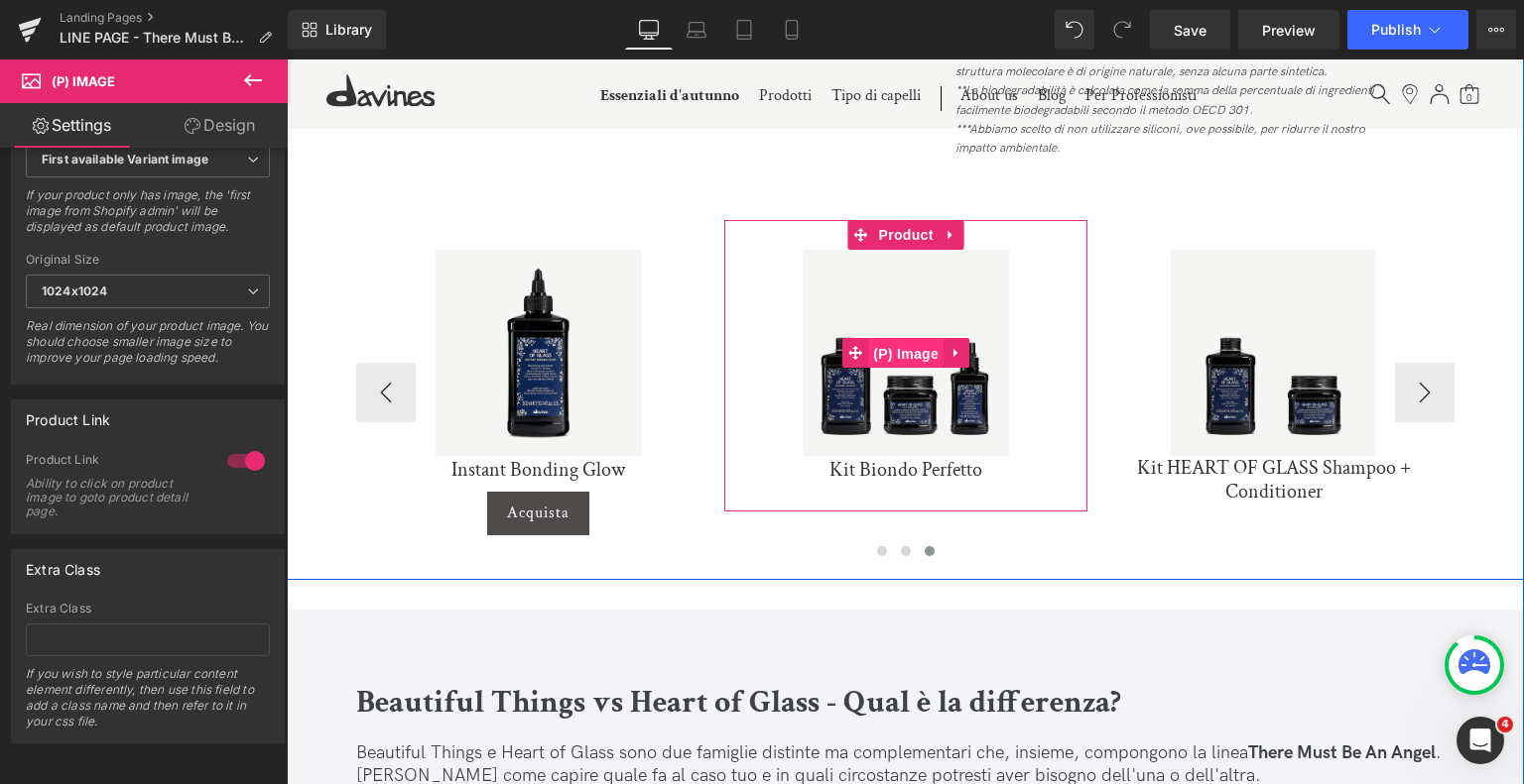
click at [911, 350] on span "(P) Image" at bounding box center [905, 355] width 75 height 30
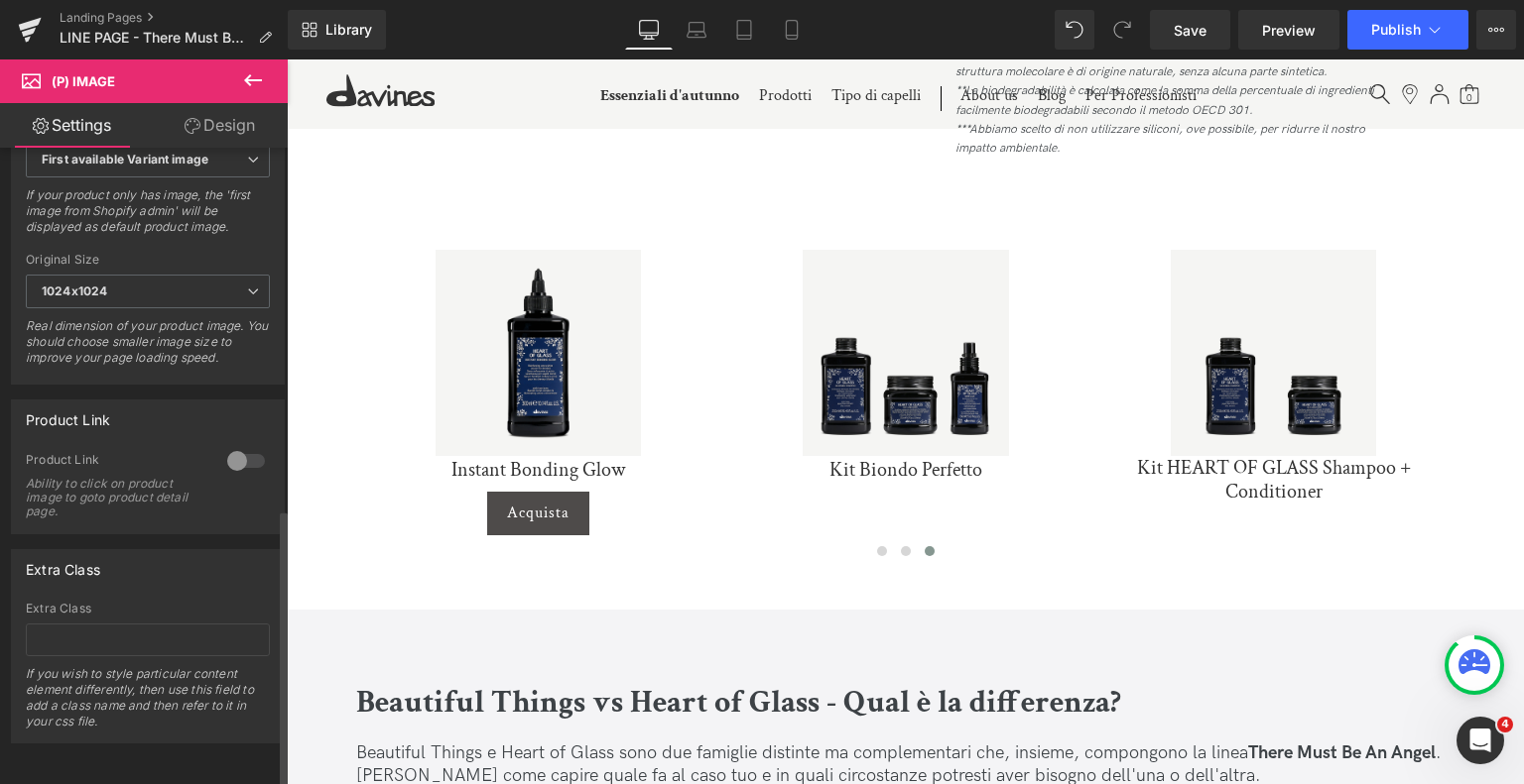
click at [242, 450] on div at bounding box center [246, 461] width 48 height 32
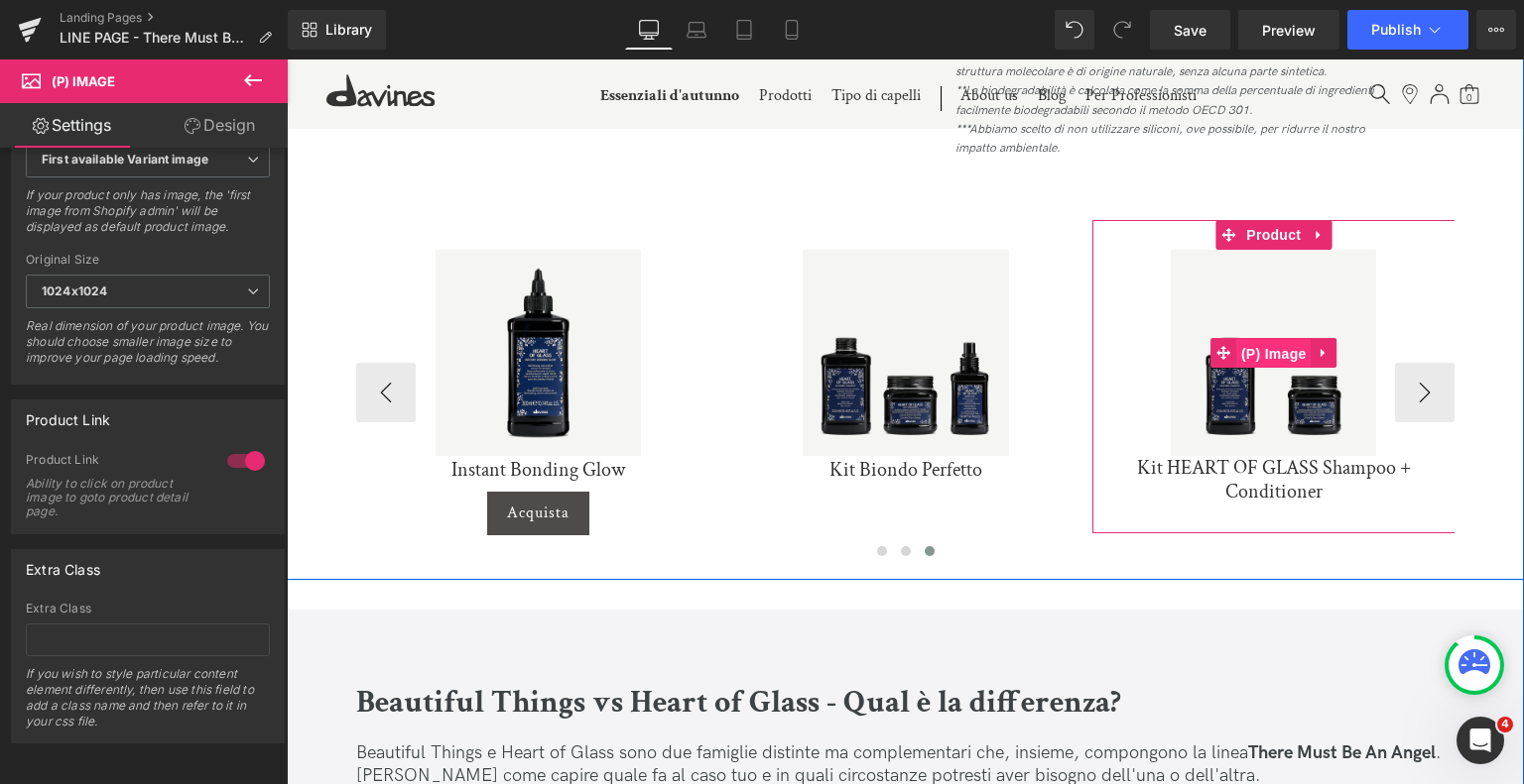
click at [1275, 360] on span "(P) Image" at bounding box center [1273, 355] width 75 height 30
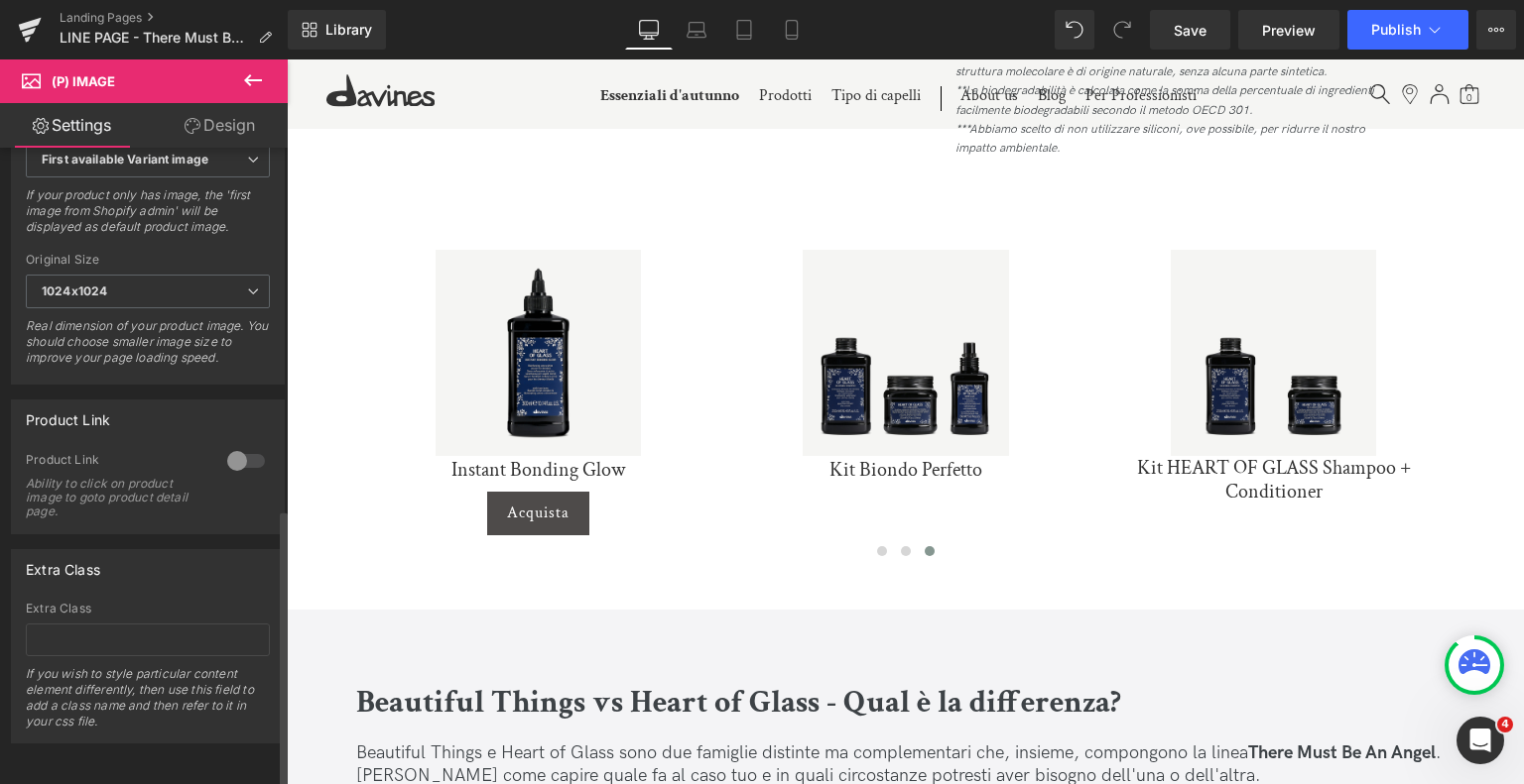
click at [243, 447] on div at bounding box center [246, 461] width 48 height 32
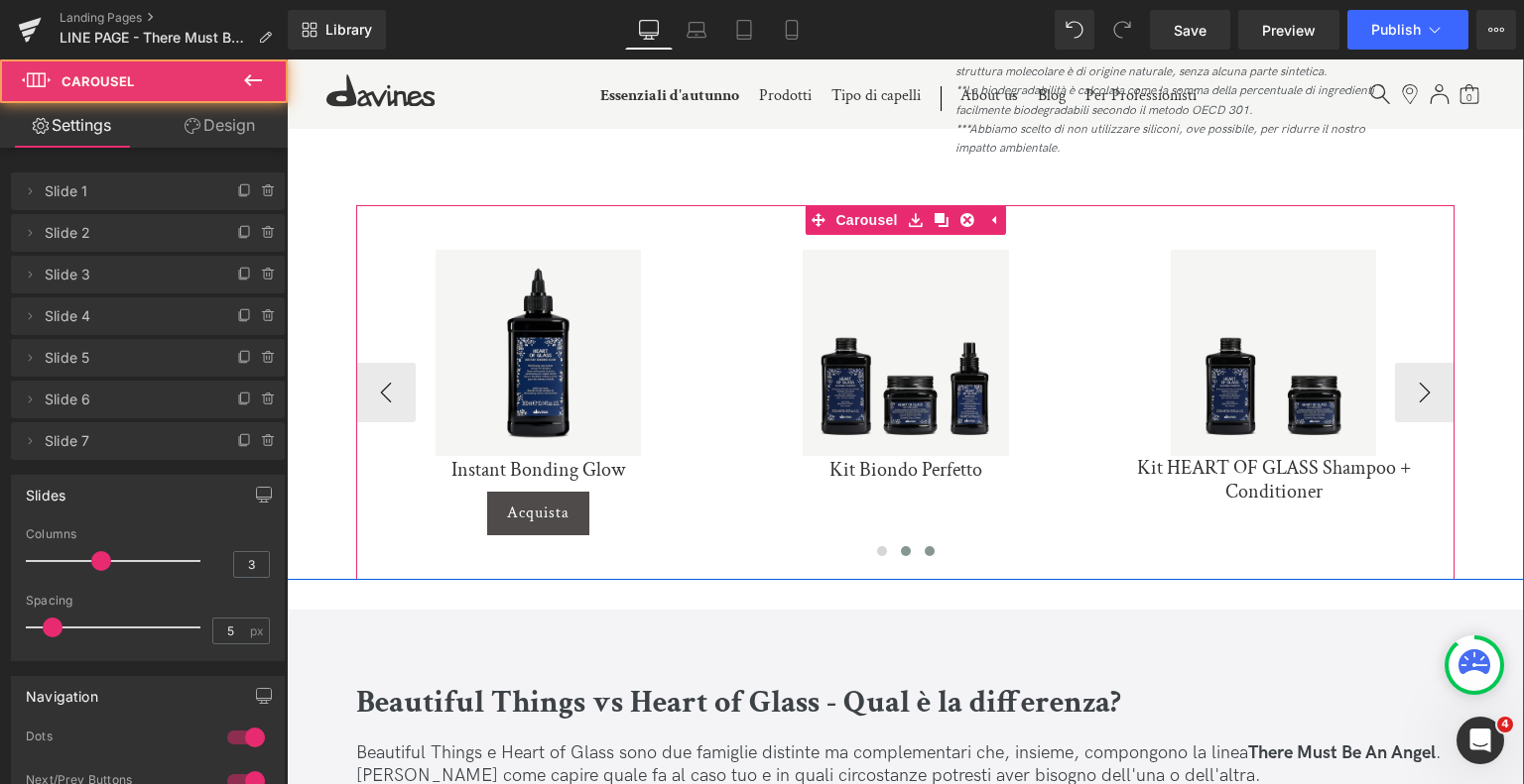
click at [901, 552] on span at bounding box center [906, 551] width 10 height 10
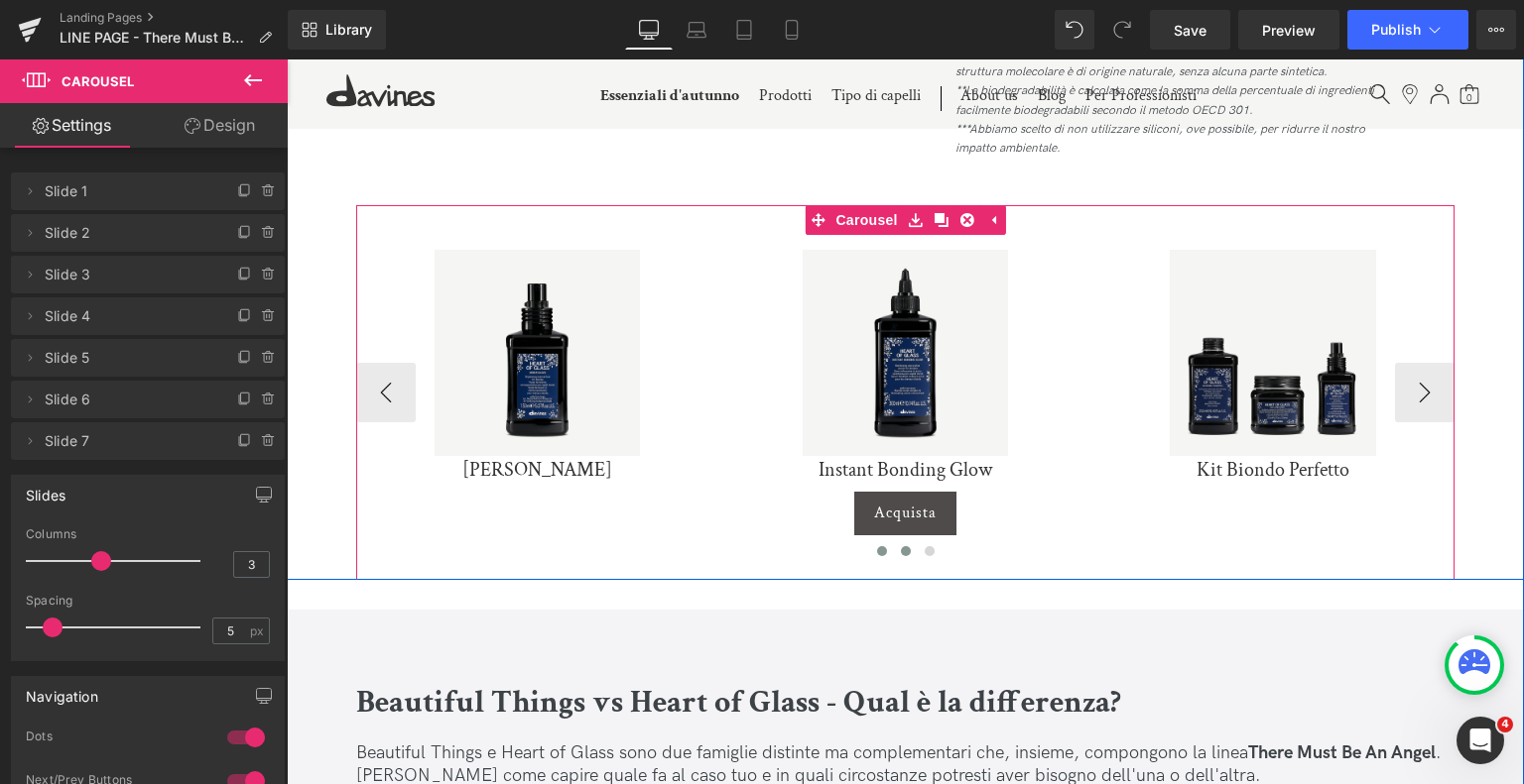
click at [877, 552] on span at bounding box center [882, 551] width 10 height 10
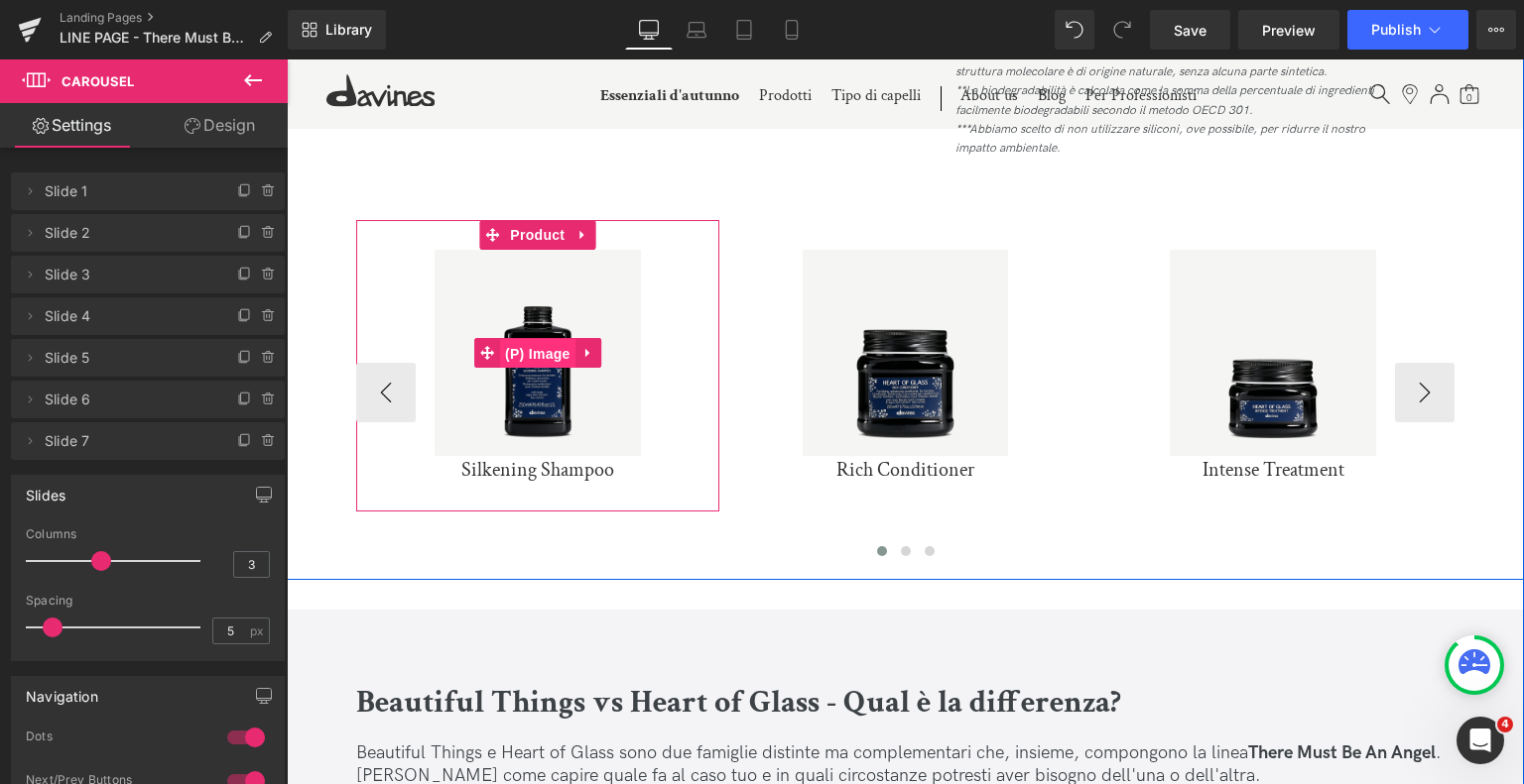
click at [547, 348] on span "(P) Image" at bounding box center [537, 355] width 75 height 30
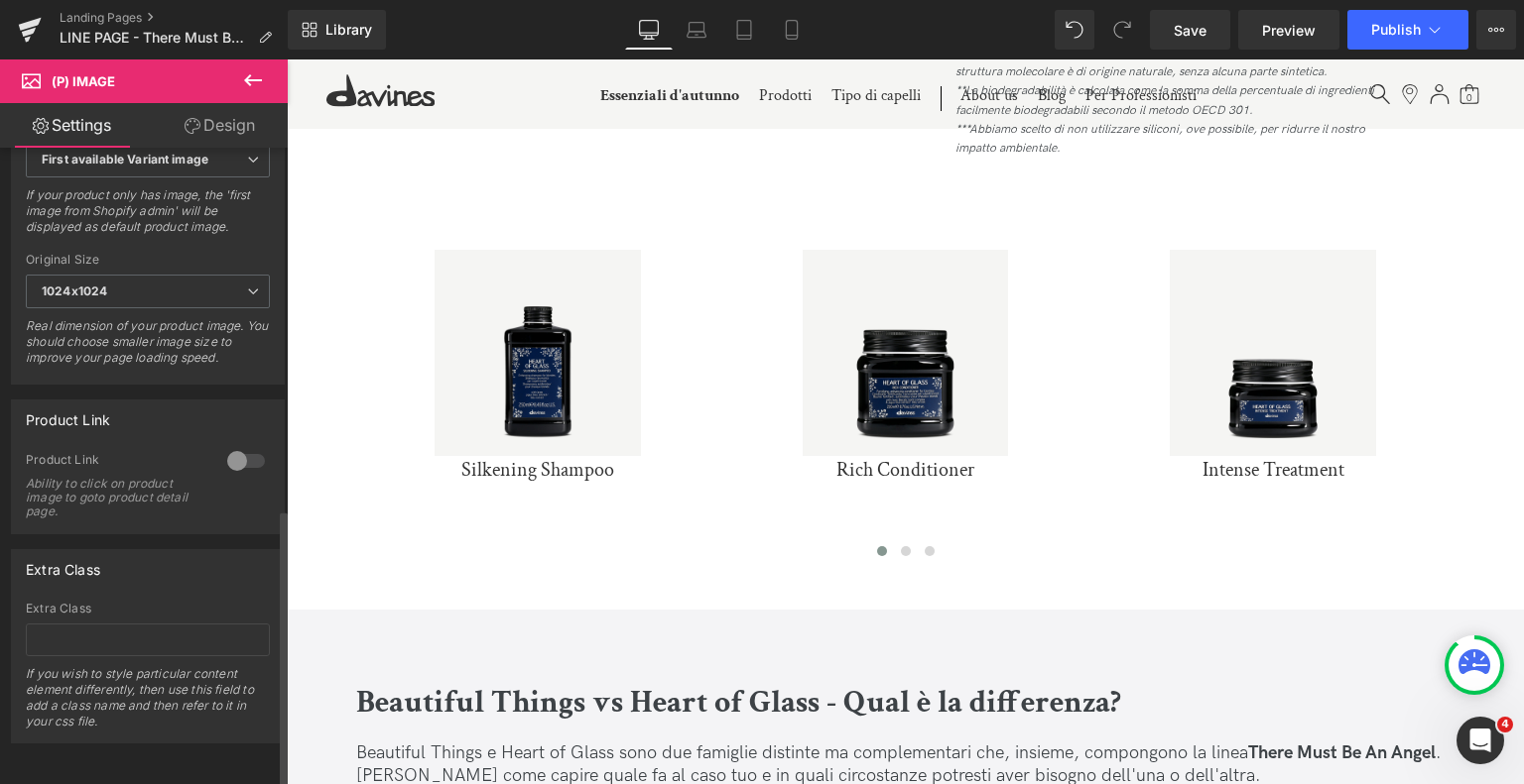
click at [245, 445] on div at bounding box center [246, 461] width 48 height 32
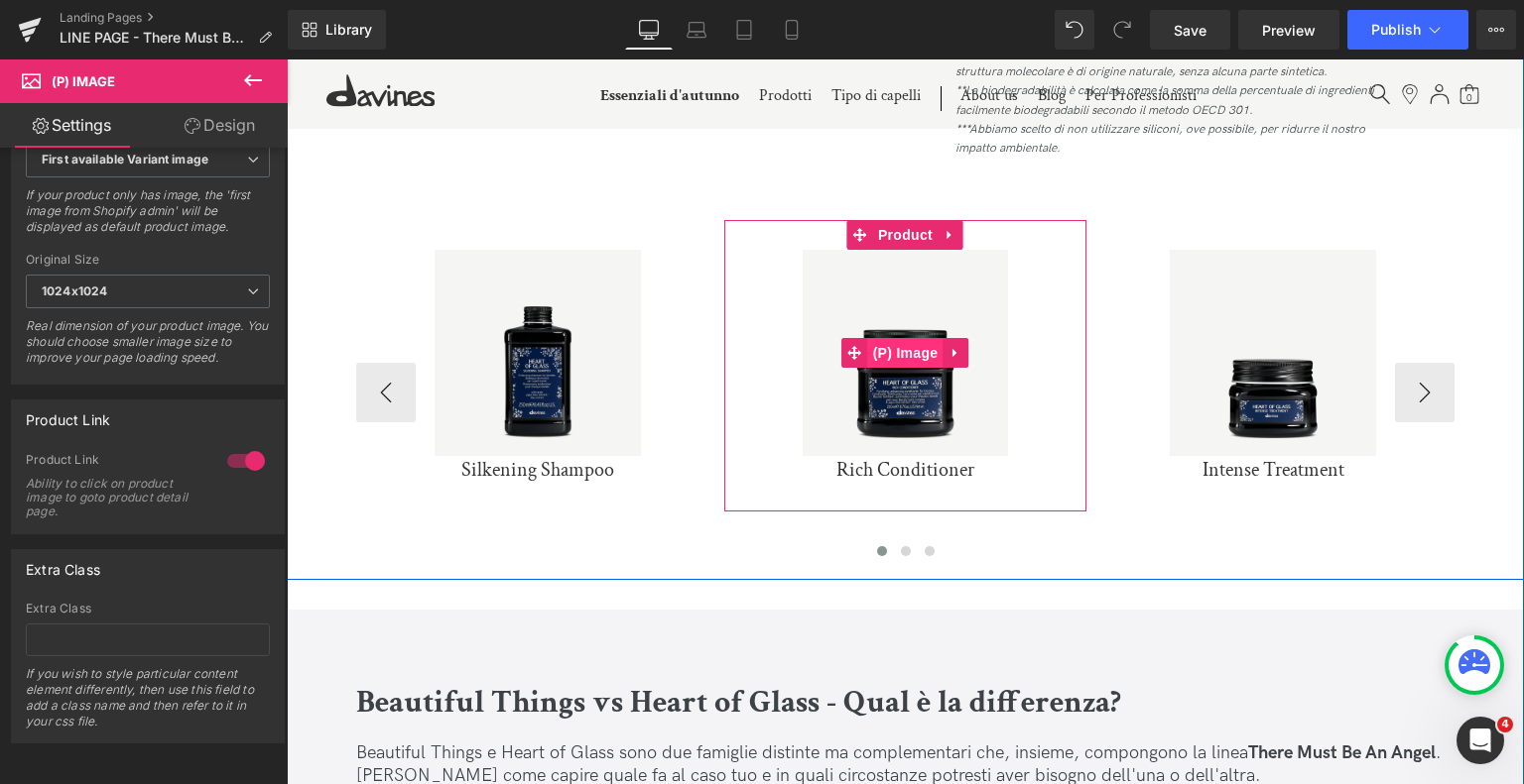
click at [904, 356] on span "(P) Image" at bounding box center [905, 354] width 75 height 30
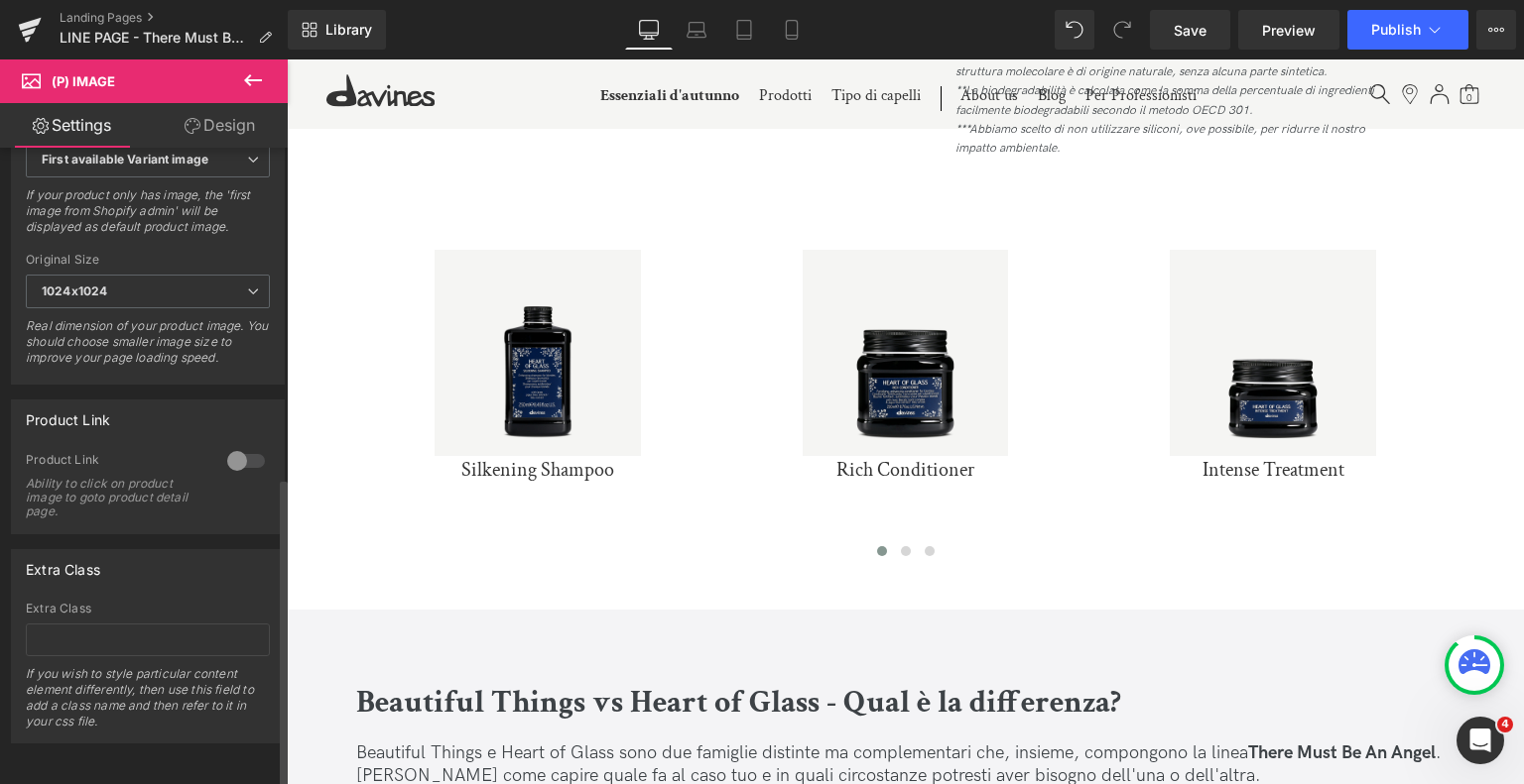
click at [241, 445] on div at bounding box center [246, 461] width 48 height 32
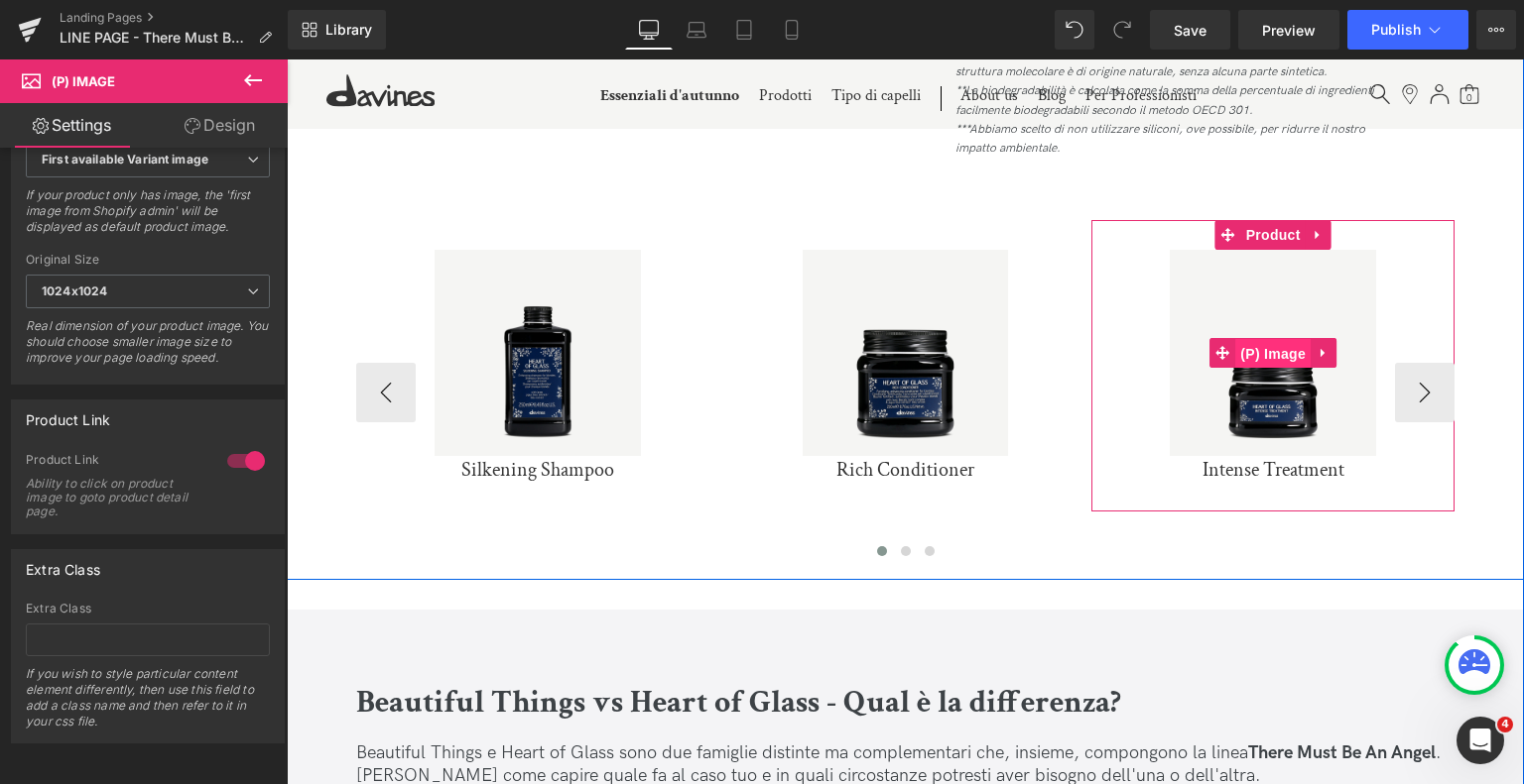
click at [1286, 356] on span "(P) Image" at bounding box center [1272, 355] width 75 height 30
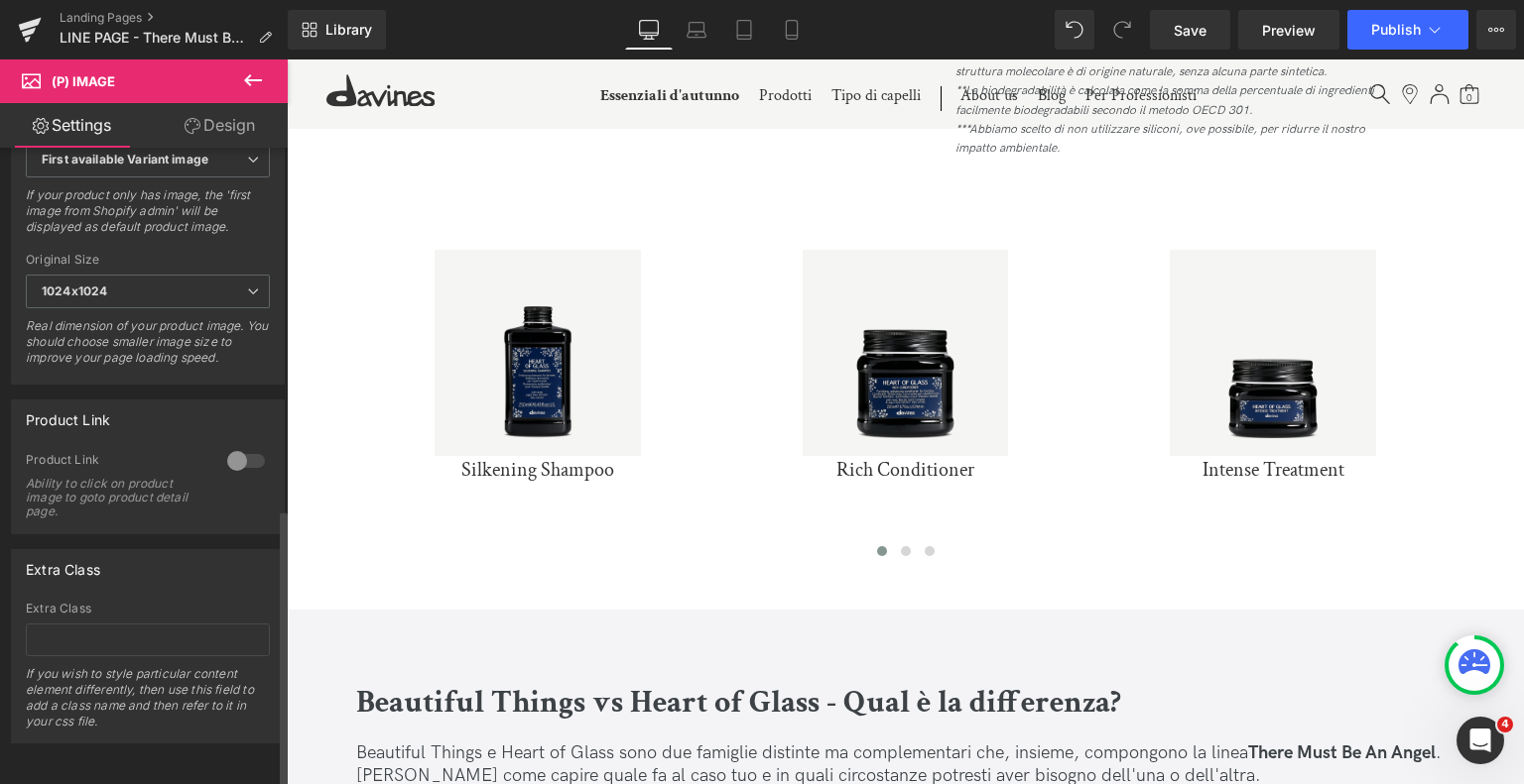
click at [238, 445] on div at bounding box center [246, 461] width 48 height 32
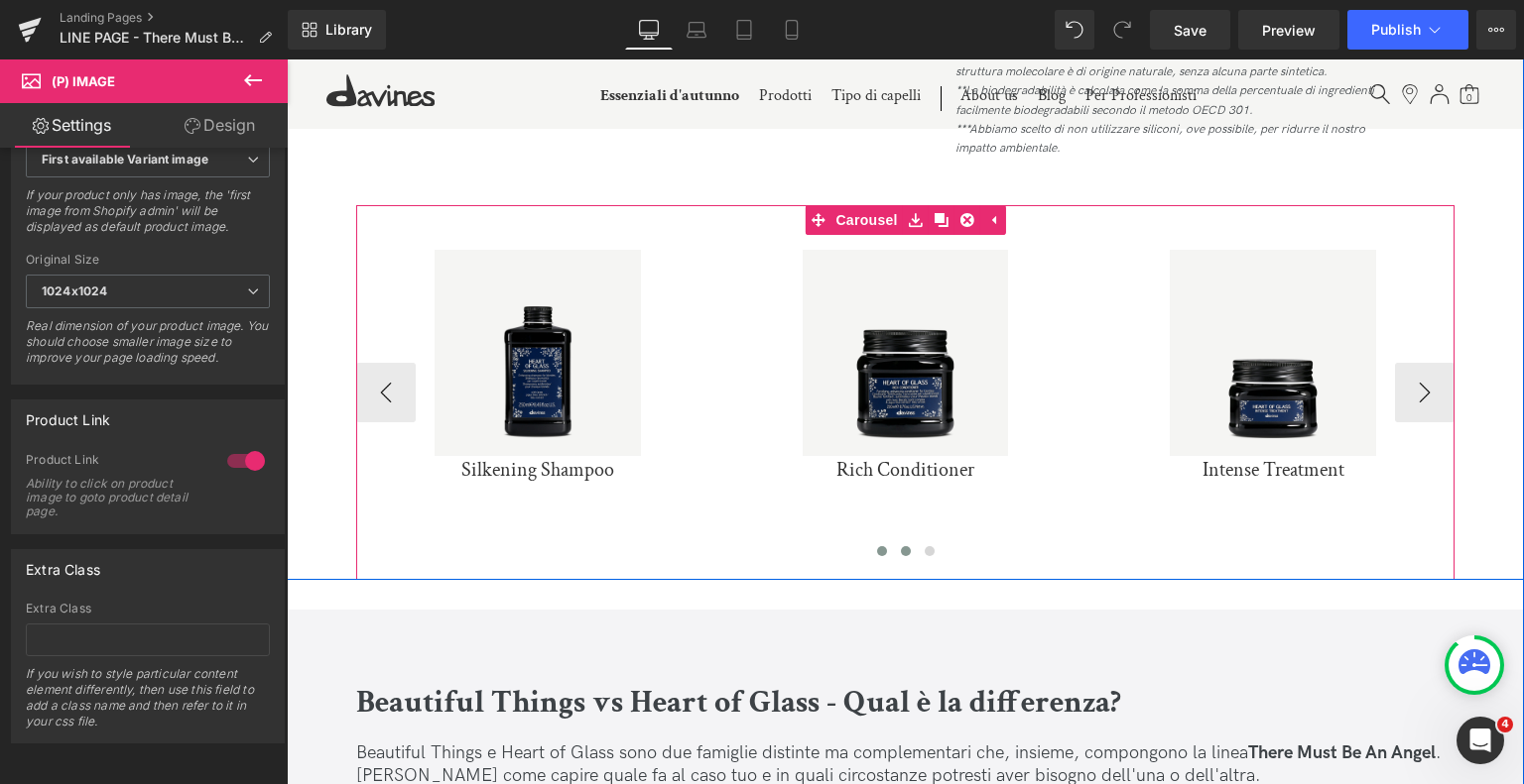
click at [908, 546] on button at bounding box center [906, 551] width 24 height 20
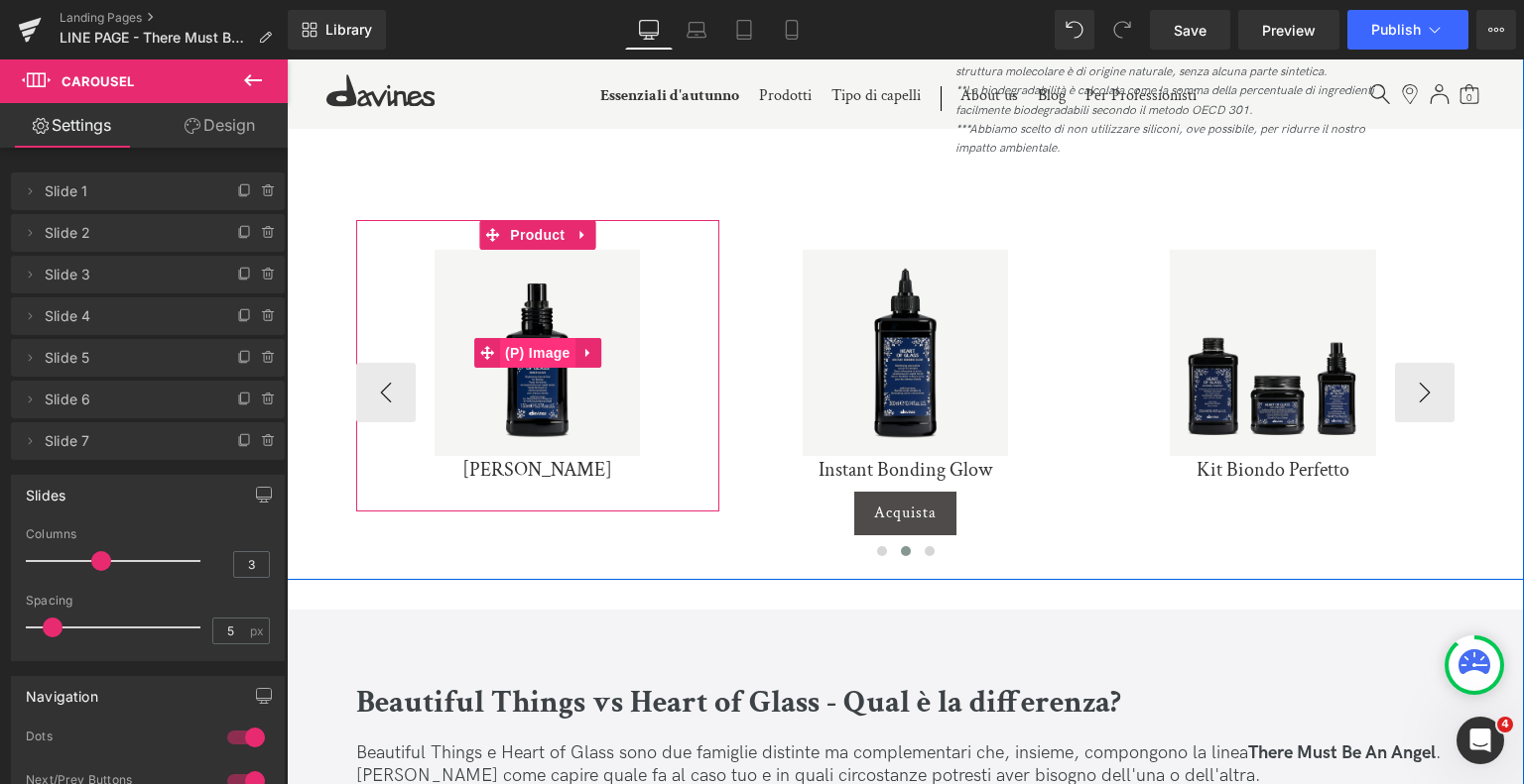
click at [529, 354] on span "(P) Image" at bounding box center [537, 354] width 75 height 30
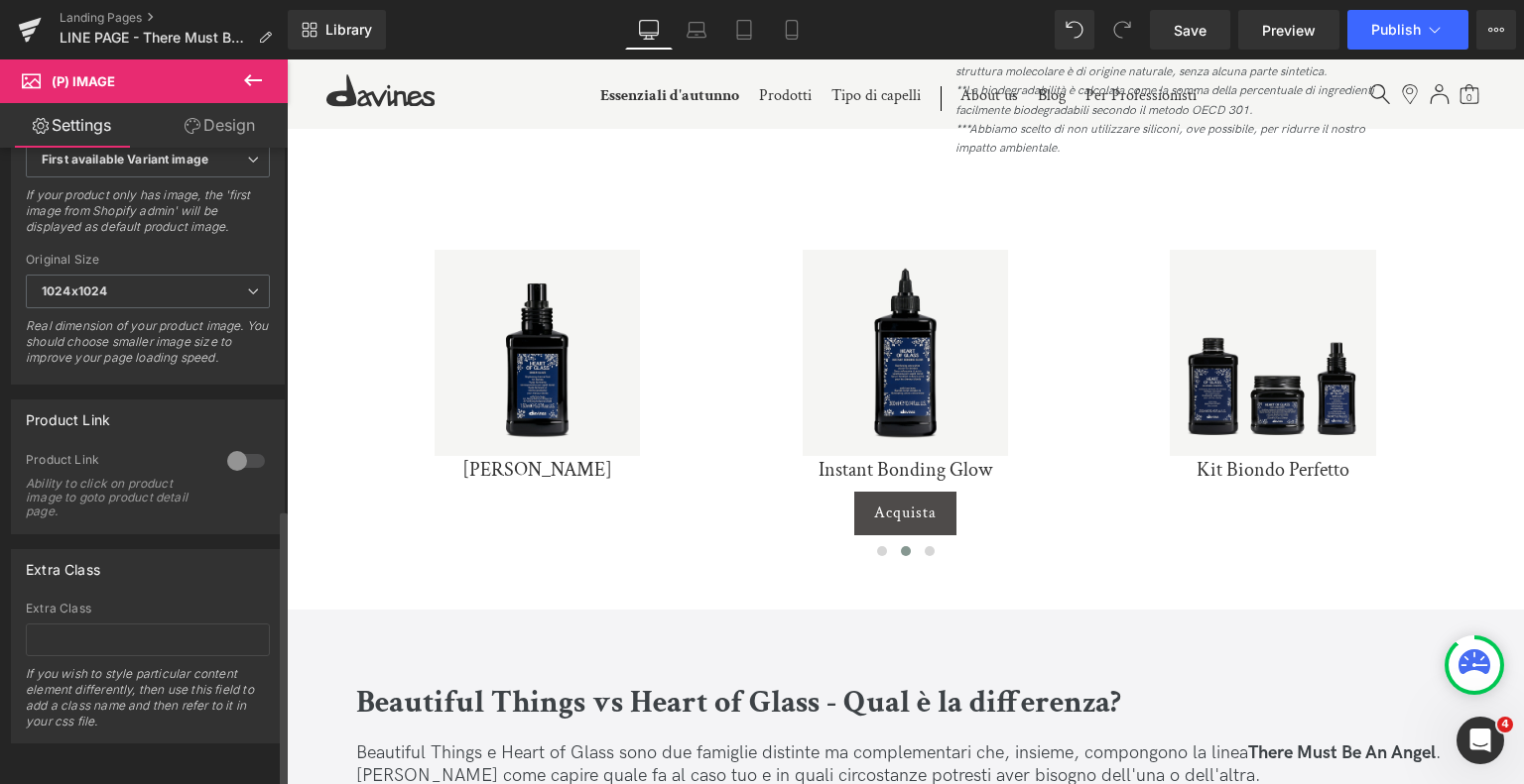
click at [257, 445] on div at bounding box center [246, 461] width 48 height 32
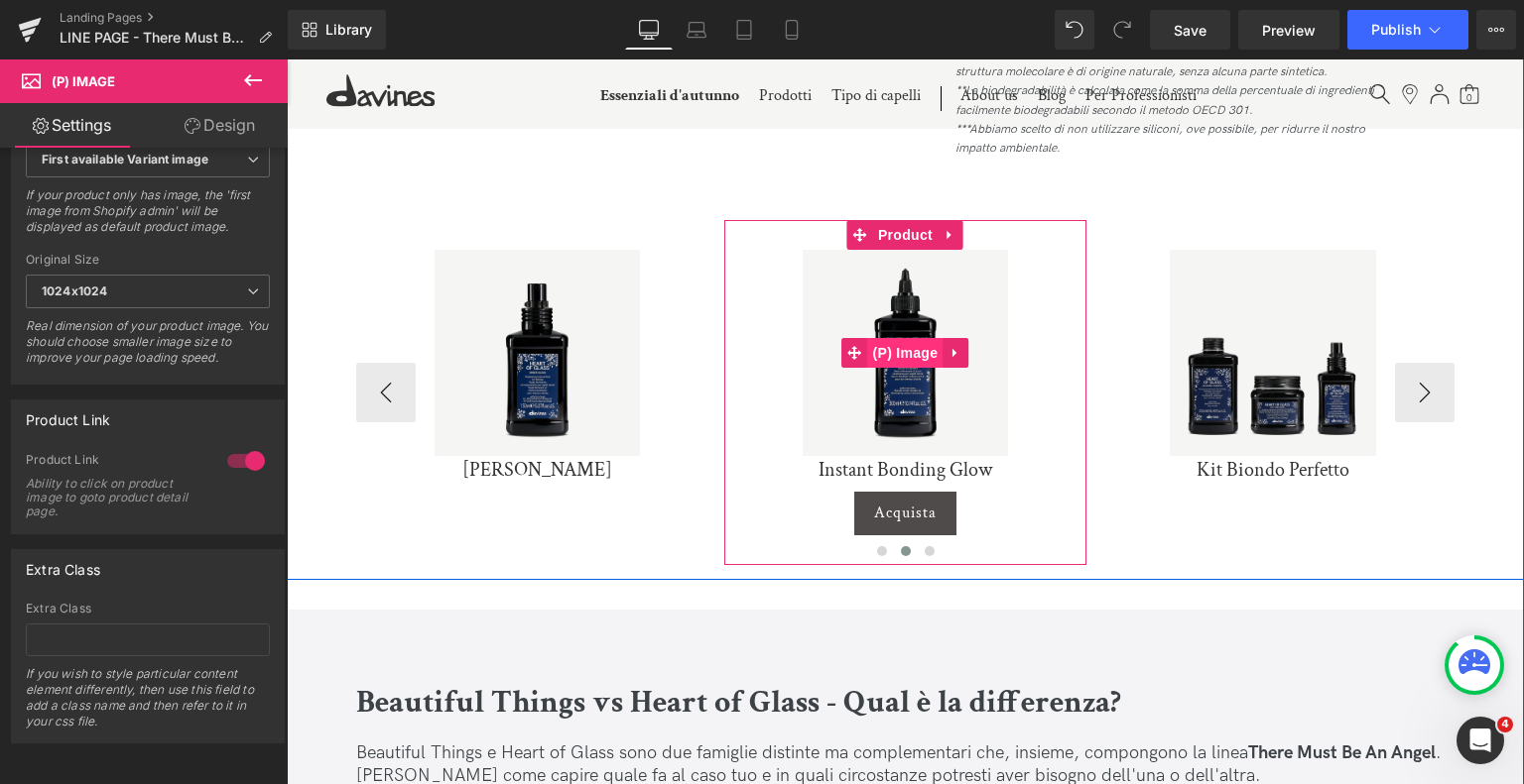
click at [905, 349] on span "(P) Image" at bounding box center [905, 354] width 75 height 30
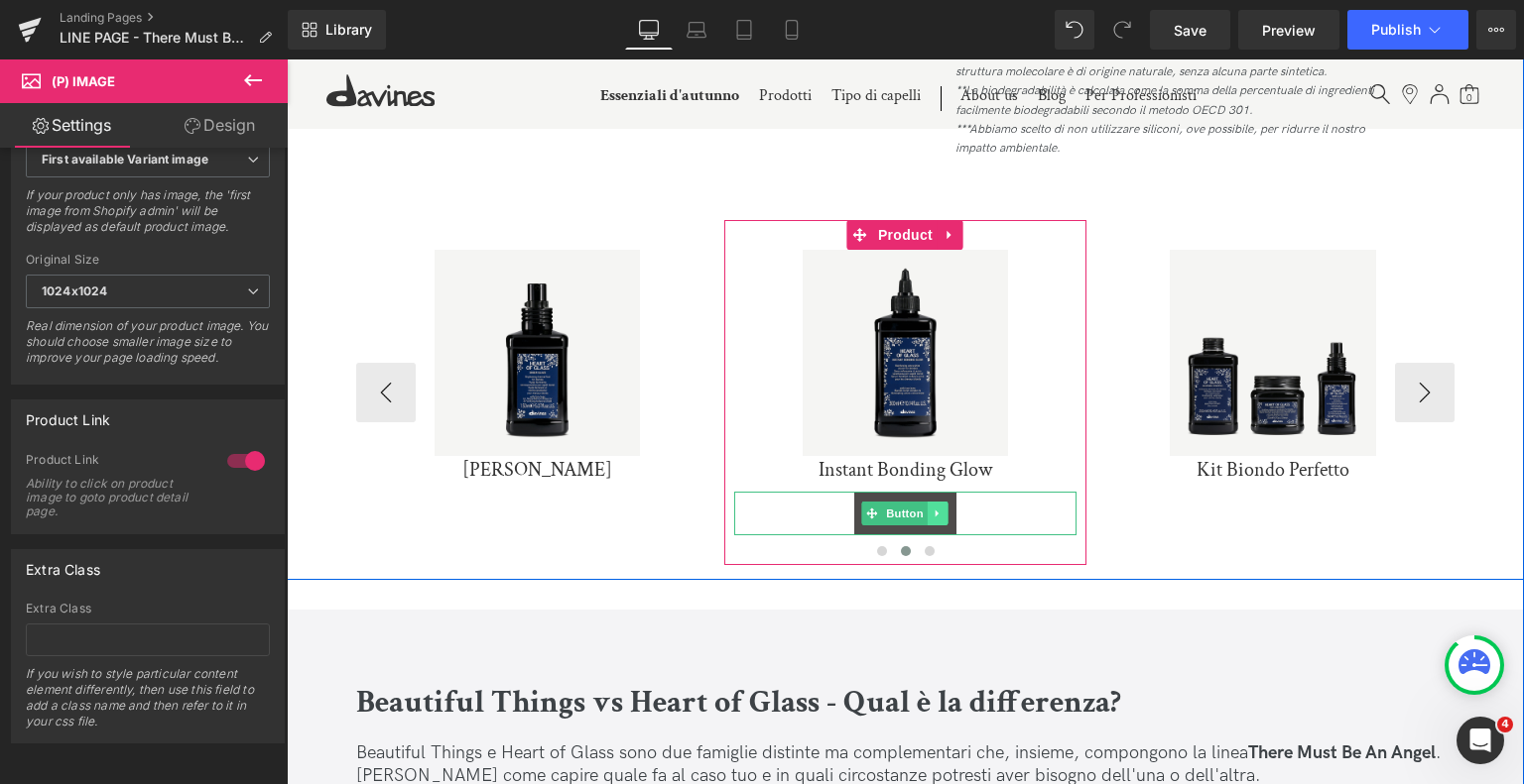
click at [927, 513] on link at bounding box center [937, 513] width 21 height 24
click at [924, 513] on icon at bounding box center [927, 512] width 11 height 11
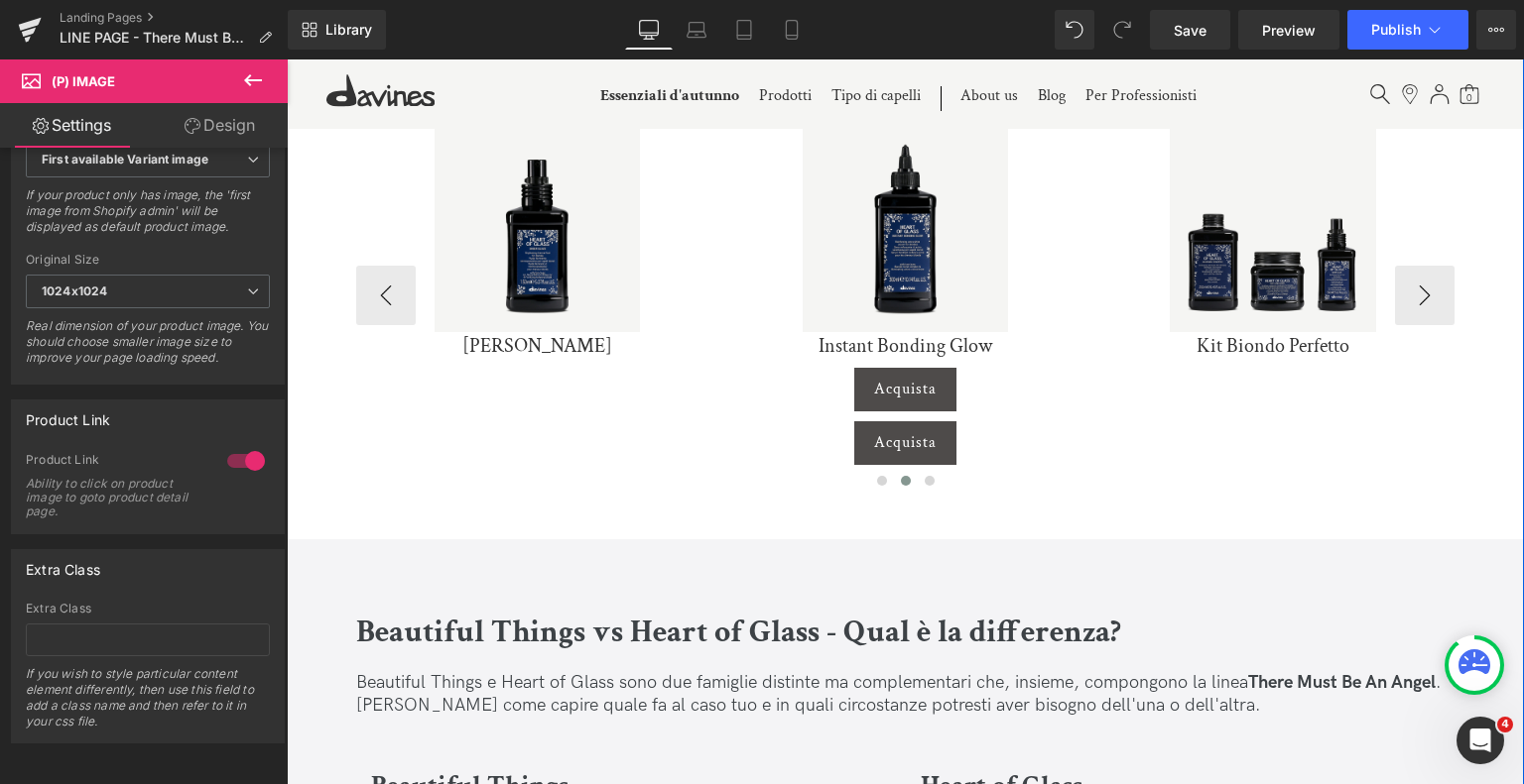
scroll to position [4884, 0]
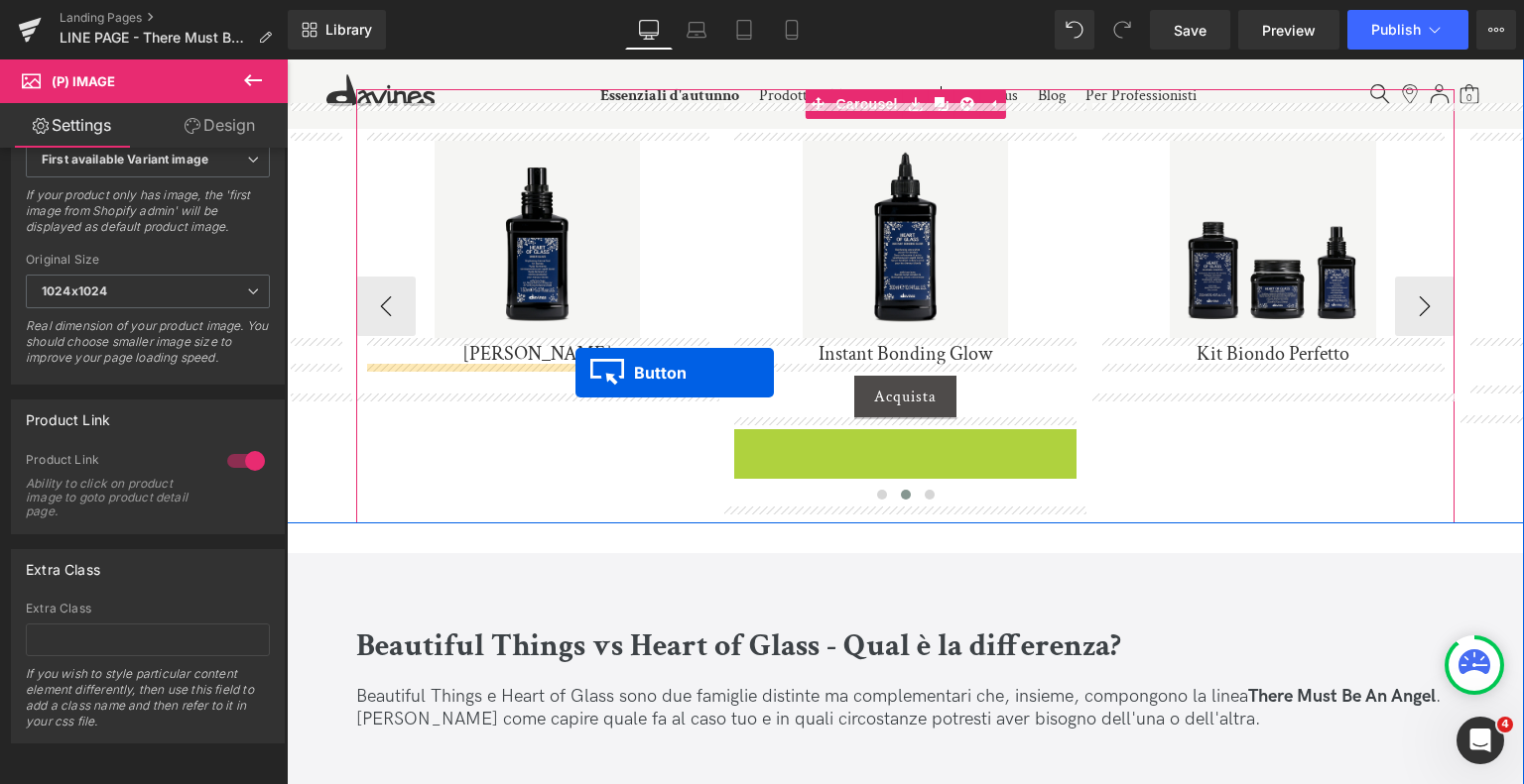
drag, startPoint x: 874, startPoint y: 452, endPoint x: 576, endPoint y: 373, distance: 308.3
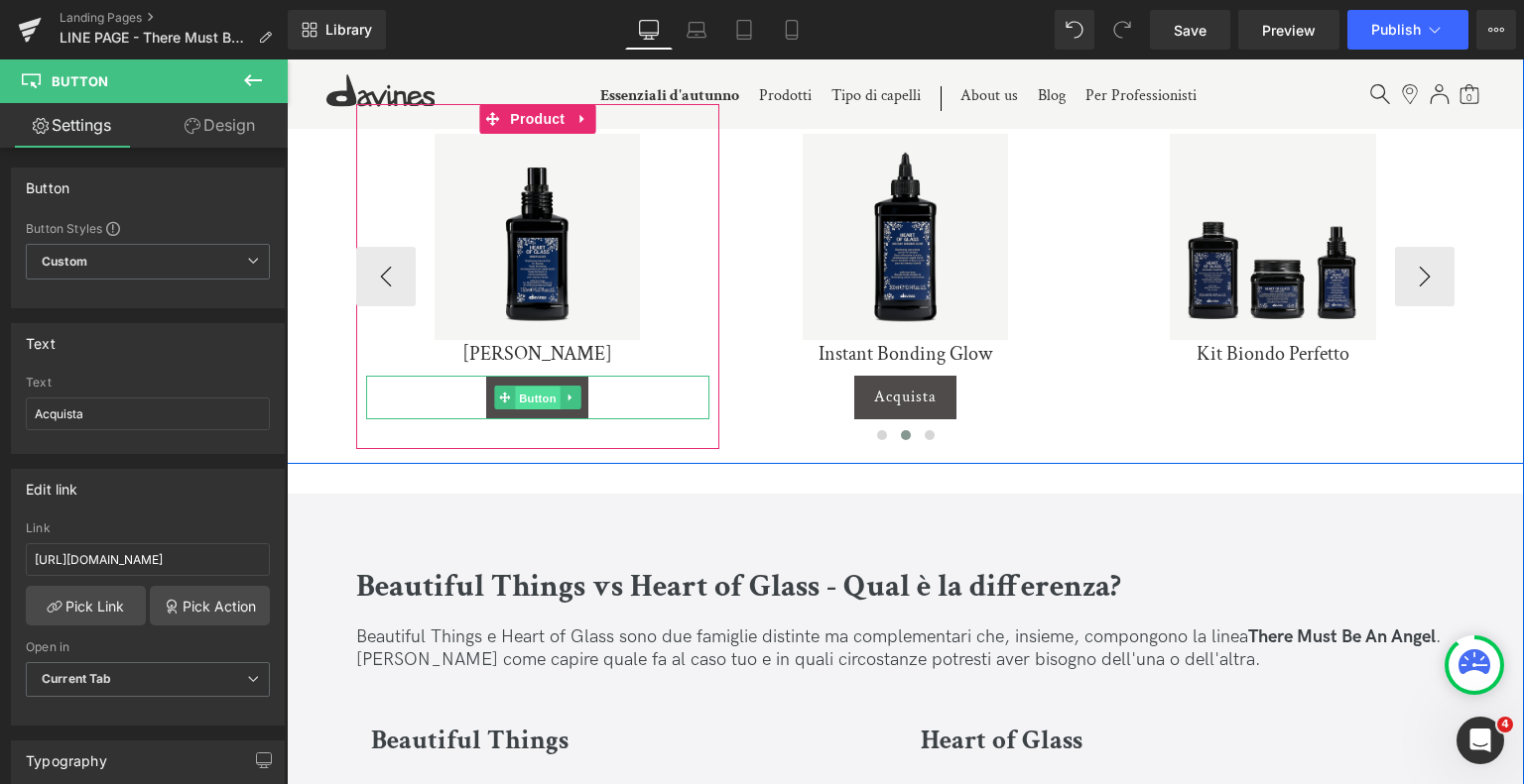
click at [536, 386] on span "Button" at bounding box center [538, 397] width 46 height 24
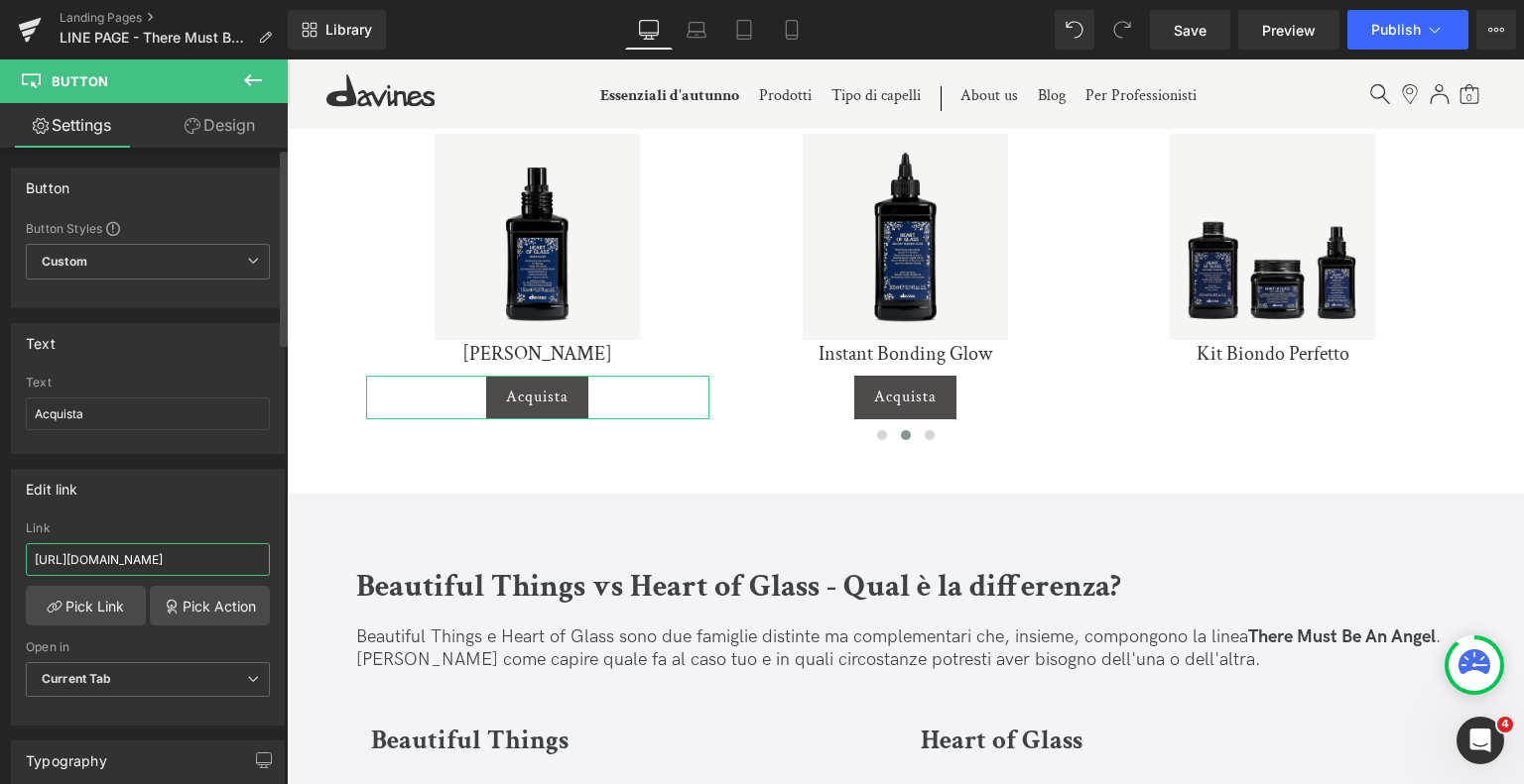
click at [180, 543] on input "[URL][DOMAIN_NAME]" at bounding box center [148, 559] width 244 height 33
paste input "sheer-glaze"
type input "[URL][DOMAIN_NAME]"
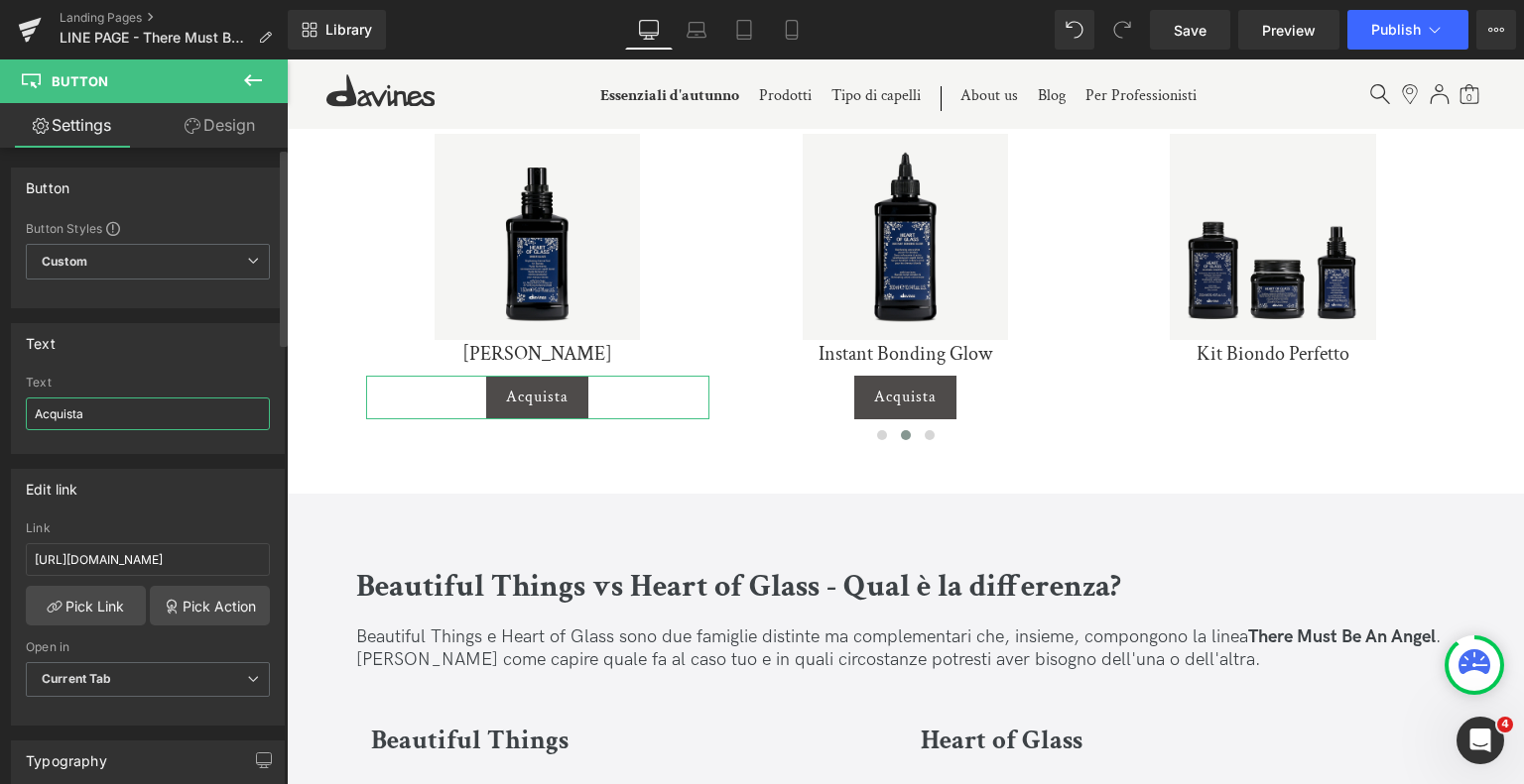
click at [230, 423] on input "Acquista" at bounding box center [148, 413] width 244 height 33
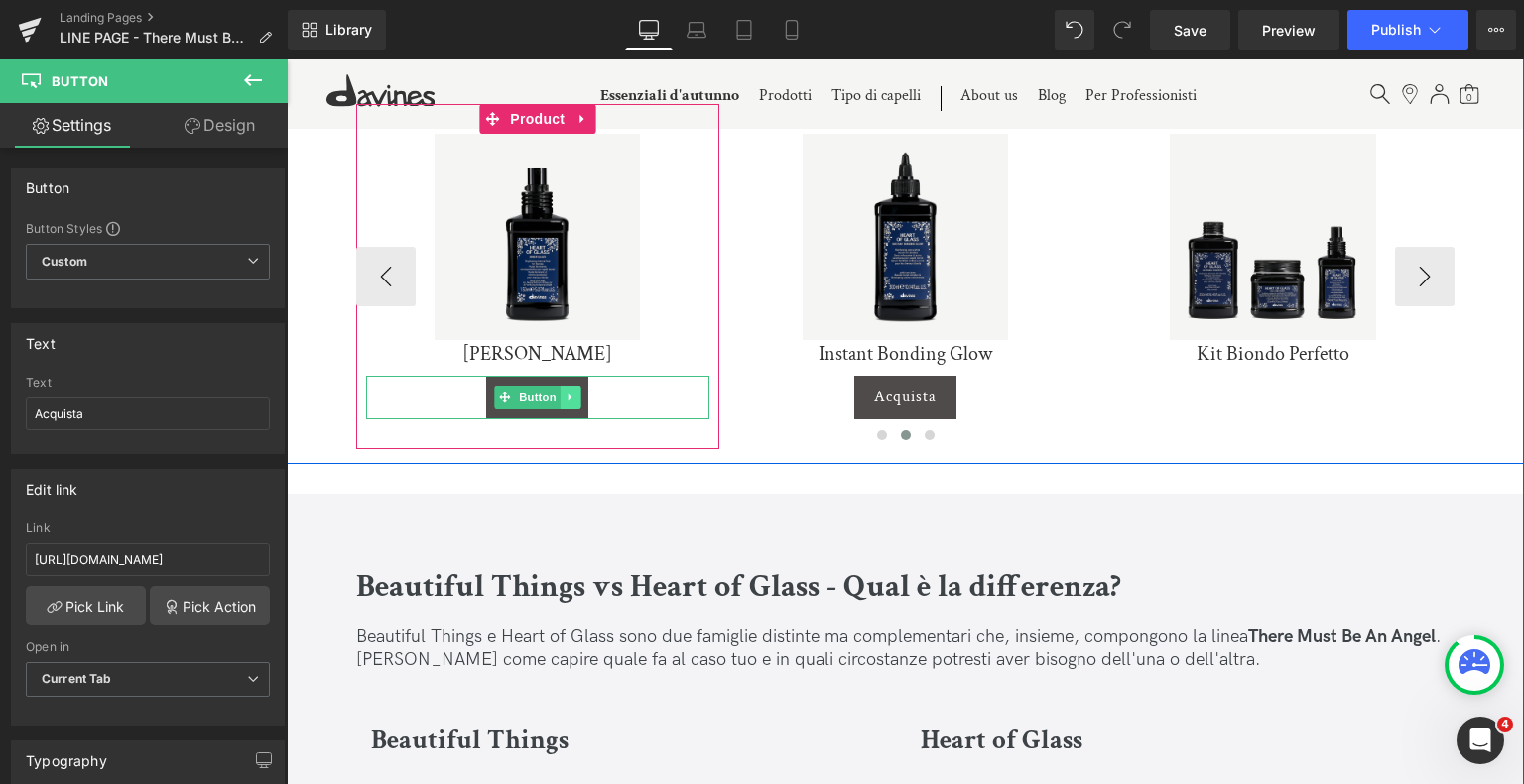
click at [561, 388] on link at bounding box center [571, 397] width 21 height 24
click at [561, 388] on link at bounding box center [560, 397] width 21 height 24
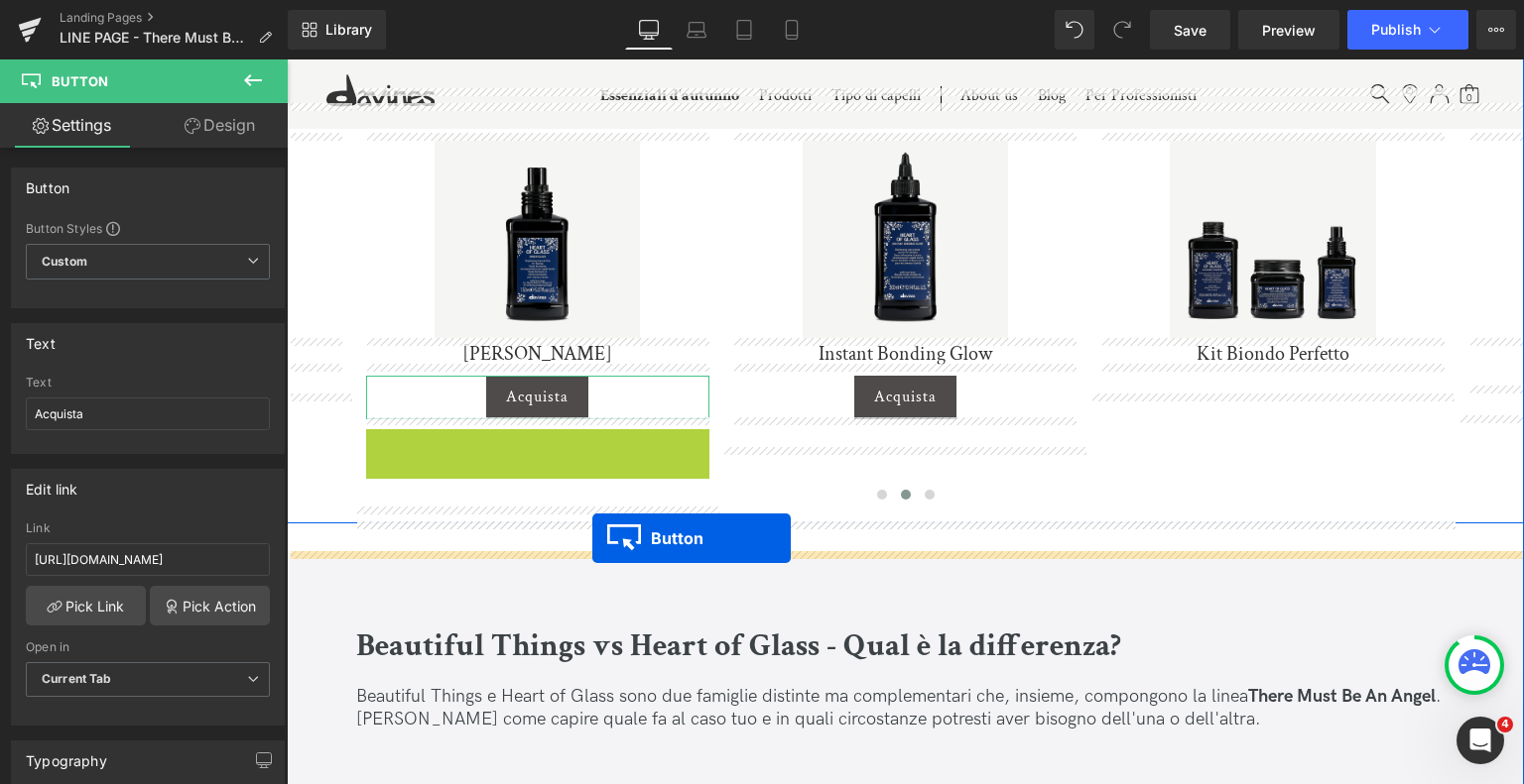
drag, startPoint x: 497, startPoint y: 443, endPoint x: 593, endPoint y: 538, distance: 135.1
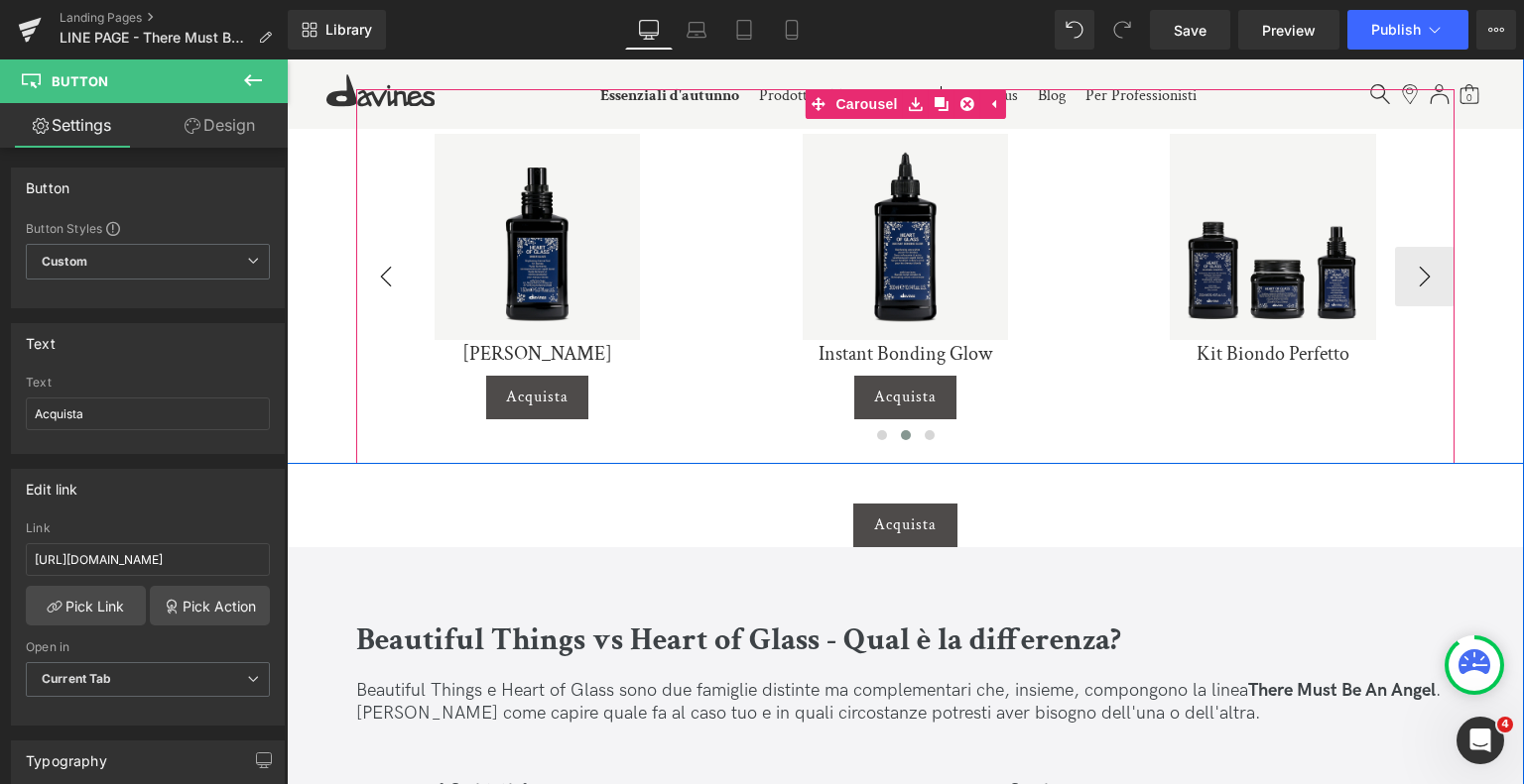
click at [393, 277] on button "‹" at bounding box center [386, 277] width 60 height 60
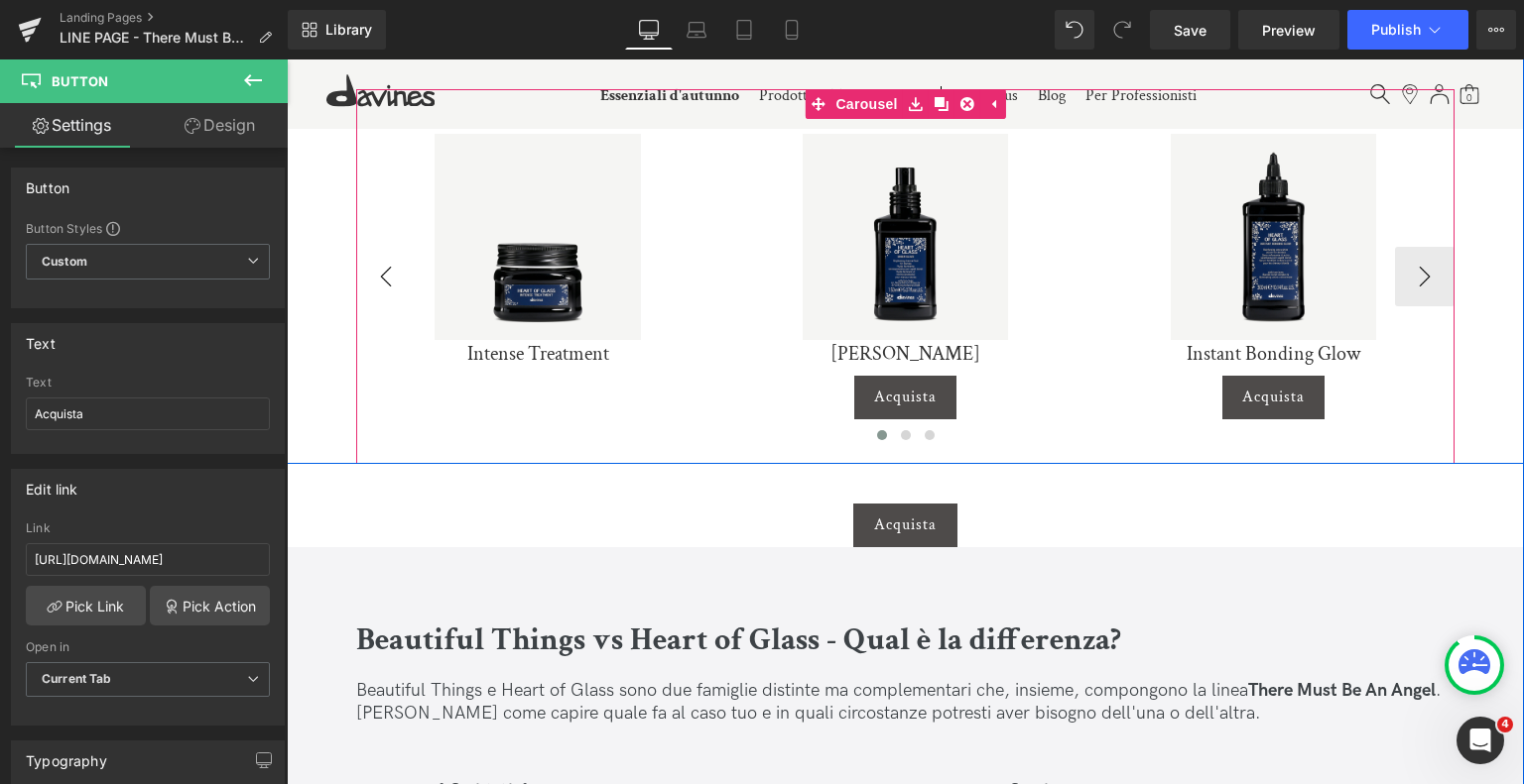
click at [383, 286] on button "‹" at bounding box center [386, 277] width 60 height 60
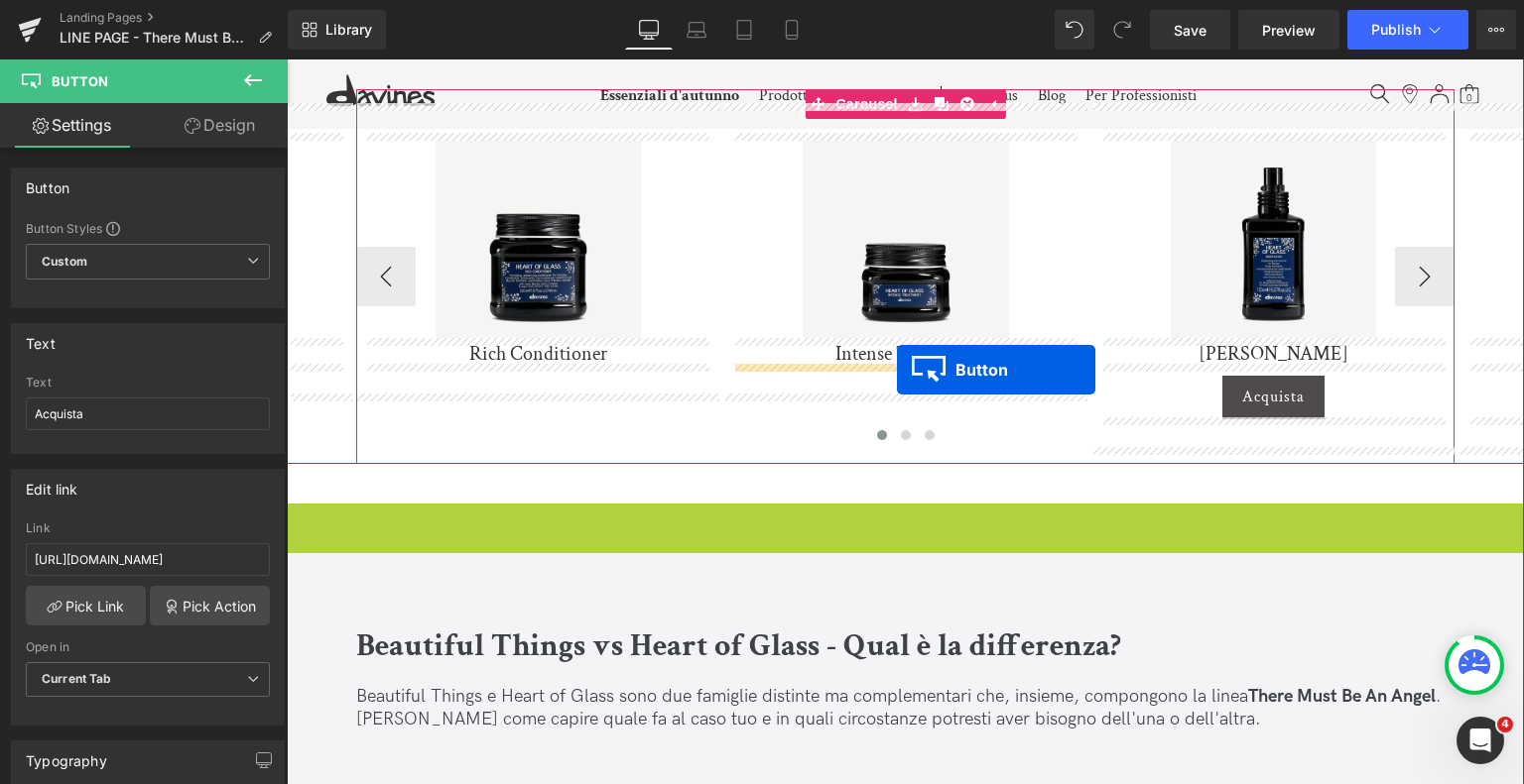
drag, startPoint x: 872, startPoint y: 528, endPoint x: 897, endPoint y: 369, distance: 161.0
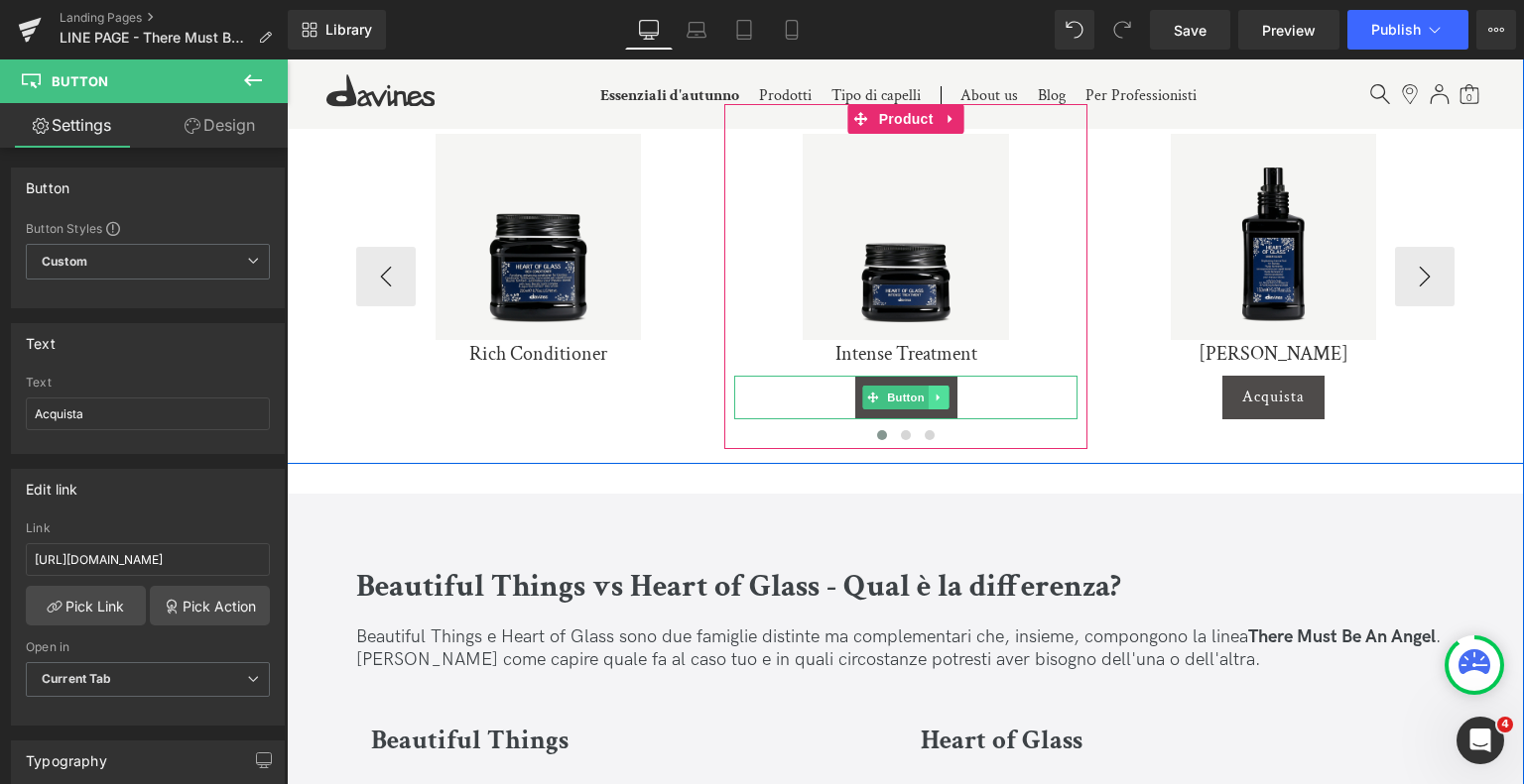
click at [945, 395] on link at bounding box center [938, 397] width 21 height 24
click at [932, 392] on link at bounding box center [927, 397] width 21 height 24
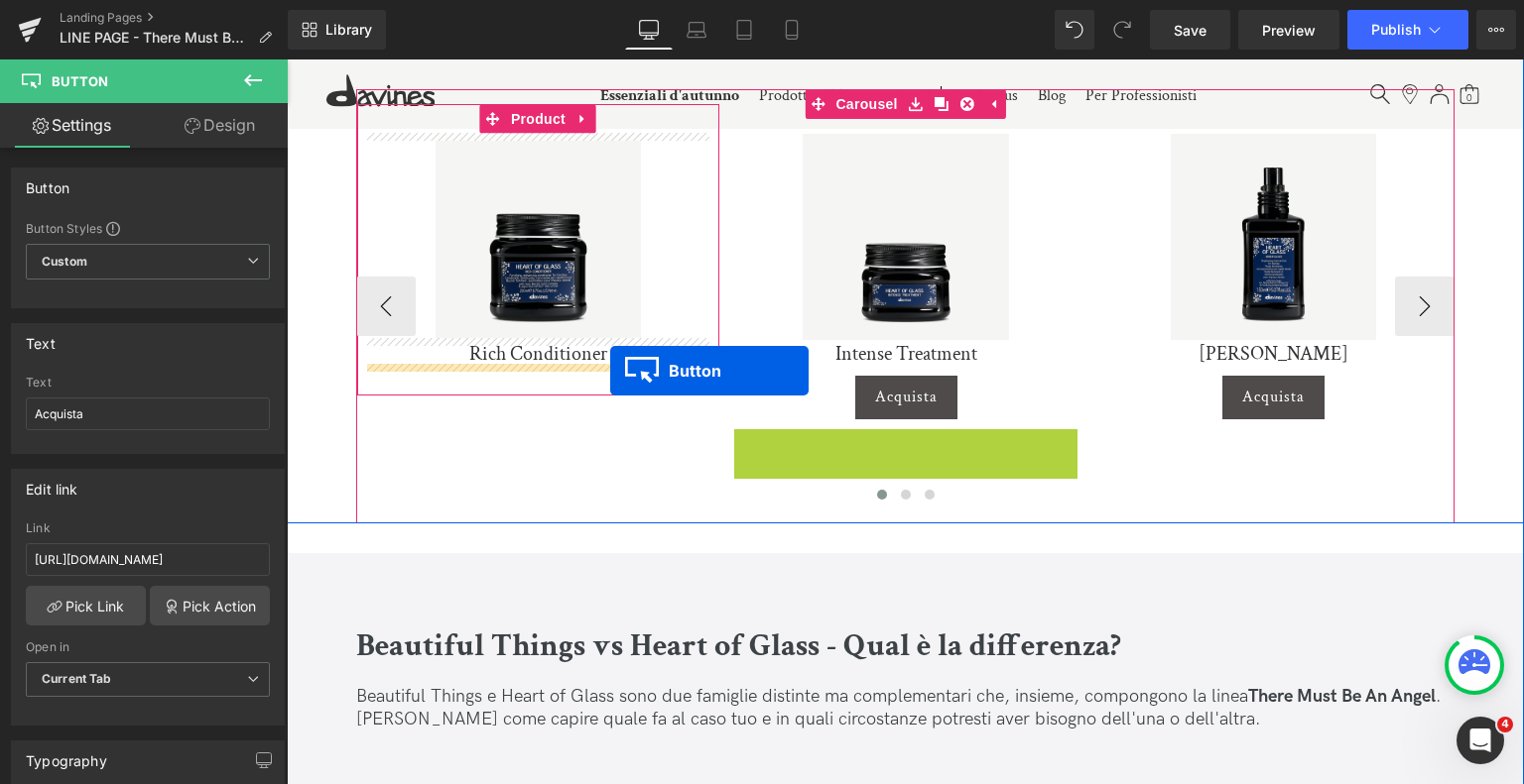
drag, startPoint x: 861, startPoint y: 452, endPoint x: 611, endPoint y: 372, distance: 262.5
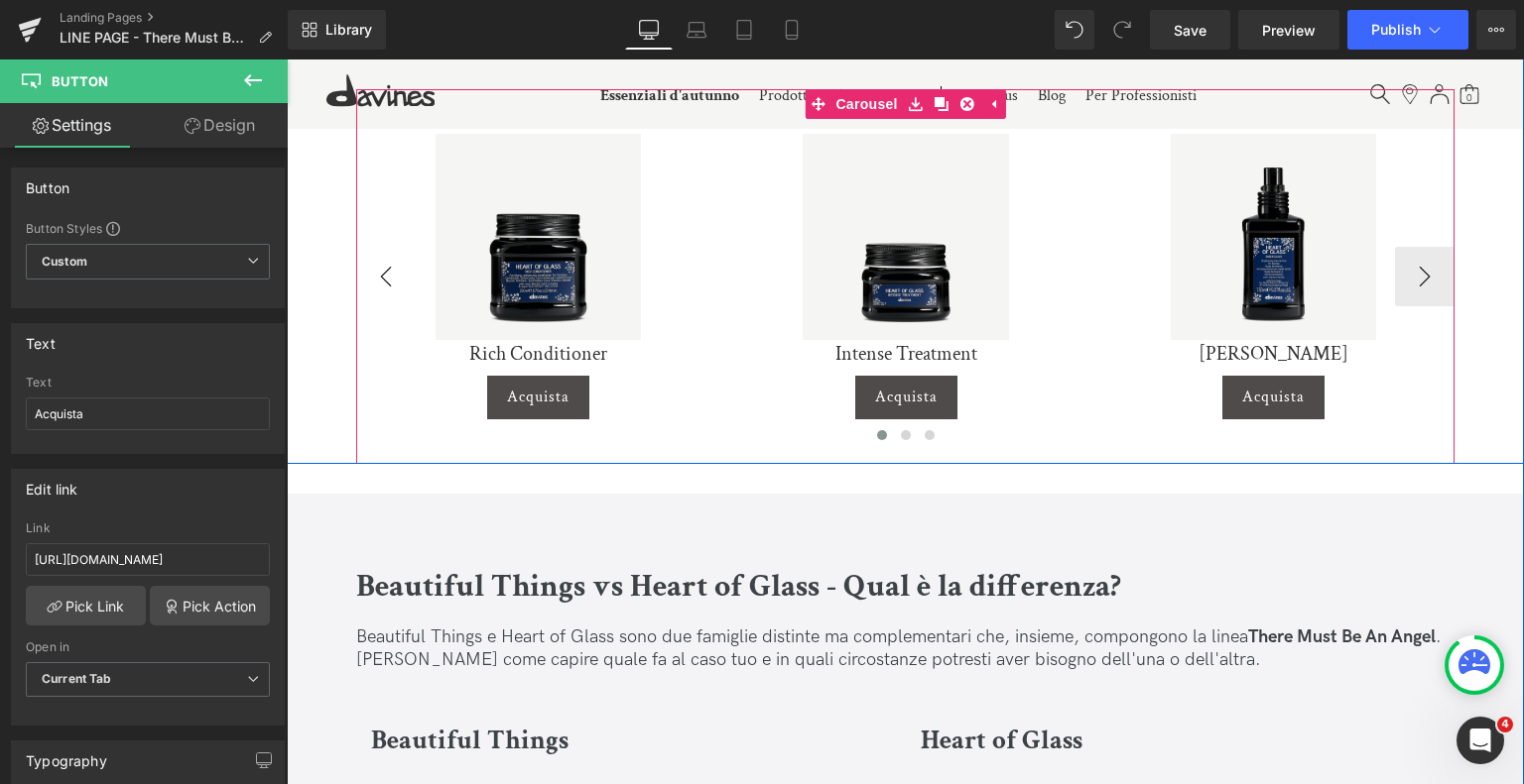
click at [383, 274] on button "‹" at bounding box center [386, 277] width 60 height 60
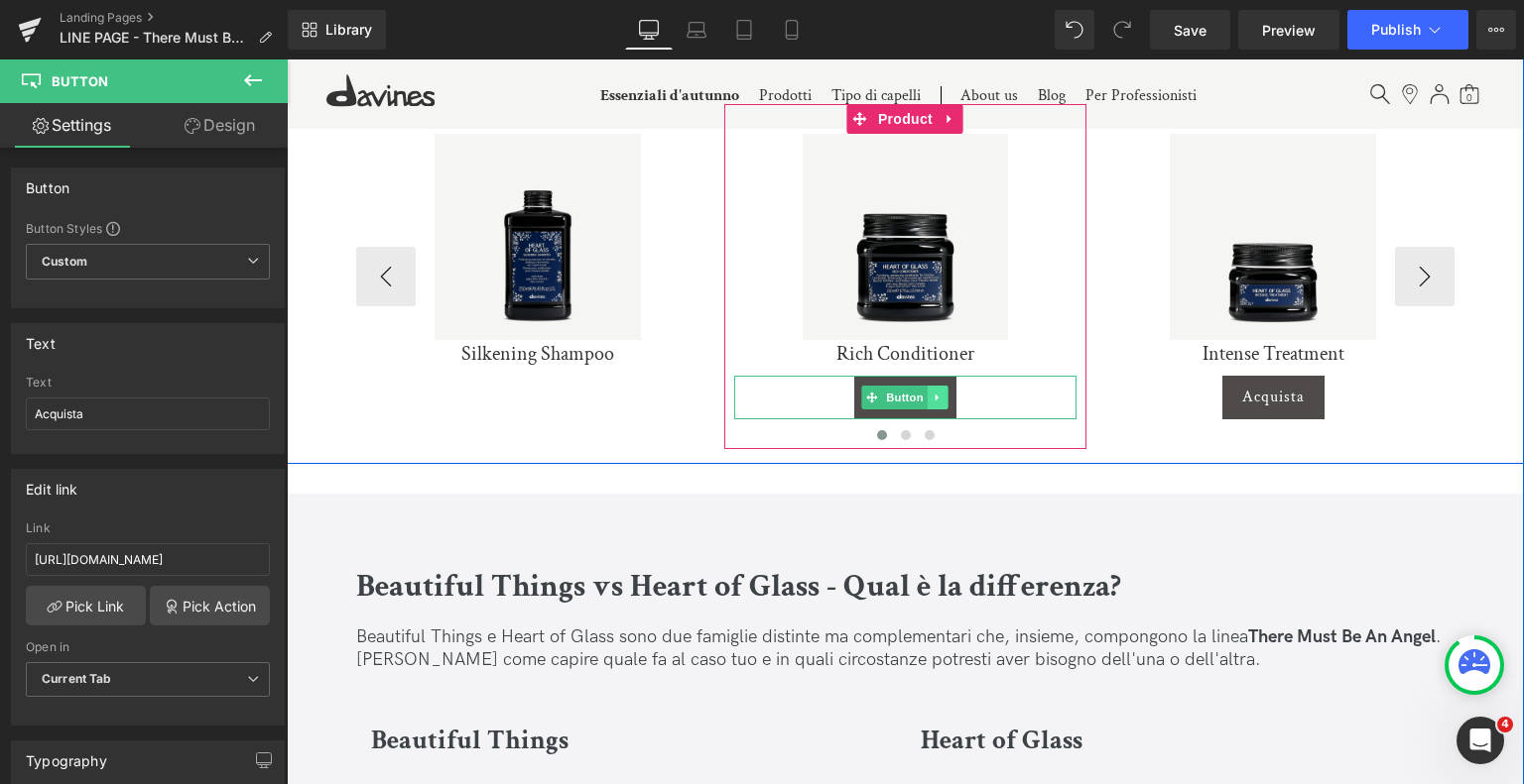
click at [935, 388] on link at bounding box center [937, 397] width 21 height 24
click at [927, 399] on icon at bounding box center [927, 396] width 11 height 11
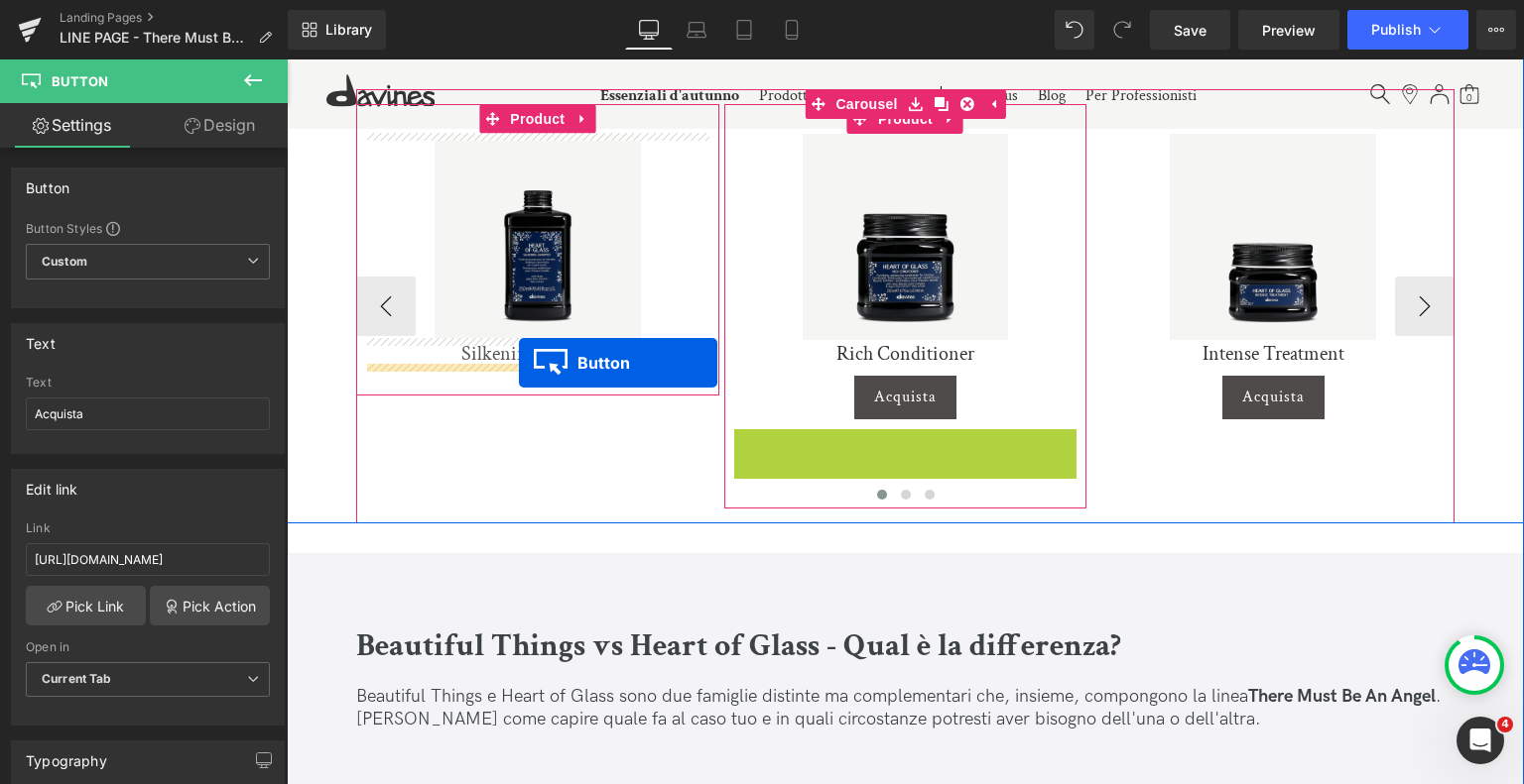
drag, startPoint x: 867, startPoint y: 444, endPoint x: 519, endPoint y: 364, distance: 357.1
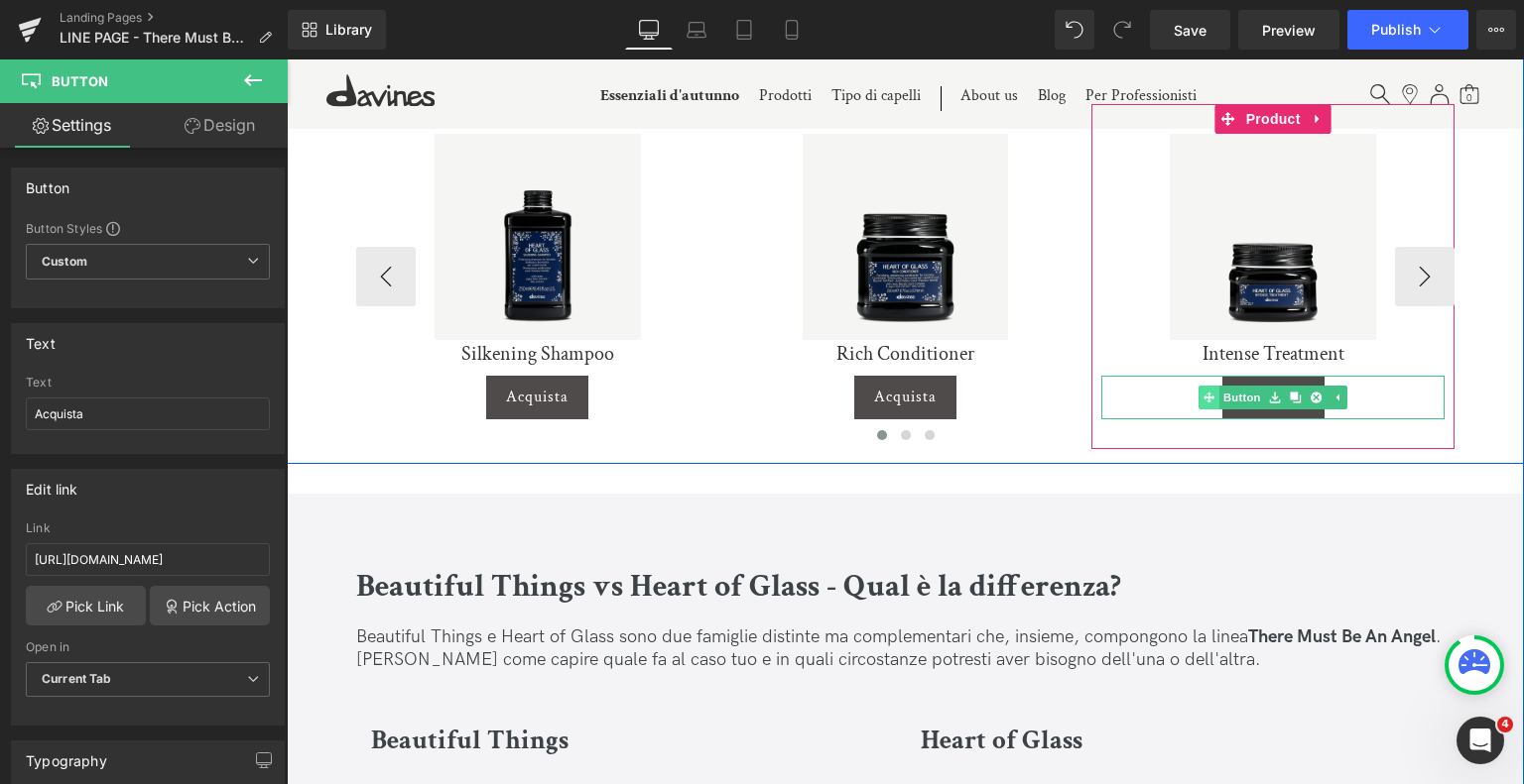
click at [1244, 399] on link "Button" at bounding box center [1231, 397] width 66 height 24
click at [1278, 402] on span "Button" at bounding box center [1273, 397] width 46 height 24
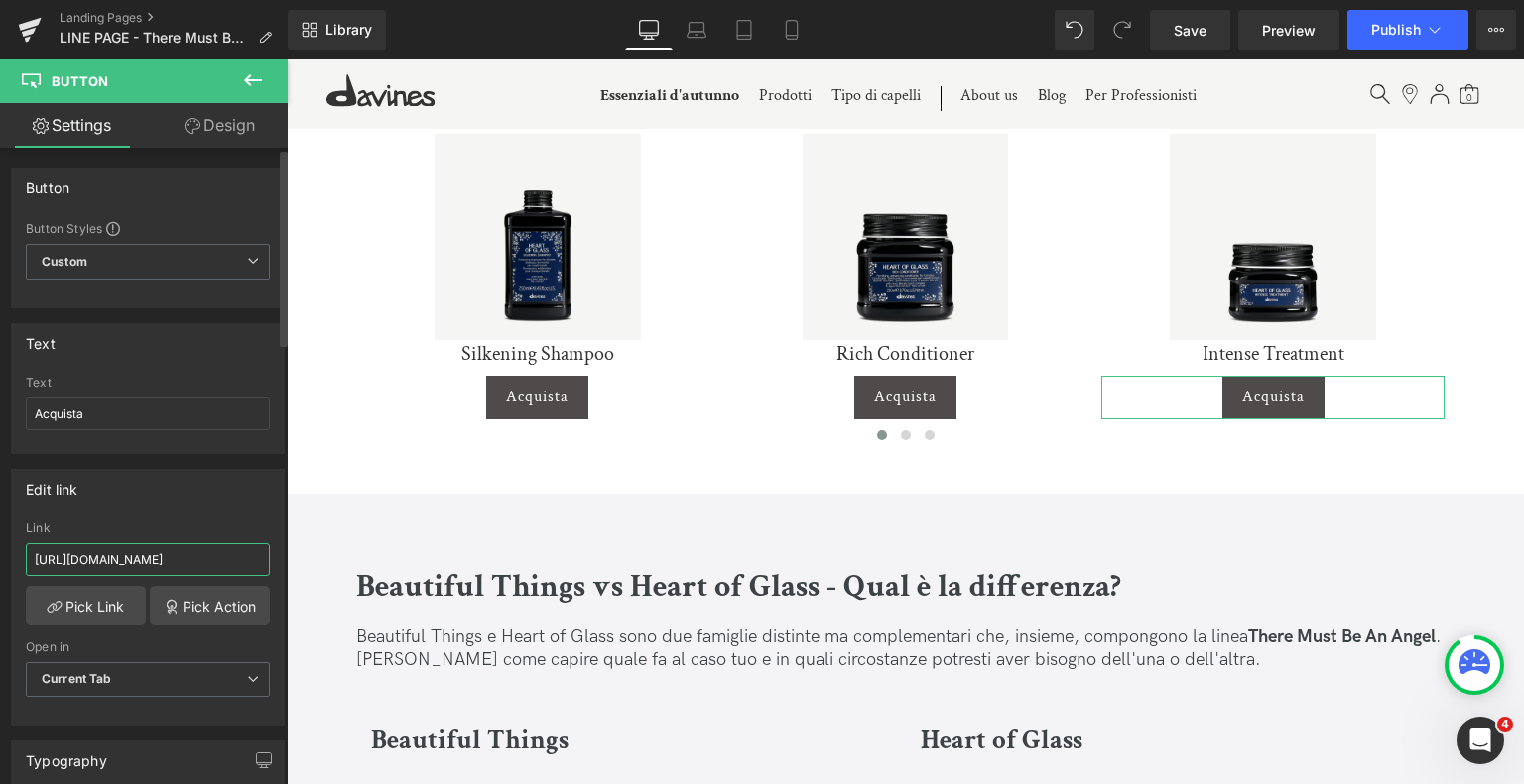
click at [164, 543] on input "[URL][DOMAIN_NAME]" at bounding box center [148, 559] width 244 height 33
paste input "intense-treatment"
type input "[URL][DOMAIN_NAME]"
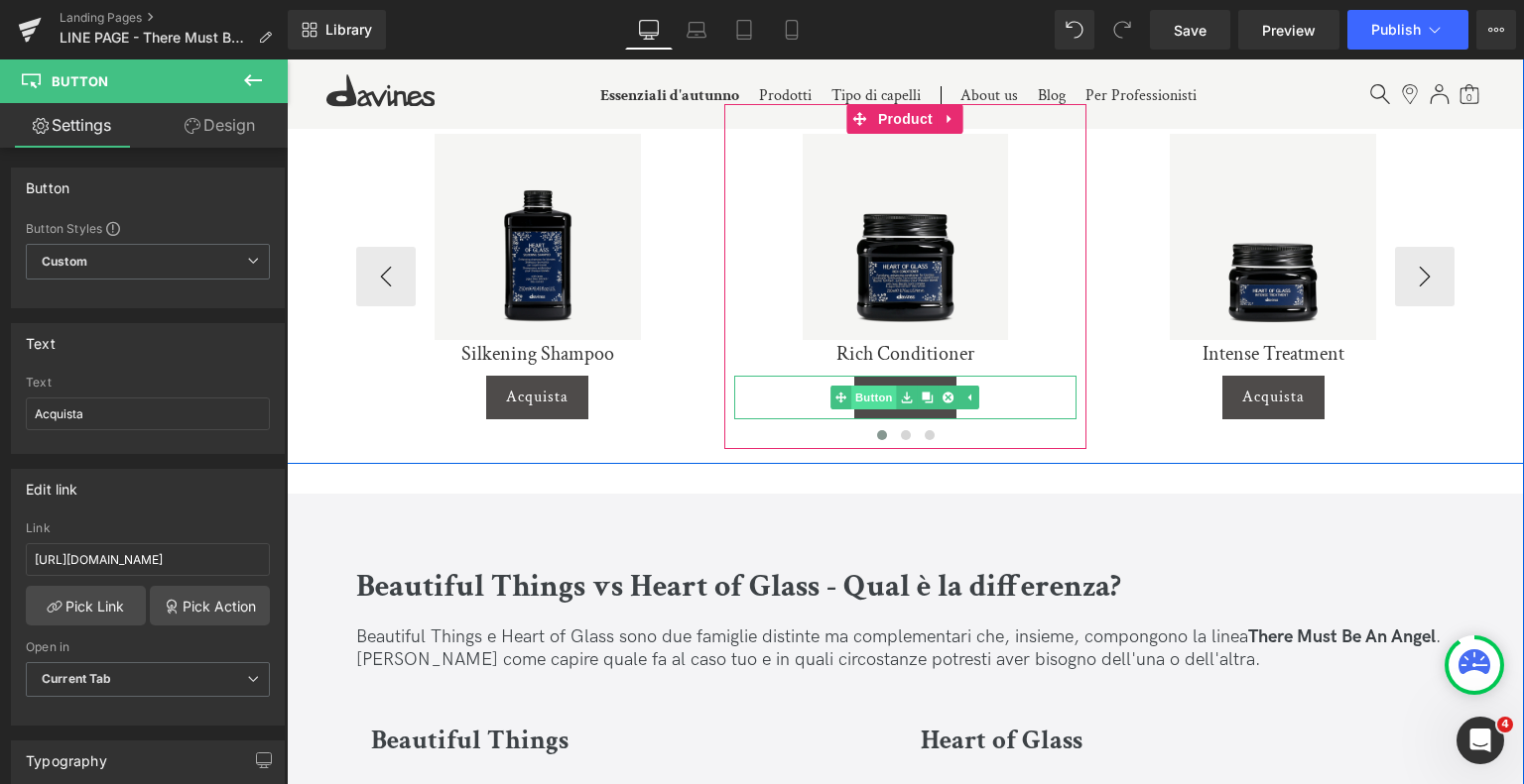
click at [877, 388] on link "Button" at bounding box center [864, 397] width 66 height 24
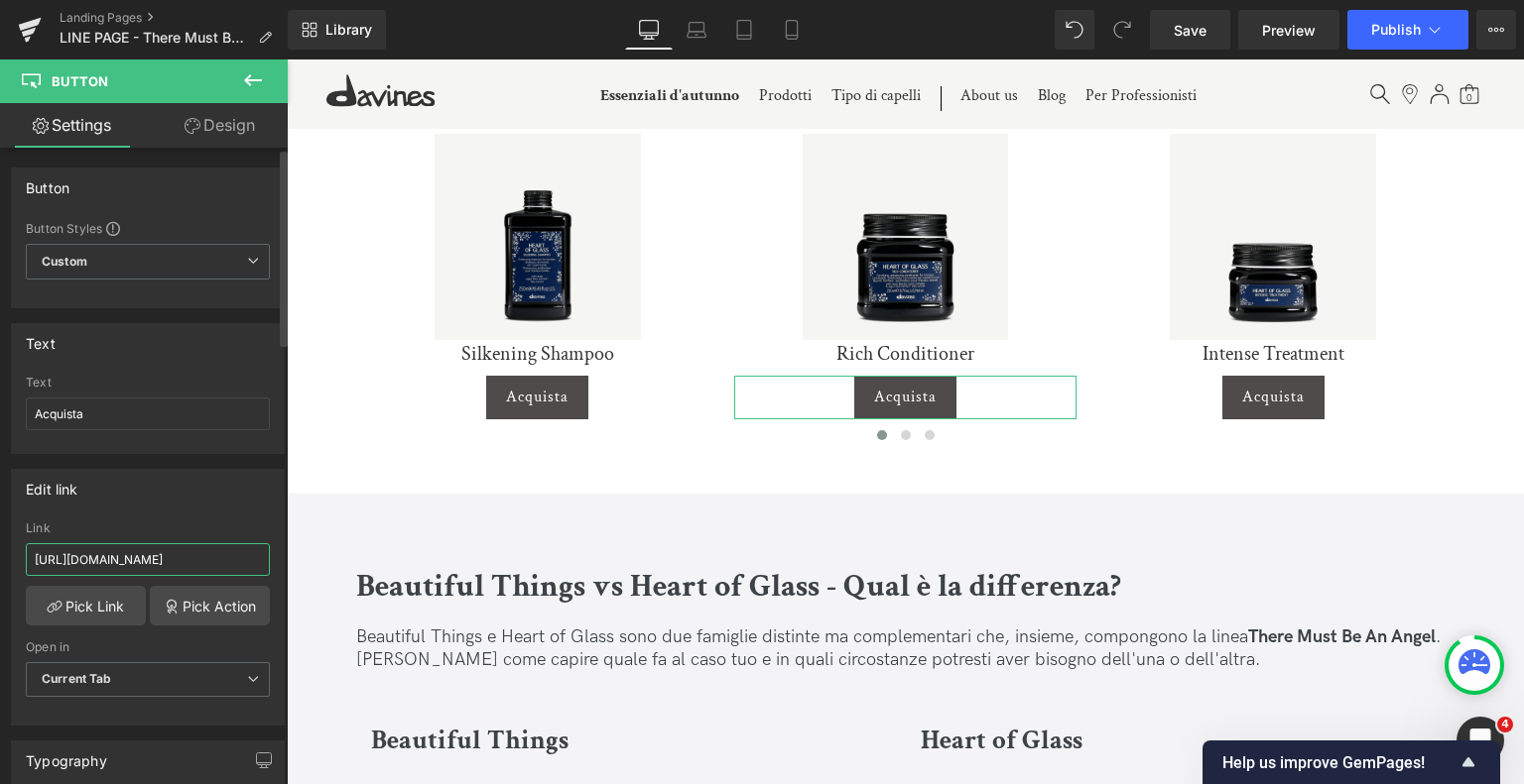
click at [147, 546] on input "[URL][DOMAIN_NAME]" at bounding box center [148, 559] width 244 height 33
paste input "rich-conditioner"
type input "[URL][DOMAIN_NAME]"
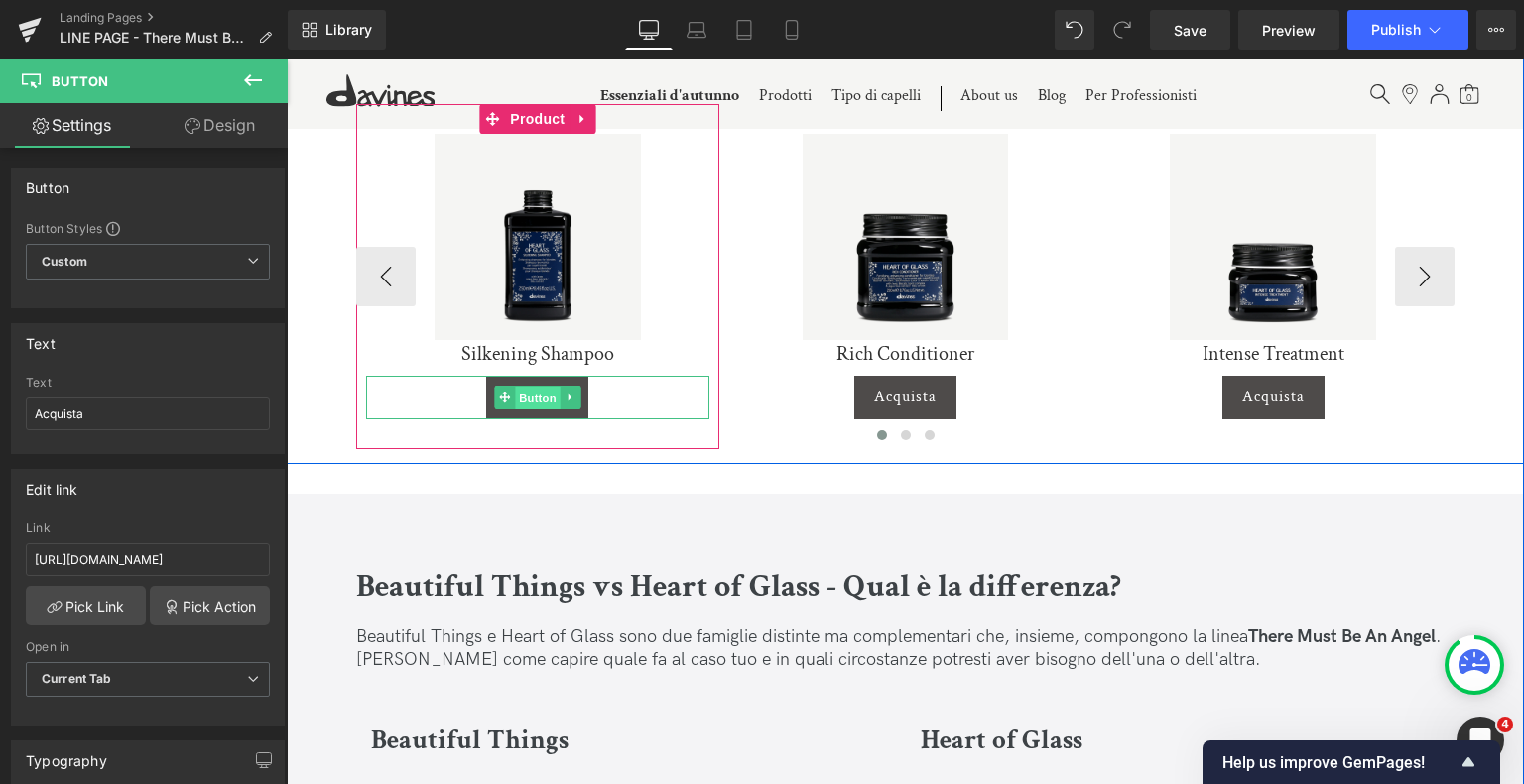
click at [536, 391] on span "Button" at bounding box center [538, 397] width 46 height 24
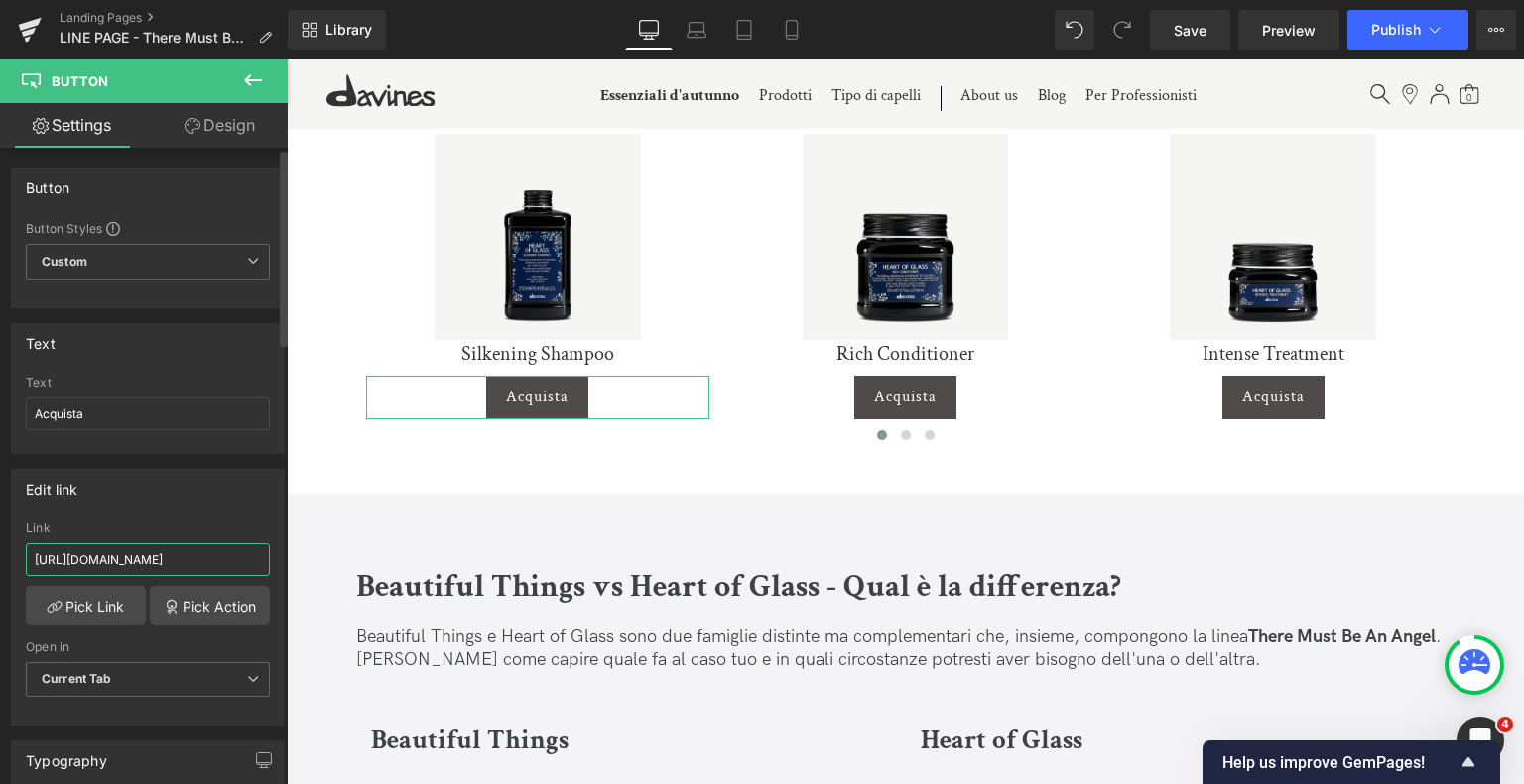
click at [119, 549] on input "[URL][DOMAIN_NAME]" at bounding box center [148, 559] width 244 height 33
paste input "ilkening-shampoo"
type input "[URL][DOMAIN_NAME]"
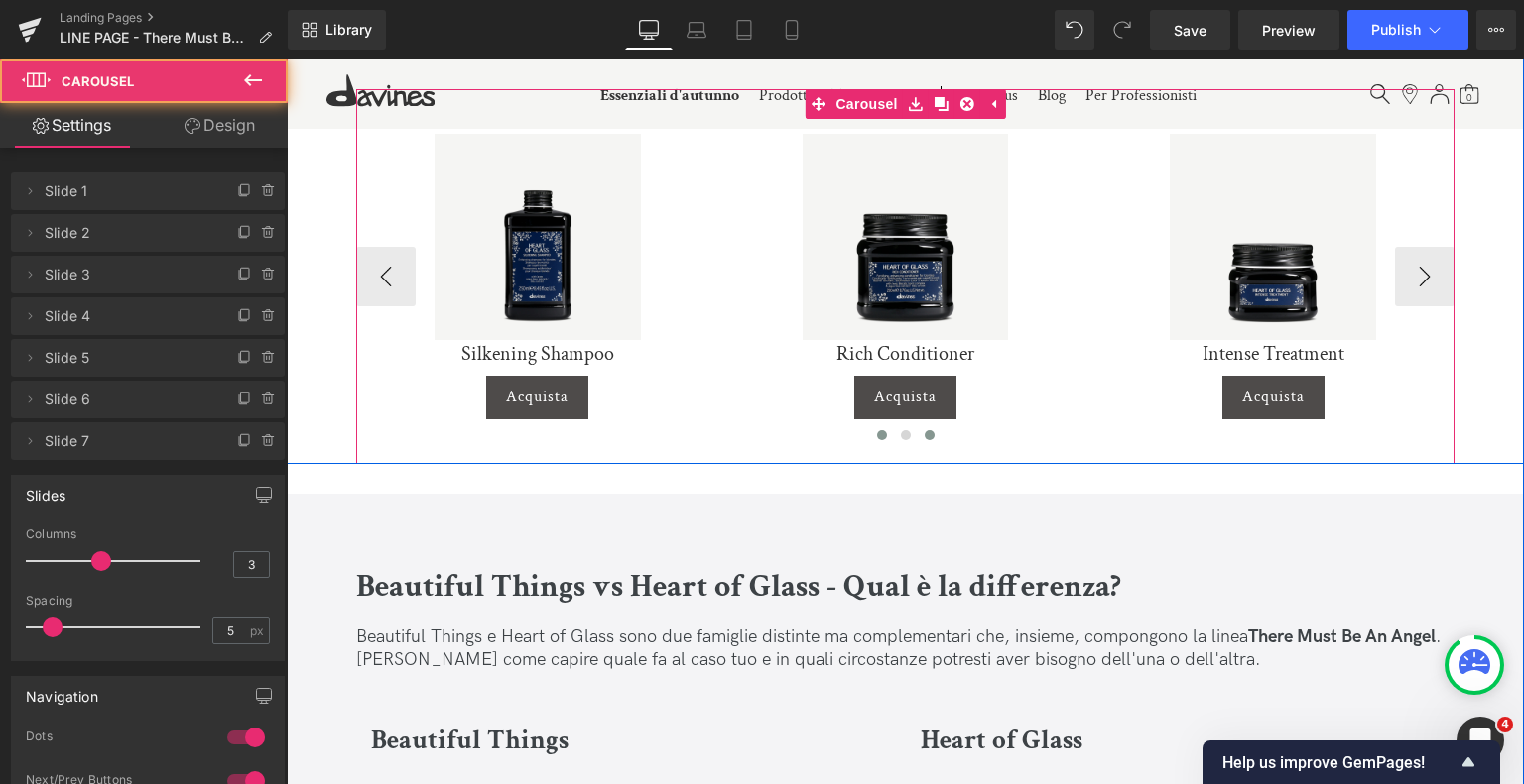
click at [936, 430] on button at bounding box center [929, 435] width 24 height 20
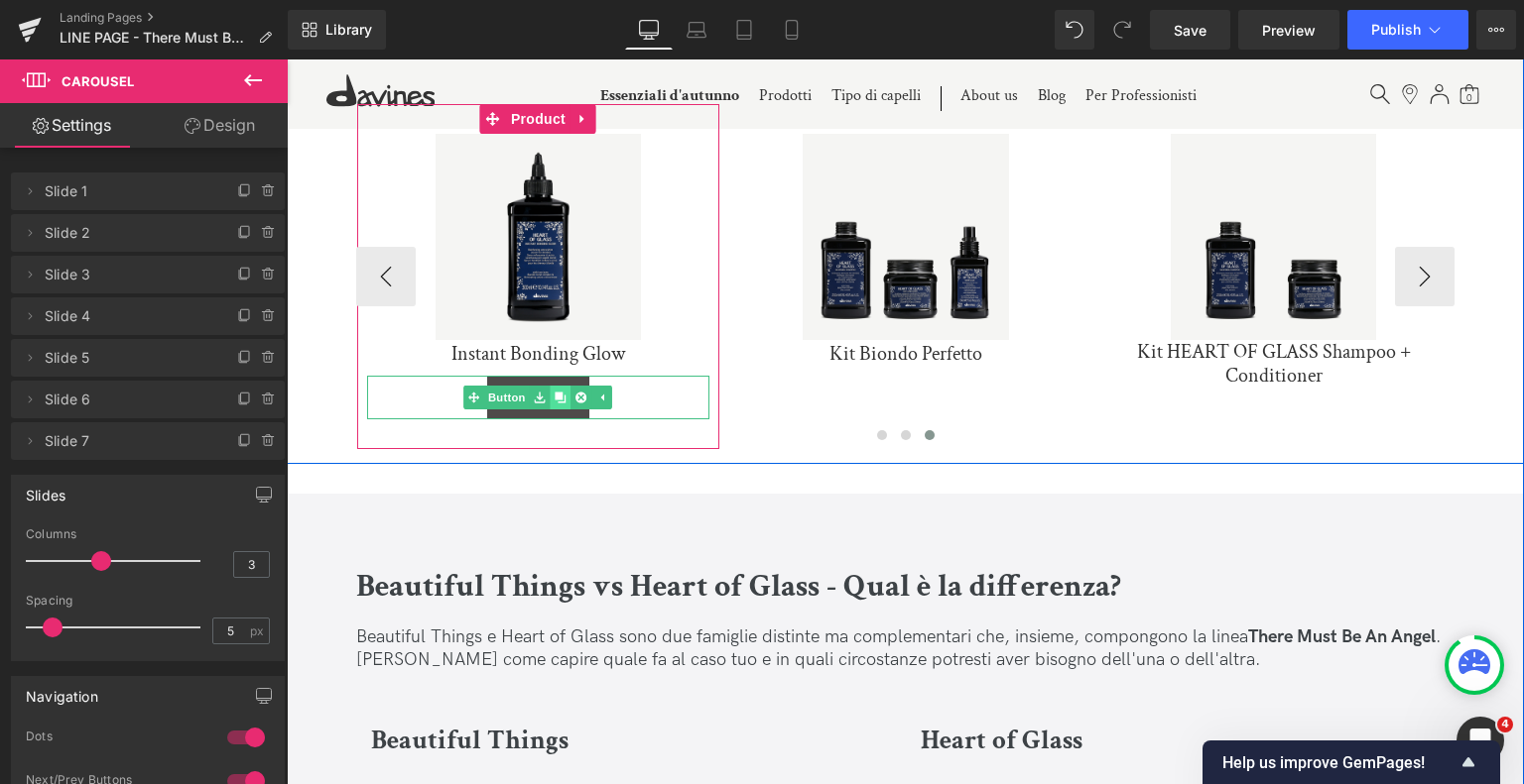
click at [560, 400] on icon at bounding box center [561, 396] width 11 height 11
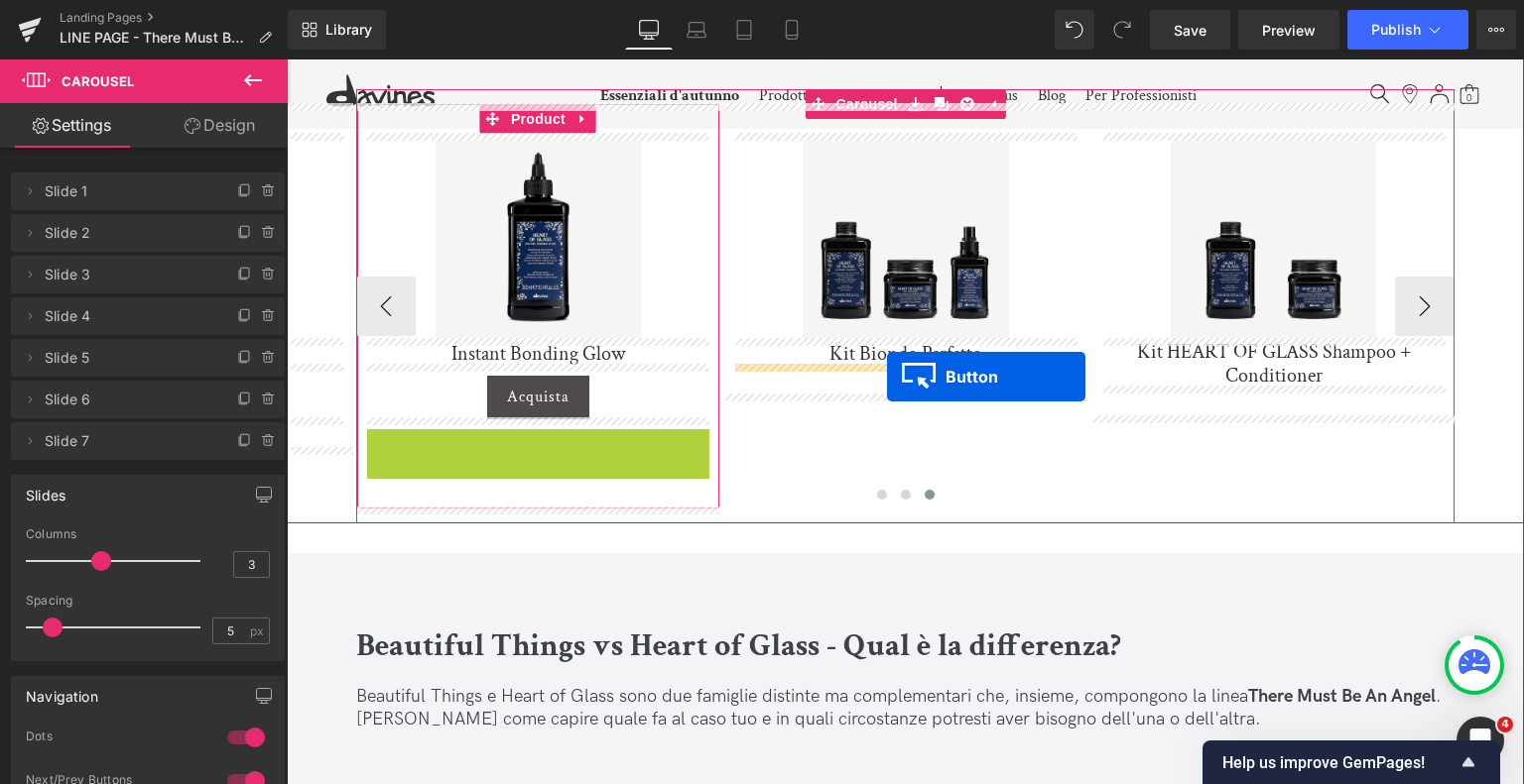
drag, startPoint x: 505, startPoint y: 449, endPoint x: 887, endPoint y: 377, distance: 388.7
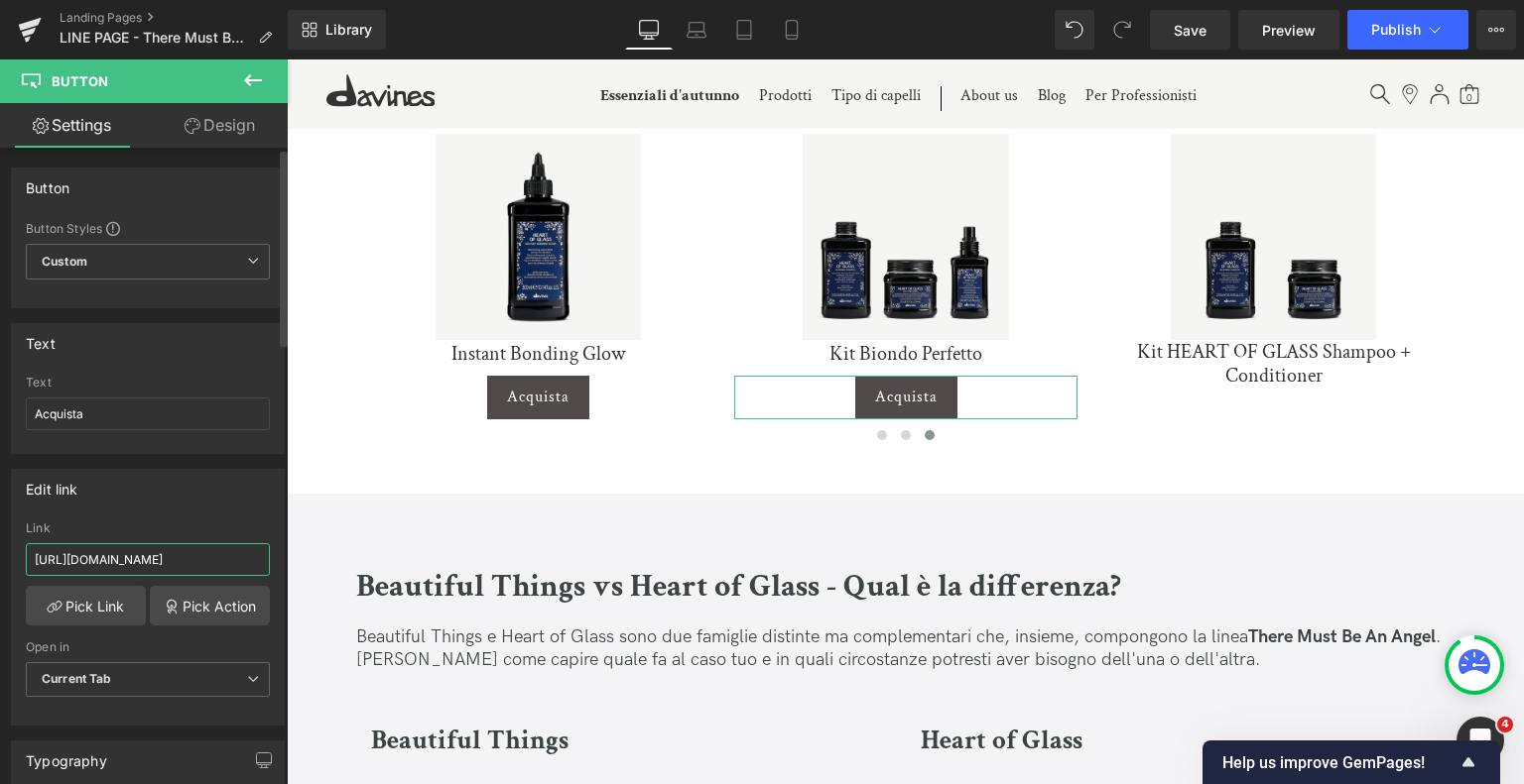
click at [168, 558] on input "[URL][DOMAIN_NAME]" at bounding box center [148, 559] width 244 height 33
paste input "heart-of-glass-set"
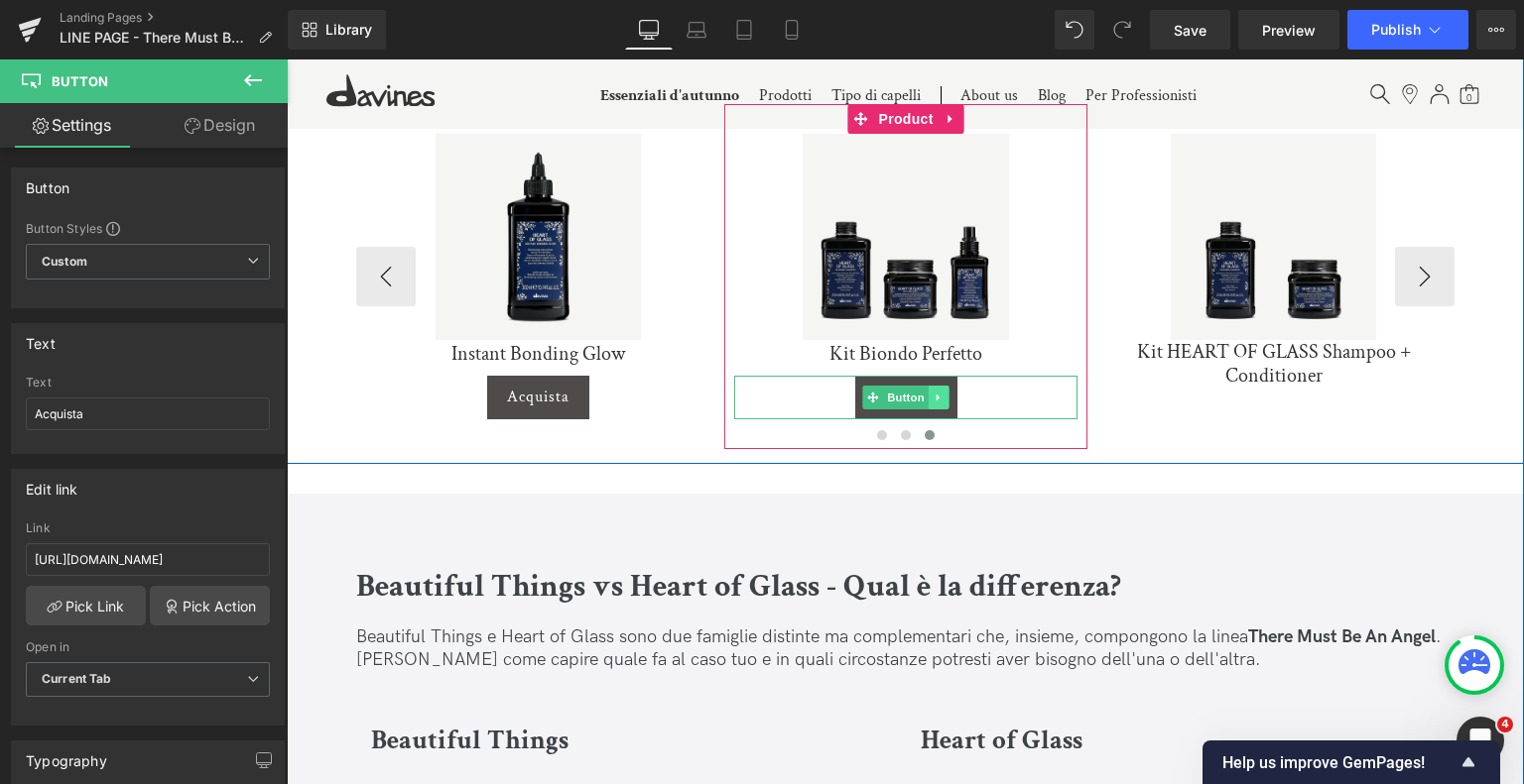
scroll to position [0, 0]
click at [933, 392] on icon at bounding box center [938, 397] width 11 height 12
click at [932, 392] on link at bounding box center [927, 397] width 21 height 24
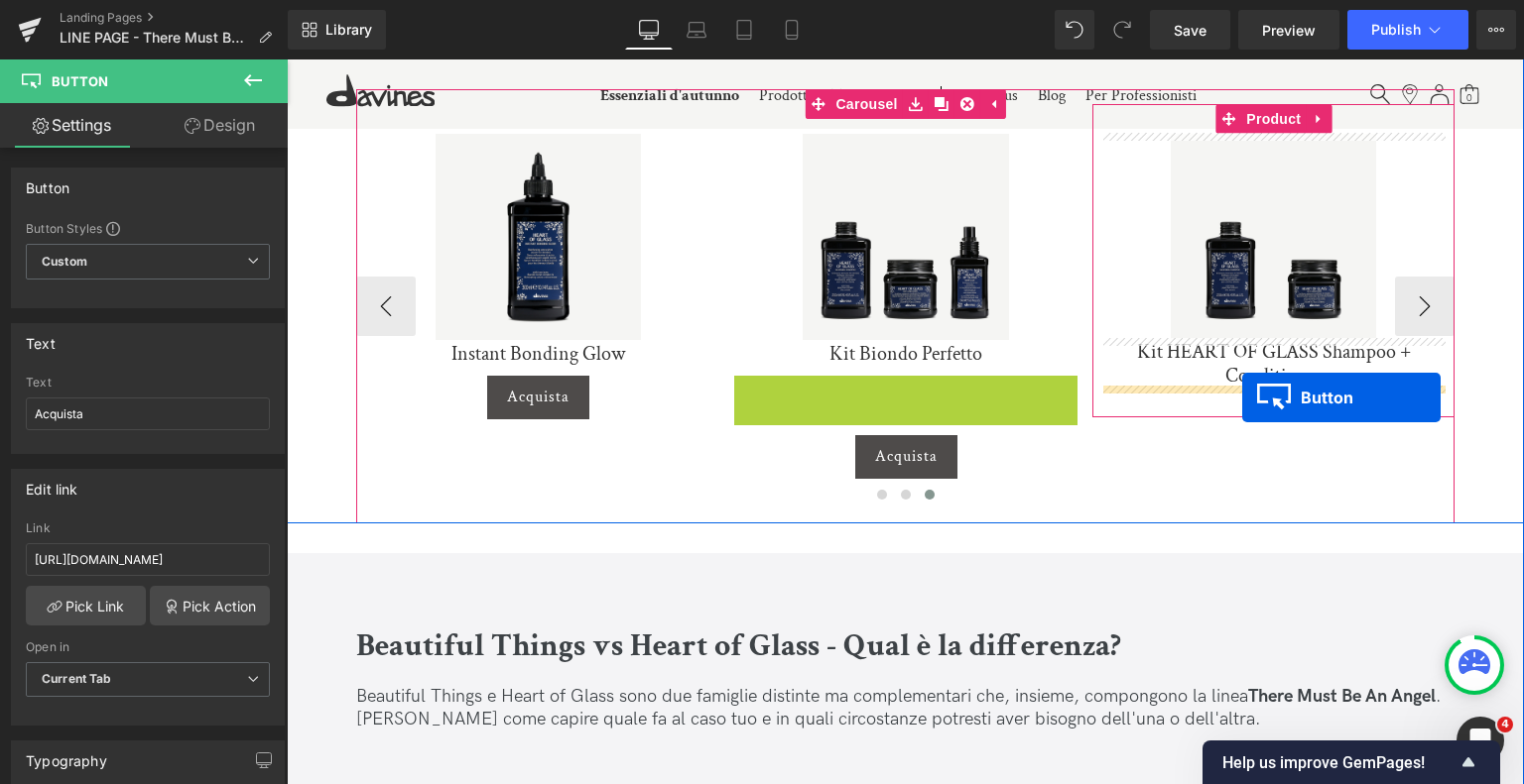
drag, startPoint x: 841, startPoint y: 394, endPoint x: 1242, endPoint y: 397, distance: 401.0
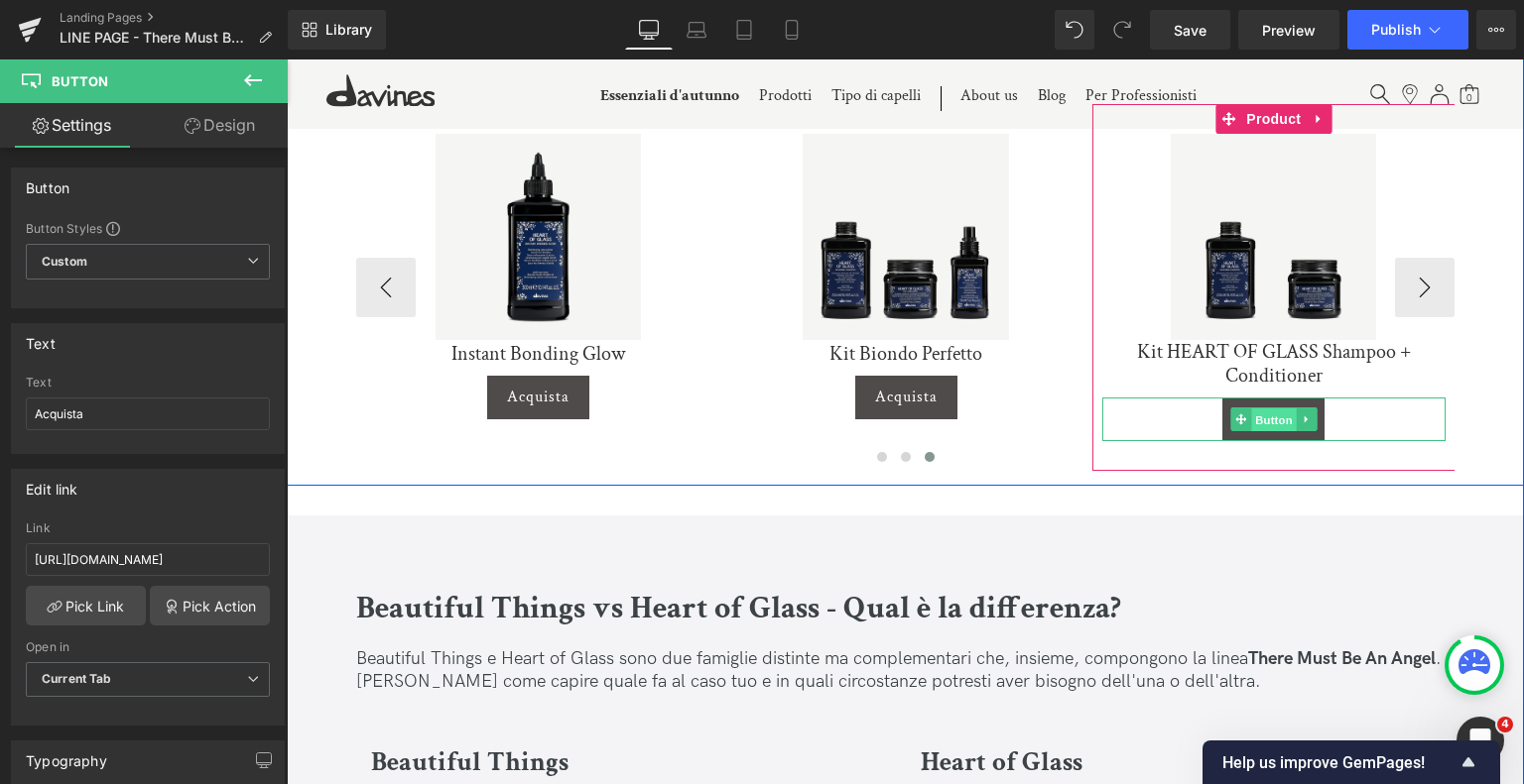
click at [1275, 417] on span "Button" at bounding box center [1274, 419] width 46 height 24
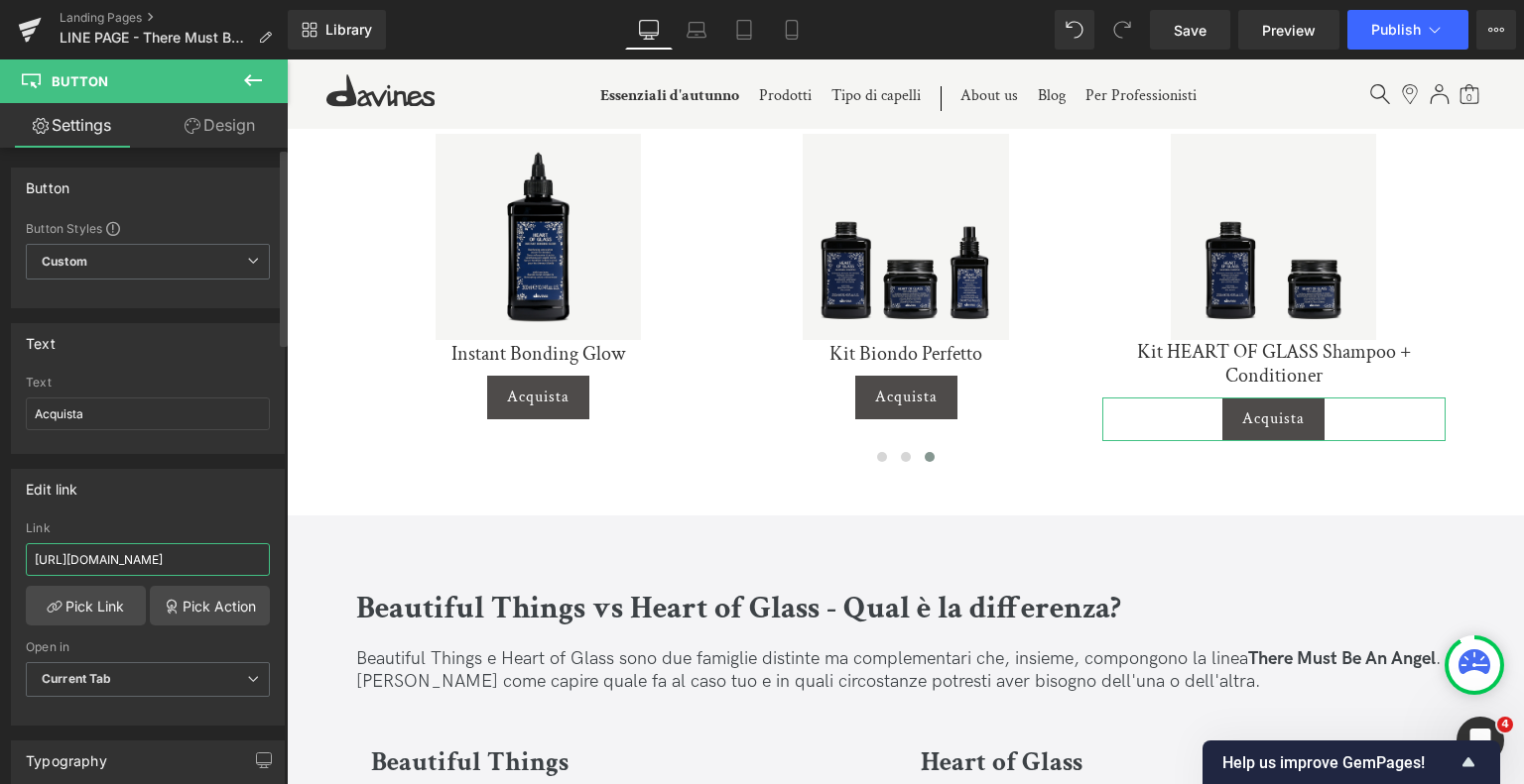
click at [238, 553] on input "[URL][DOMAIN_NAME]" at bounding box center [148, 559] width 244 height 33
paste input "duo"
type input "[URL][DOMAIN_NAME]"
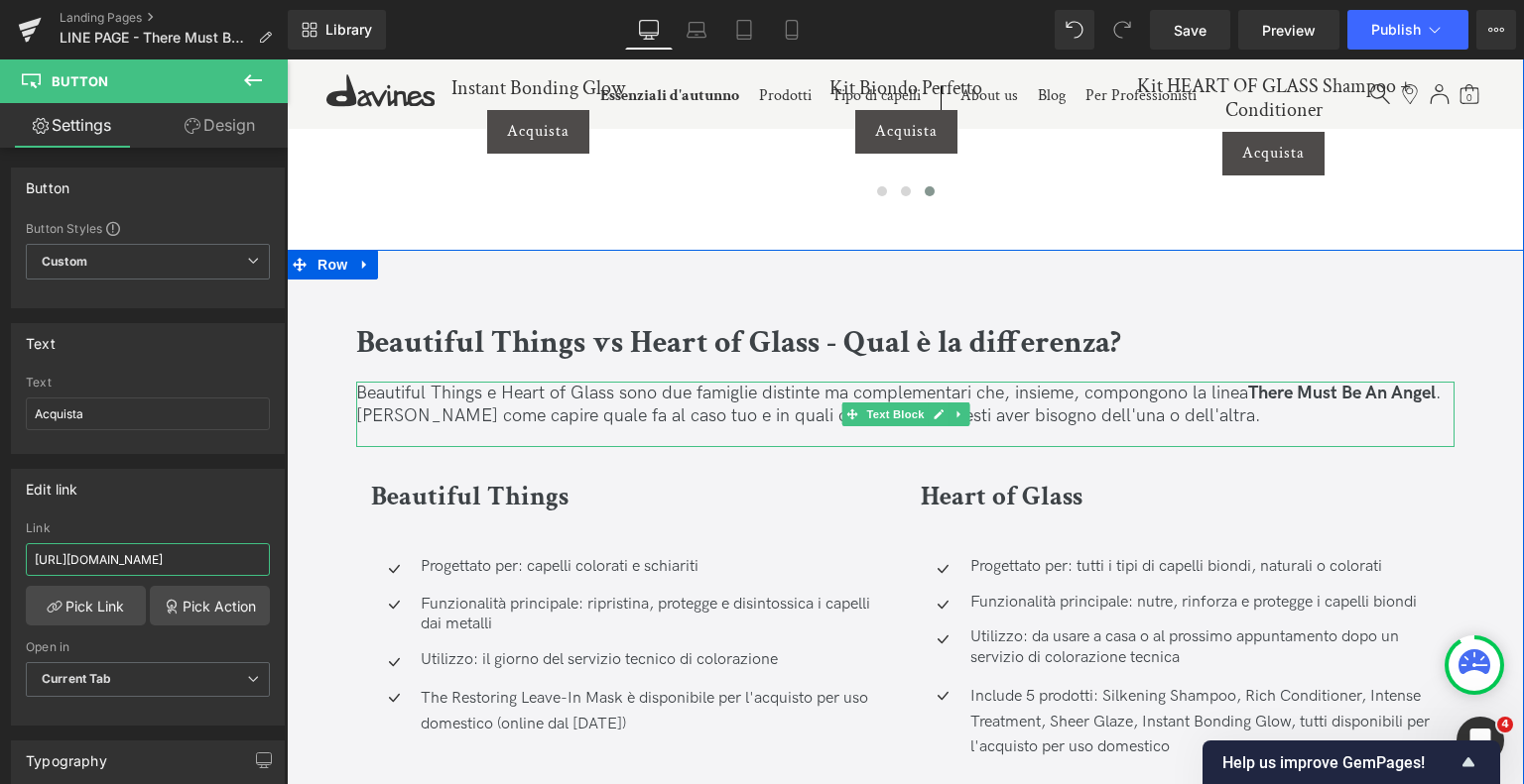
scroll to position [5148, 0]
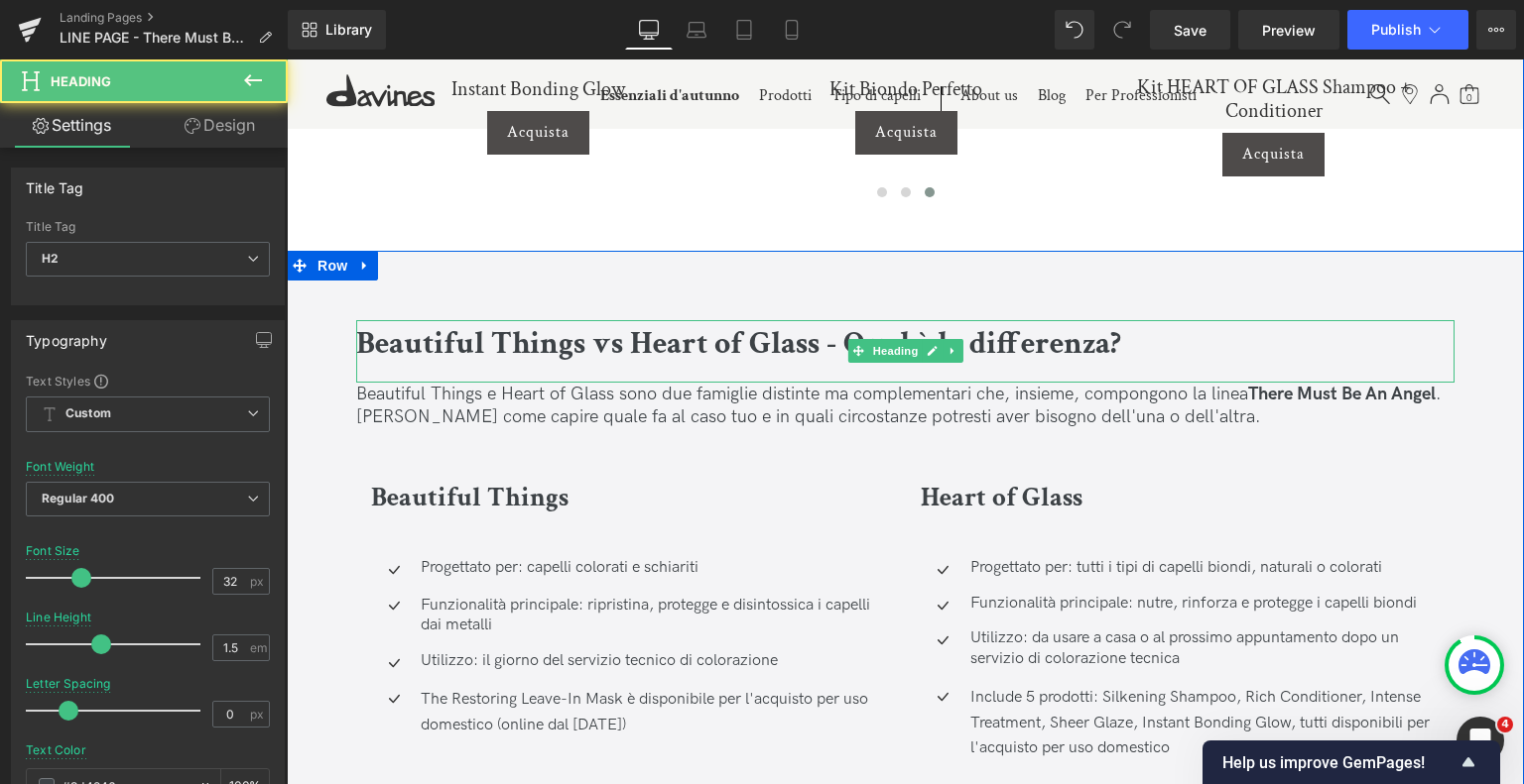
click at [618, 334] on b "Beautiful Things vs Heart of Glass - Qual è la differenza?" at bounding box center [739, 344] width 765 height 41
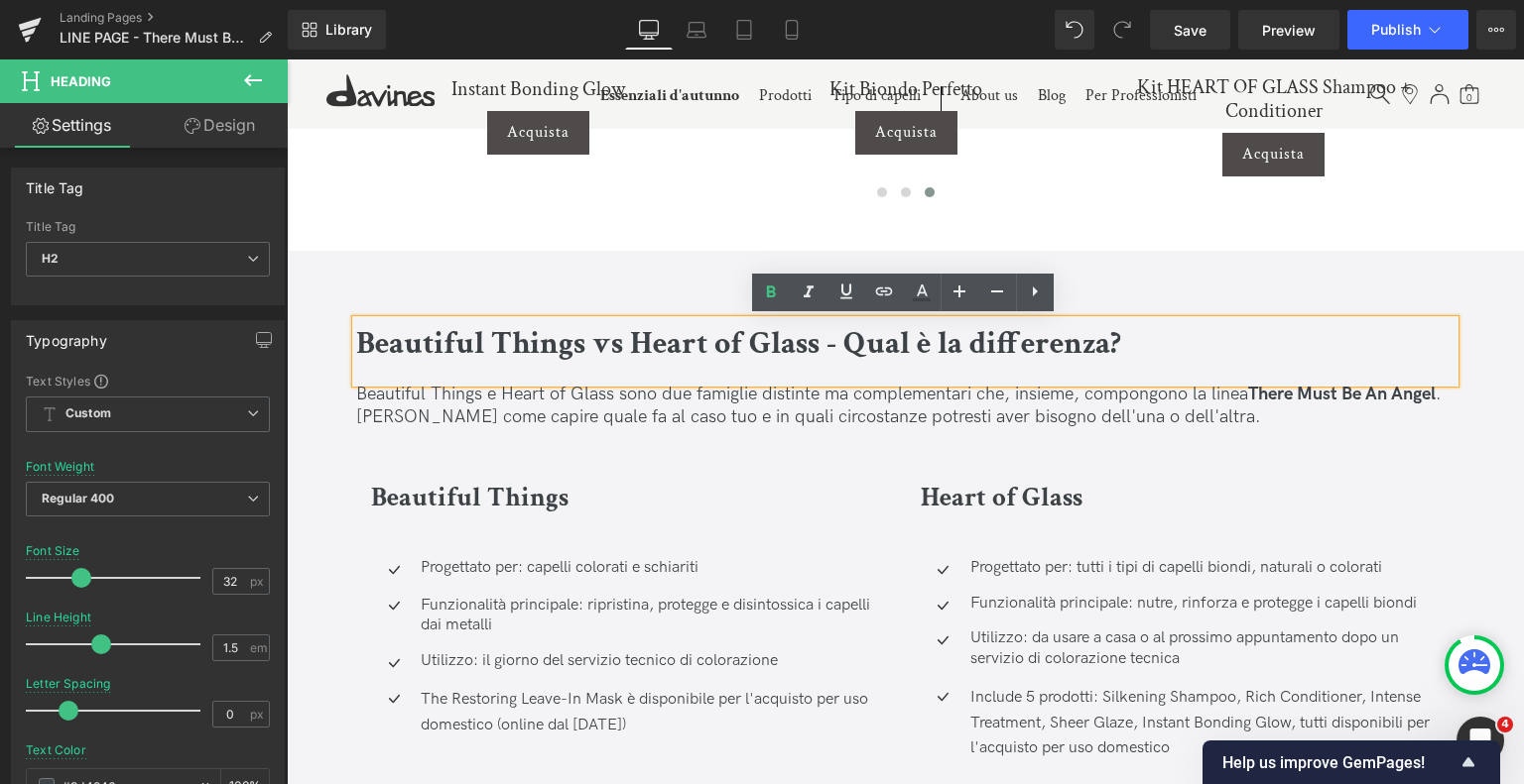
click at [618, 334] on b "Beautiful Things vs Heart of Glass - Qual è la differenza?" at bounding box center [739, 344] width 765 height 41
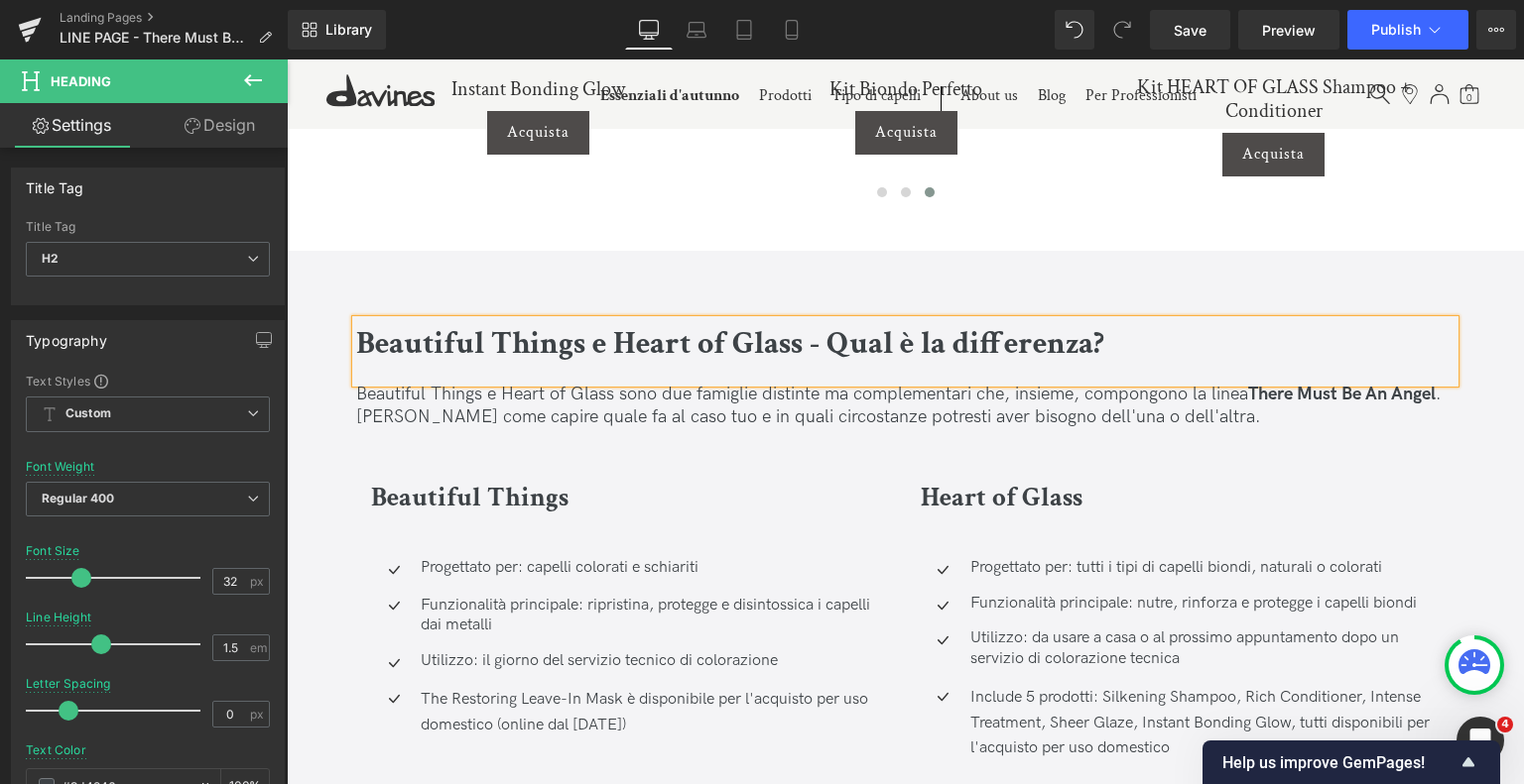
click at [600, 345] on b "Beautiful Things e Heart of Glass - Qual è la differenza?" at bounding box center [730, 344] width 749 height 41
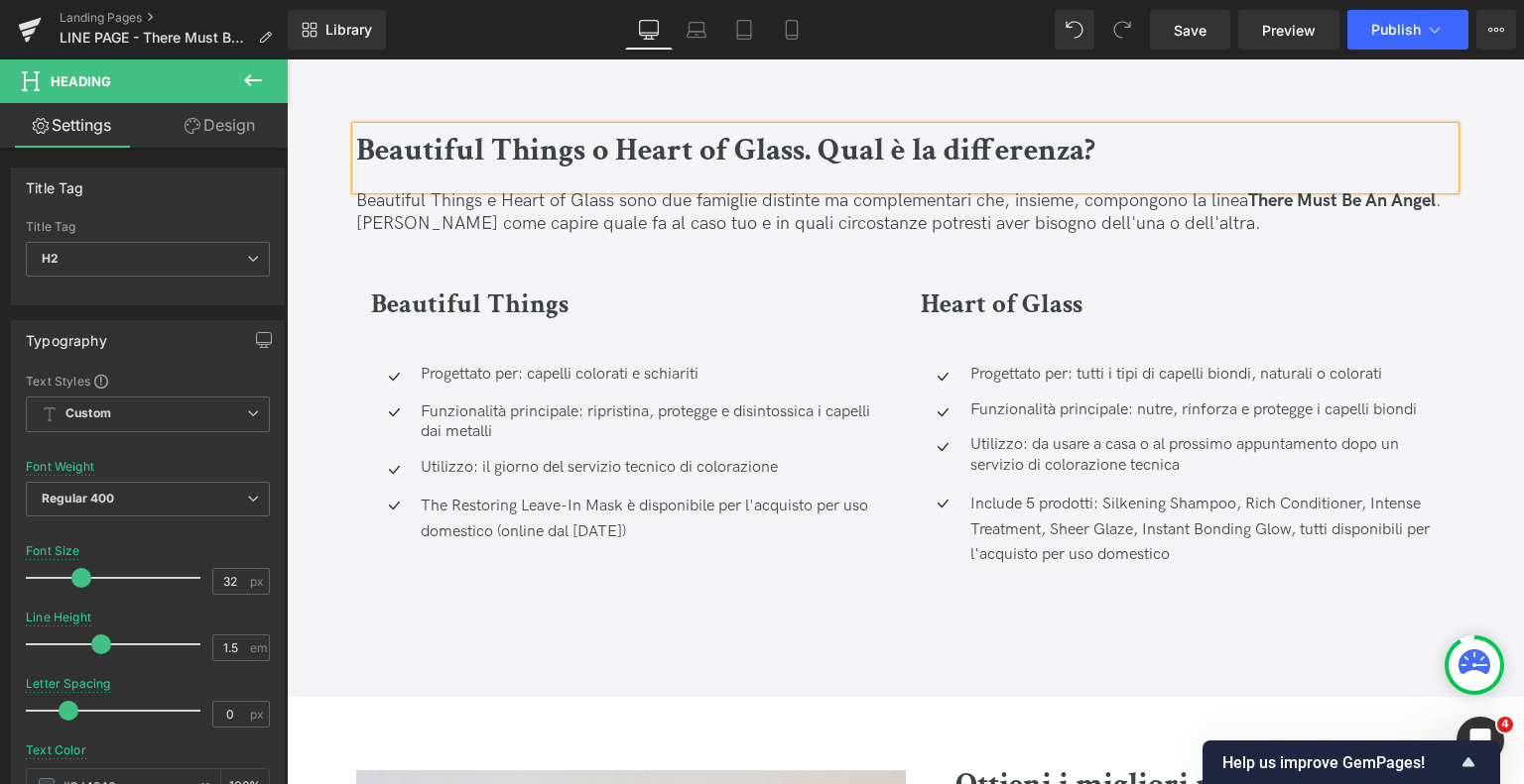
scroll to position [5279, 0]
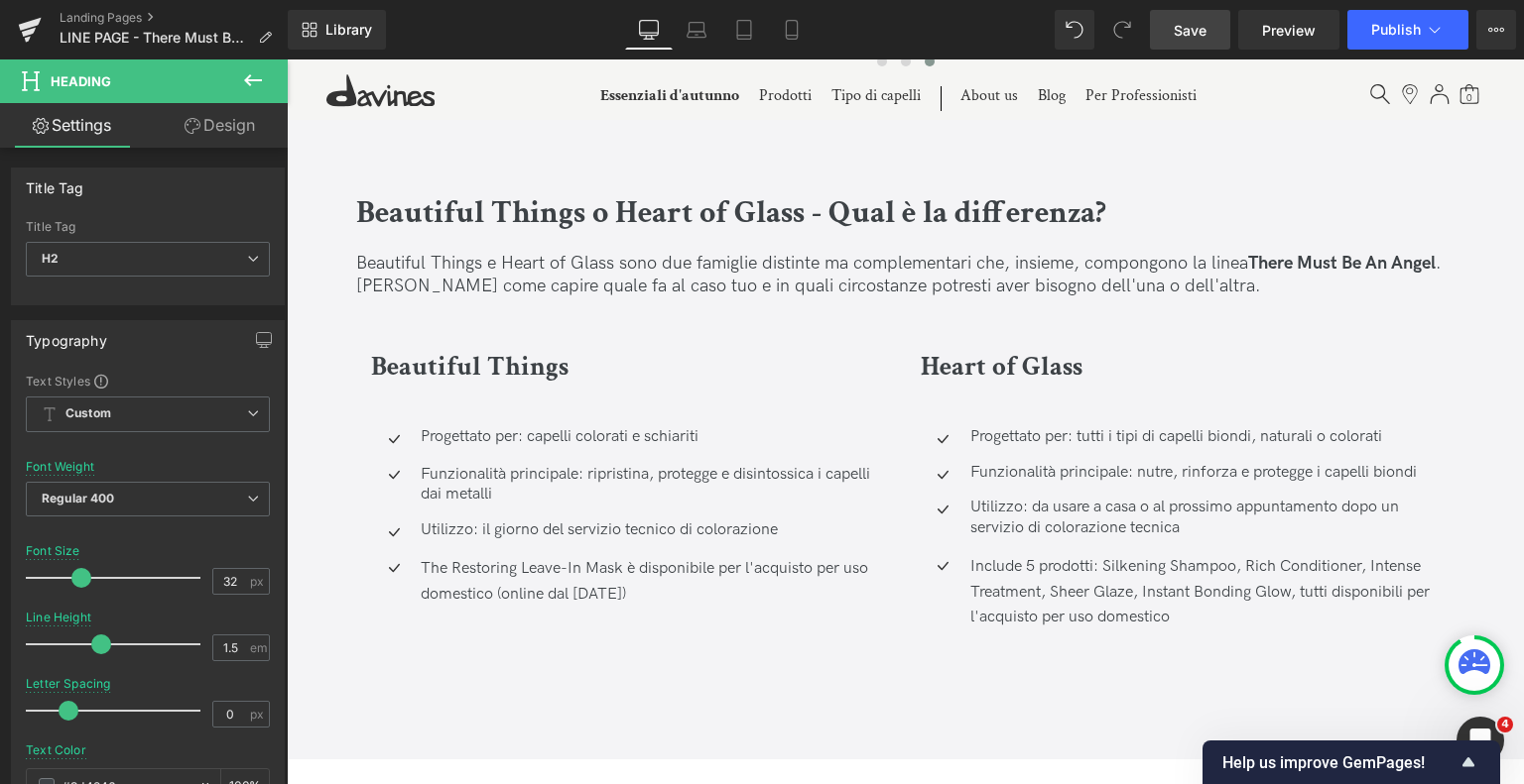
click at [1219, 47] on link "Save" at bounding box center [1190, 30] width 80 height 40
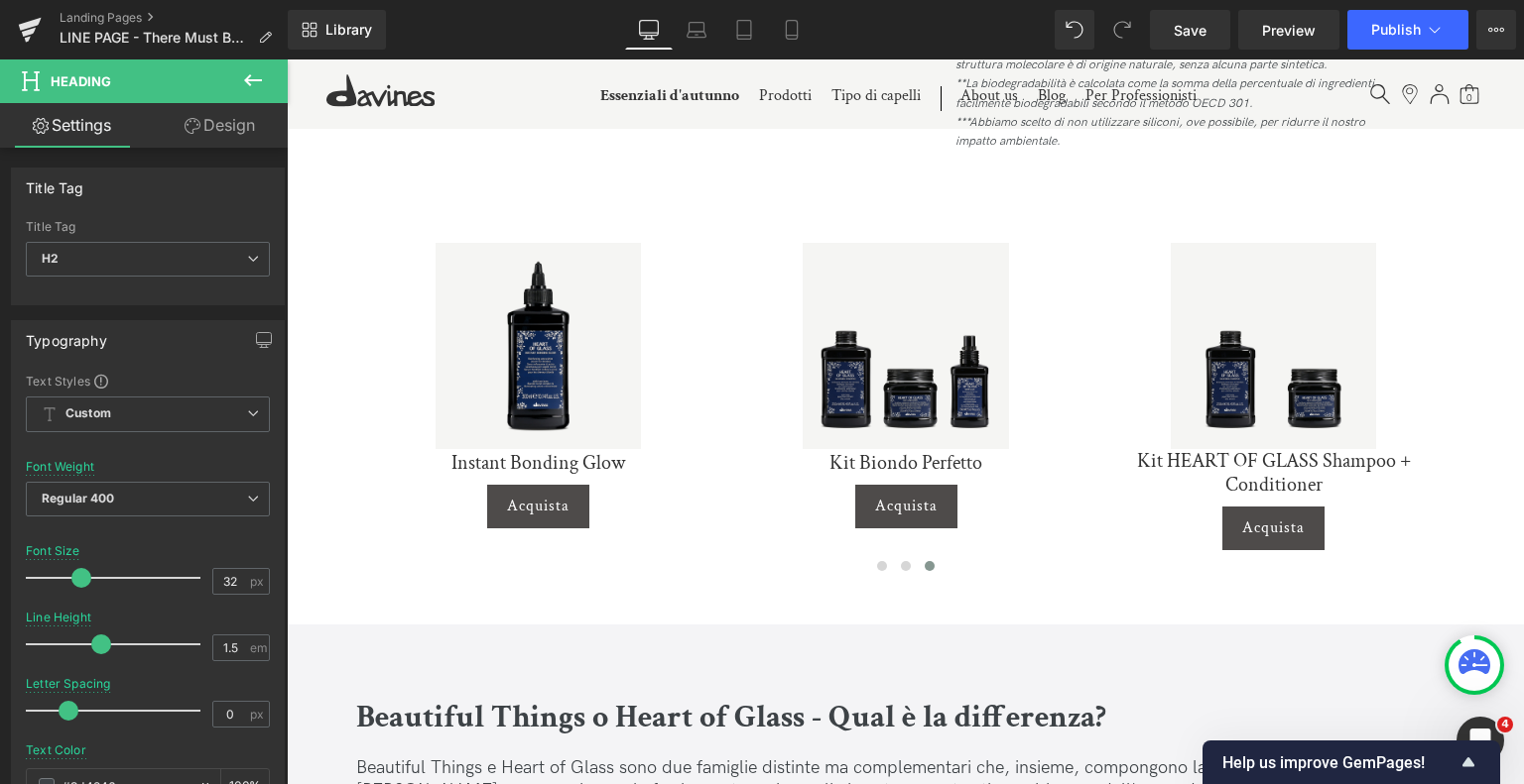
scroll to position [4752, 0]
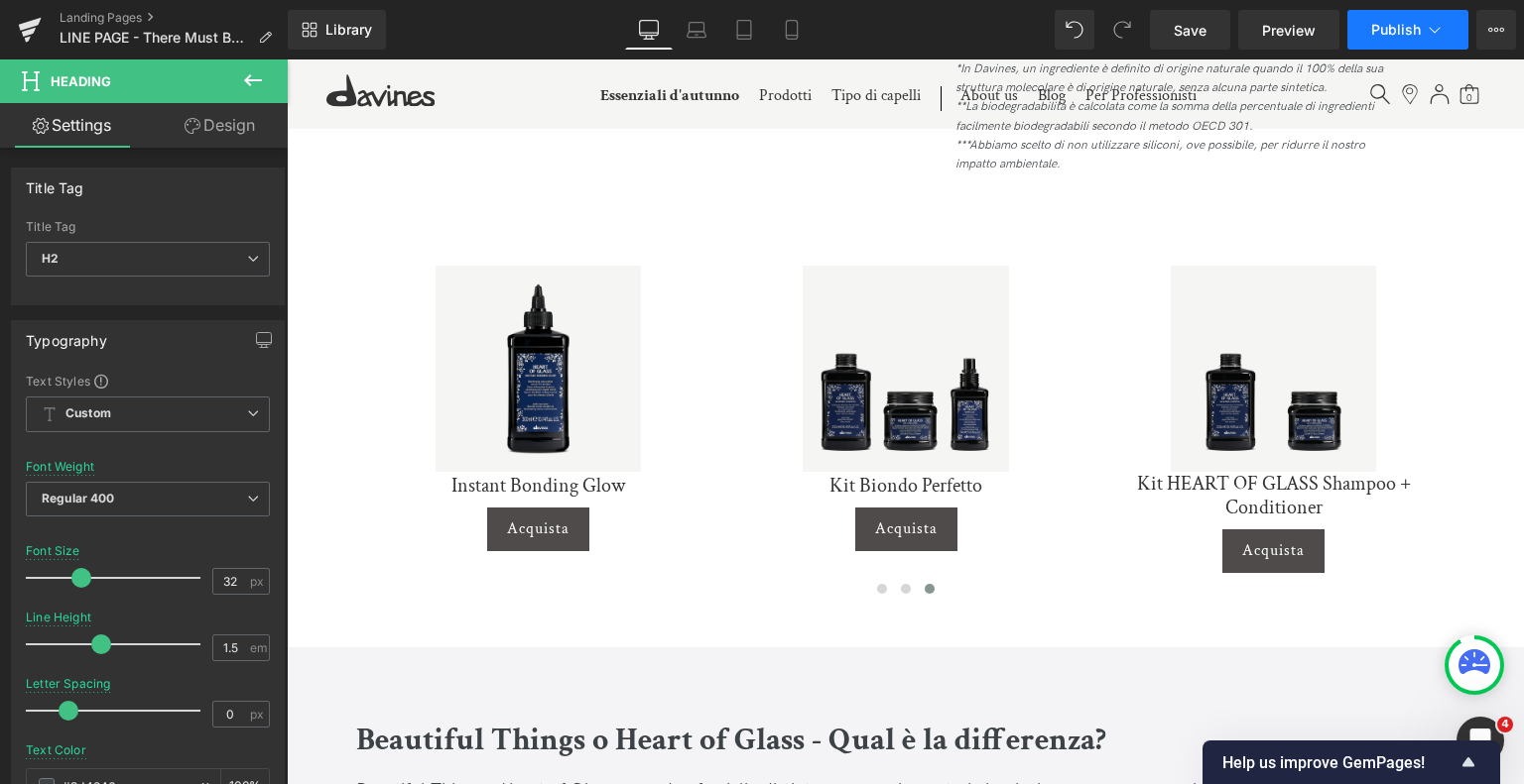
click at [1384, 18] on button "Publish" at bounding box center [1407, 30] width 121 height 40
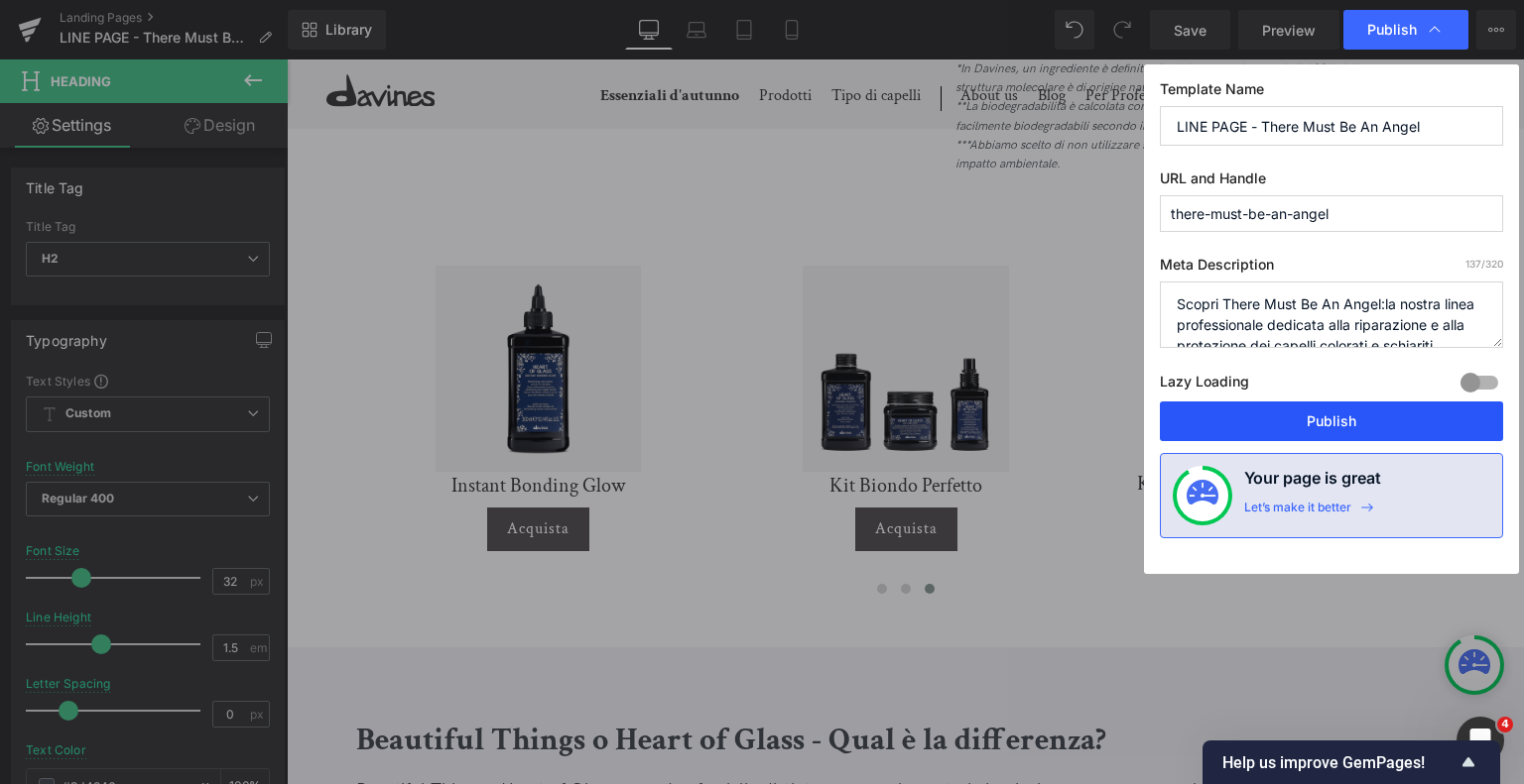
click at [1265, 409] on button "Publish" at bounding box center [1332, 421] width 344 height 40
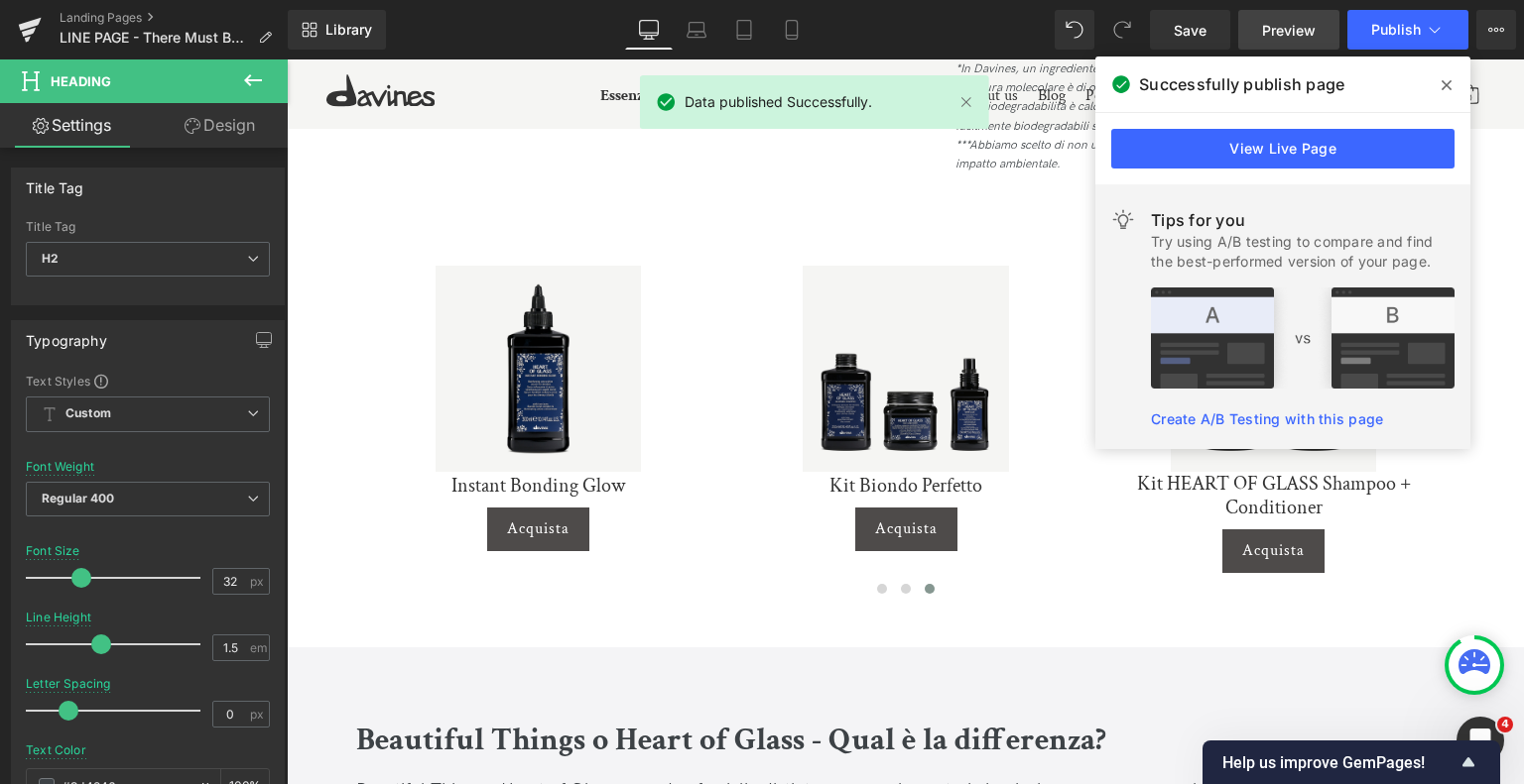
click at [1254, 33] on link "Preview" at bounding box center [1288, 30] width 101 height 40
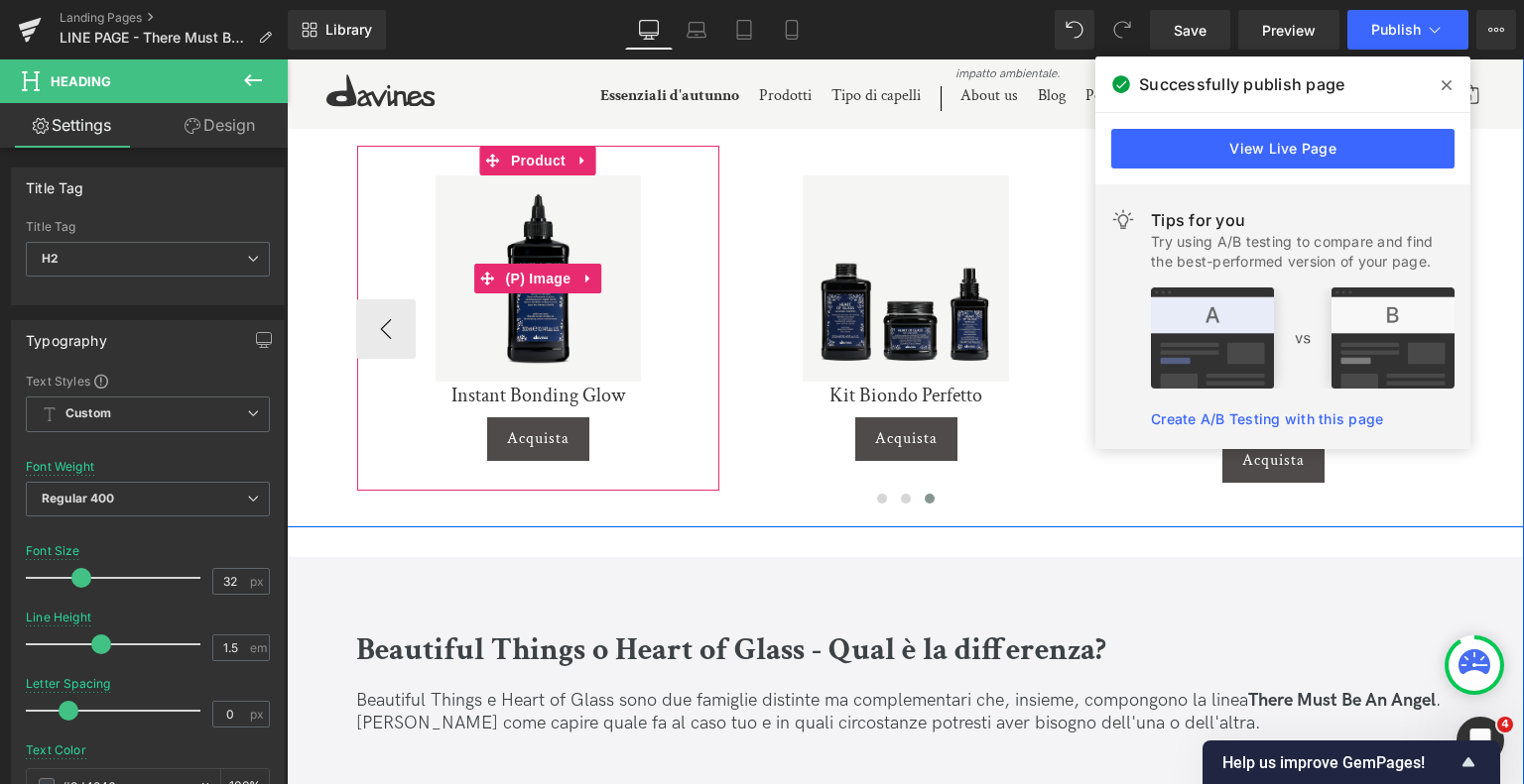
scroll to position [4843, 0]
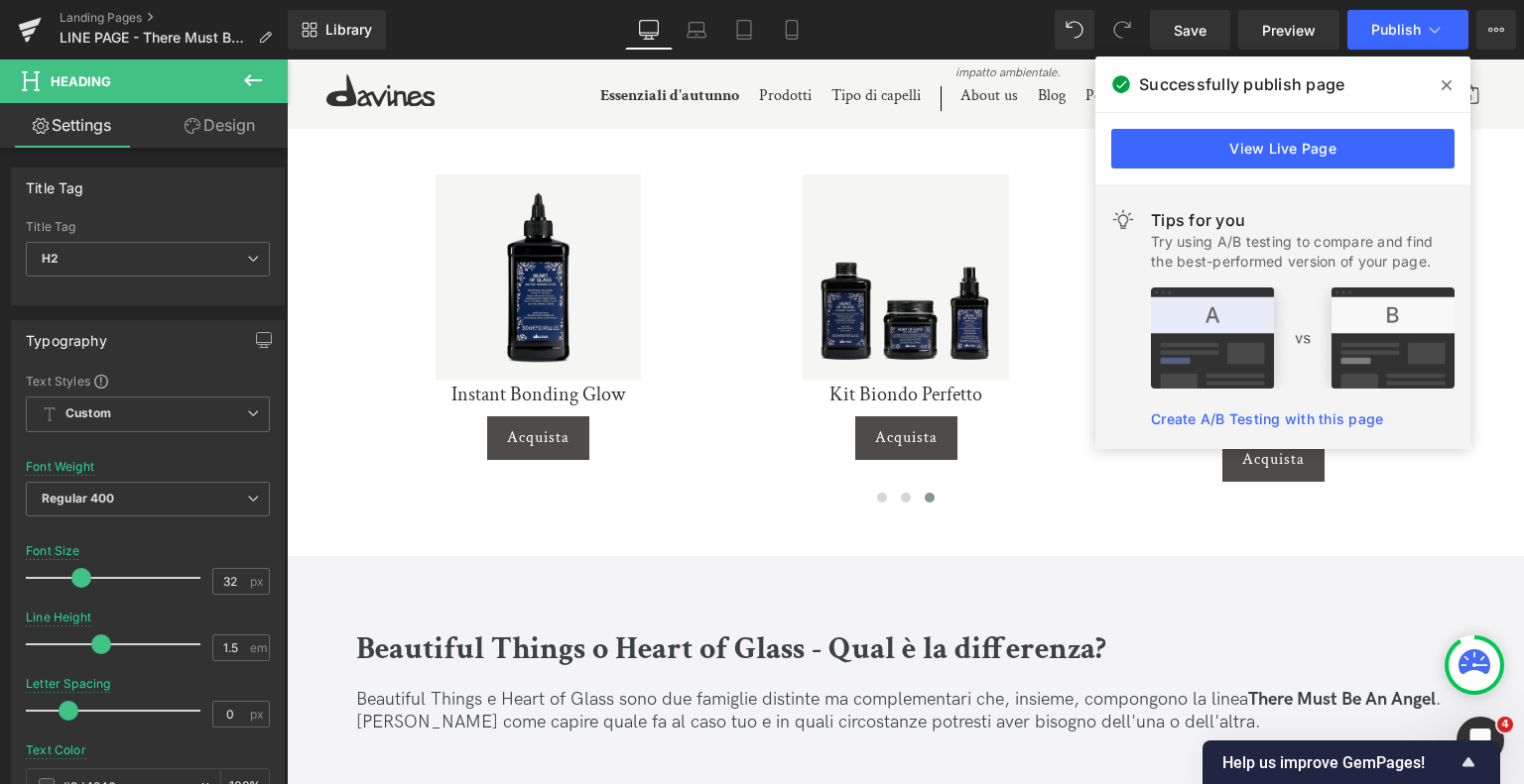
click at [1433, 87] on span at bounding box center [1447, 86] width 32 height 32
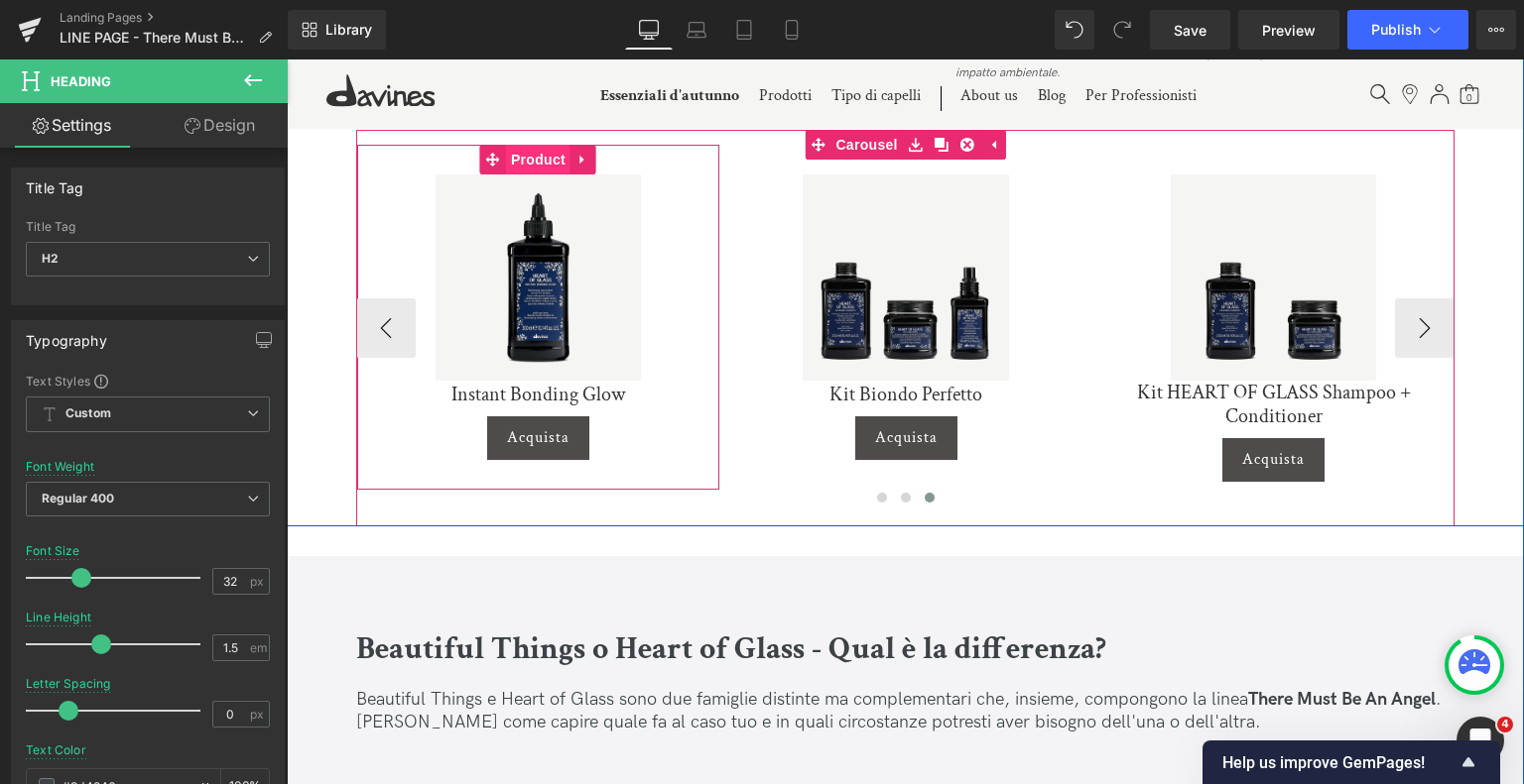
click at [551, 168] on span "Product" at bounding box center [538, 160] width 65 height 30
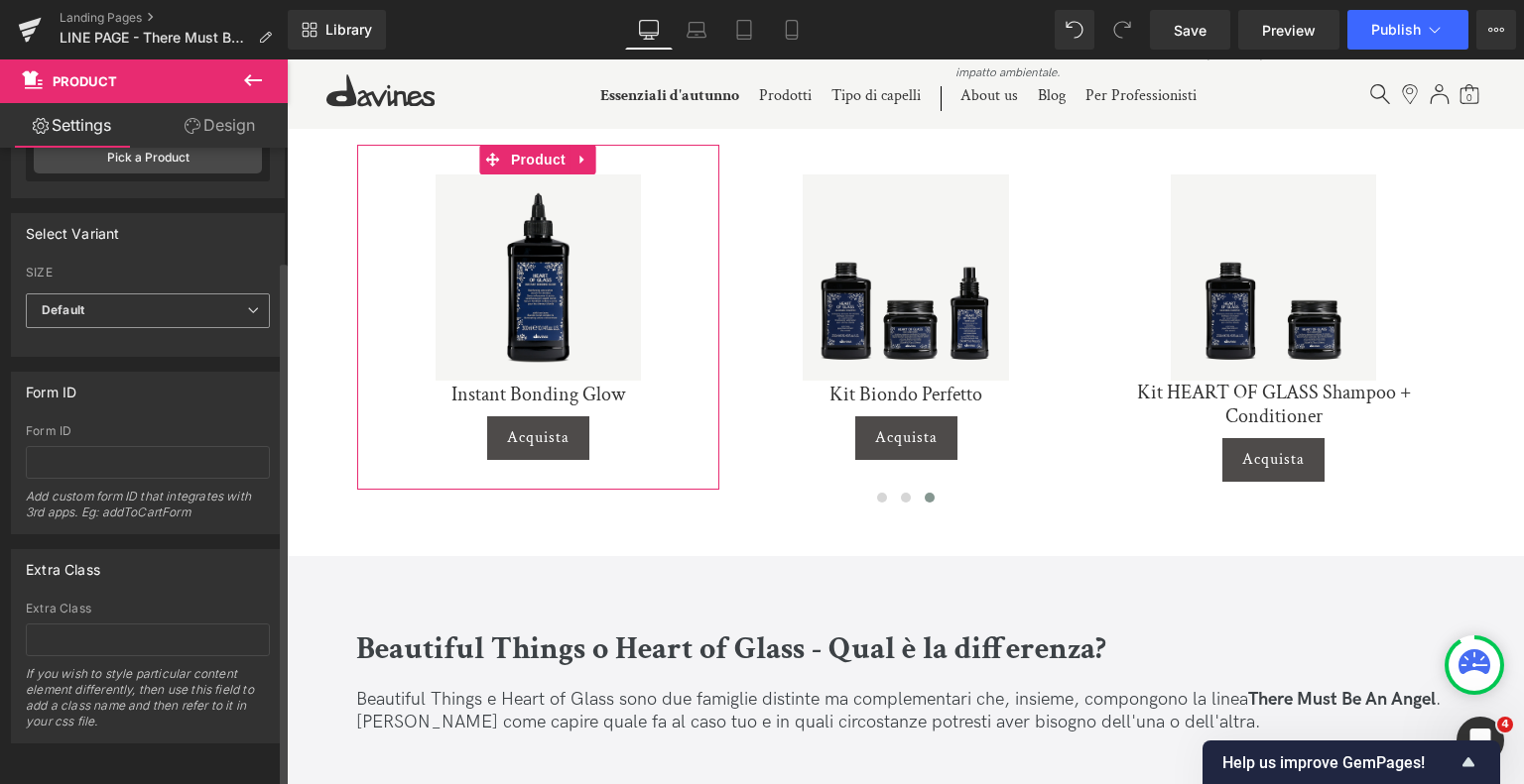
scroll to position [0, 0]
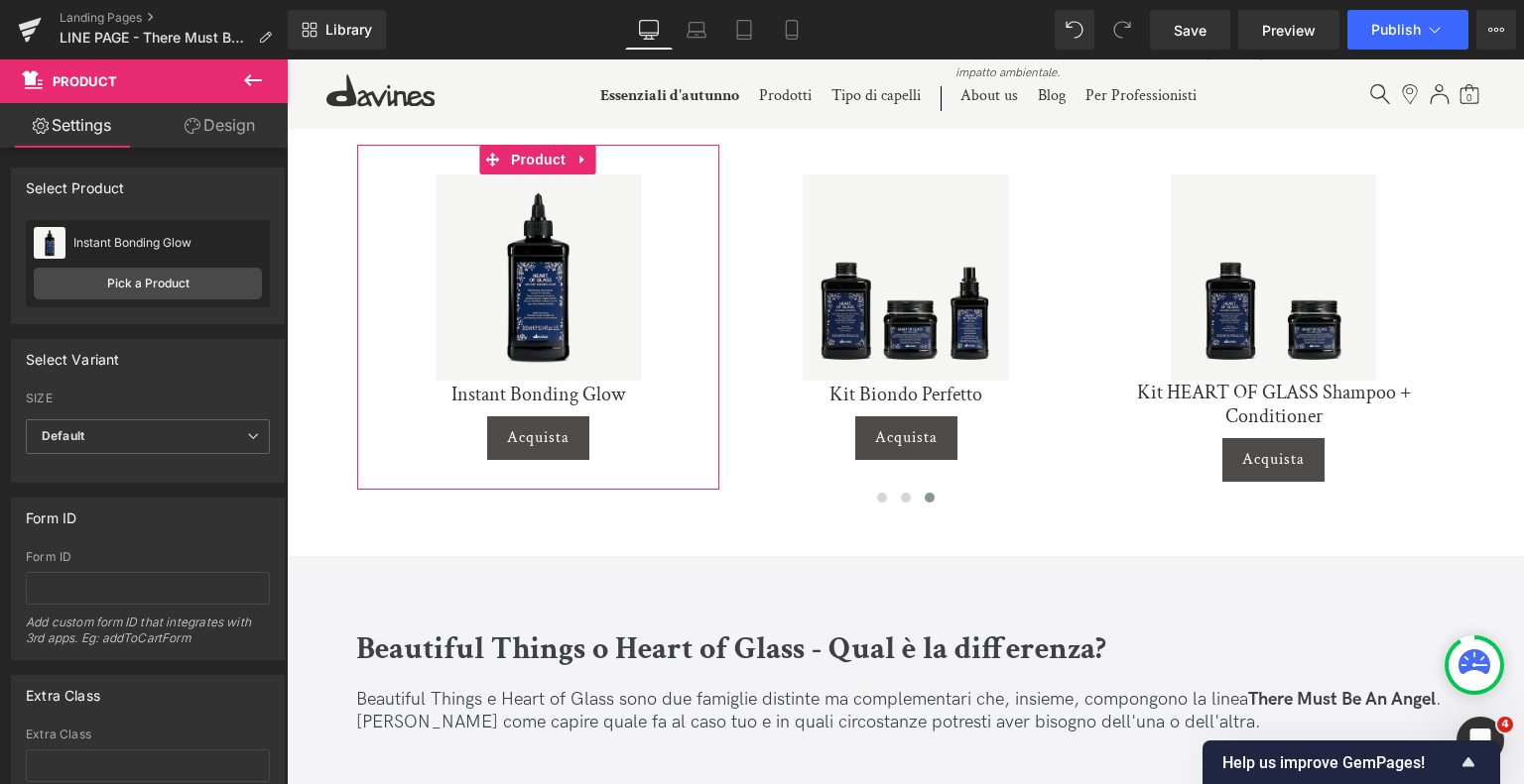
click at [197, 129] on icon at bounding box center [193, 126] width 16 height 16
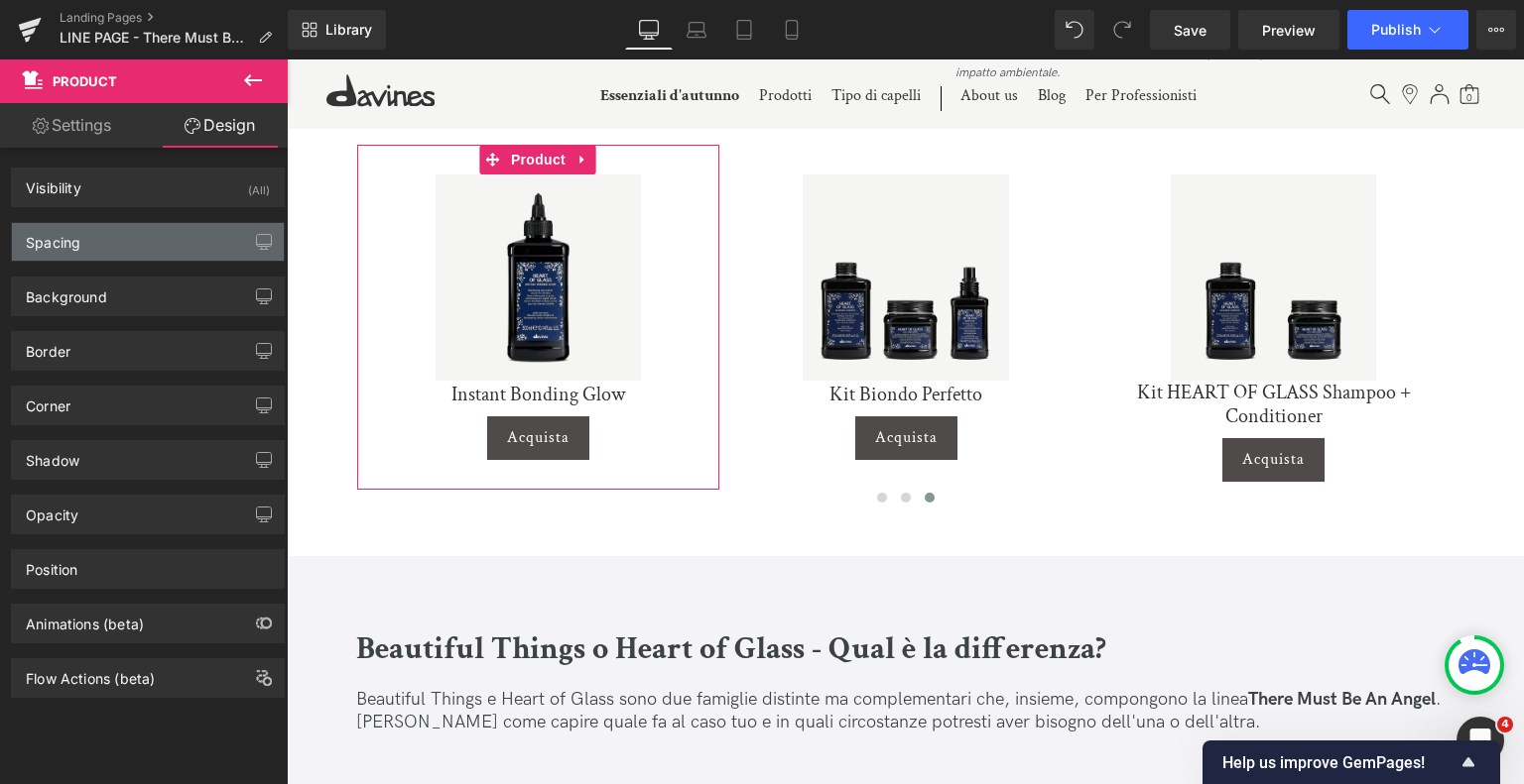
click at [147, 249] on div "Spacing" at bounding box center [148, 242] width 272 height 38
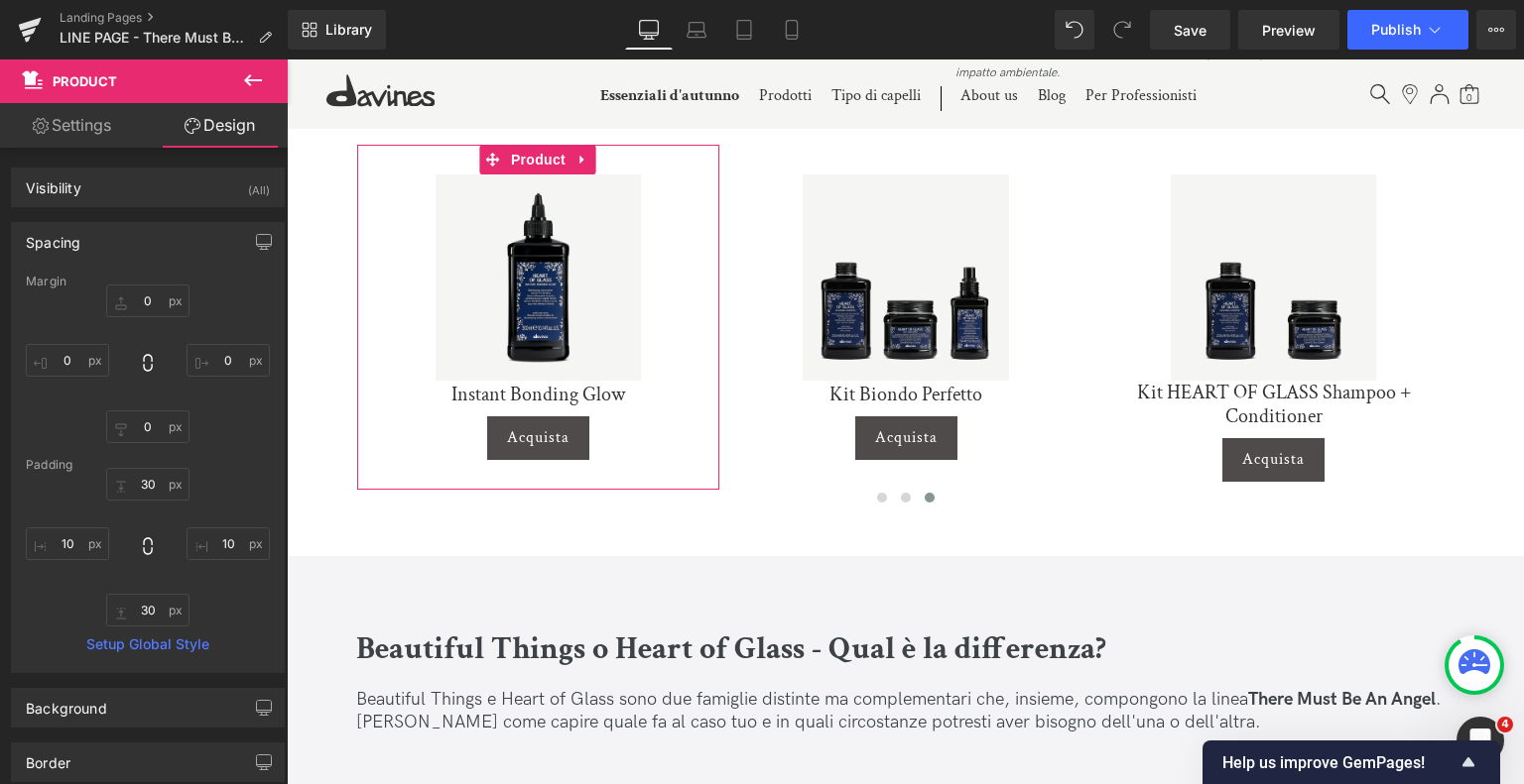
click at [149, 208] on div "Spacing [GEOGRAPHIC_DATA] 0 0 0 0 [GEOGRAPHIC_DATA] 30 10 30 10 Setup Global St…" at bounding box center [148, 440] width 297 height 466
